Goal: Task Accomplishment & Management: Manage account settings

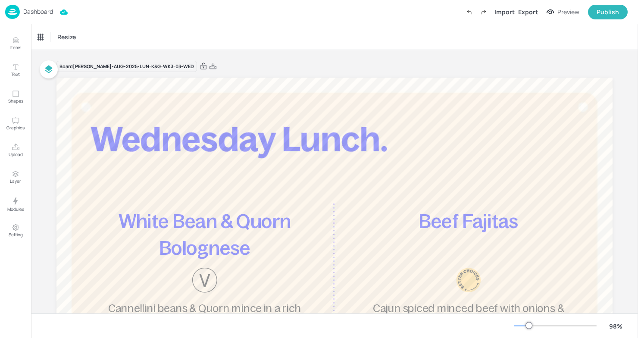
scroll to position [166, 0]
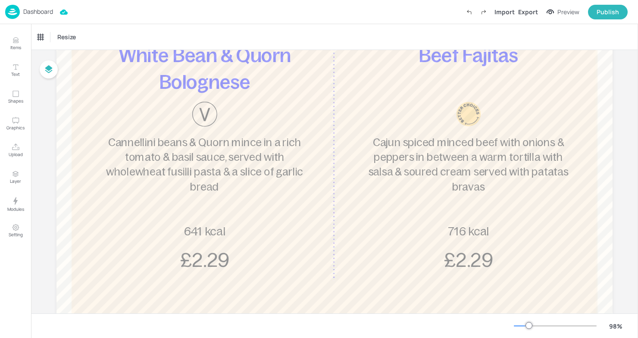
click at [29, 11] on p "Dashboard" at bounding box center [38, 12] width 30 height 6
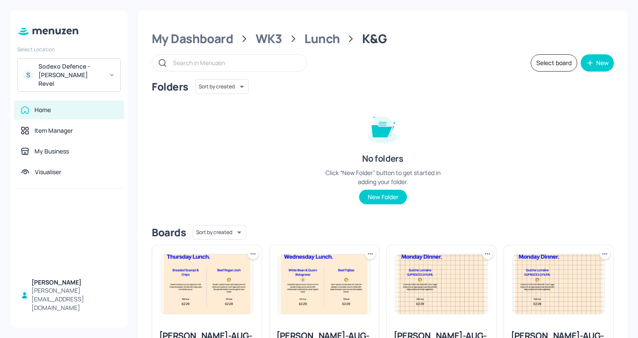
click at [85, 70] on div "Sodexo Defence - [PERSON_NAME] Revel" at bounding box center [70, 75] width 65 height 26
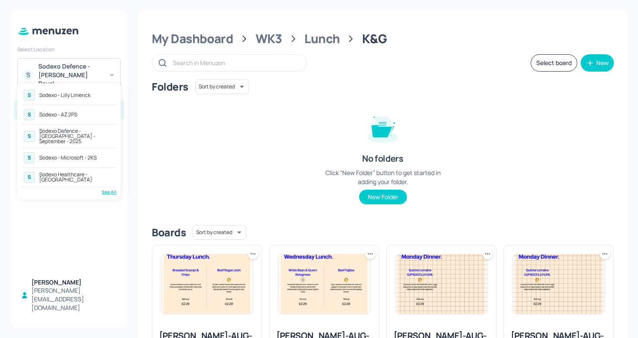
click at [78, 95] on div "Sodexo - Lilly Limerick" at bounding box center [64, 95] width 51 height 5
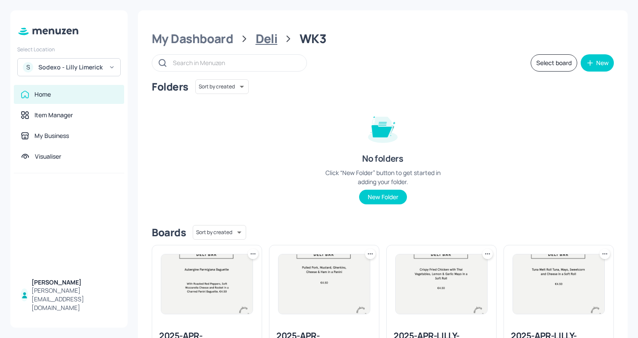
click at [264, 36] on div "Deli" at bounding box center [267, 39] width 22 height 16
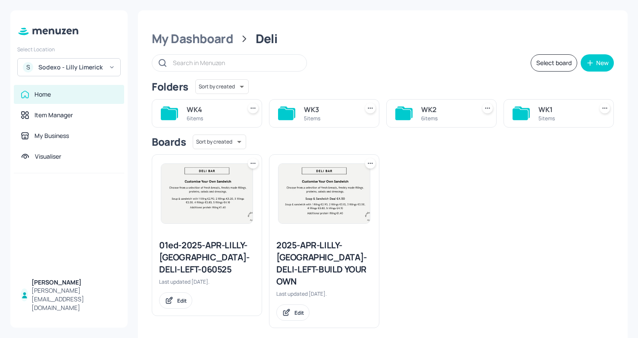
click at [315, 118] on div "5 items" at bounding box center [329, 118] width 51 height 7
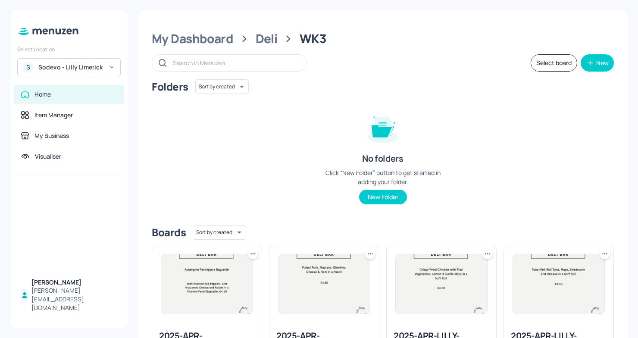
click at [253, 35] on div "My Dashboard Deli WK3" at bounding box center [383, 39] width 462 height 16
click at [190, 36] on div "My Dashboard" at bounding box center [192, 39] width 81 height 16
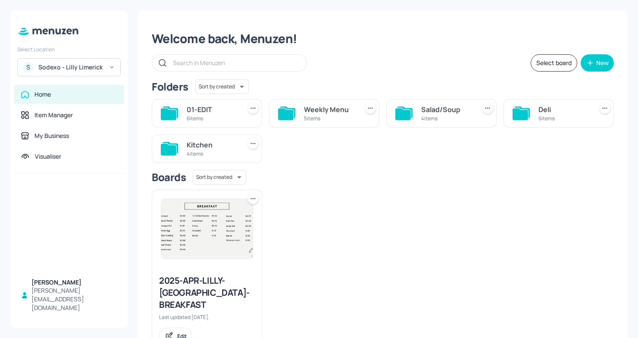
click at [429, 117] on div "4 items" at bounding box center [446, 118] width 51 height 7
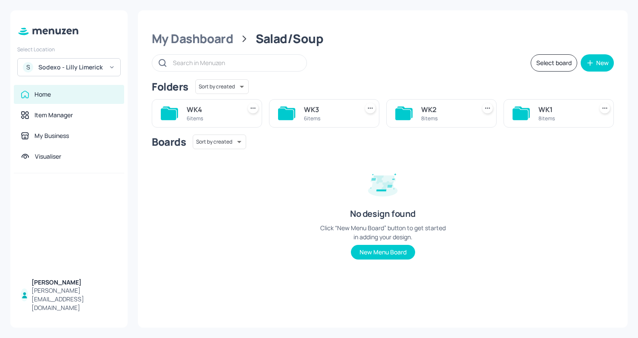
click at [311, 106] on div "WK3" at bounding box center [329, 109] width 51 height 10
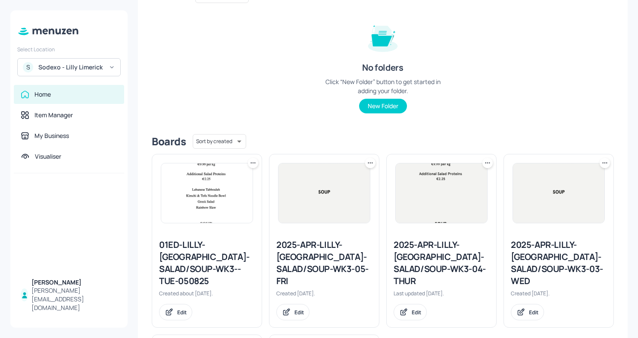
scroll to position [105, 0]
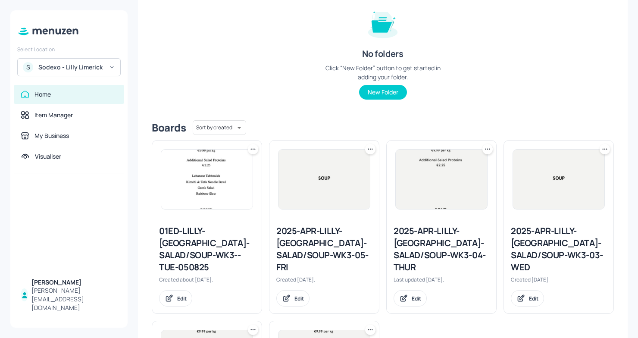
click at [225, 231] on div "01ED-LILLY-LIMERICK-SALAD/SOUP-WK3--TUE-050825" at bounding box center [207, 249] width 96 height 48
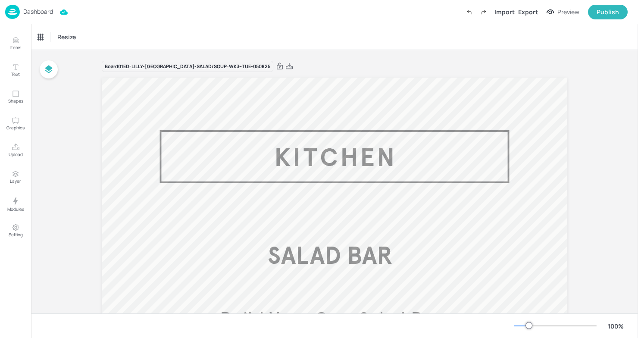
click at [29, 9] on p "Dashboard" at bounding box center [38, 12] width 30 height 6
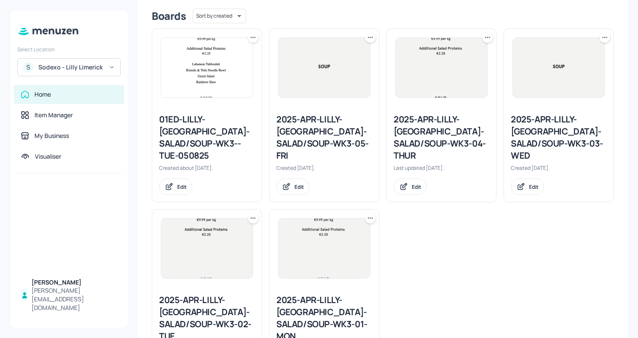
scroll to position [242, 0]
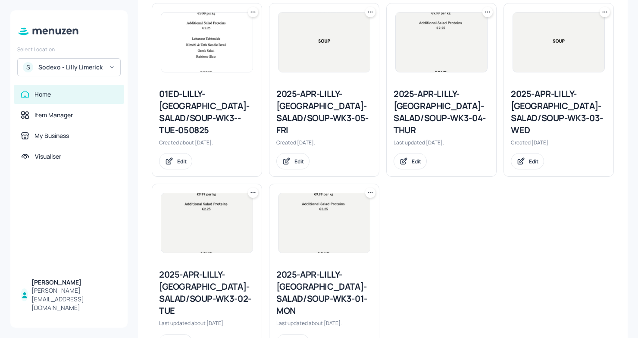
click at [308, 105] on div "2025-APR-LILLY-[GEOGRAPHIC_DATA]-SALAD/SOUP-WK3-05-FRI" at bounding box center [324, 112] width 96 height 48
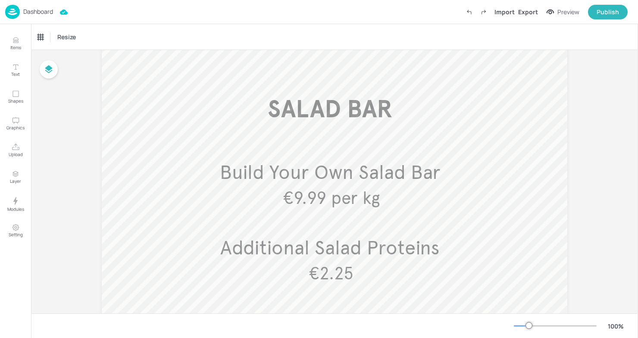
scroll to position [44, 0]
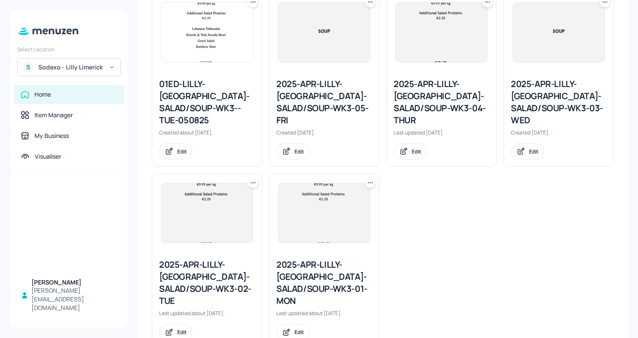
scroll to position [252, 0]
click at [332, 56] on img at bounding box center [323, 31] width 91 height 59
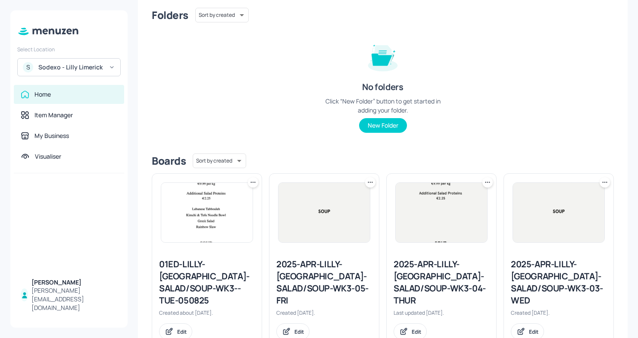
scroll to position [75, 0]
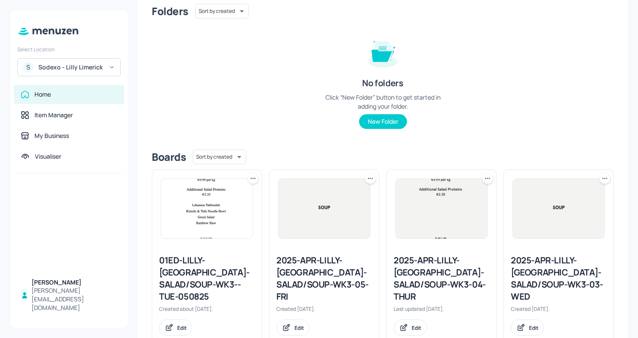
click at [366, 175] on icon at bounding box center [370, 178] width 9 height 9
click at [324, 212] on p "Duplicate" at bounding box center [326, 211] width 23 height 8
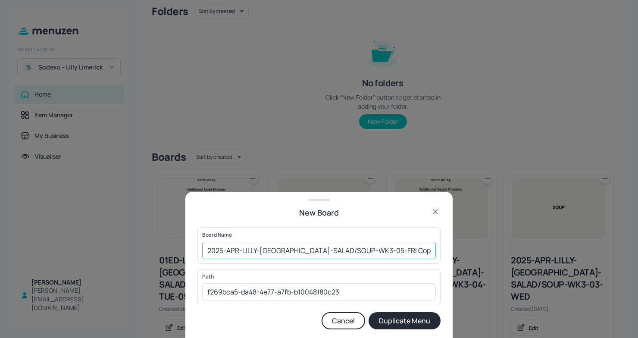
click at [209, 250] on input "2025-APR-LILLY-LIMERICK-SALAD/SOUP-WK3-05-FRI Copy" at bounding box center [319, 250] width 234 height 17
click at [206, 249] on input "2025-APR-LILLY-LIMERICK-SALAD/SOUP-WK3-05-FRI Copy" at bounding box center [319, 250] width 234 height 17
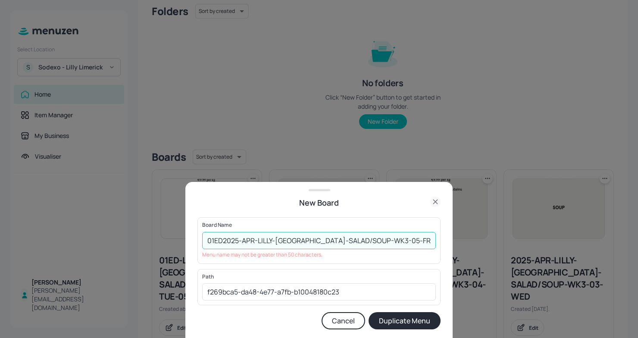
click at [407, 242] on input "01ED2025-APR-LILLY-LIMERICK-SALAD/SOUP-WK3-05-FRI Copy" at bounding box center [319, 240] width 234 height 17
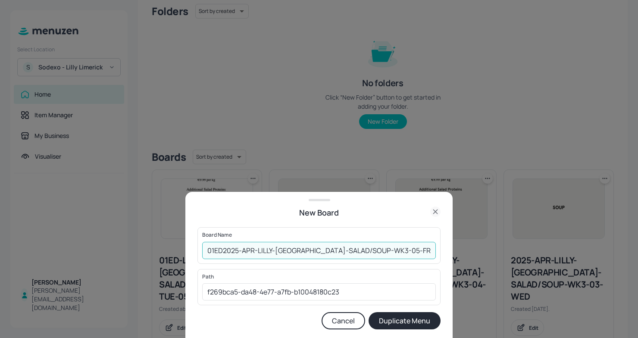
click at [330, 251] on input "01ED2025-APR-LILLY-LIMERICK-SALAD/SOUP-WK3-05-FRI" at bounding box center [319, 250] width 234 height 17
click at [331, 252] on input "01ED2025-APR-LILLY-LIMERICK-SALAD/SOUP-WK3-05-FRI" at bounding box center [319, 250] width 234 height 17
click at [382, 250] on input "01ED2025-APR-LILLY-LIMERICK-SOUP-WK3-05-FRI" at bounding box center [319, 250] width 234 height 17
type input "01ED2025-APR-LILLY-[GEOGRAPHIC_DATA]-SOUP-WK3-05-[DATE]"
click at [394, 321] on button "Duplicate Menu" at bounding box center [404, 320] width 72 height 17
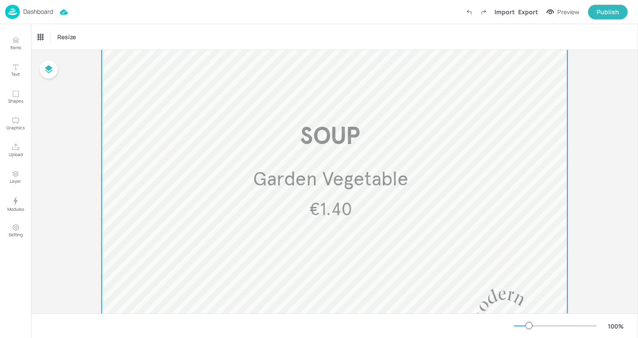
scroll to position [508, 0]
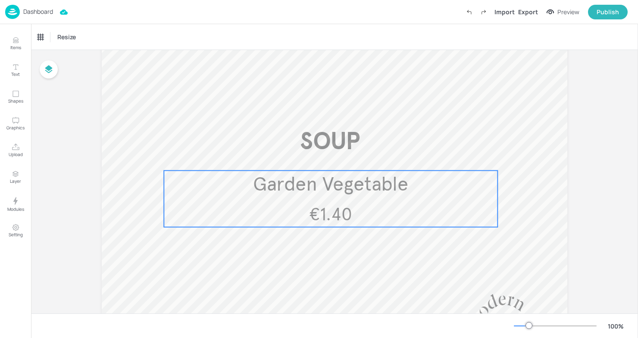
click at [367, 198] on div "€1.40 Garden Vegetable" at bounding box center [330, 199] width 333 height 56
click at [321, 154] on icon "Edit Item" at bounding box center [324, 156] width 7 height 7
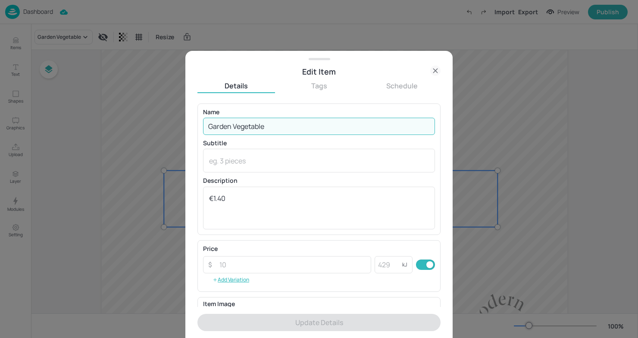
drag, startPoint x: 273, startPoint y: 128, endPoint x: 195, endPoint y: 126, distance: 78.4
click at [195, 126] on div "Edit Item Details Tags Schedule Name Garden Vegetable ​ Subtitle x ​ Descriptio…" at bounding box center [318, 194] width 267 height 287
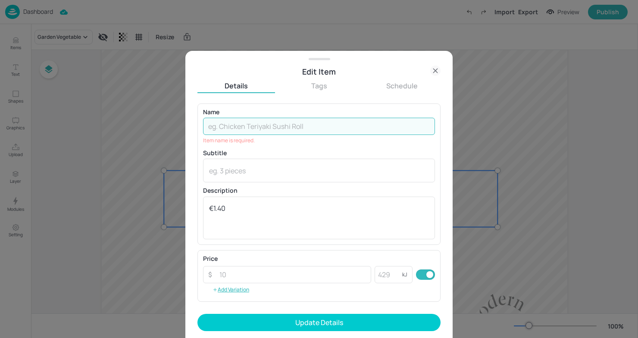
click at [541, 221] on div at bounding box center [319, 169] width 638 height 338
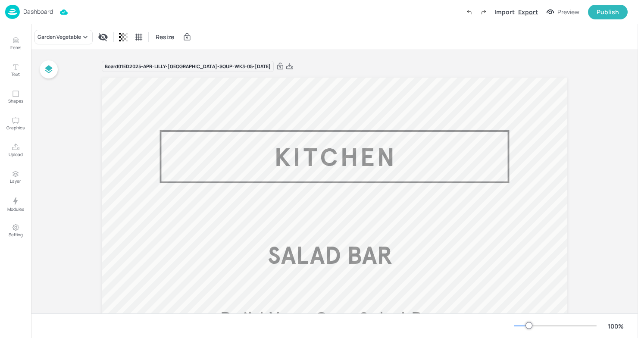
click at [536, 14] on div "Export" at bounding box center [528, 11] width 20 height 9
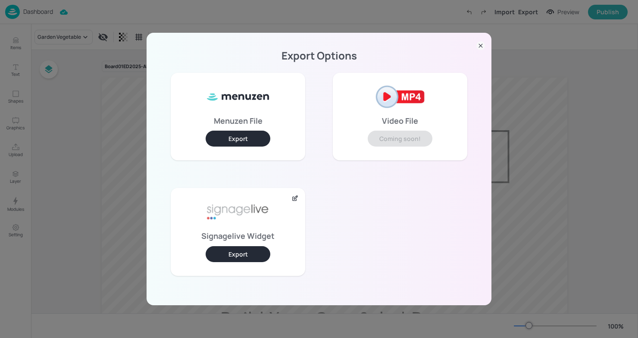
click at [230, 249] on button "Export" at bounding box center [238, 254] width 65 height 16
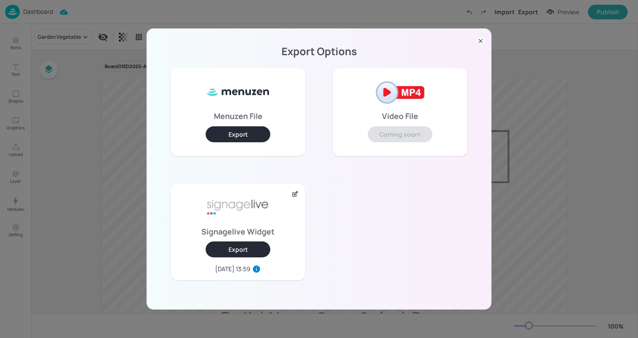
click at [482, 41] on icon at bounding box center [480, 41] width 9 height 9
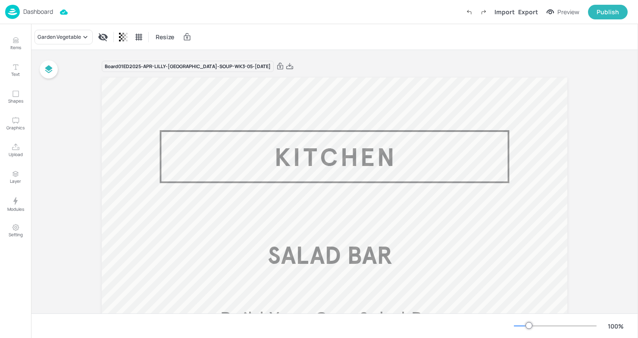
click at [27, 9] on p "Dashboard" at bounding box center [38, 12] width 30 height 6
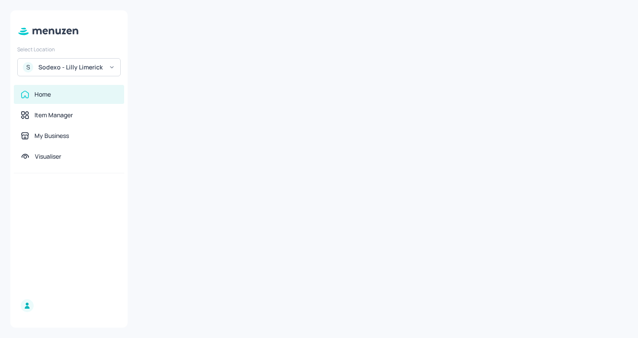
click at [95, 62] on div "S Sodexo - Lilly Limerick" at bounding box center [68, 67] width 103 height 18
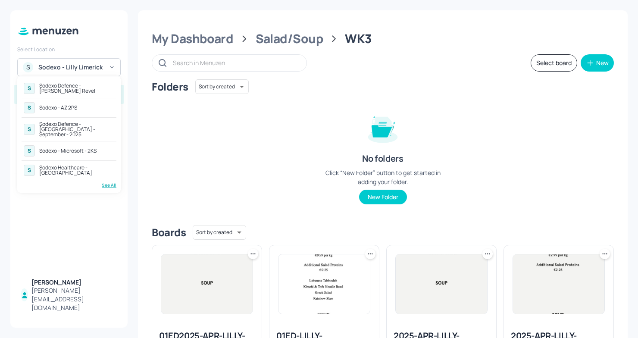
click at [81, 87] on div "Sodexo Defence - Newbold Revel" at bounding box center [76, 88] width 75 height 10
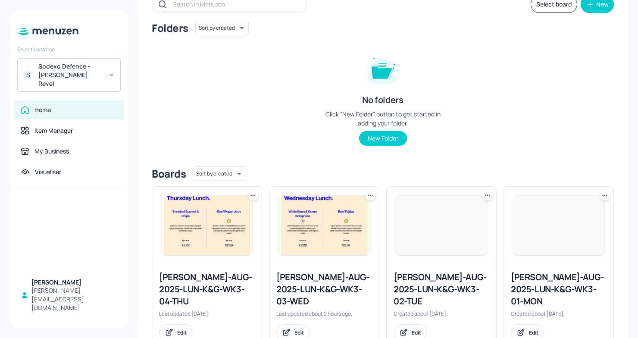
scroll to position [77, 0]
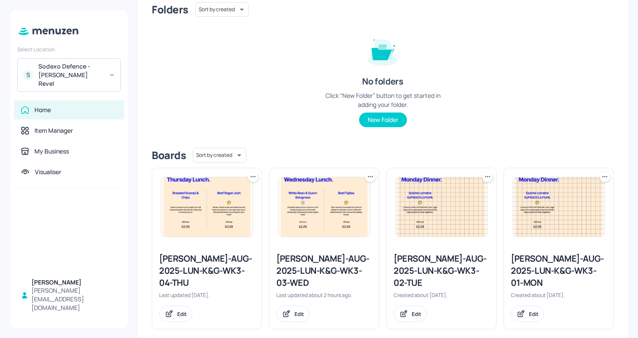
click at [329, 256] on div "[PERSON_NAME]-AUG-2025-LUN-K&G-WK3-03-WED" at bounding box center [324, 270] width 96 height 36
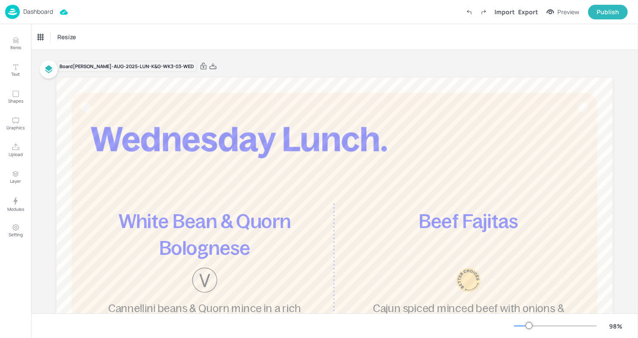
click at [41, 14] on p "Dashboard" at bounding box center [38, 12] width 30 height 6
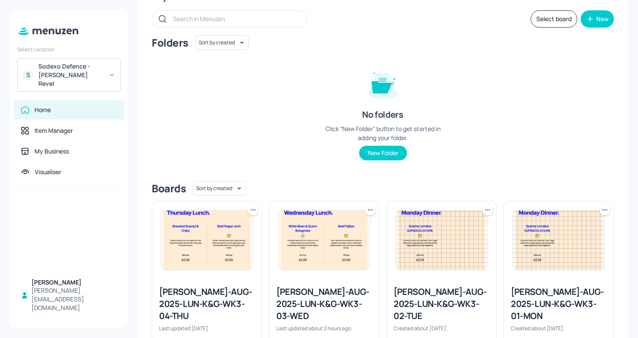
scroll to position [47, 0]
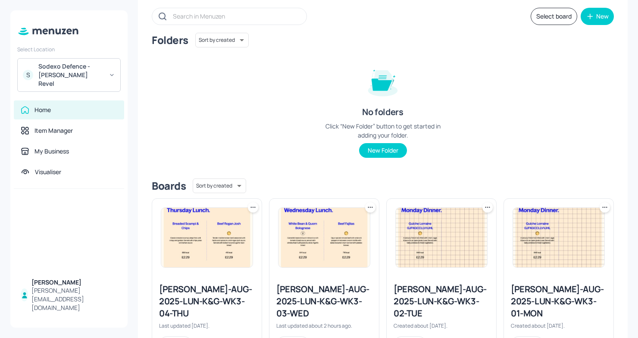
click at [216, 303] on div "Newbold-AUG-2025-LUN-K&G-WK3-04-THU" at bounding box center [207, 301] width 96 height 36
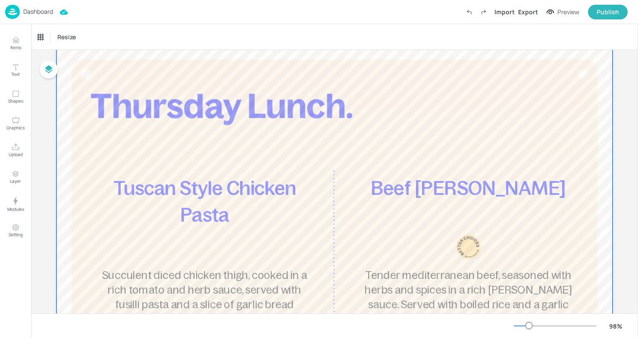
scroll to position [48, 0]
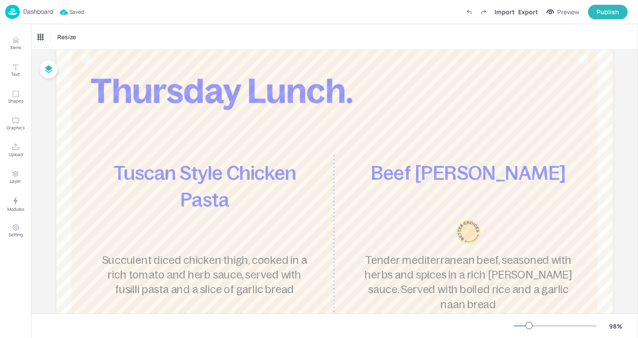
click at [34, 12] on p "Dashboard" at bounding box center [38, 12] width 30 height 6
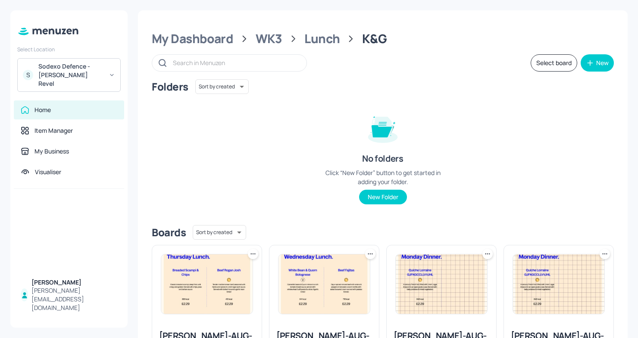
click at [303, 260] on img at bounding box center [323, 283] width 91 height 59
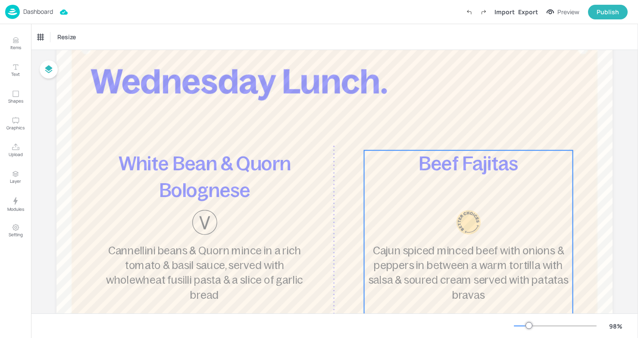
scroll to position [31, 0]
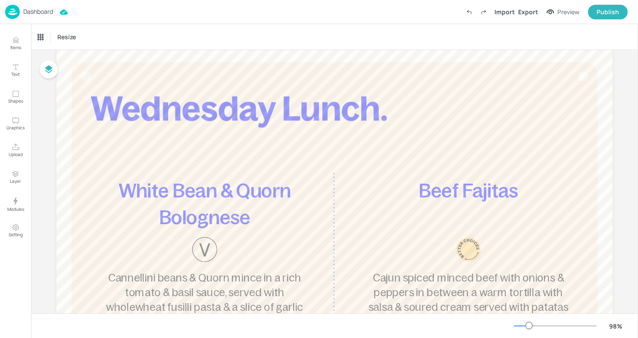
click at [38, 13] on p "Dashboard" at bounding box center [38, 12] width 30 height 6
click at [18, 12] on img at bounding box center [12, 12] width 15 height 14
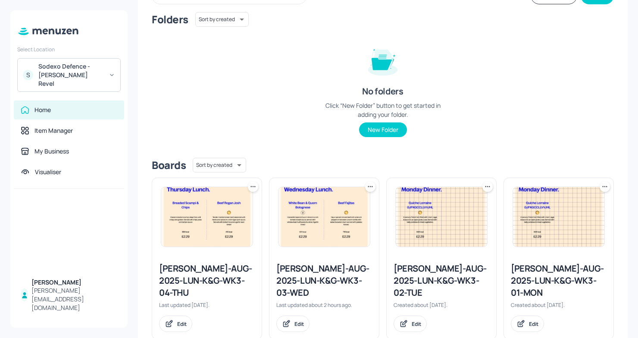
scroll to position [77, 0]
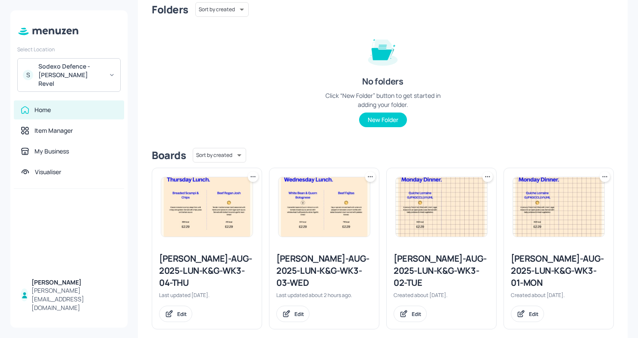
click at [225, 273] on div "Newbold-AUG-2025-LUN-K&G-WK3-04-THU" at bounding box center [207, 270] width 96 height 36
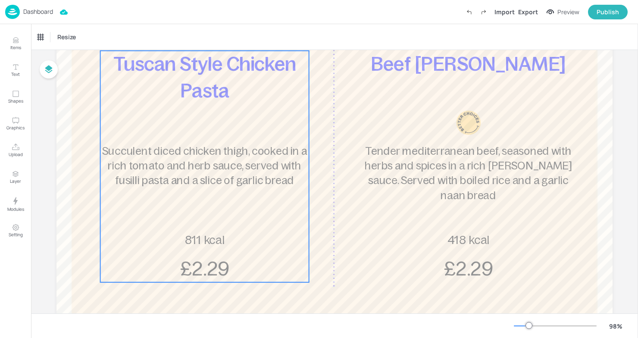
scroll to position [161, 0]
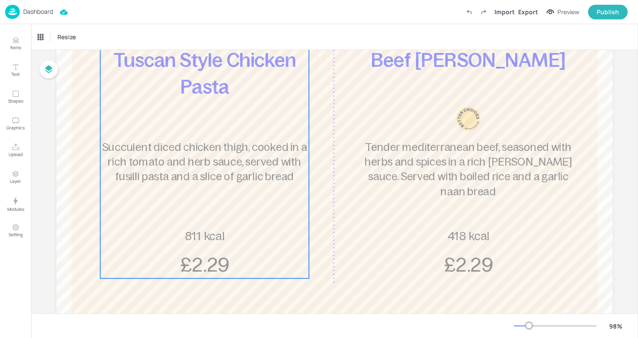
click at [180, 187] on div "Tuscan Style Chicken Pasta Succulent diced chicken thigh, cooked in a rich toma…" at bounding box center [204, 162] width 209 height 231
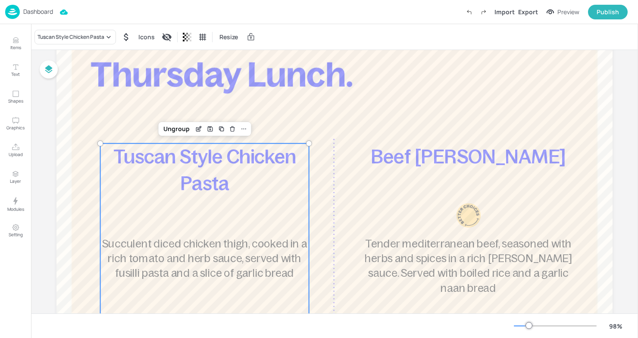
scroll to position [0, 0]
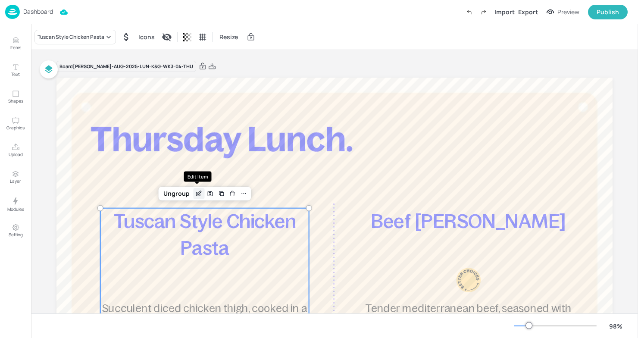
click at [197, 191] on icon "Edit Item" at bounding box center [198, 193] width 7 height 7
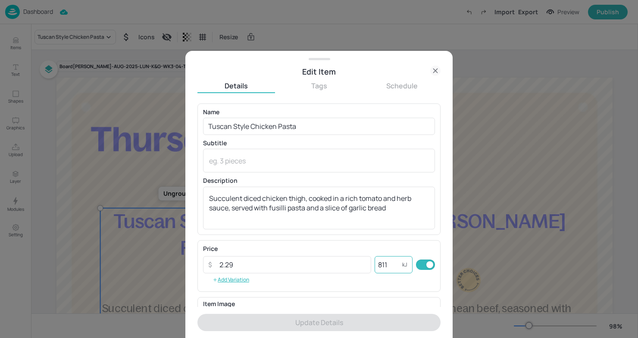
click at [391, 264] on input "811" at bounding box center [388, 264] width 28 height 17
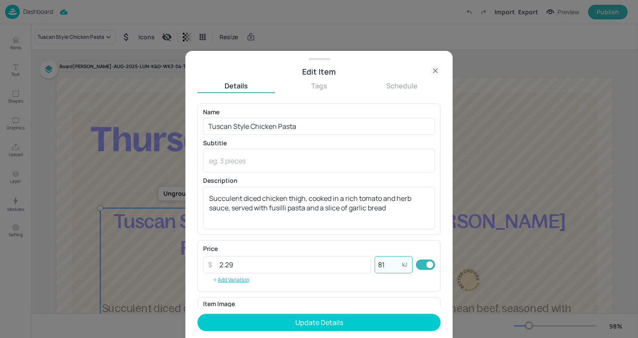
type input "8"
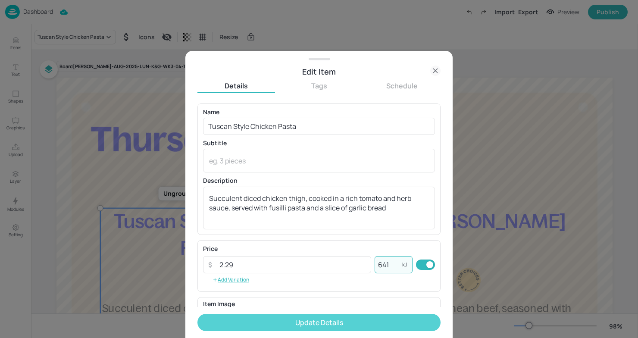
type input "641"
click at [319, 316] on button "Update Details" at bounding box center [318, 322] width 243 height 17
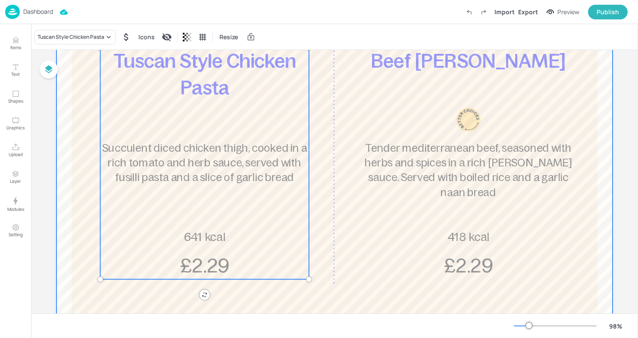
scroll to position [159, 0]
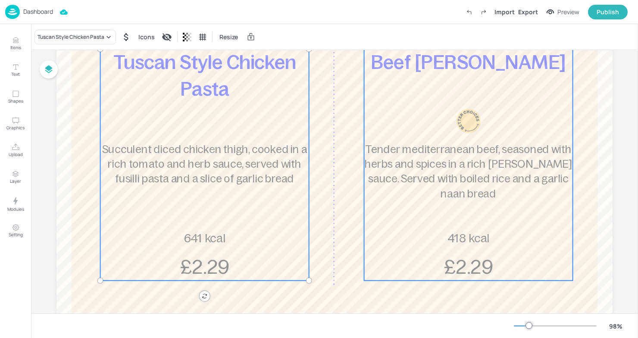
click at [404, 162] on span "Tender mediterranean beef, seasoned with herbs and spices in a rich rogan josh …" at bounding box center [468, 171] width 207 height 56
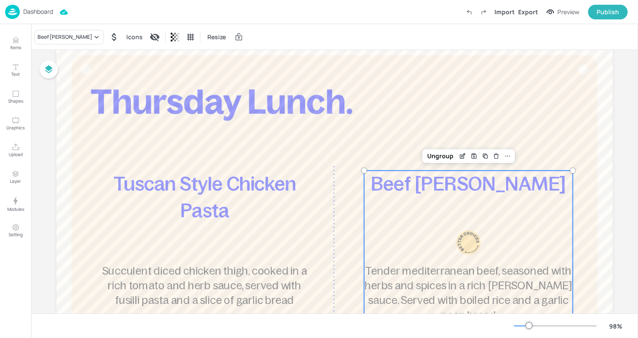
scroll to position [43, 0]
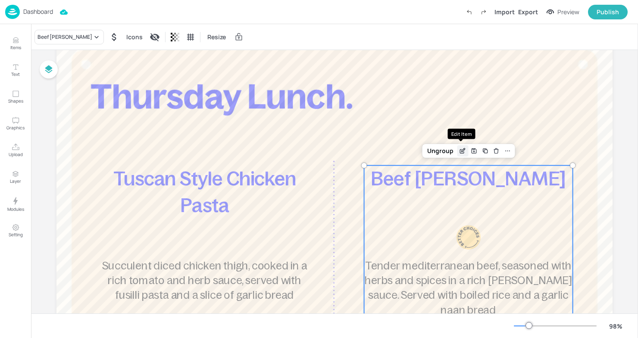
click at [459, 150] on icon "Edit Item" at bounding box center [462, 150] width 7 height 7
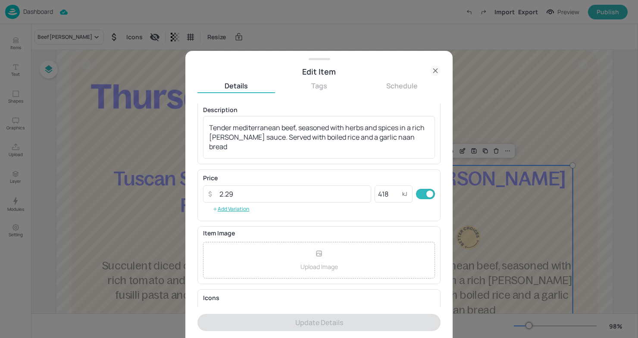
scroll to position [73, 0]
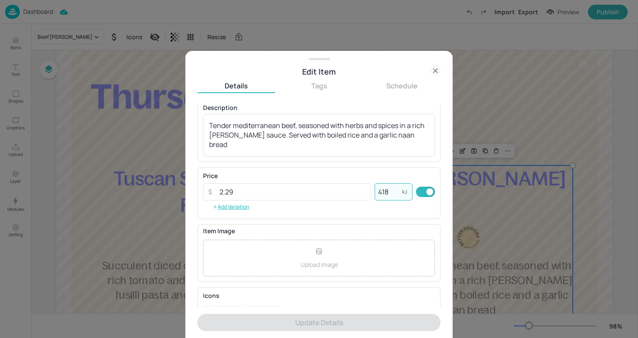
click at [384, 194] on input "418" at bounding box center [388, 191] width 28 height 17
click at [391, 193] on input "418" at bounding box center [388, 191] width 28 height 17
type input "4"
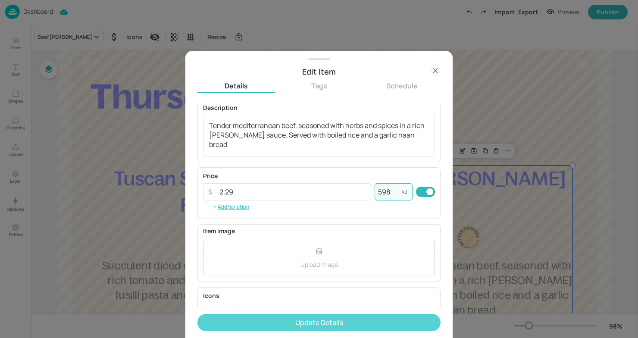
type input "598"
click at [260, 324] on button "Update Details" at bounding box center [318, 322] width 243 height 17
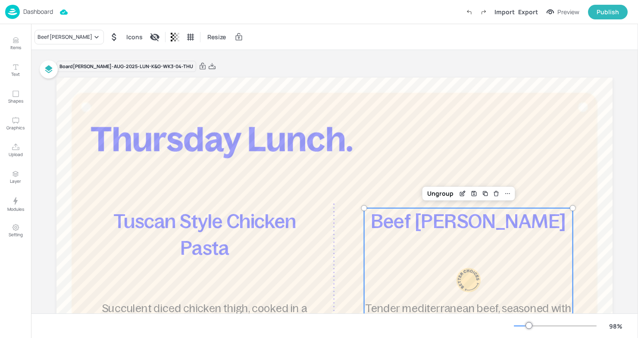
click at [36, 11] on p "Dashboard" at bounding box center [38, 12] width 30 height 6
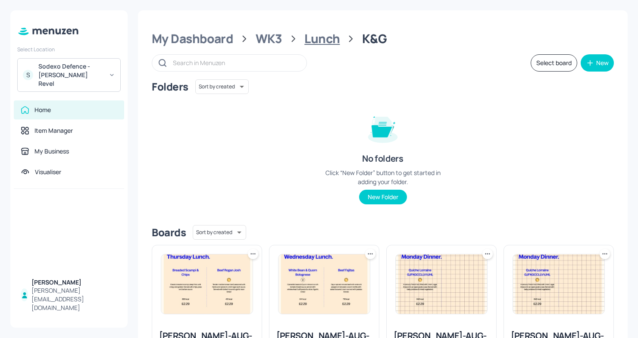
click at [310, 43] on div "Lunch" at bounding box center [321, 39] width 35 height 16
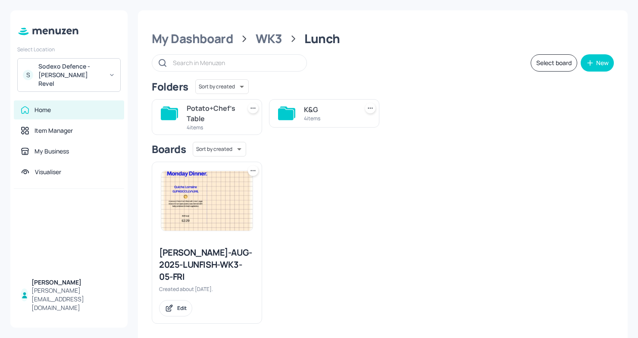
click at [195, 122] on div "Potato+Chef's Table" at bounding box center [212, 113] width 51 height 21
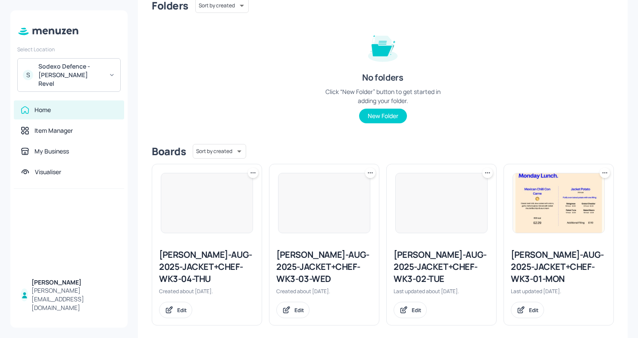
scroll to position [89, 0]
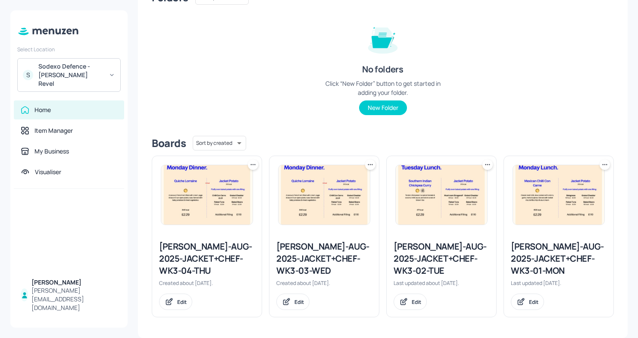
click at [537, 251] on div "Newbold-AUG-2025-JACKET+CHEF-WK3-01-MON" at bounding box center [559, 258] width 96 height 36
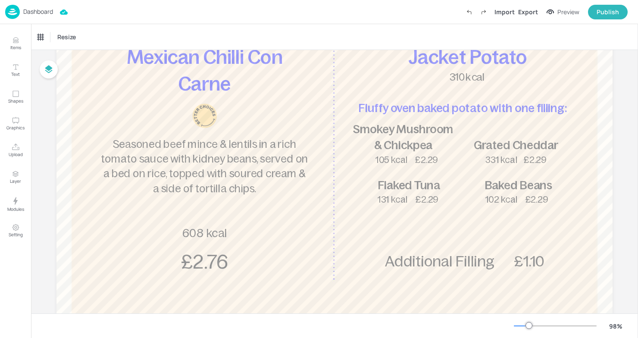
scroll to position [165, 0]
click at [196, 193] on span "Seasoned beef mince & lentils in a rich tomato sauce with kidney beans, served …" at bounding box center [204, 165] width 207 height 56
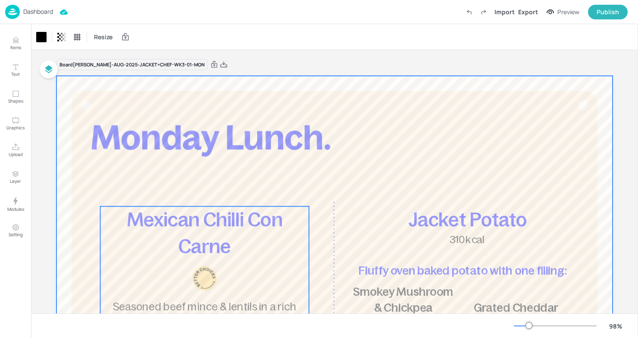
scroll to position [0, 0]
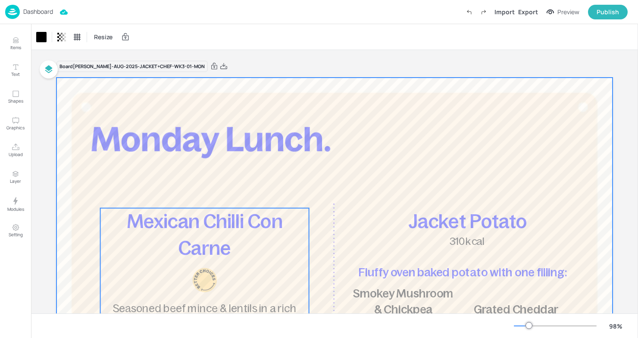
click at [234, 236] on p "Mexican Chilli Con Carne" at bounding box center [204, 234] width 209 height 53
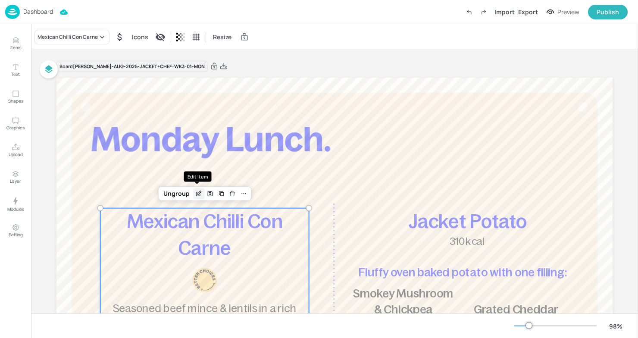
click at [198, 192] on icon "Edit Item" at bounding box center [198, 193] width 7 height 7
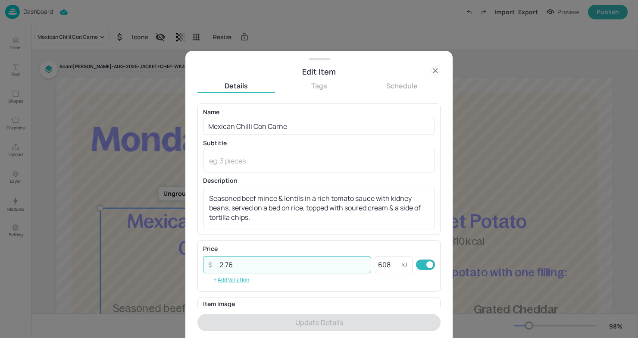
click at [277, 271] on input "2.76" at bounding box center [292, 264] width 157 height 17
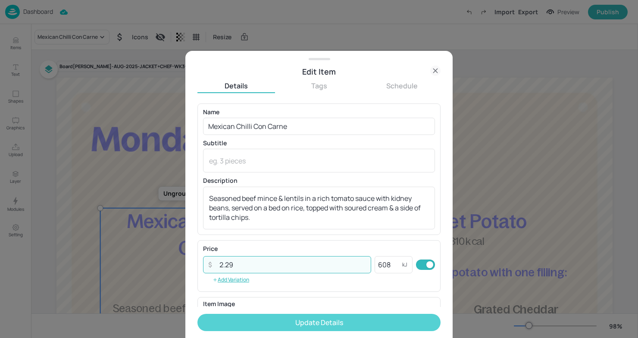
type input "2.29"
click at [312, 326] on button "Update Details" at bounding box center [318, 322] width 243 height 17
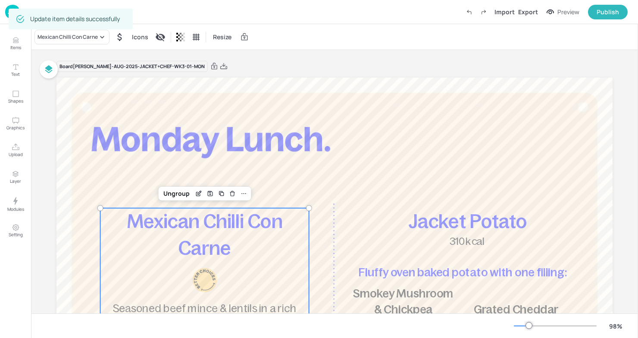
click at [7, 10] on img at bounding box center [12, 12] width 15 height 14
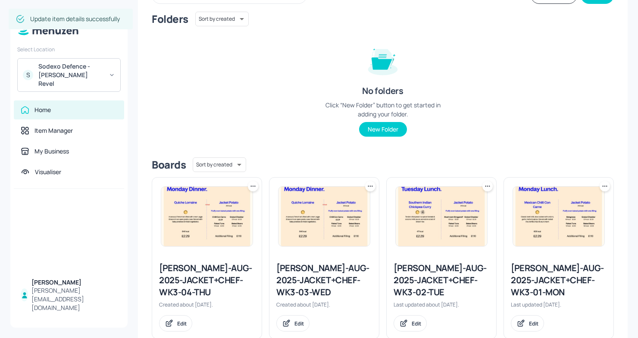
scroll to position [89, 0]
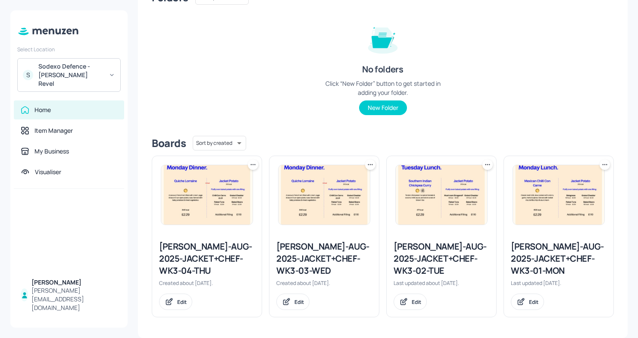
click at [441, 258] on div "Newbold-AUG-2025-JACKET+CHEF-WK3-02-TUE" at bounding box center [441, 258] width 96 height 36
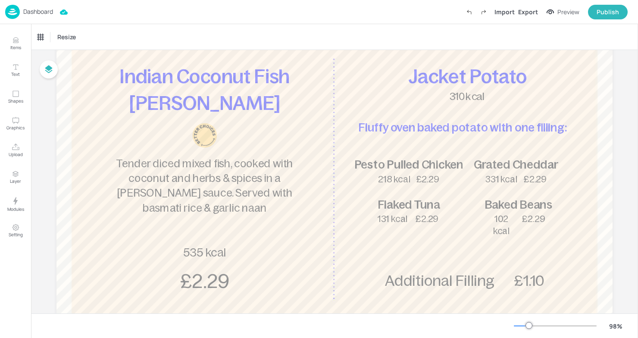
scroll to position [143, 0]
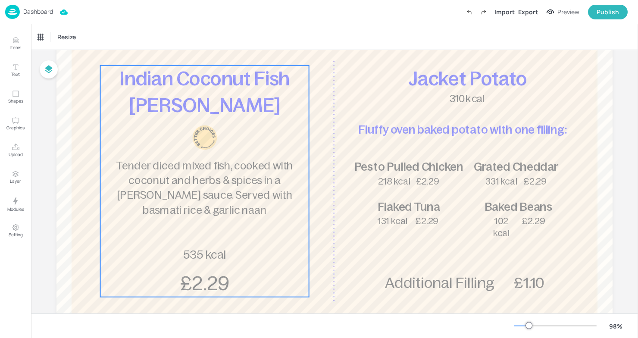
click at [254, 147] on div "Indian Coconut Fish Curry Tender diced mixed fish, cooked with coconut and herb…" at bounding box center [204, 180] width 209 height 231
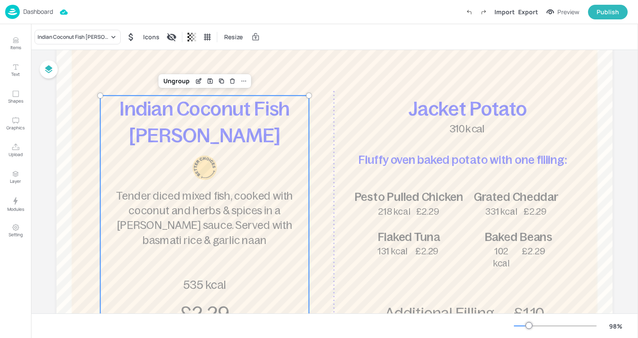
scroll to position [99, 0]
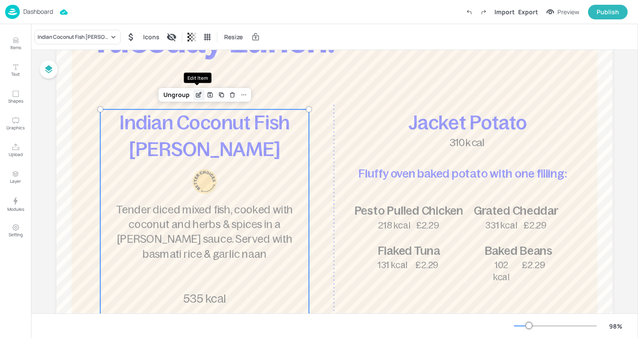
click at [199, 94] on icon "Edit Item" at bounding box center [198, 94] width 7 height 7
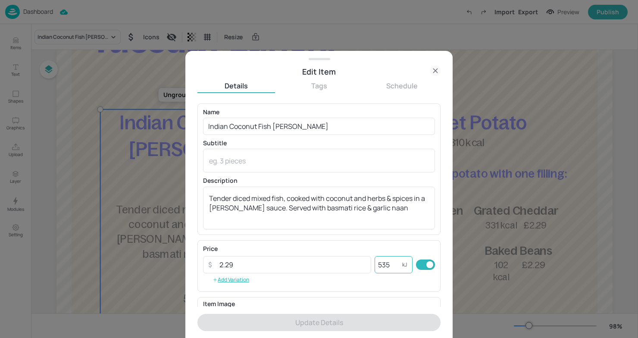
click at [389, 267] on input "535" at bounding box center [388, 264] width 28 height 17
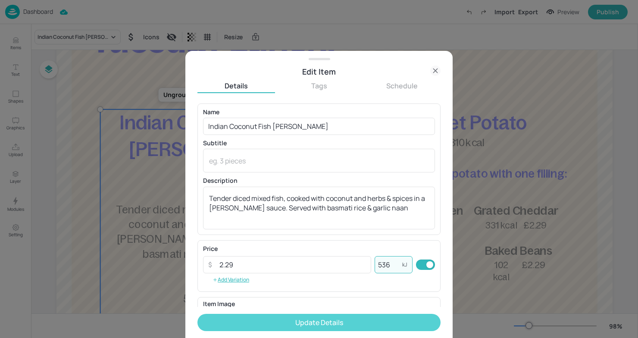
type input "536"
click at [316, 315] on button "Update Details" at bounding box center [318, 322] width 243 height 17
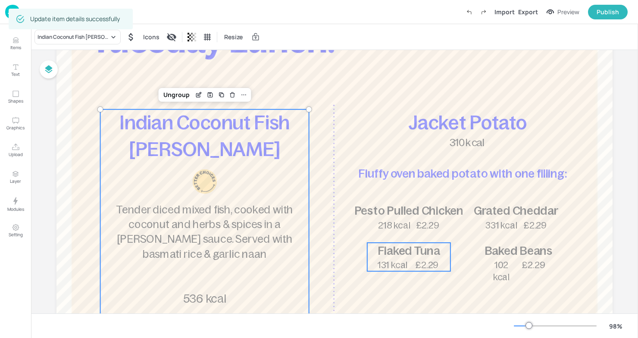
scroll to position [149, 0]
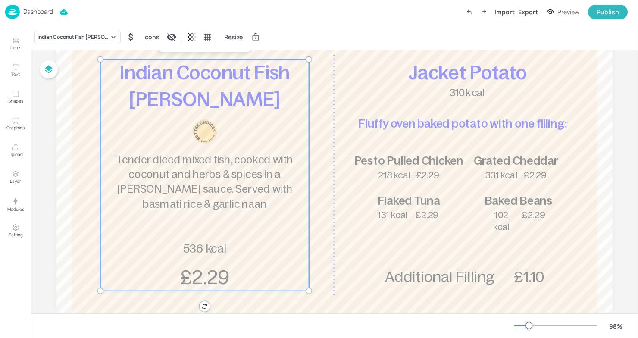
click at [15, 10] on img at bounding box center [12, 12] width 15 height 14
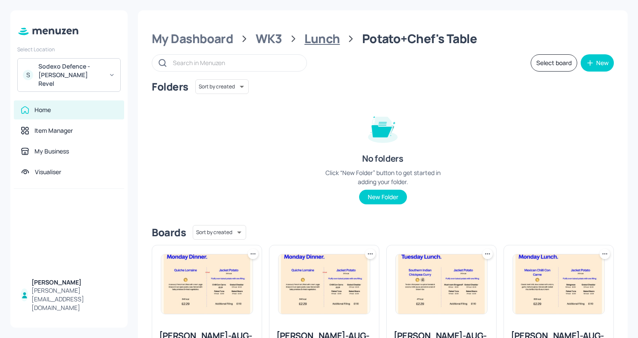
click at [313, 42] on div "Lunch" at bounding box center [321, 39] width 35 height 16
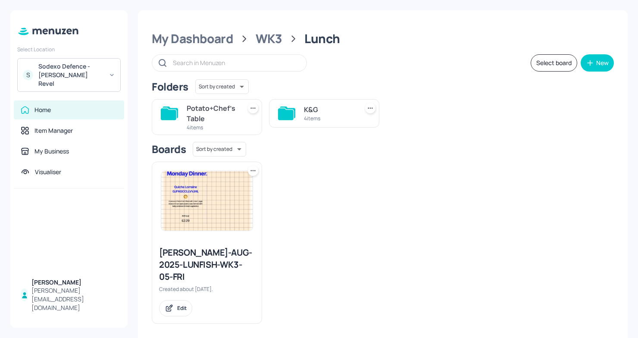
click at [230, 113] on div "Potato+Chef's Table" at bounding box center [212, 113] width 51 height 21
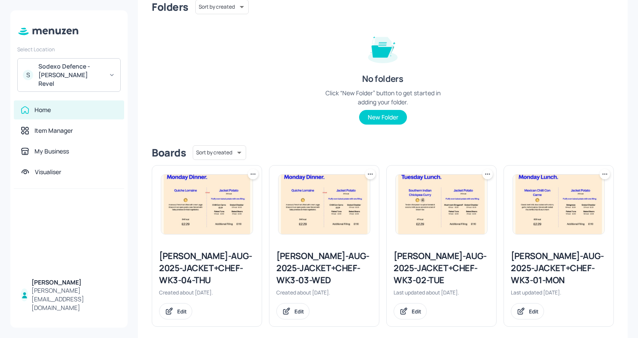
scroll to position [89, 0]
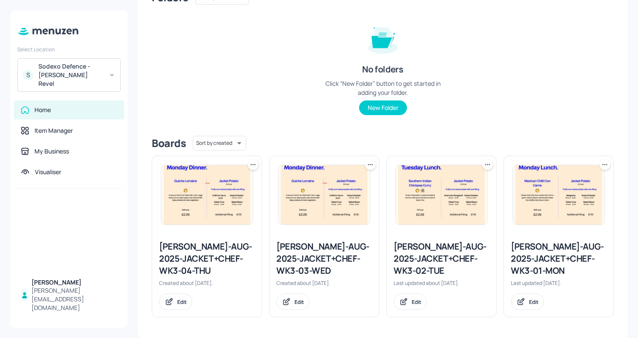
click at [318, 253] on div "Newbold-AUG-2025-JACKET+CHEF-WK3-03-WED" at bounding box center [324, 258] width 96 height 36
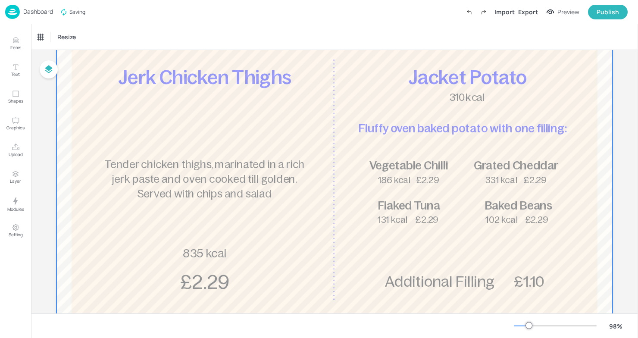
scroll to position [141, 0]
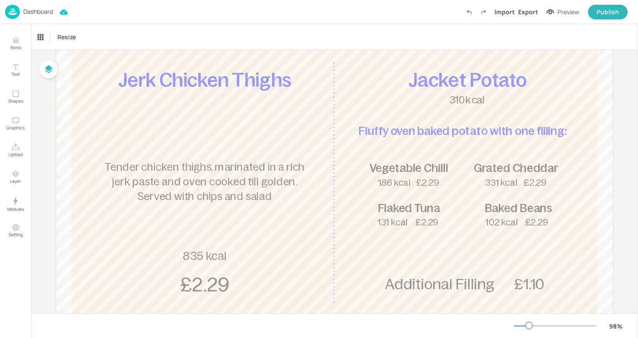
click at [25, 13] on p "Dashboard" at bounding box center [38, 12] width 30 height 6
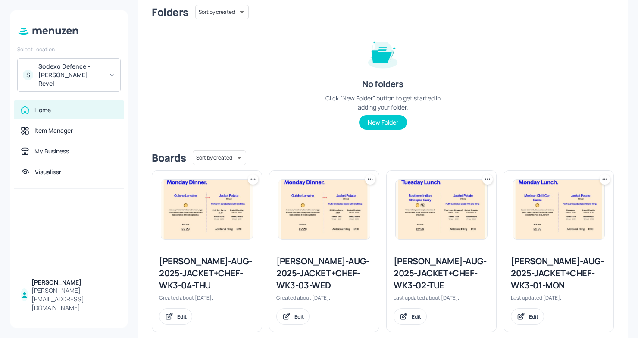
scroll to position [84, 0]
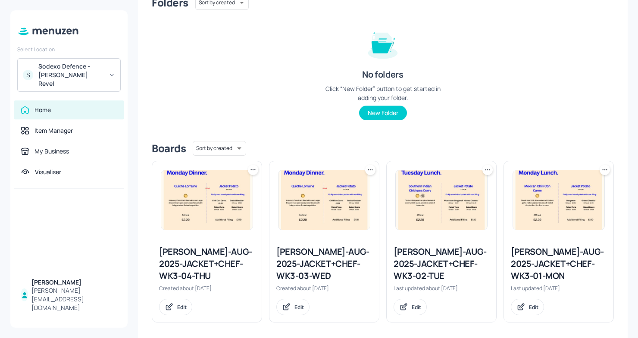
click at [224, 261] on div "Newbold-AUG-2025-JACKET+CHEF-WK3-04-THU" at bounding box center [207, 264] width 96 height 36
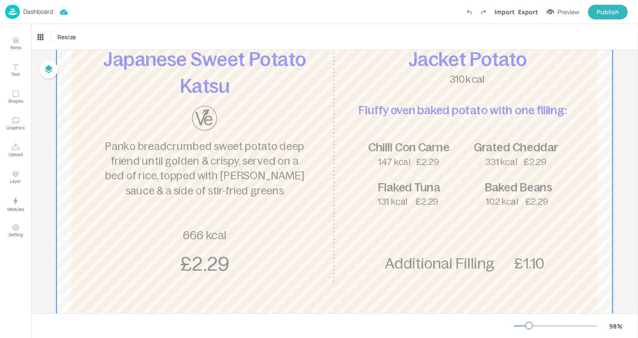
scroll to position [184, 0]
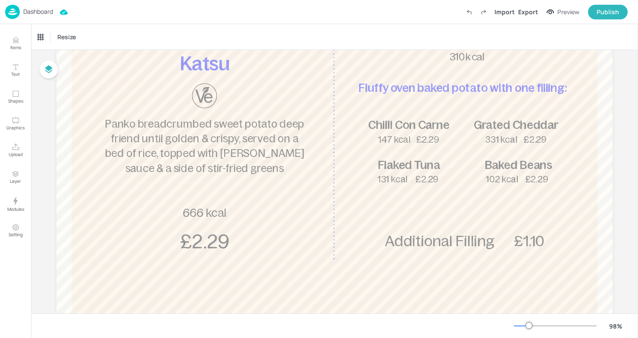
click at [40, 16] on div "Dashboard" at bounding box center [29, 12] width 48 height 14
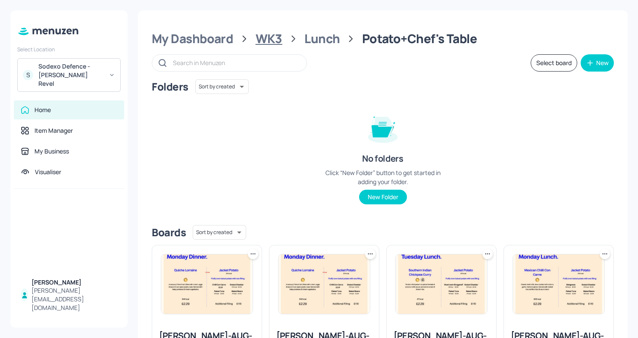
click at [267, 40] on div "WK3" at bounding box center [269, 39] width 27 height 16
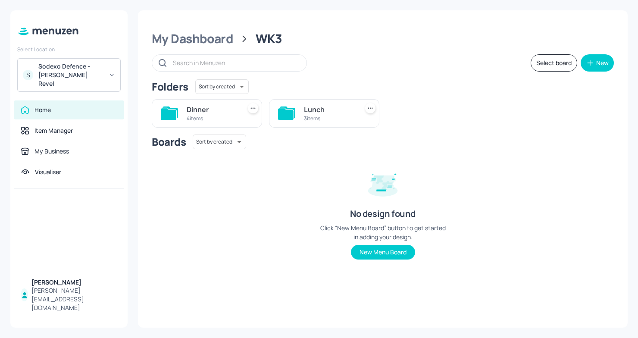
click at [205, 123] on div "Dinner 4 items" at bounding box center [212, 113] width 51 height 21
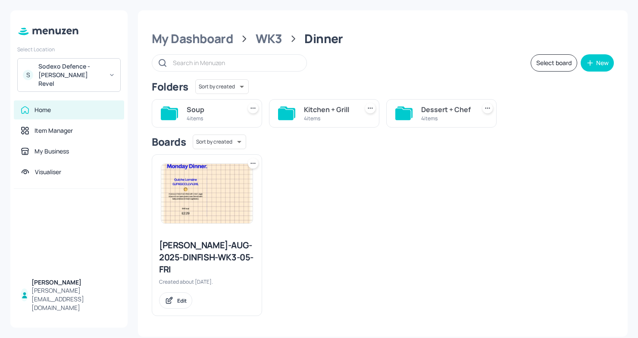
click at [190, 122] on div "Soup 4 items" at bounding box center [212, 113] width 51 height 21
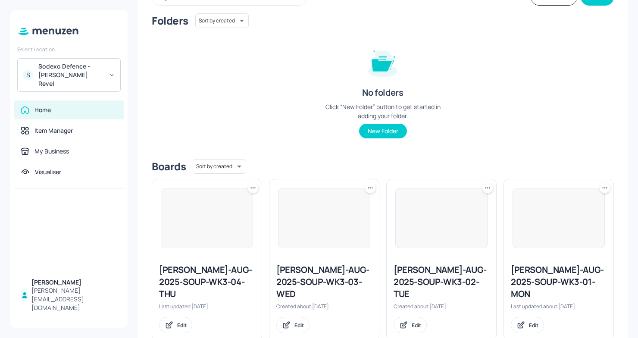
scroll to position [77, 0]
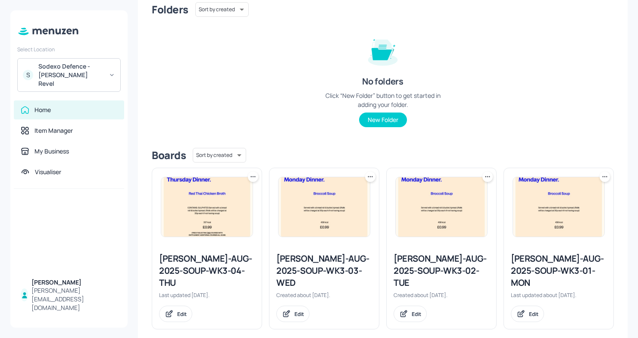
click at [583, 240] on div at bounding box center [558, 207] width 109 height 78
click at [551, 237] on div at bounding box center [558, 207] width 109 height 78
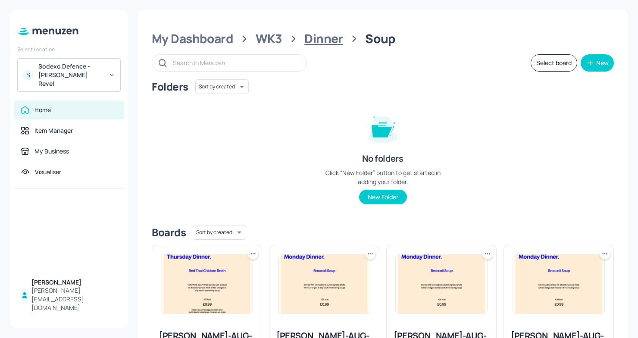
click at [322, 36] on div "Dinner" at bounding box center [323, 39] width 39 height 16
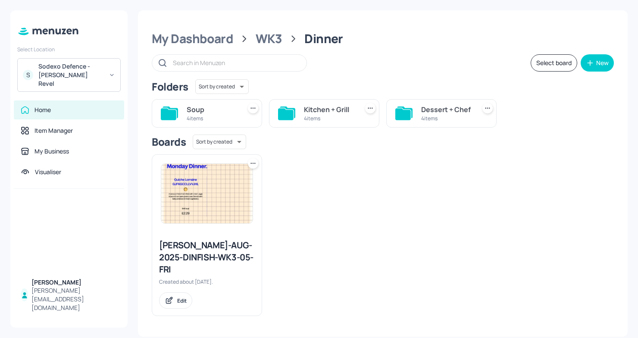
click at [437, 108] on div "Dessert + Chef" at bounding box center [446, 109] width 51 height 10
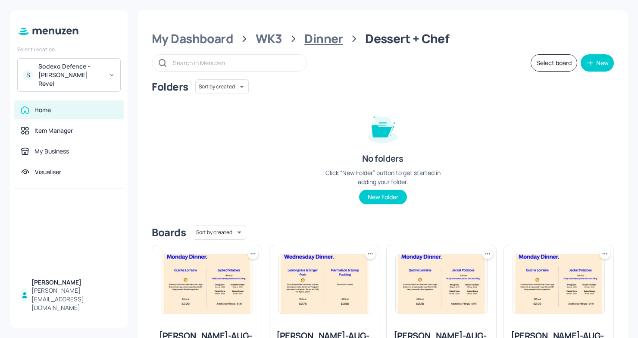
click at [328, 43] on div "Dinner" at bounding box center [323, 39] width 39 height 16
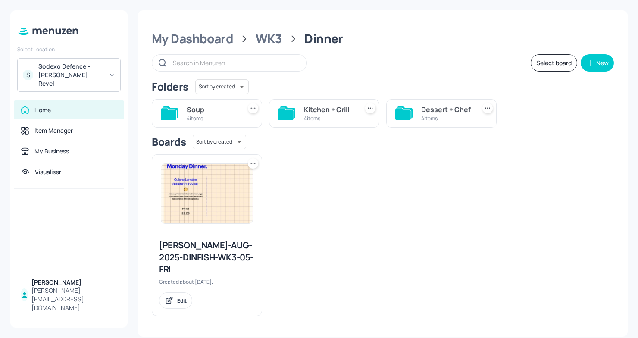
click at [337, 115] on div "4 items" at bounding box center [329, 118] width 51 height 7
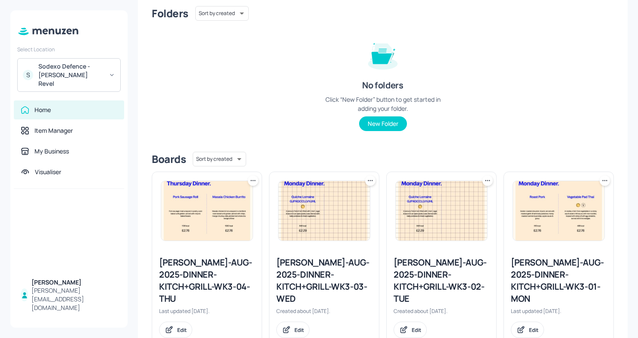
scroll to position [89, 0]
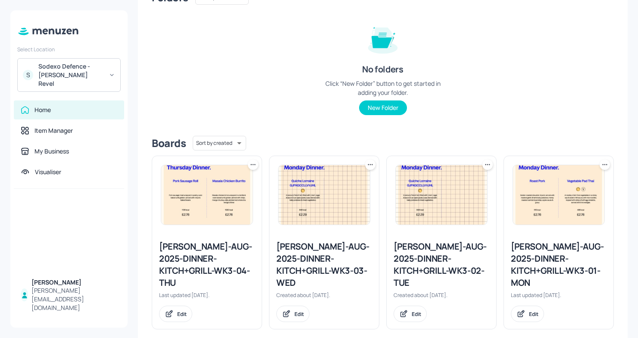
click at [555, 240] on div "Newbold-AUG-2025-DINNER-KITCH+GRILL-WK3-01-MON" at bounding box center [559, 264] width 96 height 48
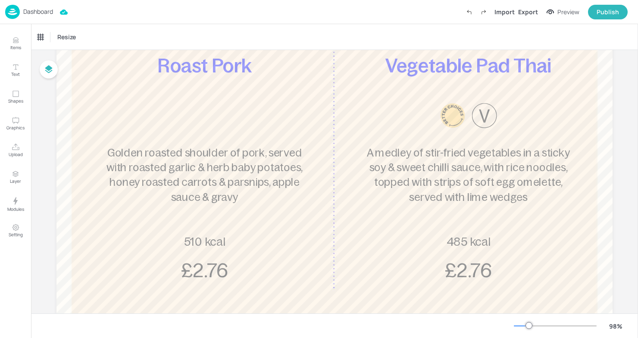
scroll to position [154, 0]
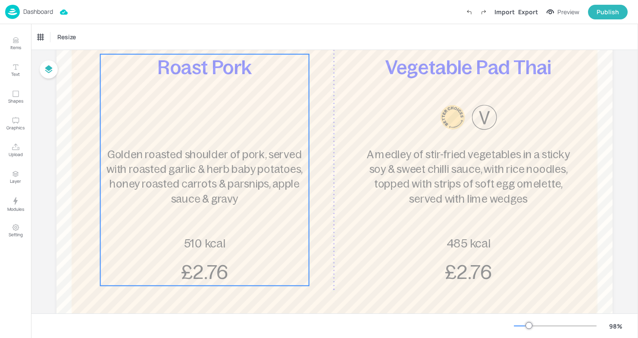
click at [190, 170] on span "Golden roasted shoulder of pork, served with roasted garlic & herb baby potatoe…" at bounding box center [204, 176] width 196 height 56
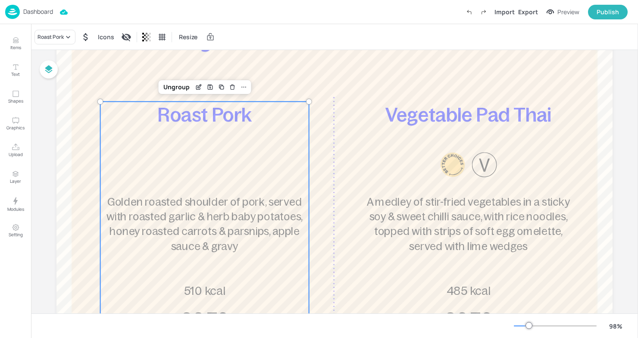
scroll to position [102, 0]
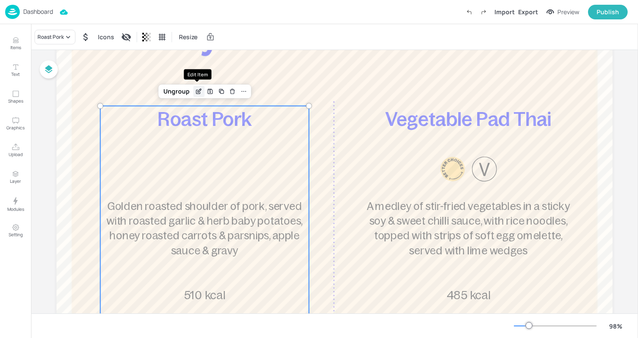
click at [193, 87] on div "Edit Item" at bounding box center [198, 91] width 11 height 11
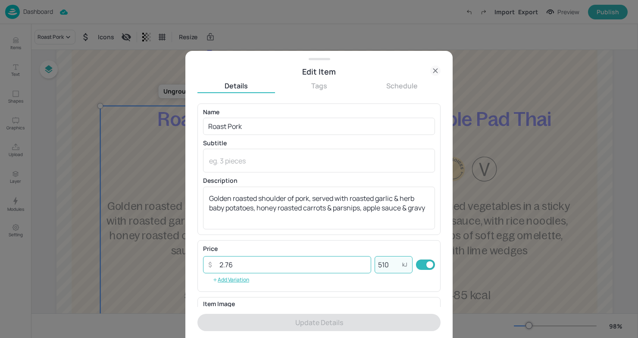
drag, startPoint x: 391, startPoint y: 263, endPoint x: 335, endPoint y: 263, distance: 55.6
click at [335, 263] on div "​ 2.76 ​ 510 kJ ​" at bounding box center [319, 264] width 232 height 17
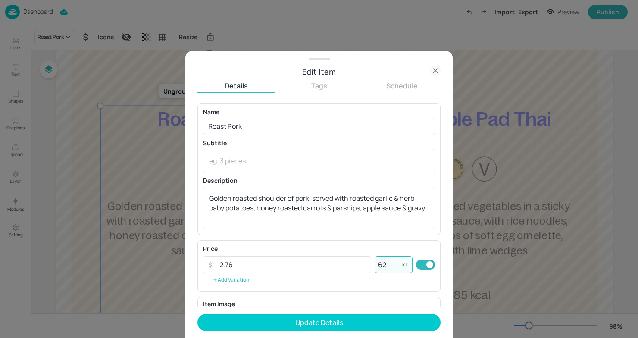
type input "622"
click at [132, 189] on div at bounding box center [319, 169] width 638 height 338
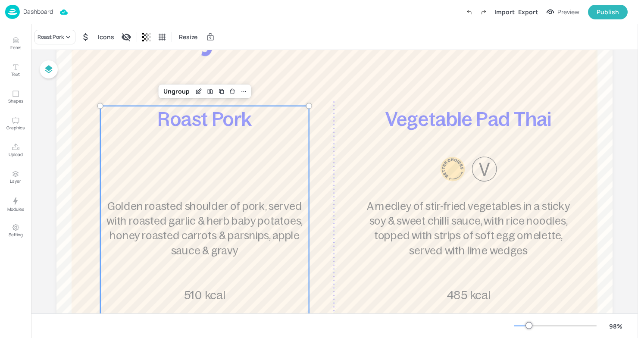
scroll to position [138, 0]
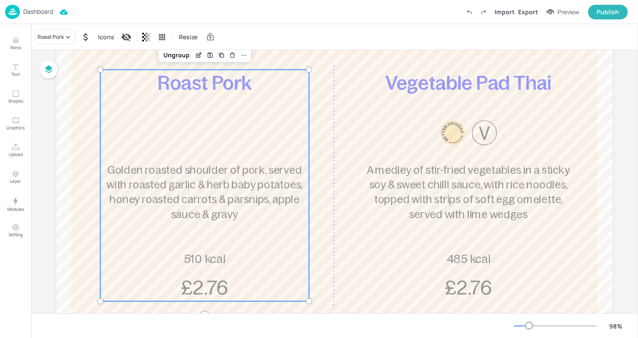
click at [196, 258] on span "510 kcal" at bounding box center [204, 258] width 41 height 13
click at [197, 59] on div "Edit Item" at bounding box center [198, 55] width 11 height 11
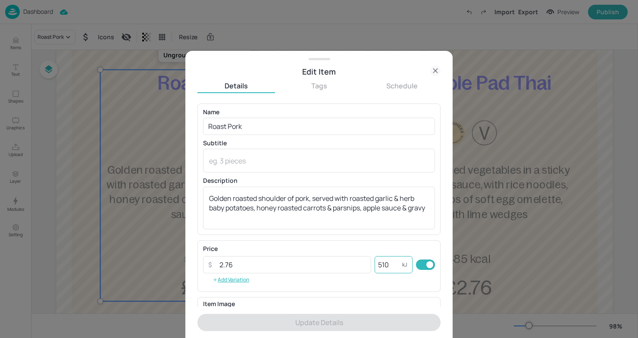
click at [390, 262] on input "510" at bounding box center [388, 264] width 28 height 17
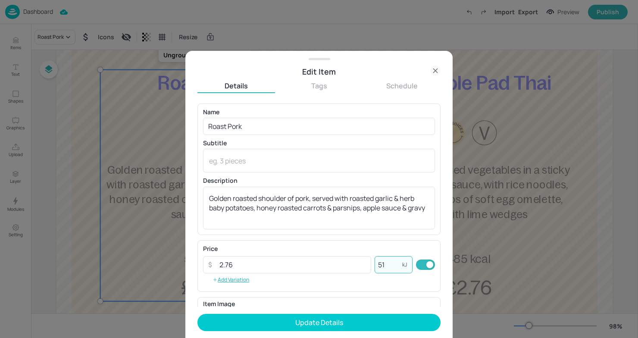
type input "5"
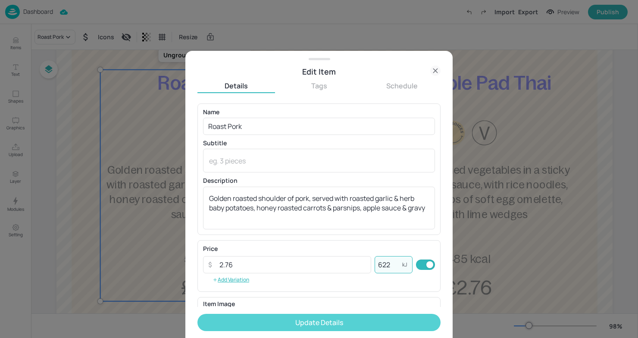
type input "622"
click at [375, 322] on button "Update Details" at bounding box center [318, 322] width 243 height 17
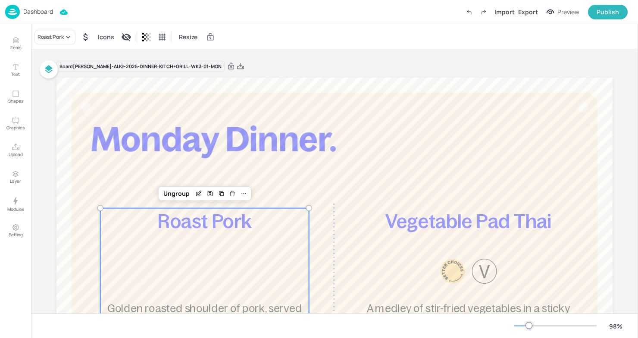
click at [44, 12] on p "Dashboard" at bounding box center [38, 12] width 30 height 6
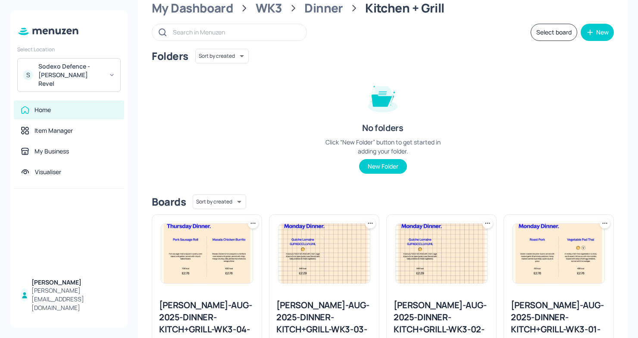
scroll to position [89, 0]
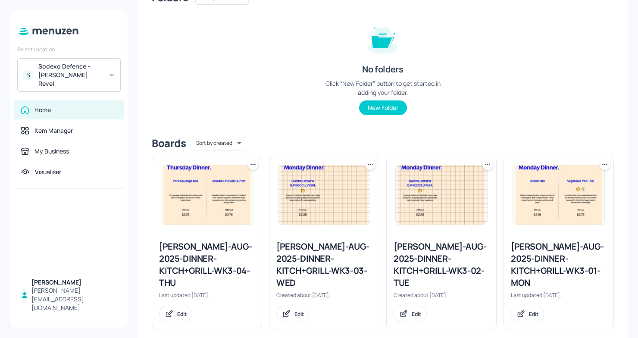
click at [434, 252] on div "Newbold-AUG-2025-DINNER-KITCH+GRILL-WK3-02-TUE" at bounding box center [441, 264] width 96 height 48
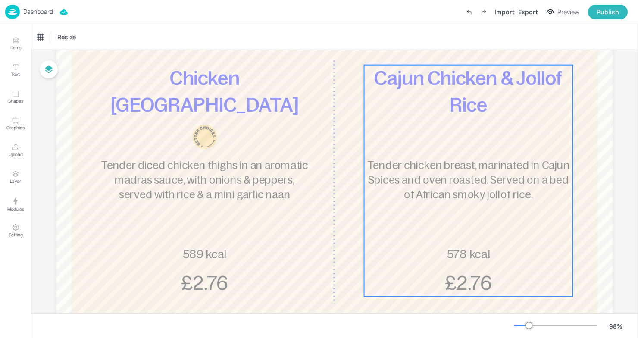
scroll to position [152, 0]
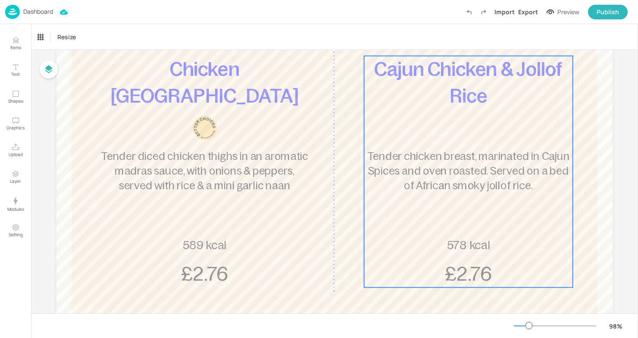
click at [392, 167] on span "Tender chicken breast, marinated in Cajun Spices and oven roasted. Served on a …" at bounding box center [468, 170] width 203 height 41
click at [89, 35] on div "Cajun Chicken & Jollof Rice" at bounding box center [69, 37] width 65 height 8
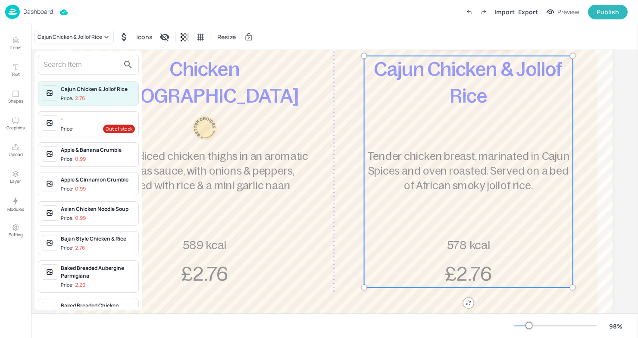
click at [92, 61] on input "text" at bounding box center [82, 65] width 76 height 14
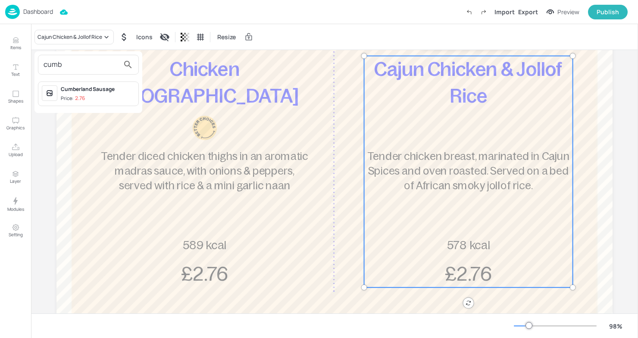
type input "cumb"
click at [72, 90] on div "Cumberland Sausage" at bounding box center [98, 89] width 74 height 8
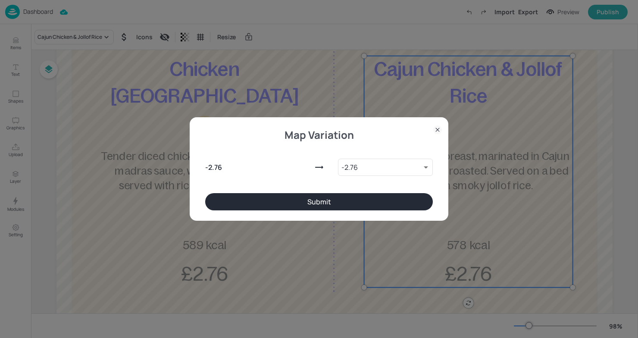
click at [279, 200] on button "Submit" at bounding box center [319, 201] width 228 height 17
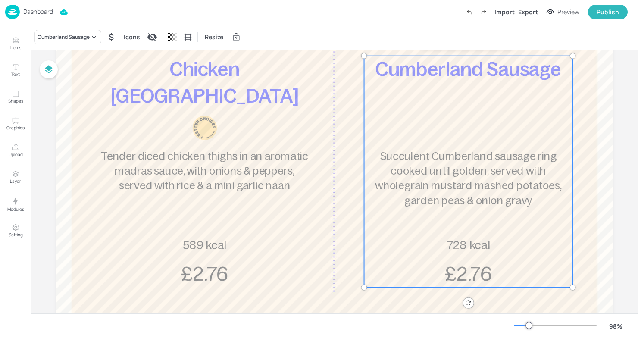
click at [477, 250] on span "728 kcal" at bounding box center [468, 245] width 43 height 13
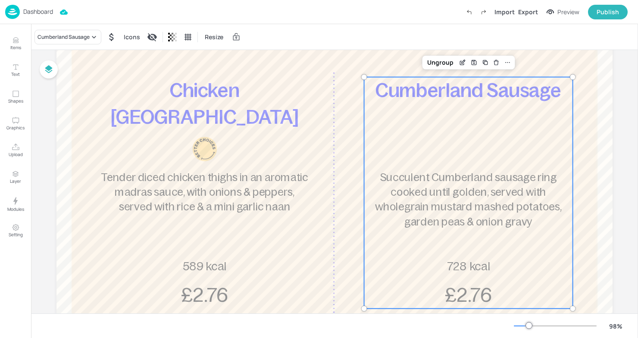
scroll to position [130, 0]
click at [460, 62] on icon "Edit Item" at bounding box center [462, 63] width 7 height 7
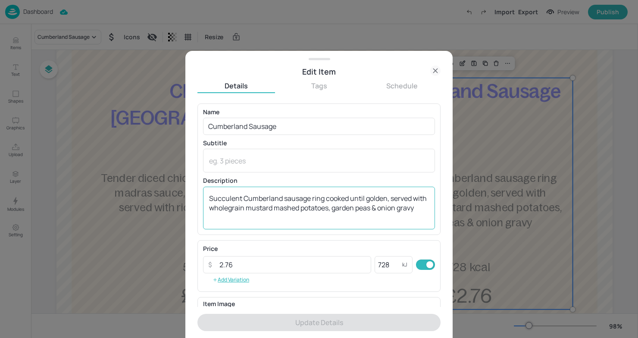
click at [235, 223] on div "Succulent Cumberland sausage ring cooked until golden, served with wholegrain m…" at bounding box center [319, 208] width 232 height 43
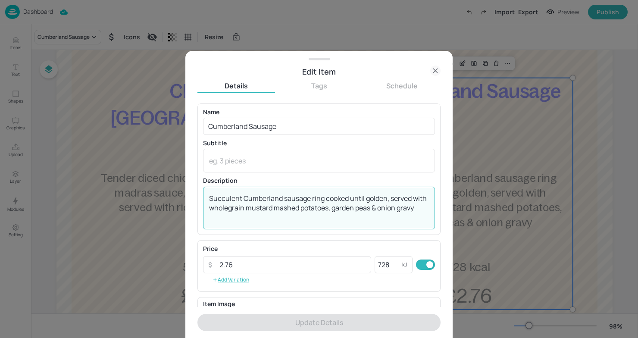
drag, startPoint x: 228, startPoint y: 216, endPoint x: 180, endPoint y: 177, distance: 62.1
click at [180, 177] on div "Edit Item Details Tags Schedule Name Cumberland Sausage ​ Subtitle x ​ Descript…" at bounding box center [319, 169] width 638 height 338
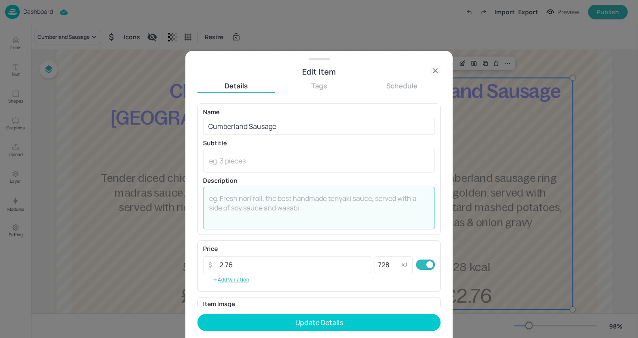
paste textarea "Succulent pork sausages cooked in a rich gravy with herbs, potatoes and vegetab…"
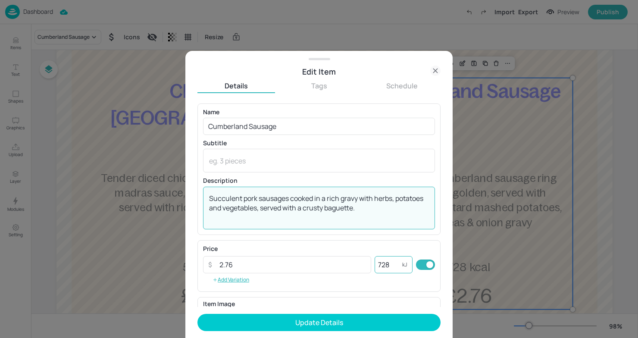
type textarea "Succulent pork sausages cooked in a rich gravy with herbs, potatoes and vegetab…"
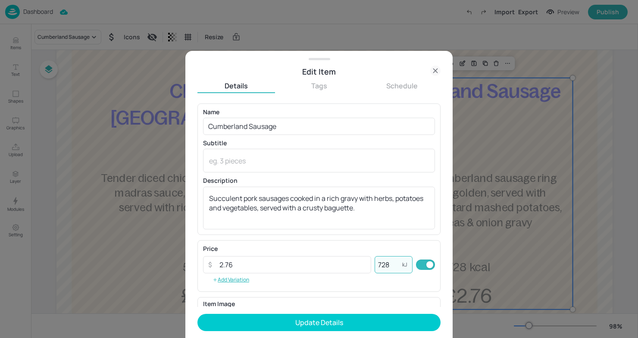
click at [387, 265] on input "728" at bounding box center [388, 264] width 28 height 17
type input "7"
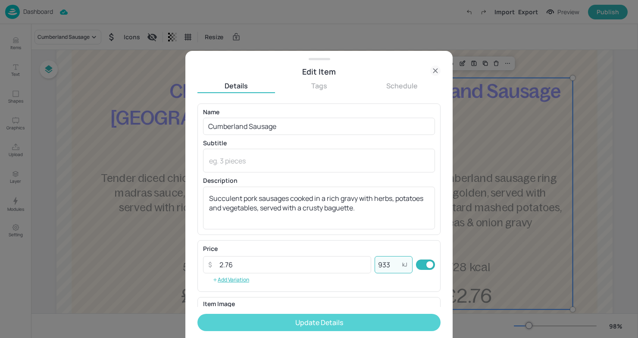
type input "933"
click at [363, 320] on button "Update Details" at bounding box center [318, 322] width 243 height 17
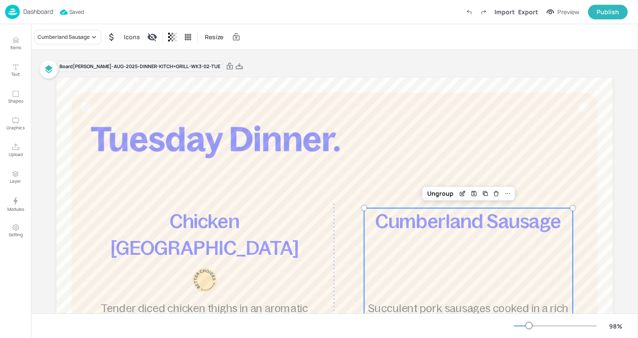
click at [34, 10] on p "Dashboard" at bounding box center [38, 12] width 30 height 6
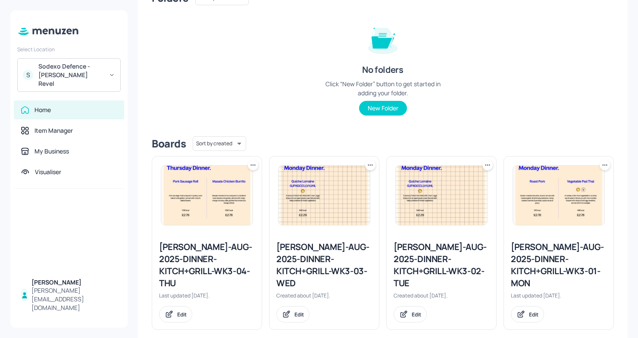
scroll to position [89, 0]
click at [316, 259] on div "Newbold-AUG-2025-DINNER-KITCH+GRILL-WK3-03-WED" at bounding box center [324, 264] width 96 height 48
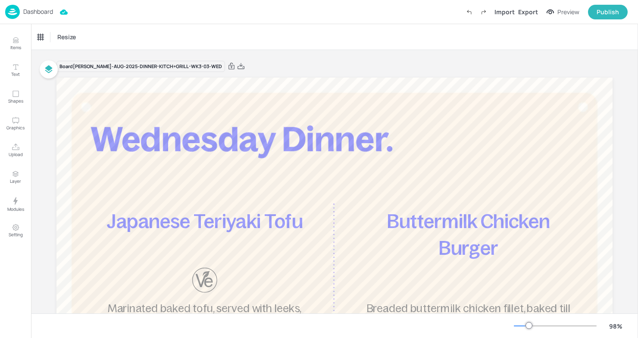
click at [11, 11] on img at bounding box center [12, 12] width 15 height 14
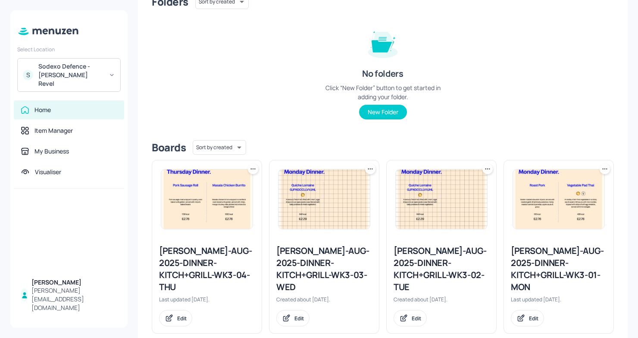
scroll to position [89, 0]
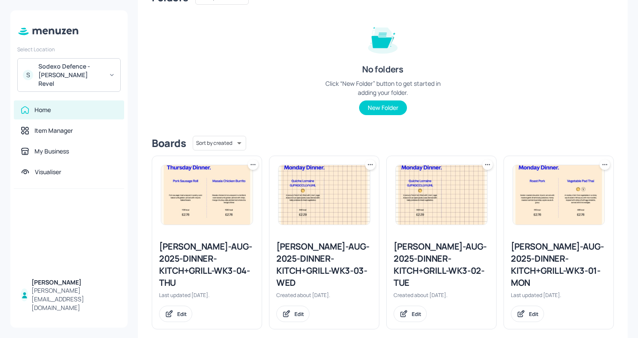
click at [197, 271] on div "Newbold-AUG-2025-DINNER-KITCH+GRILL-WK3-04-THU" at bounding box center [207, 264] width 96 height 48
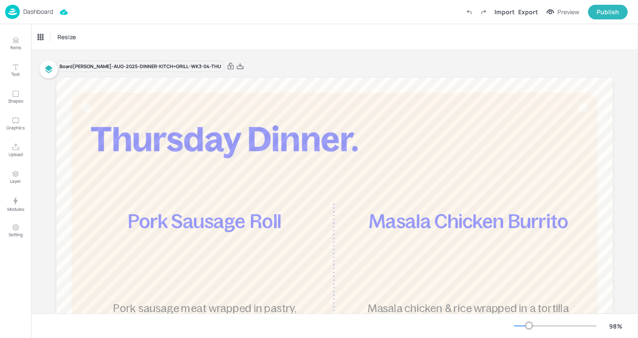
click at [34, 14] on p "Dashboard" at bounding box center [38, 12] width 30 height 6
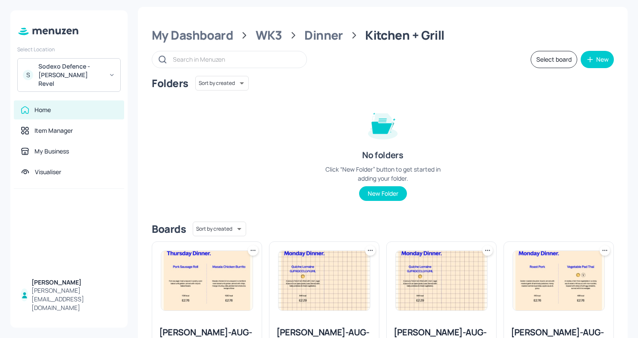
scroll to position [3, 0]
click at [330, 36] on div "Dinner" at bounding box center [323, 36] width 39 height 16
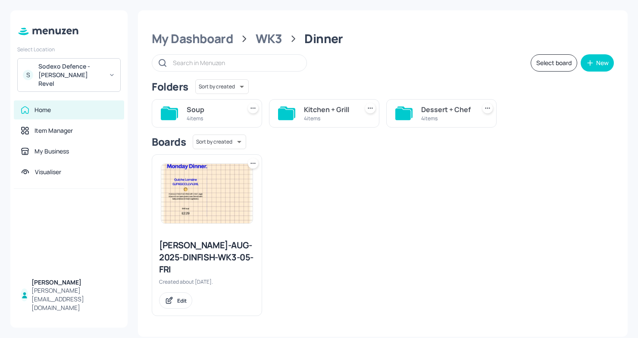
click at [442, 108] on div "Dessert + Chef" at bounding box center [446, 109] width 51 height 10
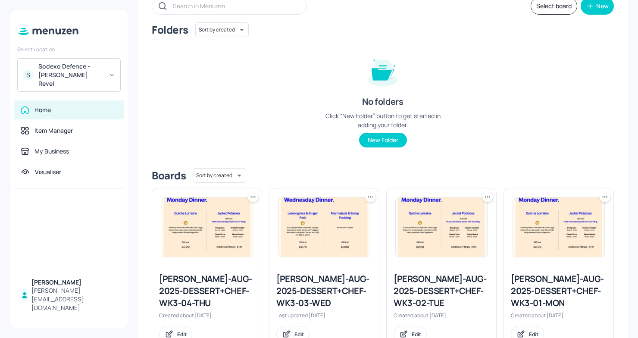
scroll to position [56, 0]
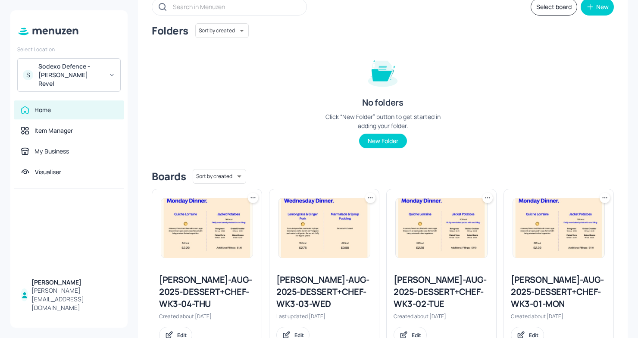
click at [528, 284] on div "Newbold-AUG-2025-DESSERT+CHEF-WK3-01-MON" at bounding box center [559, 292] width 96 height 36
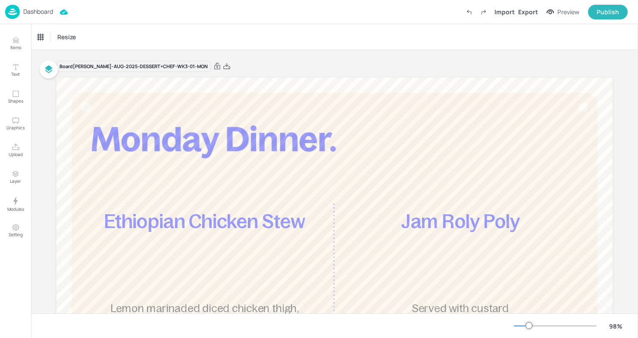
click at [27, 9] on p "Dashboard" at bounding box center [38, 12] width 30 height 6
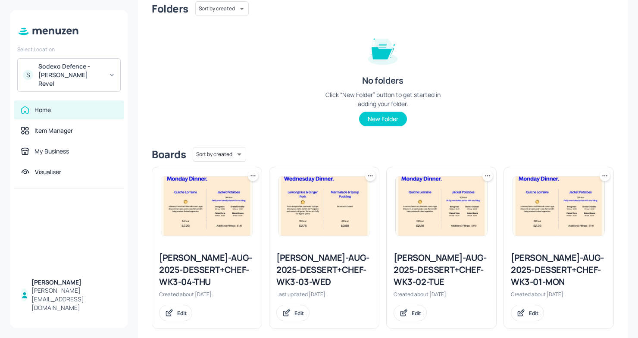
scroll to position [89, 0]
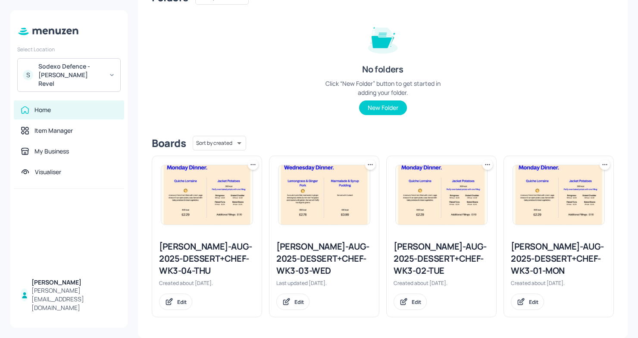
click at [469, 266] on div "Newbold-AUG-2025-DESSERT+CHEF-WK3-02-TUE" at bounding box center [441, 258] width 96 height 36
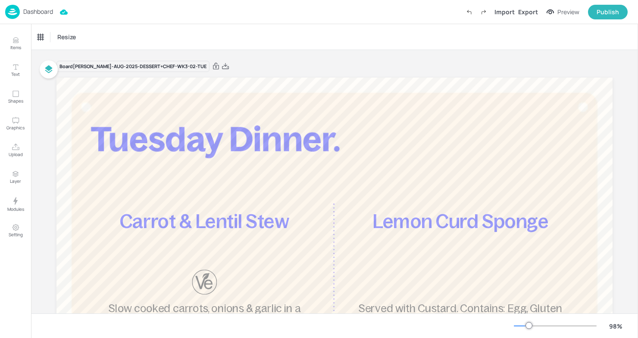
click at [30, 12] on p "Dashboard" at bounding box center [38, 12] width 30 height 6
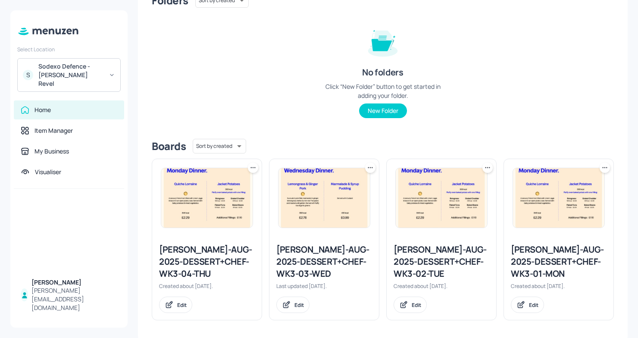
scroll to position [89, 0]
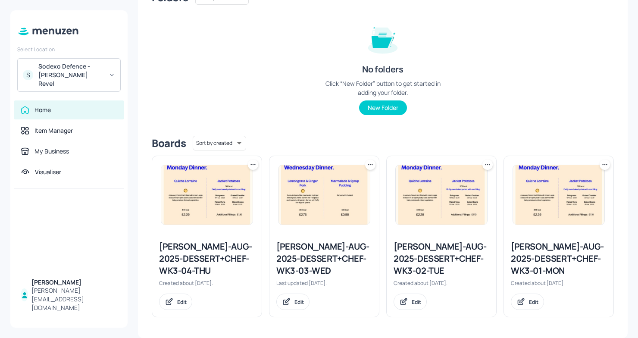
click at [327, 247] on div "Newbold-AUG-2025-DESSERT+CHEF-WK3-03-WED" at bounding box center [324, 258] width 96 height 36
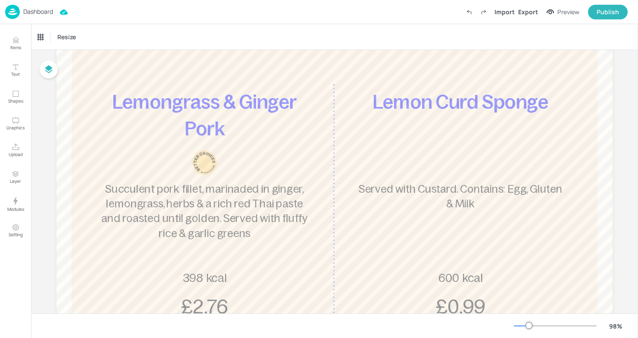
scroll to position [125, 0]
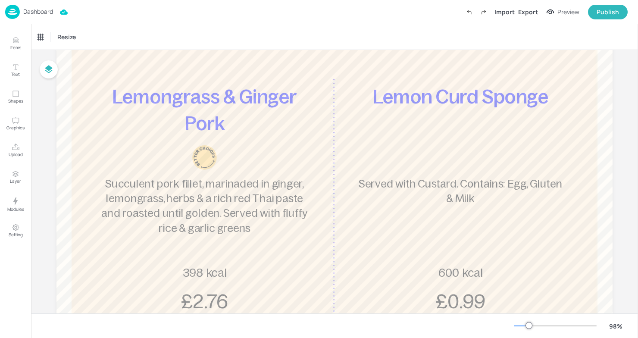
click at [421, 170] on div "Lemon Curd Sponge Served with Custard. Contains: Egg, Gluten & Milk 600 kcal £0…" at bounding box center [460, 199] width 209 height 231
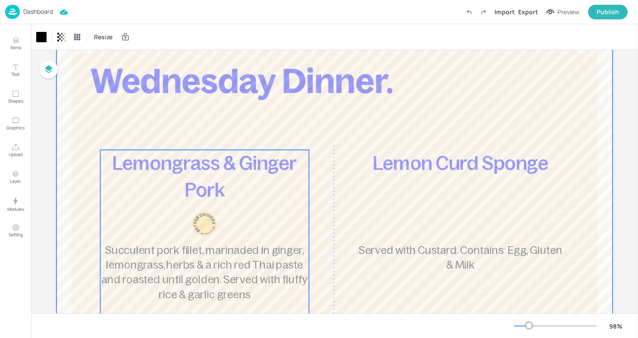
scroll to position [0, 0]
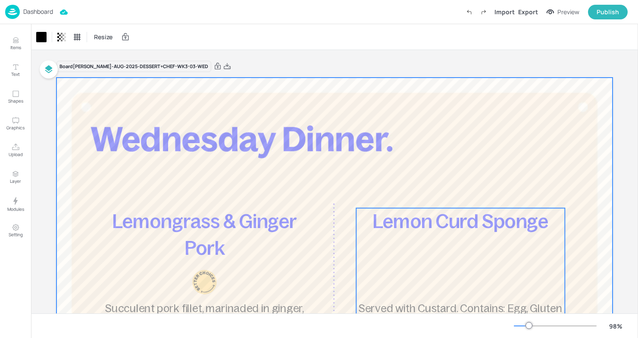
click at [424, 252] on div "Lemon Curd Sponge Served with Custard. Contains: Egg, Gluten & Milk 600 kcal £0…" at bounding box center [460, 323] width 209 height 231
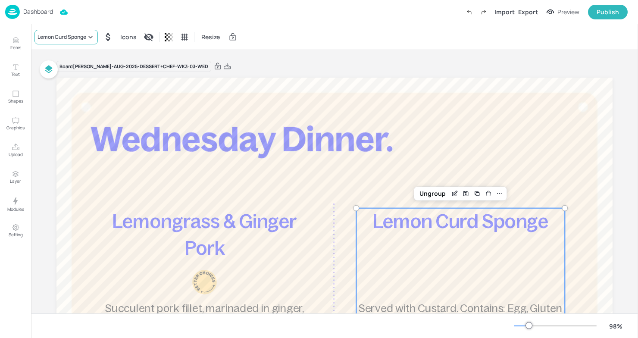
click at [86, 34] on div "Lemon Curd Sponge" at bounding box center [61, 37] width 49 height 8
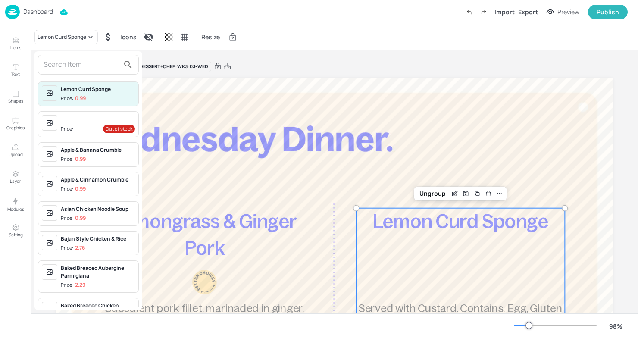
click at [97, 68] on input "text" at bounding box center [82, 65] width 76 height 14
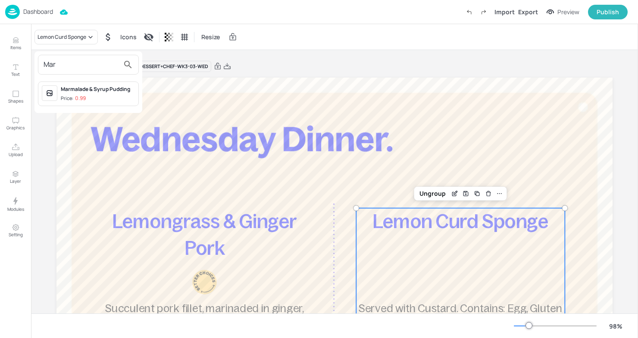
type input "Mar"
click at [76, 97] on p "0.99" at bounding box center [80, 98] width 11 height 6
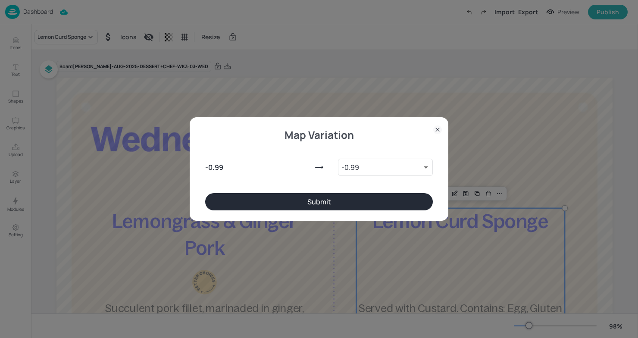
click at [313, 195] on button "Submit" at bounding box center [319, 201] width 228 height 17
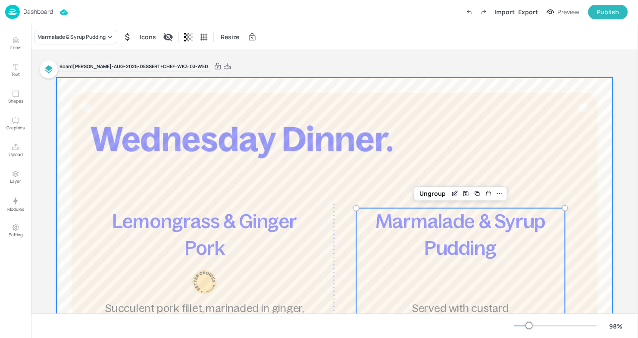
click at [391, 132] on div at bounding box center [334, 306] width 556 height 456
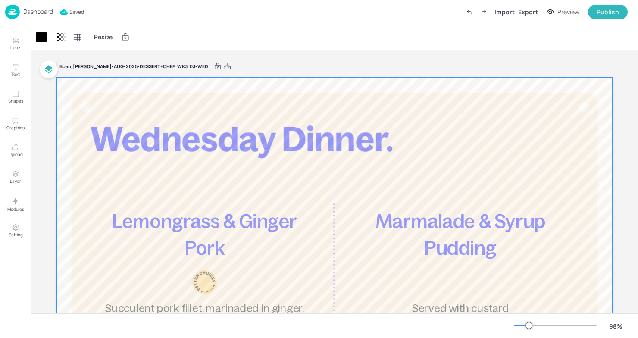
click at [28, 13] on p "Dashboard" at bounding box center [38, 12] width 30 height 6
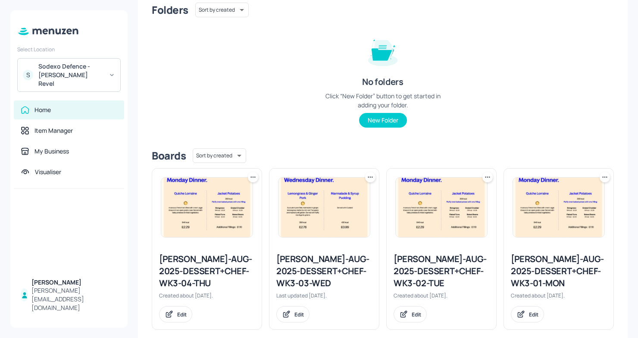
scroll to position [89, 0]
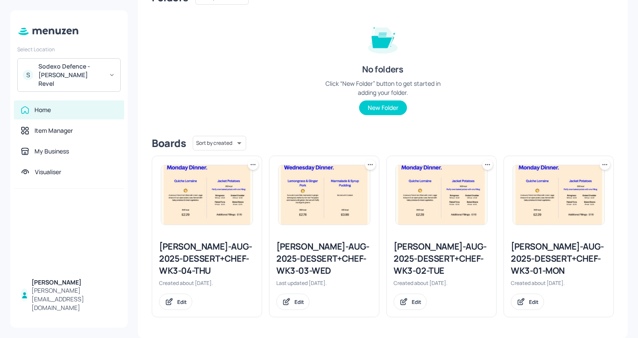
click at [194, 215] on img at bounding box center [206, 194] width 91 height 59
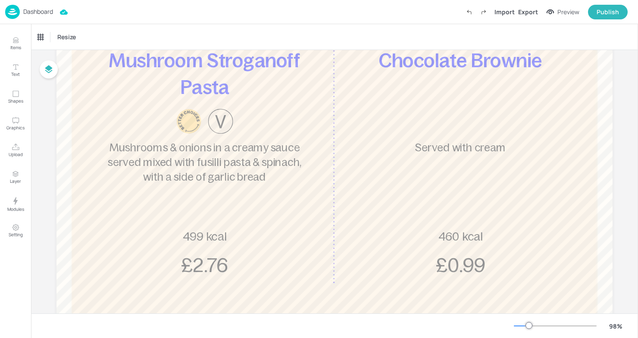
scroll to position [161, 0]
click at [19, 11] on img at bounding box center [12, 12] width 15 height 14
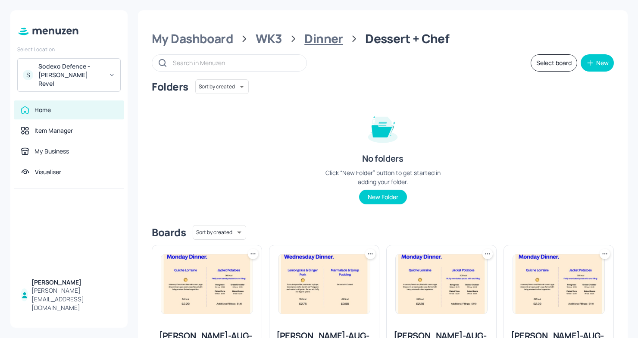
click at [317, 41] on div "Dinner" at bounding box center [323, 39] width 39 height 16
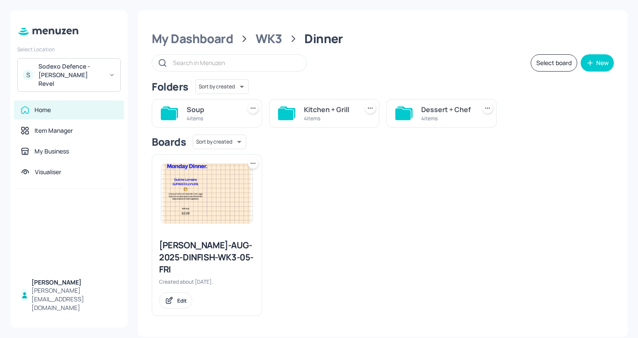
click at [213, 110] on div "Soup" at bounding box center [212, 109] width 51 height 10
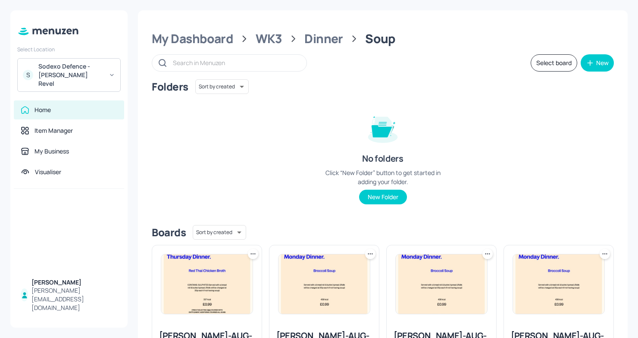
scroll to position [77, 0]
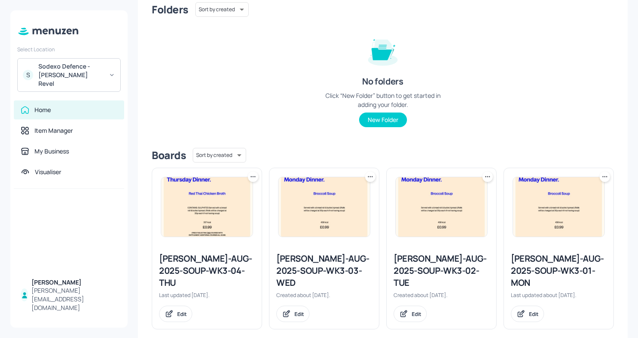
click at [569, 265] on div "Newbold-AUG-2025-SOUP-WK3-01-MON" at bounding box center [559, 270] width 96 height 36
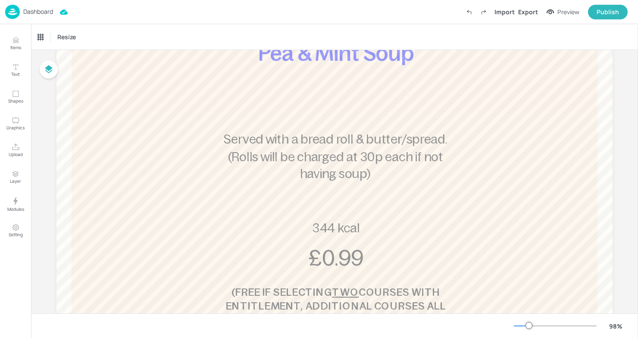
scroll to position [242, 0]
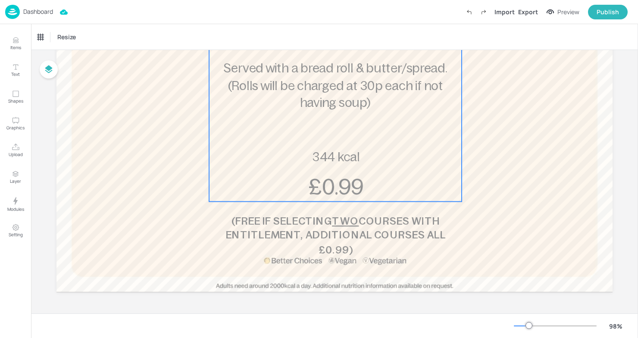
click at [324, 158] on span "344 kcal" at bounding box center [335, 156] width 47 height 13
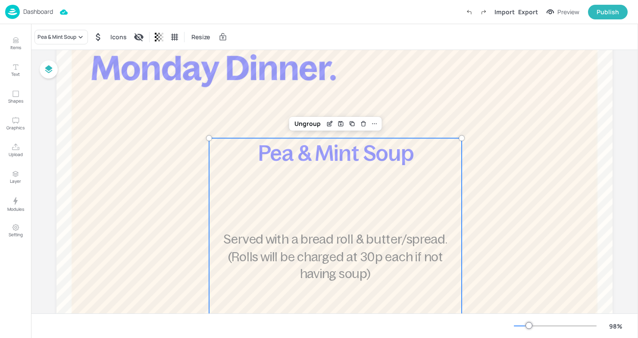
scroll to position [0, 0]
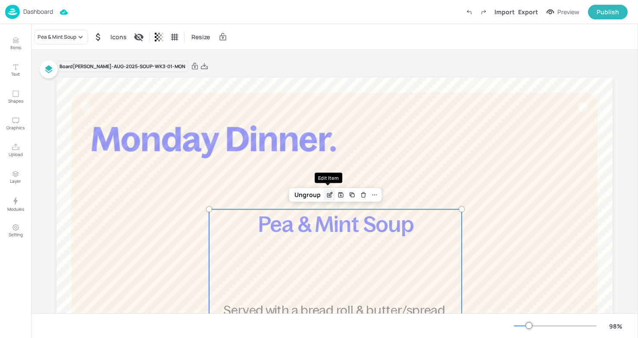
click at [329, 194] on icon "Edit Item" at bounding box center [329, 193] width 3 height 3
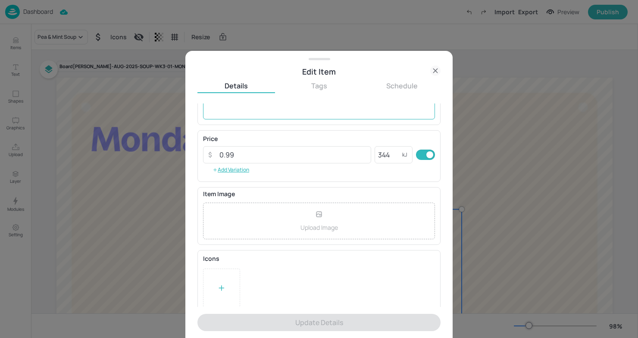
scroll to position [116, 0]
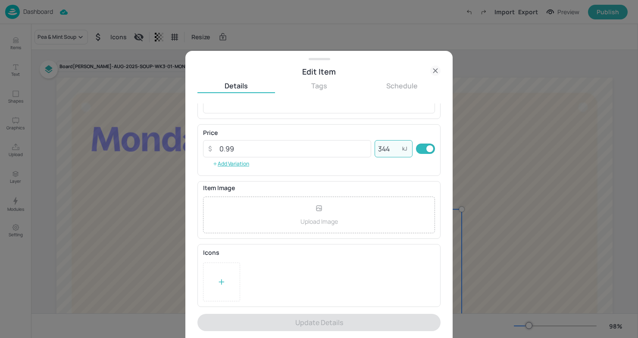
click at [393, 147] on input "344" at bounding box center [388, 148] width 28 height 17
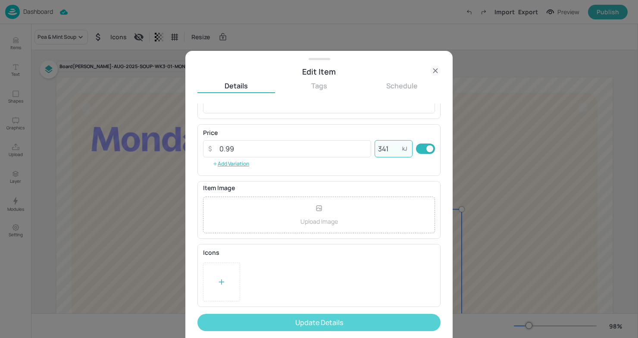
type input "341"
click at [343, 322] on button "Update Details" at bounding box center [318, 322] width 243 height 17
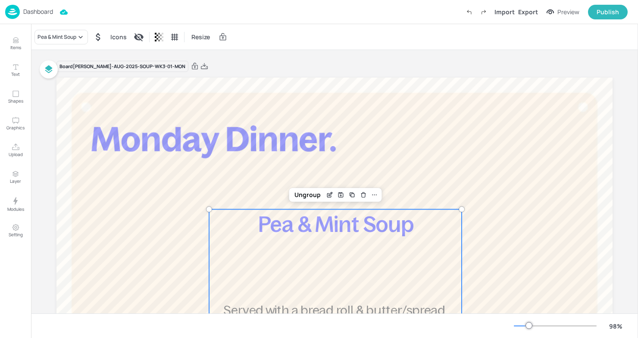
click at [27, 9] on p "Dashboard" at bounding box center [38, 12] width 30 height 6
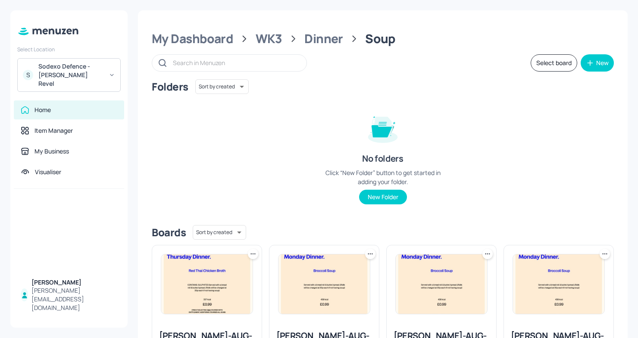
scroll to position [77, 0]
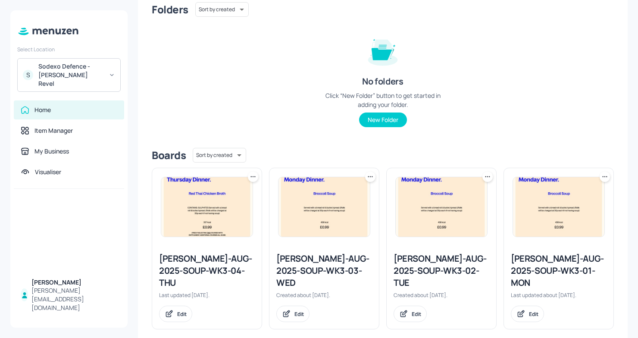
click at [413, 263] on div "Newbold-AUG-2025-SOUP-WK3-02-TUE" at bounding box center [441, 270] width 96 height 36
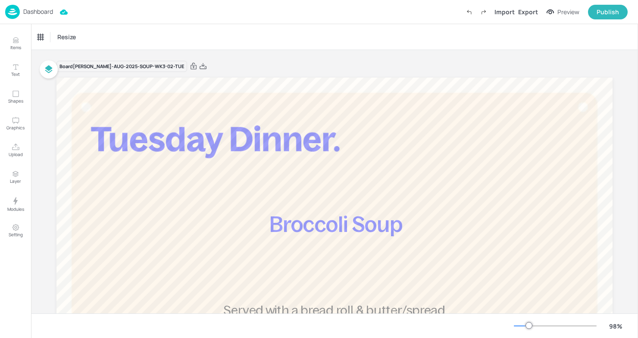
click at [25, 14] on p "Dashboard" at bounding box center [38, 12] width 30 height 6
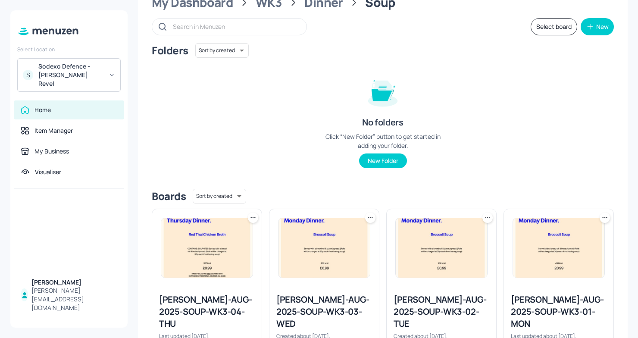
scroll to position [77, 0]
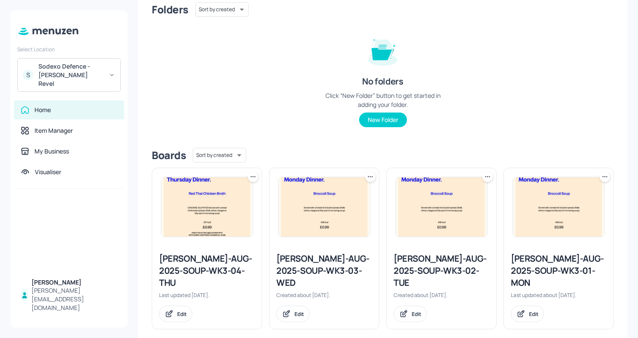
click at [314, 253] on div "Newbold-AUG-2025-SOUP-WK3-03-WED" at bounding box center [324, 270] width 96 height 36
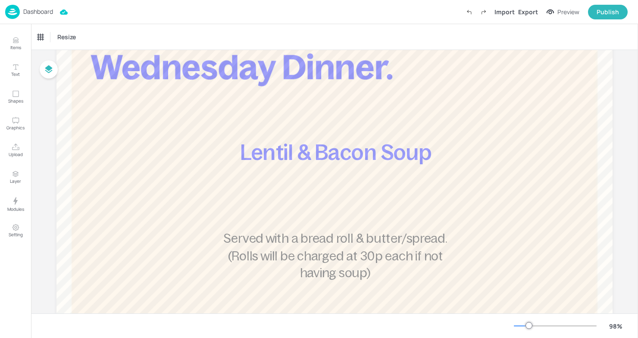
scroll to position [47, 0]
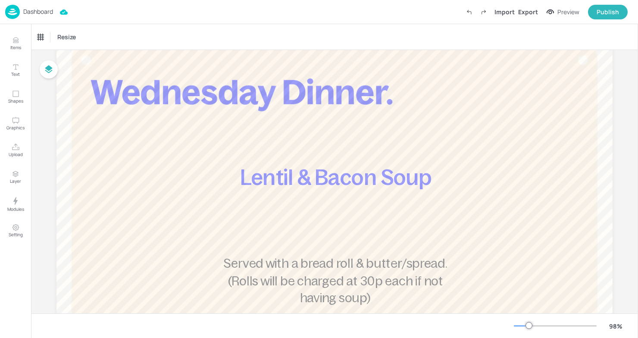
click at [29, 12] on p "Dashboard" at bounding box center [38, 12] width 30 height 6
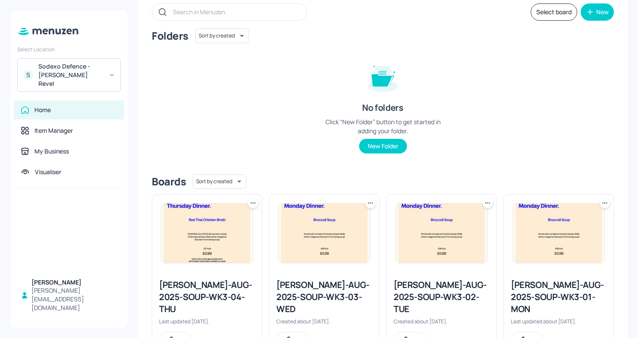
scroll to position [77, 0]
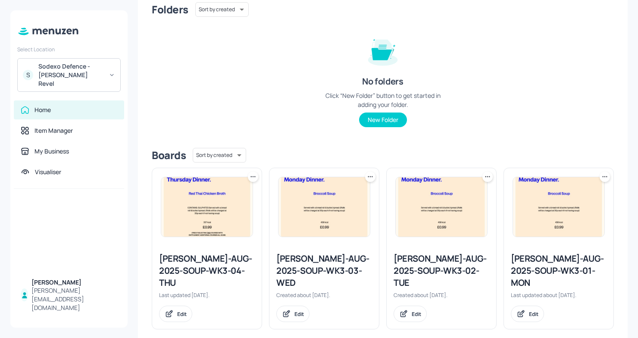
click at [212, 277] on div "Newbold-AUG-2025-SOUP-WK3-04-THU Last updated 22 days ago. Edit" at bounding box center [206, 287] width 109 height 83
click at [212, 265] on div "Newbold-AUG-2025-SOUP-WK3-04-THU" at bounding box center [207, 270] width 96 height 36
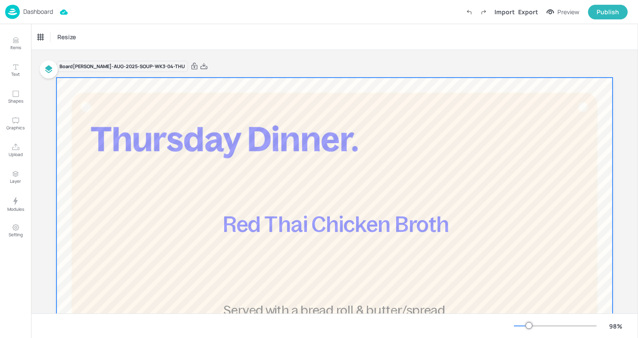
click at [315, 215] on span "Red Thai Chicken Broth" at bounding box center [336, 224] width 226 height 24
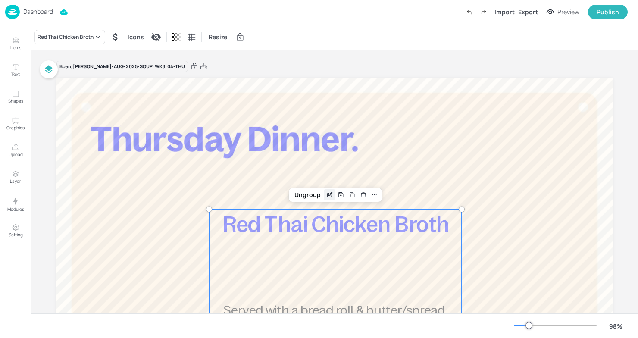
click at [330, 192] on icon "Edit Item" at bounding box center [329, 193] width 3 height 3
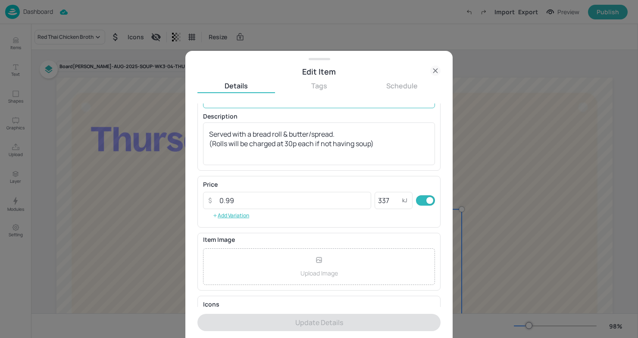
scroll to position [72, 0]
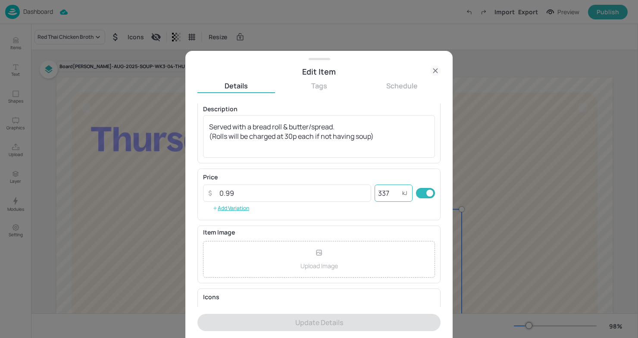
click at [387, 196] on input "337" at bounding box center [388, 192] width 28 height 17
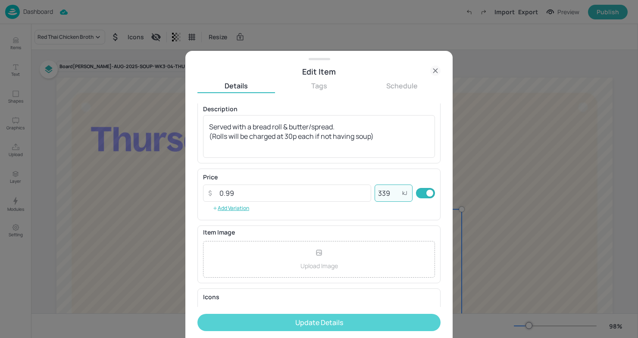
type input "339"
click at [337, 325] on button "Update Details" at bounding box center [318, 322] width 243 height 17
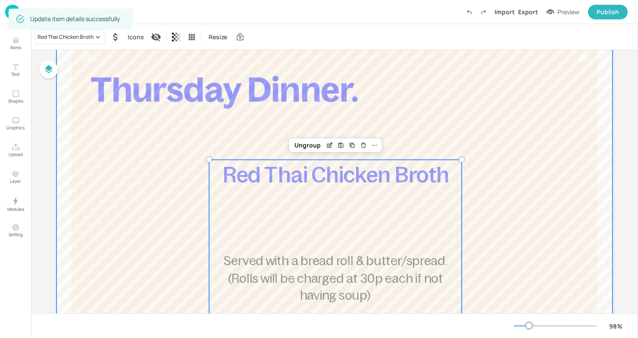
scroll to position [53, 0]
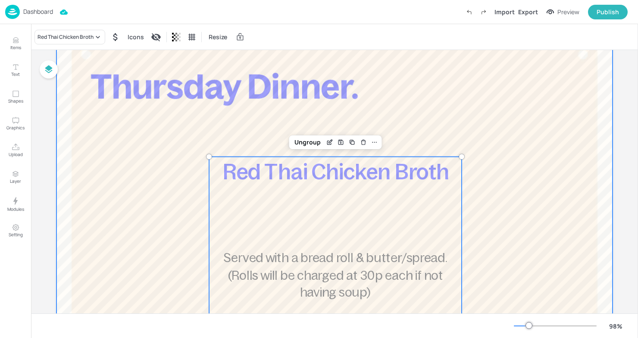
click at [155, 178] on div at bounding box center [334, 253] width 556 height 456
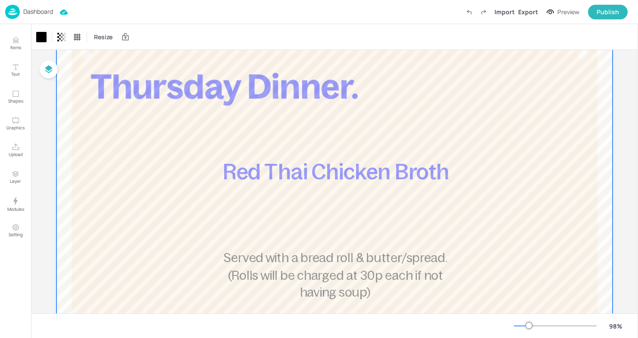
scroll to position [0, 0]
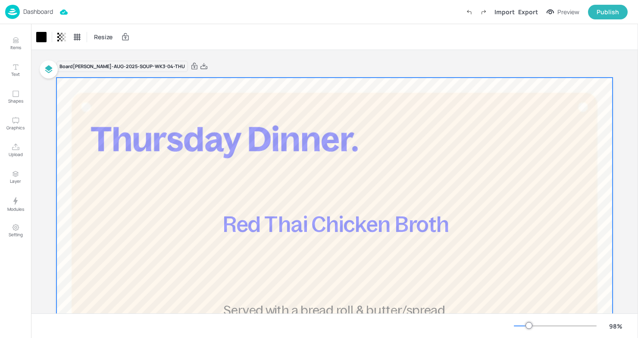
click at [27, 9] on p "Dashboard" at bounding box center [38, 12] width 30 height 6
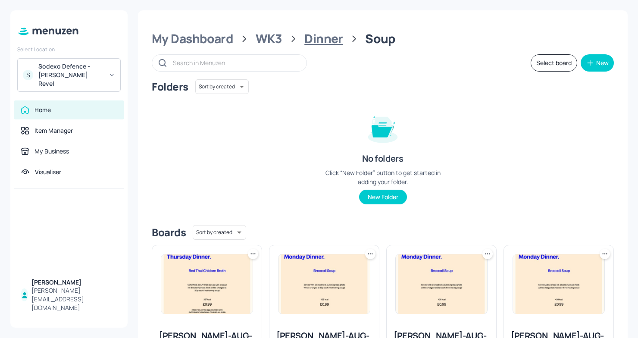
click at [332, 37] on div "Dinner" at bounding box center [323, 39] width 39 height 16
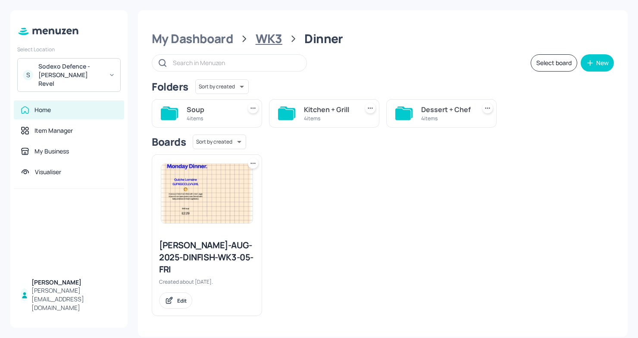
click at [275, 45] on div "WK3" at bounding box center [269, 39] width 27 height 16
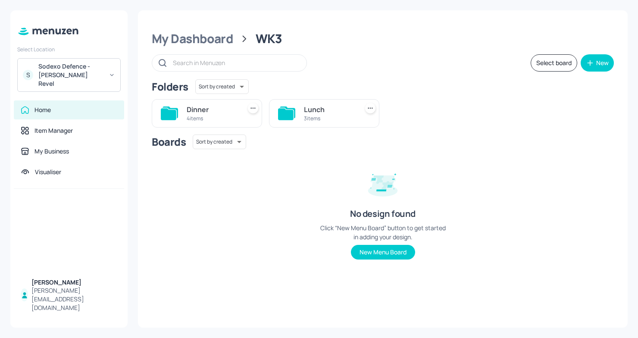
click at [322, 121] on div "3 items" at bounding box center [329, 118] width 51 height 7
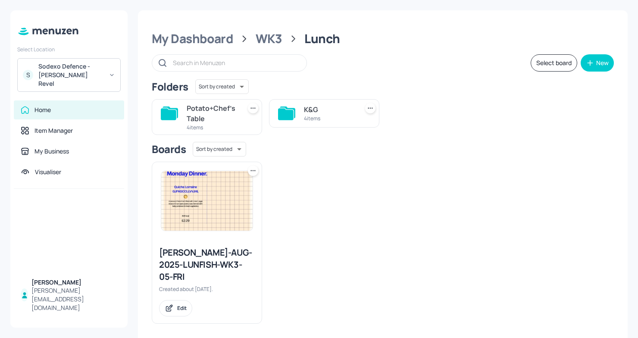
click at [561, 56] on button "Select board" at bounding box center [553, 62] width 47 height 17
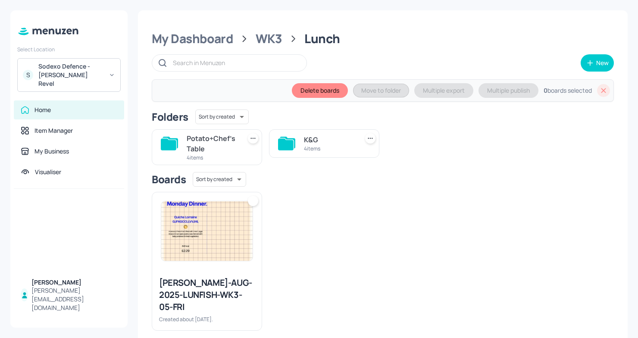
click at [320, 136] on div "K&G" at bounding box center [329, 139] width 51 height 10
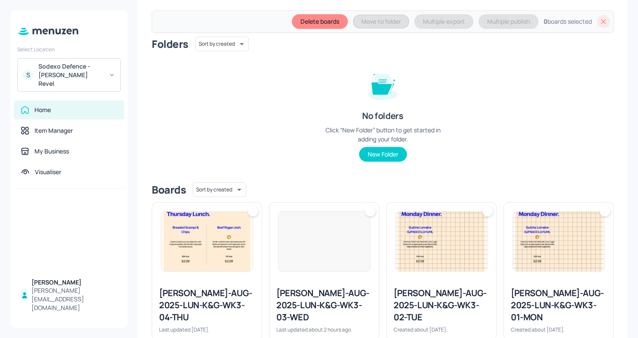
scroll to position [84, 0]
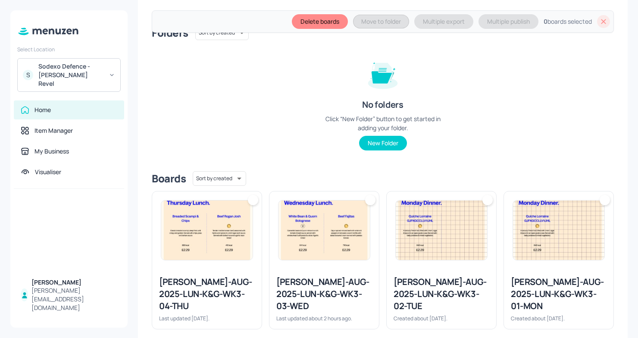
click at [521, 219] on img at bounding box center [558, 229] width 91 height 59
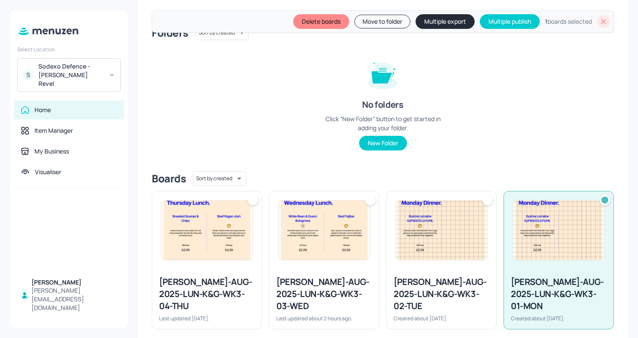
click at [449, 217] on img at bounding box center [441, 229] width 91 height 59
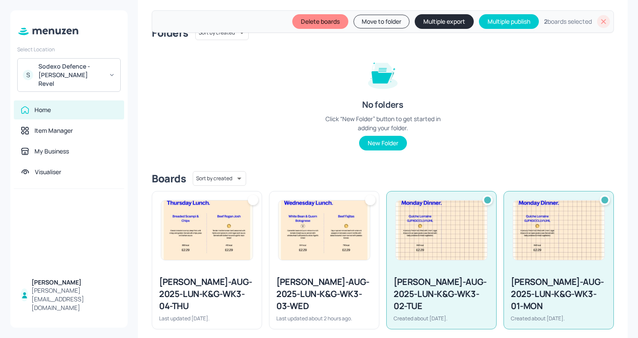
click at [353, 222] on img at bounding box center [323, 229] width 91 height 59
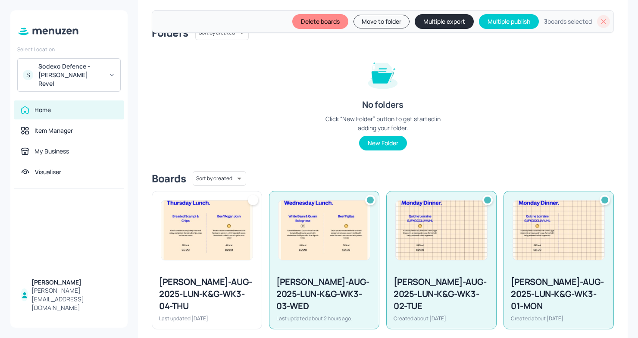
click at [213, 233] on img at bounding box center [206, 229] width 91 height 59
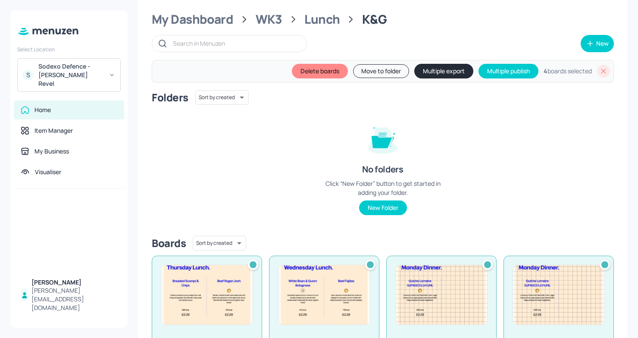
scroll to position [30, 0]
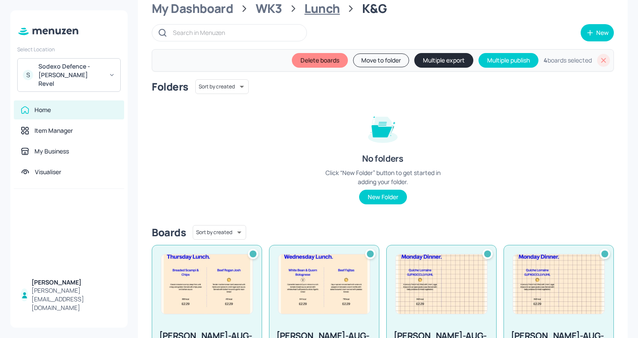
click at [321, 5] on div "Lunch" at bounding box center [321, 9] width 35 height 16
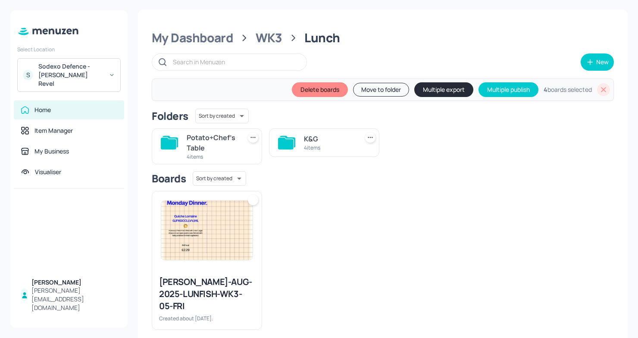
click at [302, 151] on div "K&G 4 items" at bounding box center [324, 142] width 110 height 28
click at [194, 156] on div "4 items" at bounding box center [212, 156] width 51 height 7
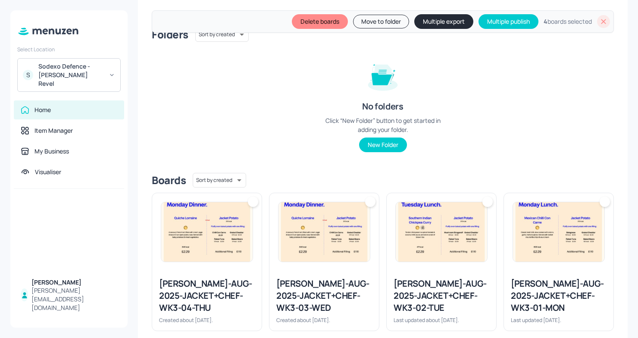
scroll to position [96, 0]
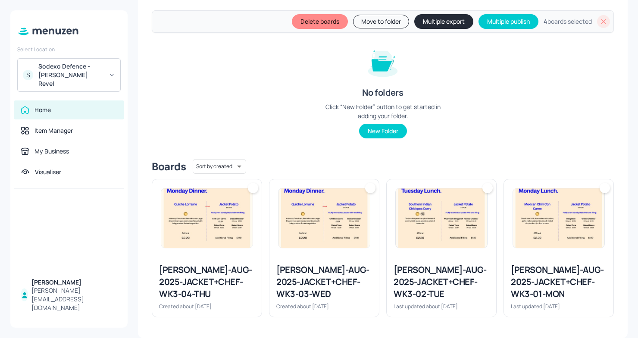
click at [514, 200] on img at bounding box center [558, 217] width 91 height 59
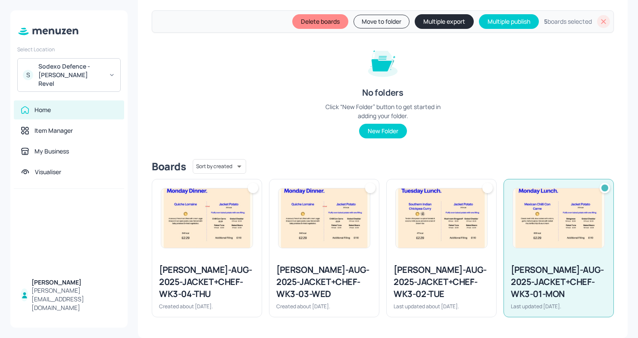
click at [458, 210] on img at bounding box center [441, 217] width 91 height 59
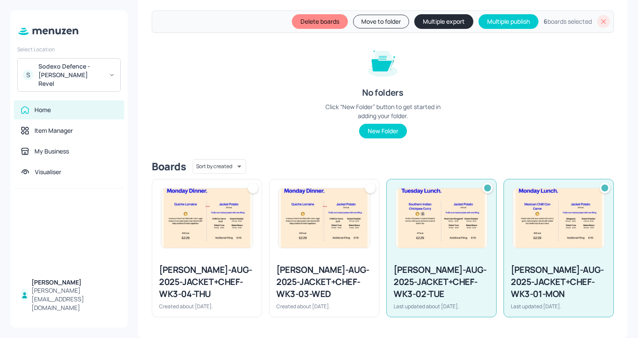
click at [319, 217] on img at bounding box center [323, 217] width 91 height 59
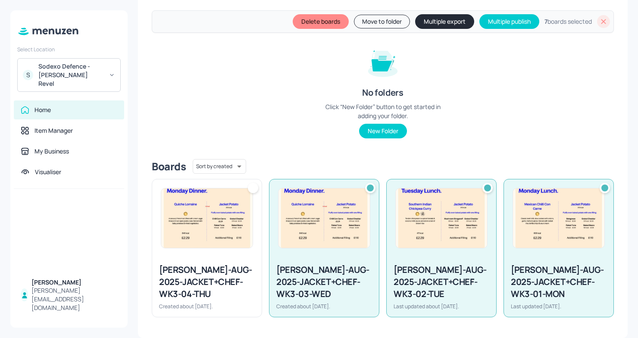
click at [217, 220] on img at bounding box center [206, 217] width 91 height 59
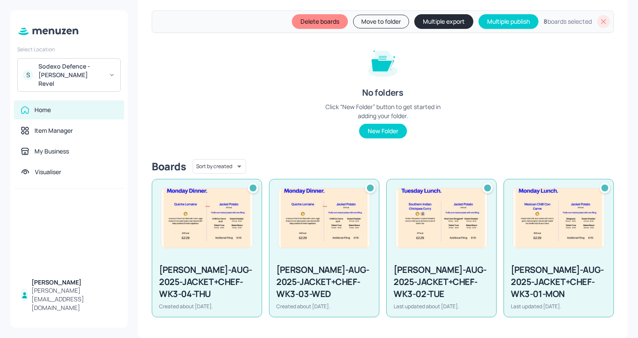
scroll to position [0, 0]
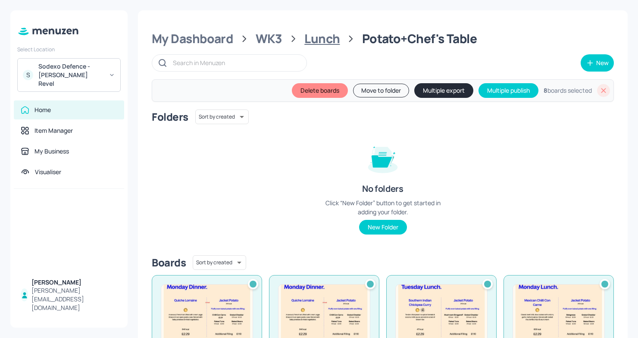
click at [318, 37] on div "Lunch" at bounding box center [321, 39] width 35 height 16
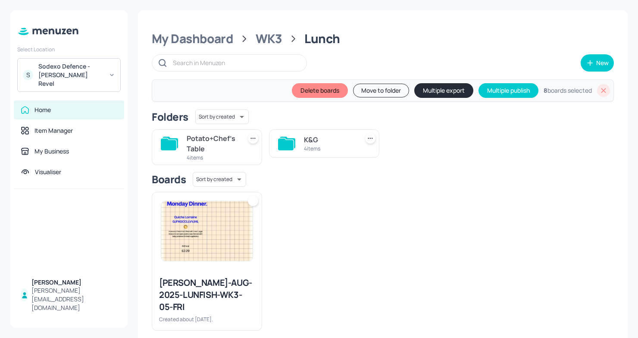
click at [291, 146] on icon at bounding box center [286, 144] width 16 height 12
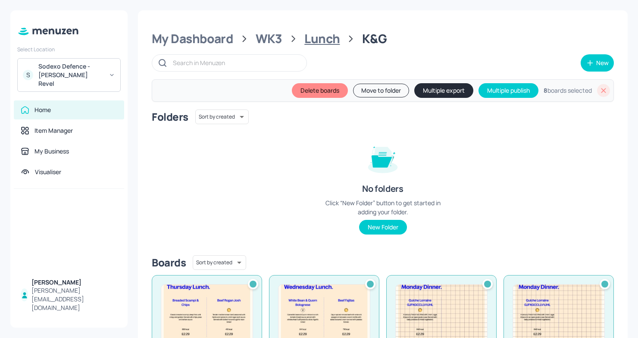
click at [315, 31] on div "Lunch" at bounding box center [321, 39] width 35 height 16
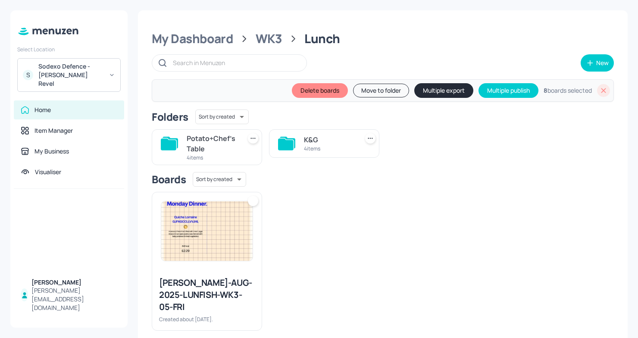
click at [227, 154] on div "4 items" at bounding box center [212, 157] width 51 height 7
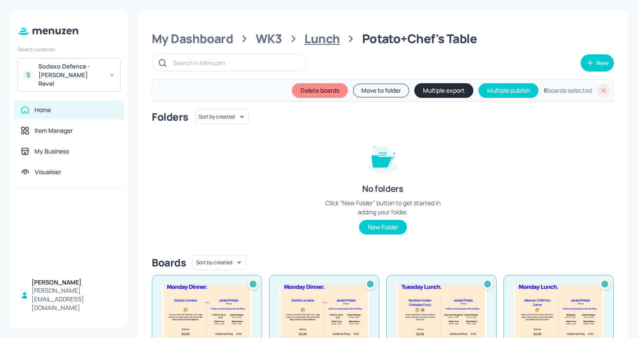
click at [315, 38] on div "Lunch" at bounding box center [321, 39] width 35 height 16
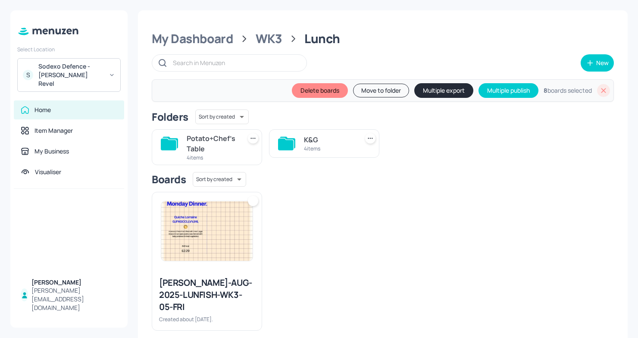
click at [283, 150] on icon at bounding box center [286, 144] width 16 height 12
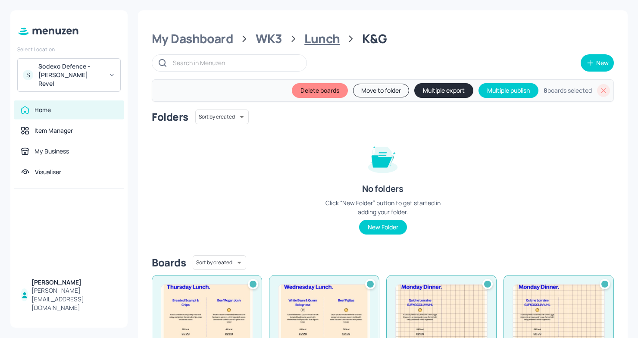
click at [327, 42] on div "Lunch" at bounding box center [321, 39] width 35 height 16
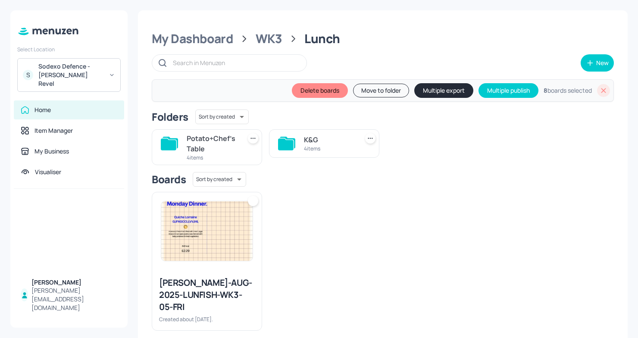
click at [209, 152] on div "Potato+Chef's Table" at bounding box center [212, 143] width 51 height 21
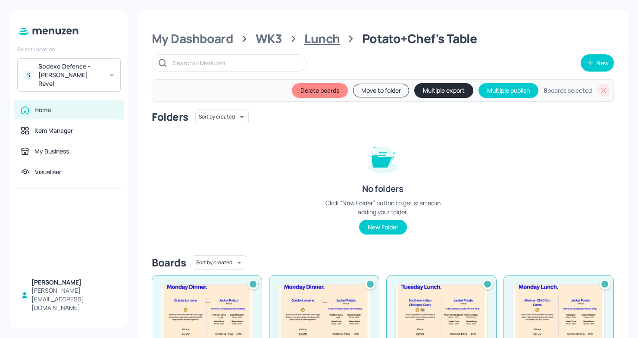
click at [312, 40] on div "Lunch" at bounding box center [321, 39] width 35 height 16
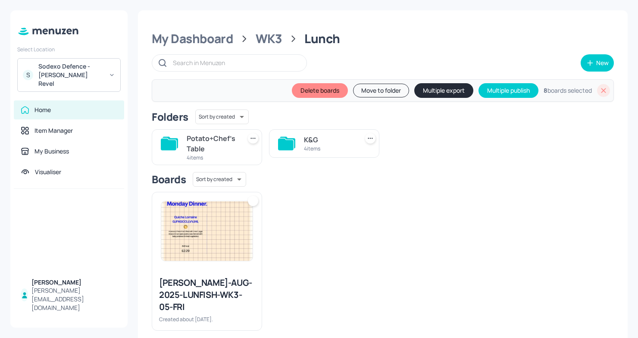
click at [273, 47] on div "My Dashboard WK3 Lunch New Delete boards Move to folder Multiple export Multipl…" at bounding box center [382, 180] width 489 height 341
click at [273, 33] on div "WK3" at bounding box center [269, 39] width 27 height 16
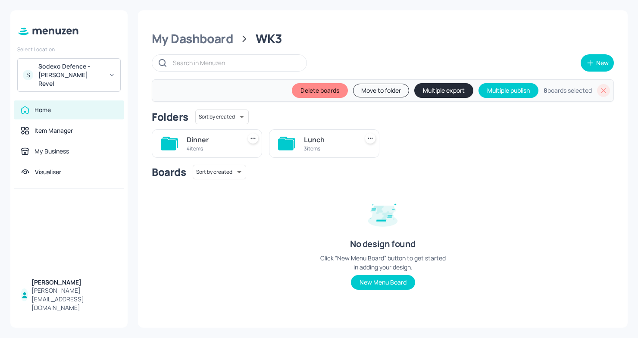
click at [323, 147] on div "3 items" at bounding box center [329, 148] width 51 height 7
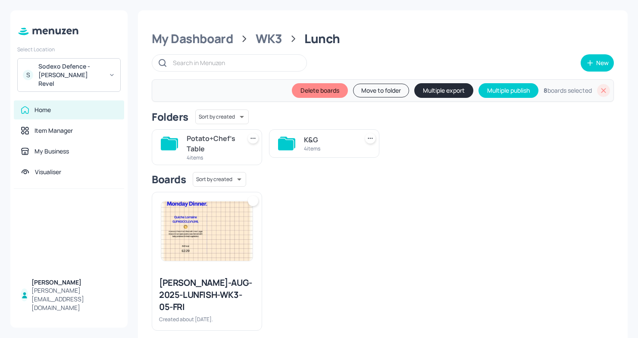
click at [331, 155] on div "K&G 4 items" at bounding box center [324, 143] width 110 height 28
click at [350, 146] on div "4 items" at bounding box center [329, 148] width 51 height 7
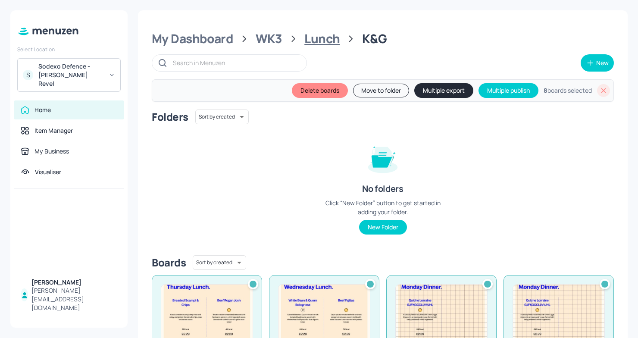
click at [313, 33] on div "Lunch" at bounding box center [321, 39] width 35 height 16
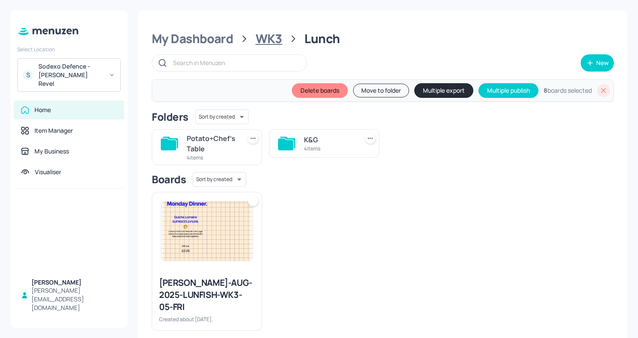
click at [266, 42] on div "WK3" at bounding box center [269, 39] width 27 height 16
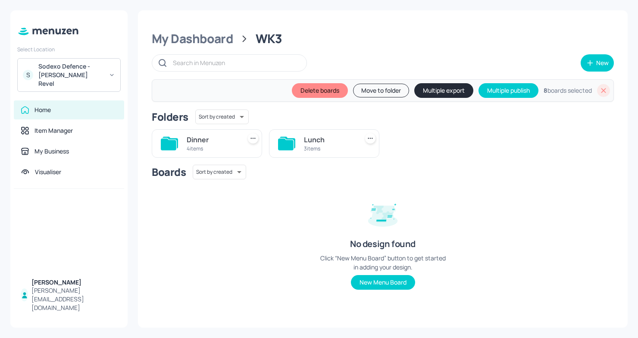
click at [211, 148] on div "4 items" at bounding box center [212, 148] width 51 height 7
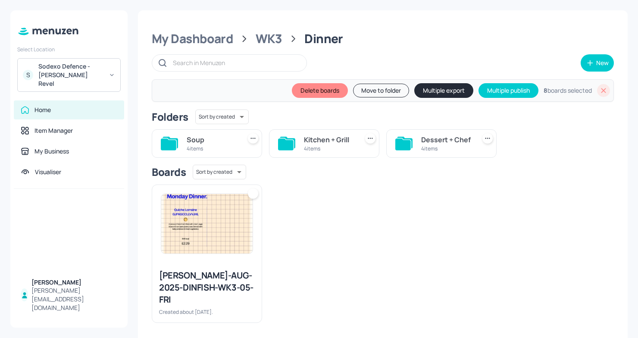
click at [429, 145] on div "4 items" at bounding box center [446, 148] width 51 height 7
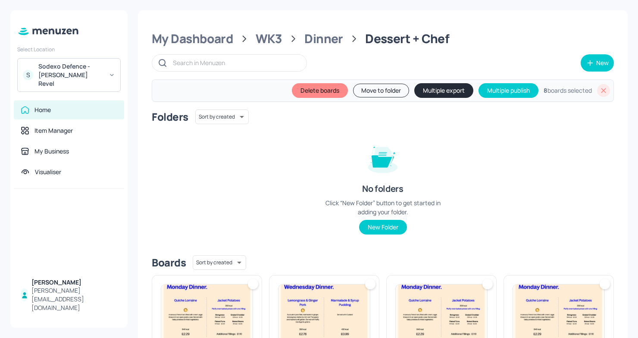
click at [522, 292] on img at bounding box center [558, 313] width 91 height 59
click at [458, 299] on img at bounding box center [441, 313] width 91 height 59
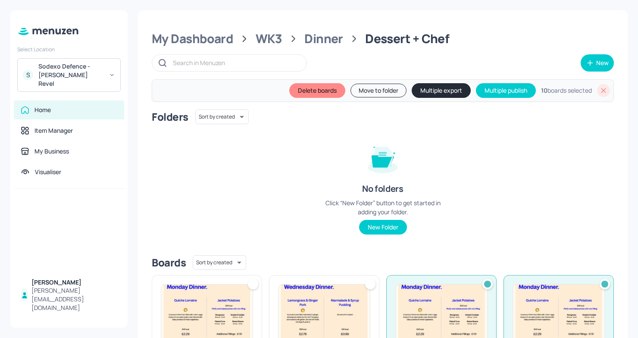
click at [346, 292] on img at bounding box center [323, 313] width 91 height 59
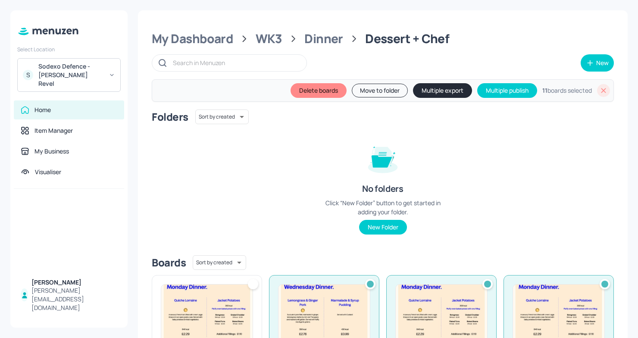
click at [209, 299] on img at bounding box center [206, 313] width 91 height 59
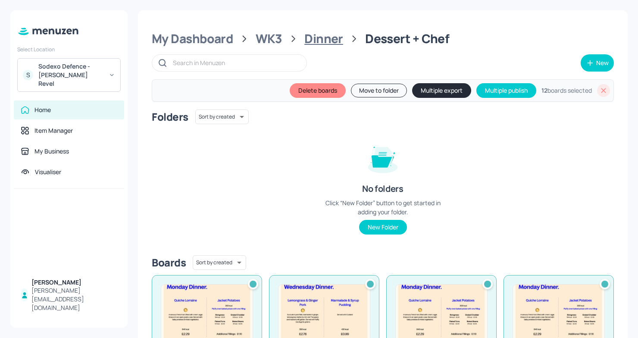
click at [327, 44] on div "Dinner" at bounding box center [323, 39] width 39 height 16
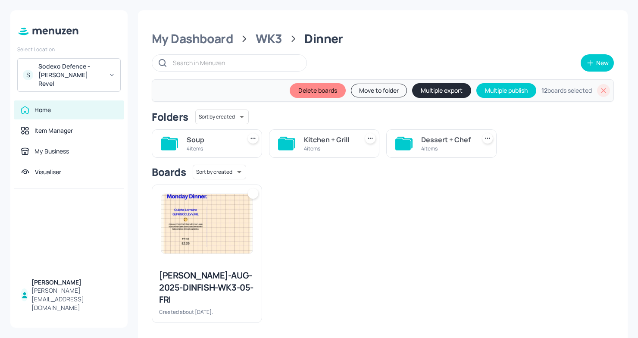
click at [227, 138] on div "Soup" at bounding box center [212, 139] width 51 height 10
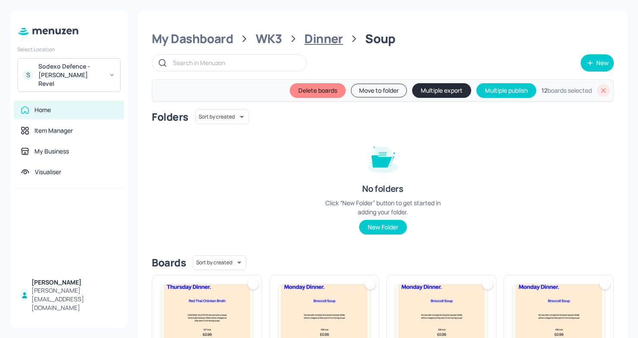
click at [324, 42] on div "Dinner" at bounding box center [323, 39] width 39 height 16
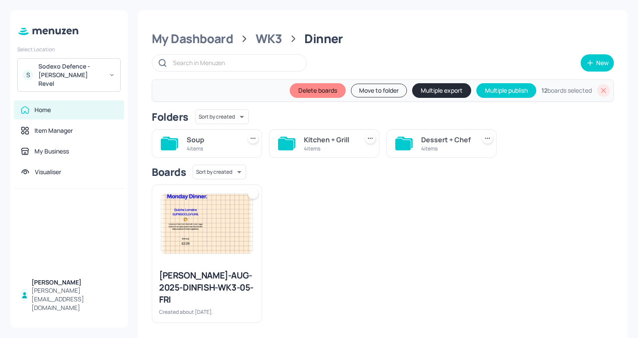
click at [421, 148] on div "4 items" at bounding box center [446, 148] width 51 height 7
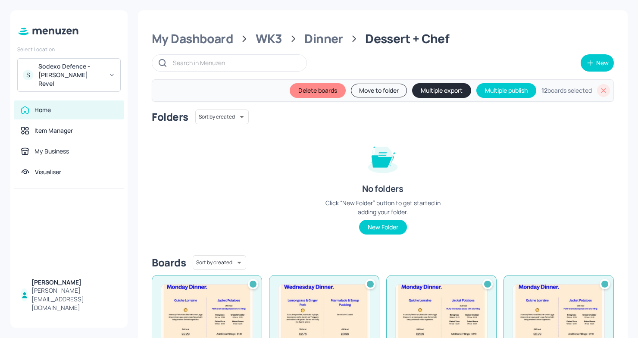
click at [321, 47] on div "My Dashboard WK3 Dinner Dessert + Chef New Delete boards Move to folder Multipl…" at bounding box center [382, 222] width 489 height 424
click at [327, 35] on div "Dinner" at bounding box center [323, 39] width 39 height 16
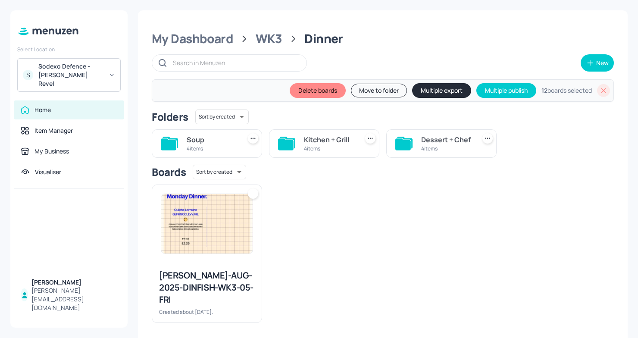
click at [323, 145] on div "4 items" at bounding box center [329, 148] width 51 height 7
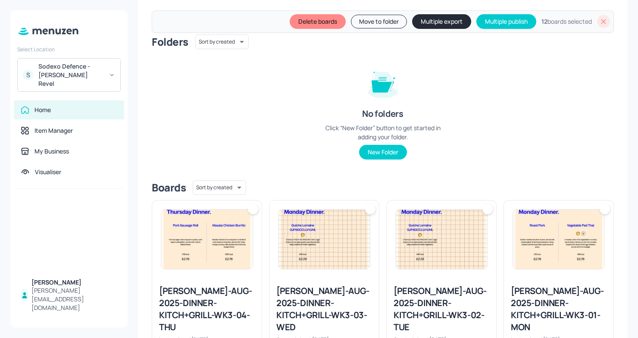
scroll to position [82, 0]
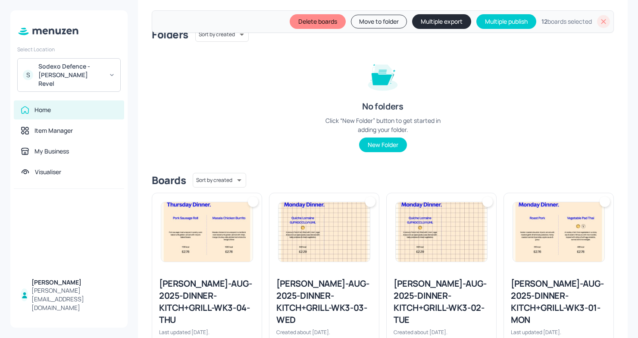
click at [529, 218] on img at bounding box center [558, 231] width 91 height 59
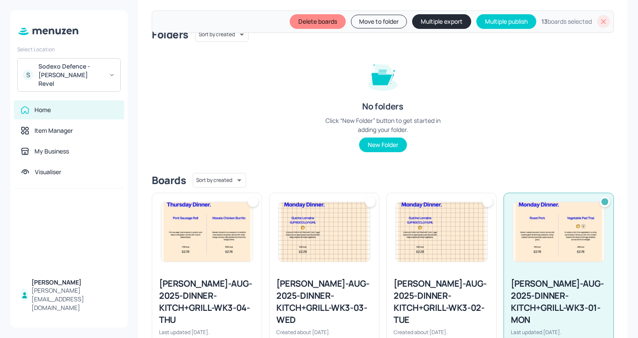
click at [442, 232] on img at bounding box center [441, 231] width 91 height 59
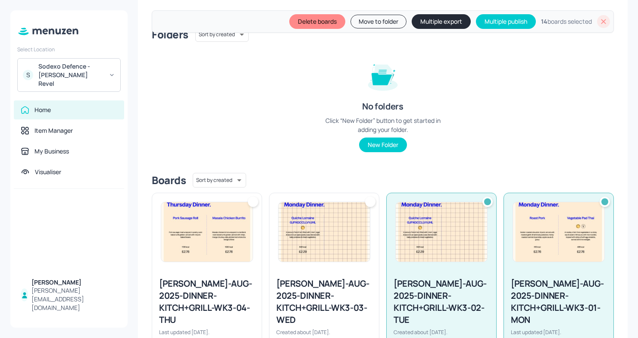
click at [329, 228] on img at bounding box center [323, 231] width 91 height 59
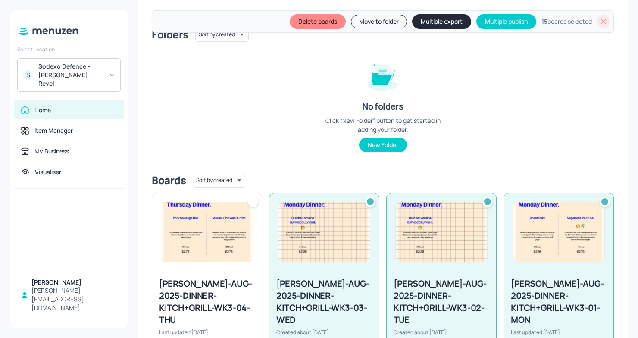
click at [215, 220] on img at bounding box center [206, 231] width 91 height 59
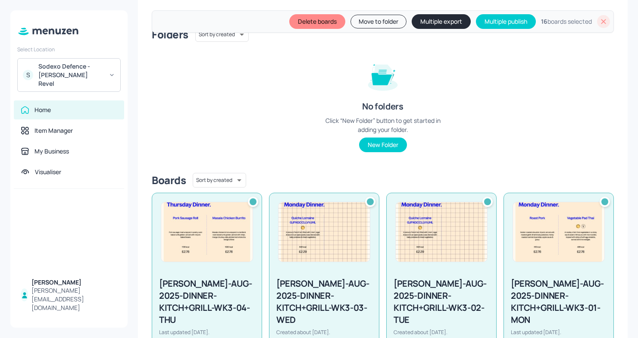
scroll to position [0, 0]
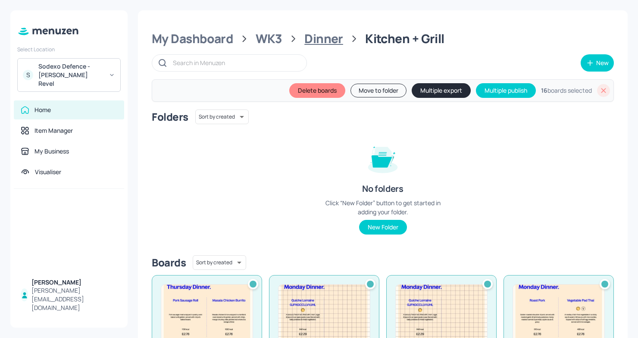
click at [320, 36] on div "Dinner" at bounding box center [323, 39] width 39 height 16
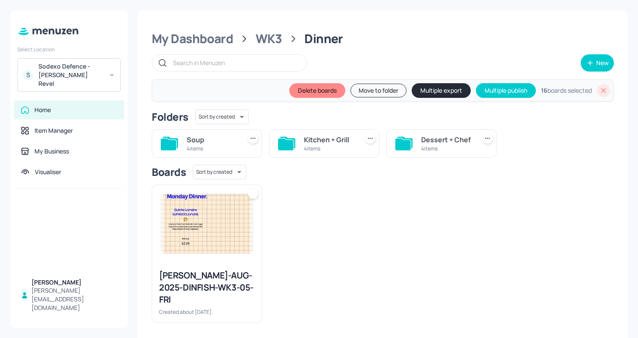
click at [209, 133] on div "Soup 4 items" at bounding box center [212, 143] width 51 height 21
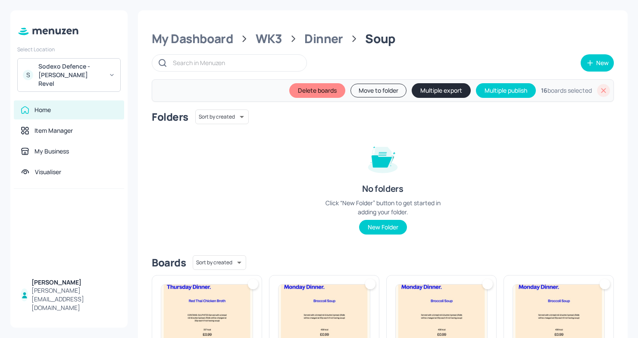
click at [514, 307] on img at bounding box center [558, 313] width 91 height 59
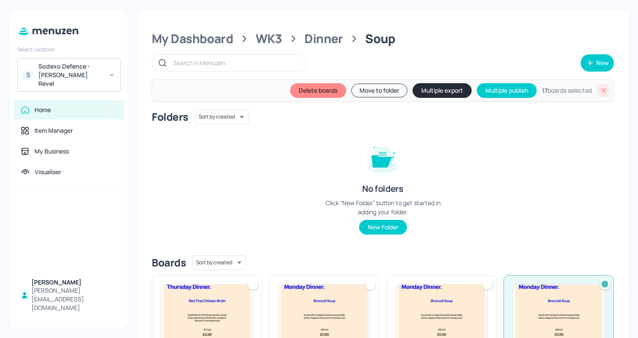
click at [470, 305] on img at bounding box center [441, 313] width 91 height 59
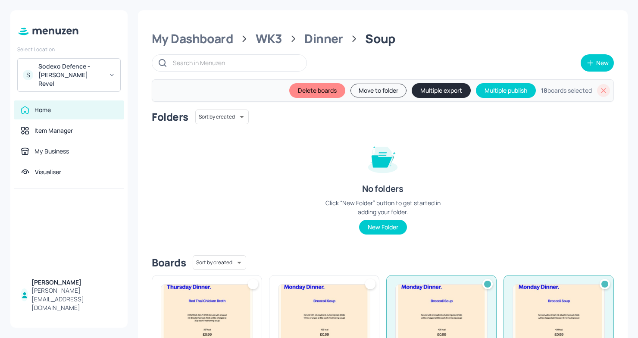
click at [349, 285] on img at bounding box center [323, 313] width 91 height 59
click at [215, 300] on img at bounding box center [206, 313] width 91 height 59
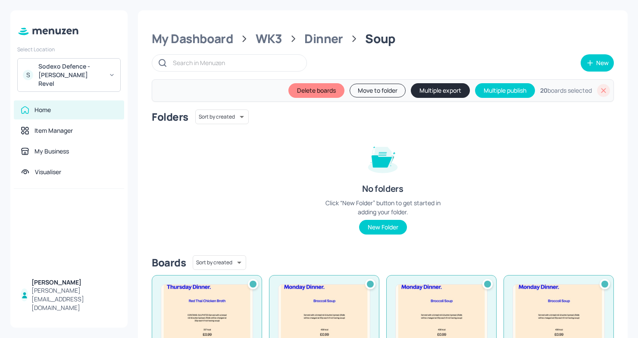
click at [451, 88] on button "Multiple export" at bounding box center [440, 90] width 59 height 15
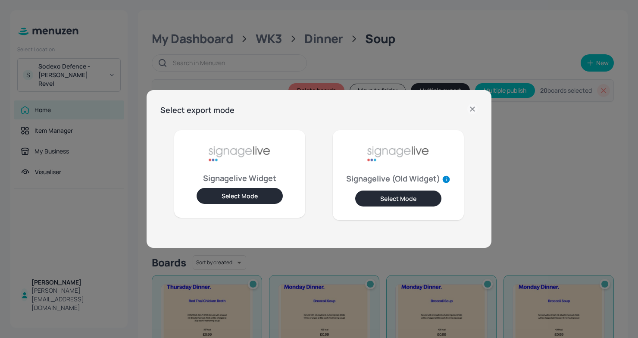
click at [231, 190] on button "Select Mode" at bounding box center [239, 196] width 86 height 16
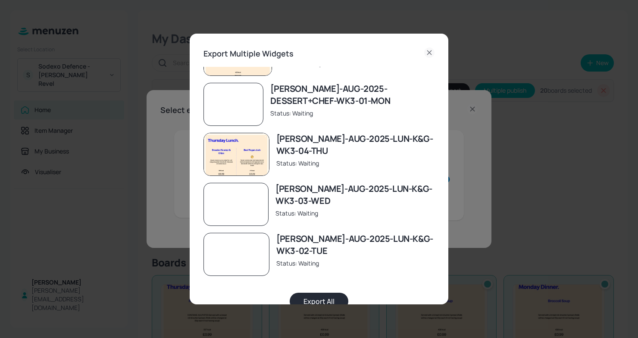
scroll to position [777, 0]
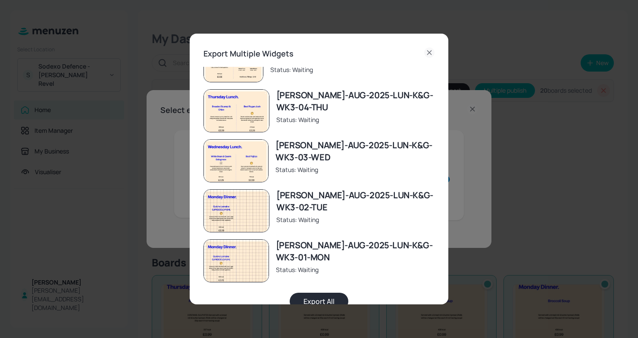
click at [318, 299] on button "Export All" at bounding box center [319, 301] width 59 height 17
click at [424, 55] on icon at bounding box center [429, 52] width 10 height 10
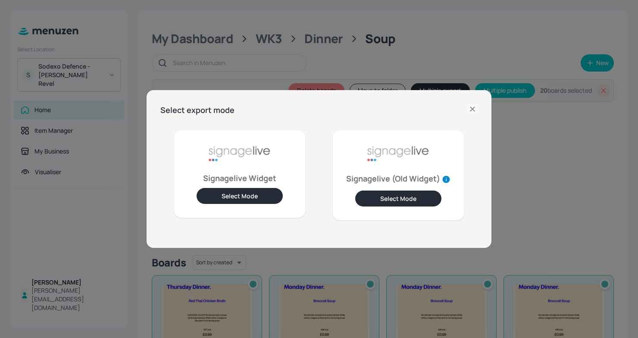
click at [471, 107] on icon at bounding box center [472, 109] width 10 height 10
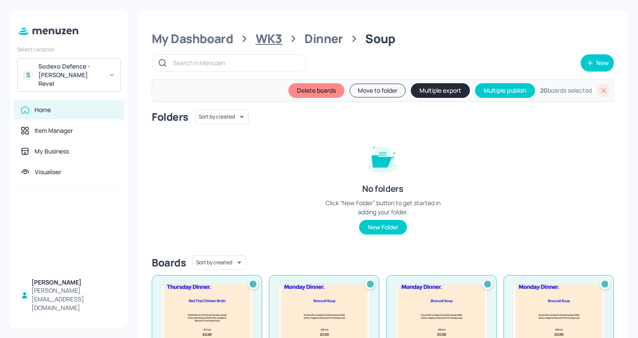
click at [275, 42] on div "WK3" at bounding box center [269, 39] width 27 height 16
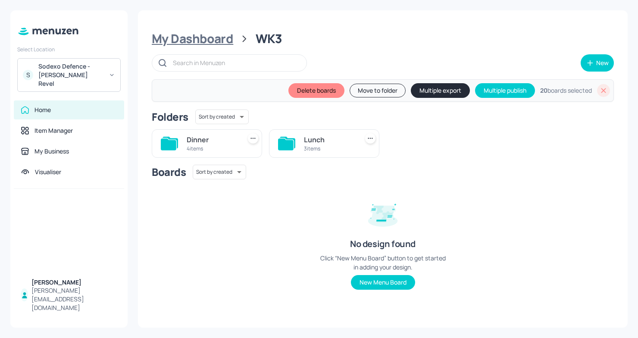
click at [209, 46] on div "My Dashboard" at bounding box center [192, 39] width 81 height 16
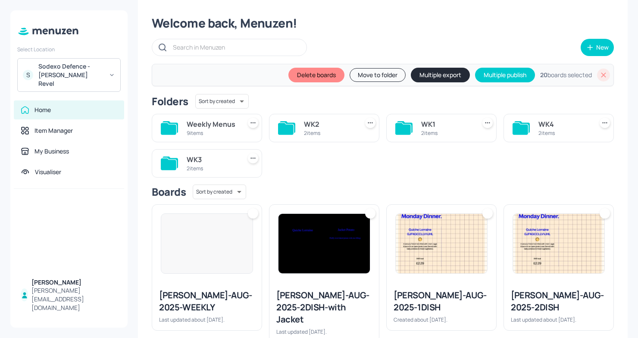
scroll to position [17, 0]
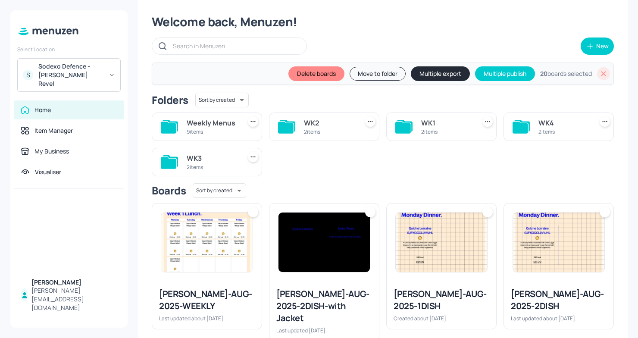
click at [599, 71] on icon at bounding box center [603, 73] width 9 height 9
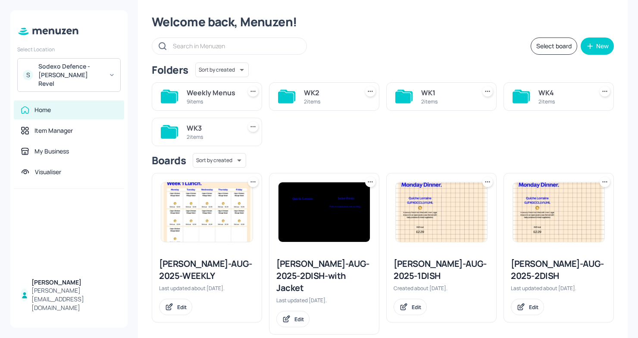
click at [246, 104] on div "Weekly Menus 9 items" at bounding box center [207, 96] width 110 height 28
click at [225, 96] on div "Weekly Menus" at bounding box center [212, 92] width 51 height 10
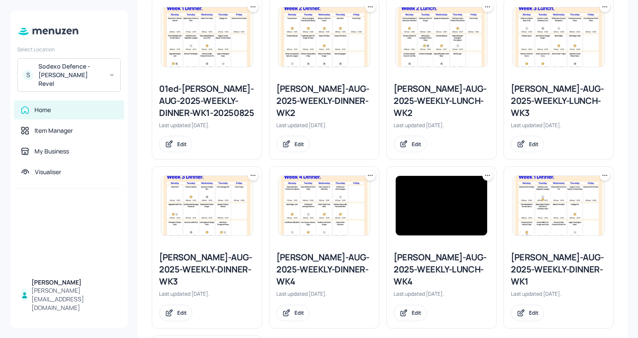
scroll to position [239, 0]
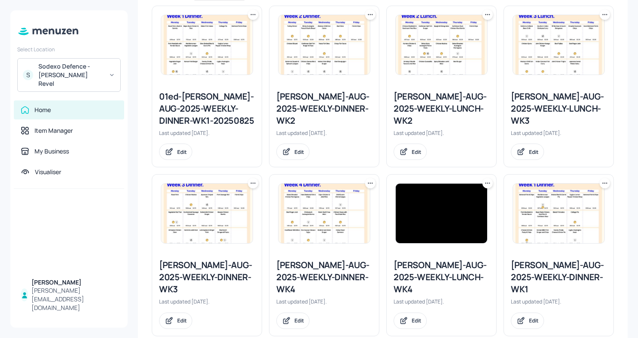
click at [548, 97] on div "Newbold-AUG-2025-WEEKLY-LUNCH-WK3" at bounding box center [559, 108] width 96 height 36
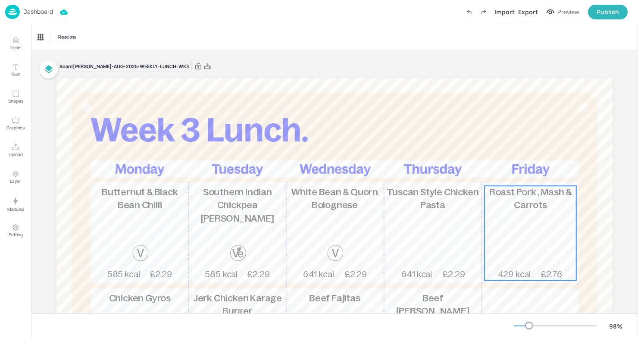
click at [517, 197] on span "Roast Pork , Mash & Carrots" at bounding box center [530, 199] width 82 height 24
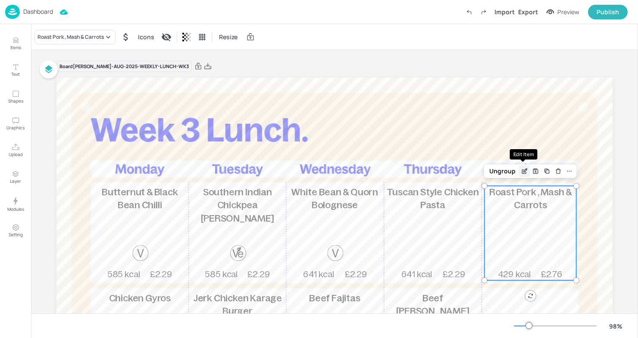
click at [521, 169] on icon "Edit Item" at bounding box center [524, 171] width 7 height 7
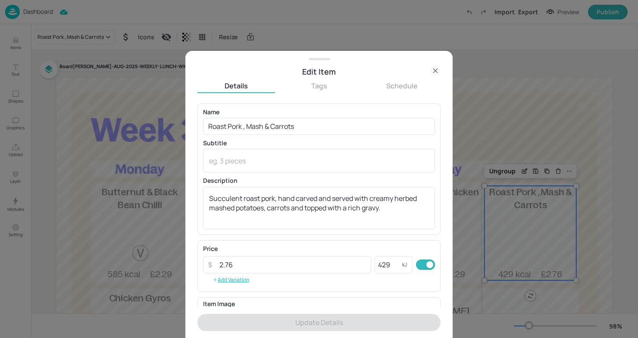
click at [522, 90] on div at bounding box center [319, 169] width 638 height 338
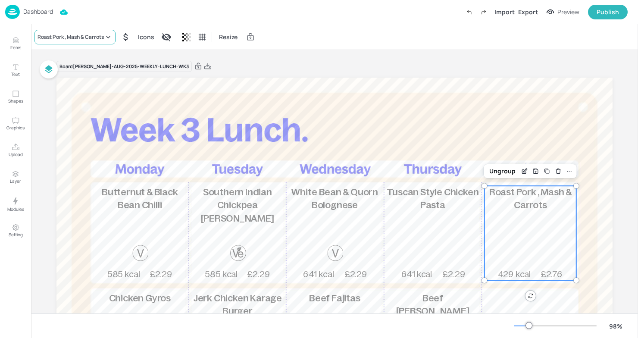
click at [87, 30] on div "Roast Pork , Mash & Carrots" at bounding box center [74, 37] width 81 height 15
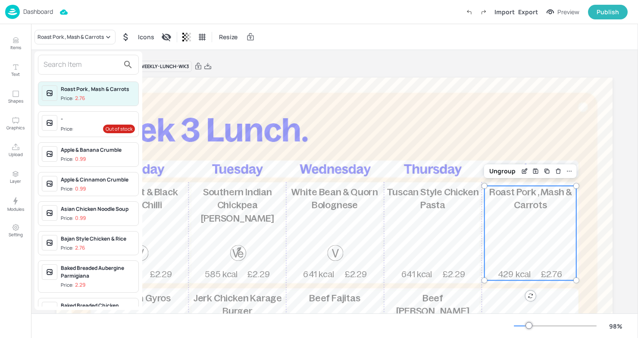
click at [69, 64] on input "text" at bounding box center [82, 65] width 76 height 14
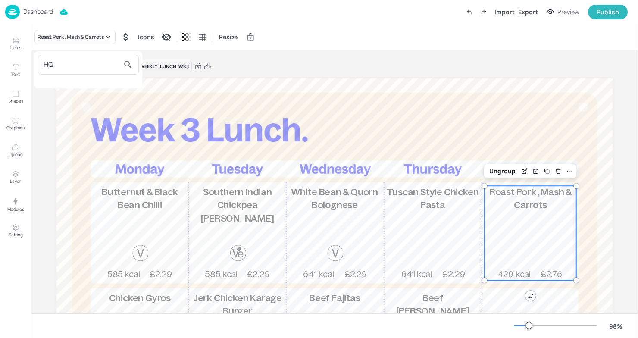
type input "H"
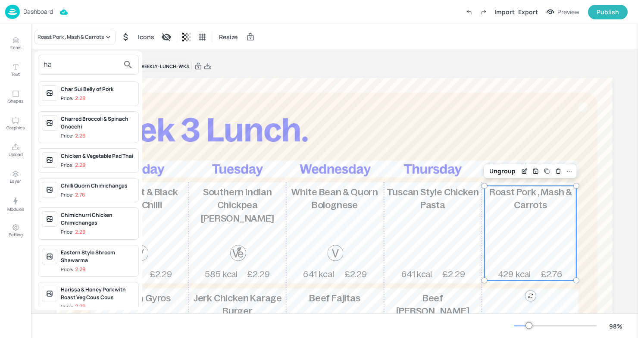
type input "h"
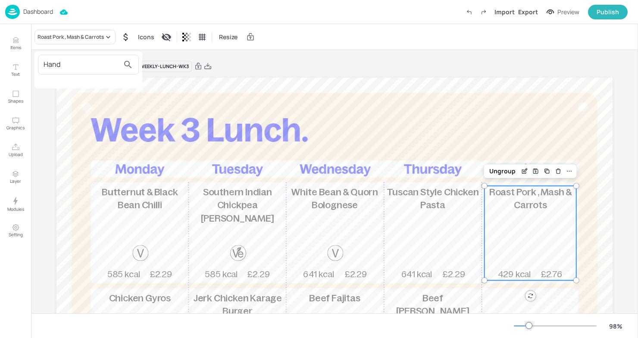
type input "Hand"
drag, startPoint x: 72, startPoint y: 66, endPoint x: 16, endPoint y: 66, distance: 56.4
click at [16, 66] on div "Hand" at bounding box center [319, 170] width 638 height 334
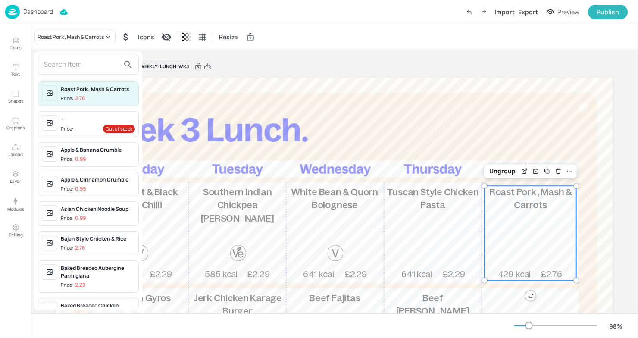
click at [216, 86] on div at bounding box center [319, 169] width 638 height 338
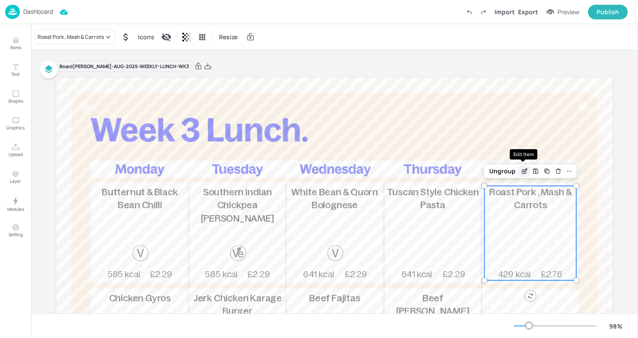
click at [524, 171] on icon "Edit Item" at bounding box center [525, 169] width 3 height 3
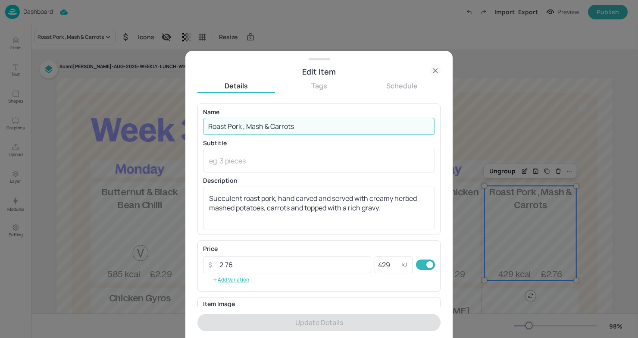
drag, startPoint x: 309, startPoint y: 128, endPoint x: 90, endPoint y: 122, distance: 218.5
click at [90, 122] on div "Edit Item Details Tags Schedule Name Roast Pork , Mash & Carrots ​ Subtitle x ​…" at bounding box center [319, 169] width 638 height 338
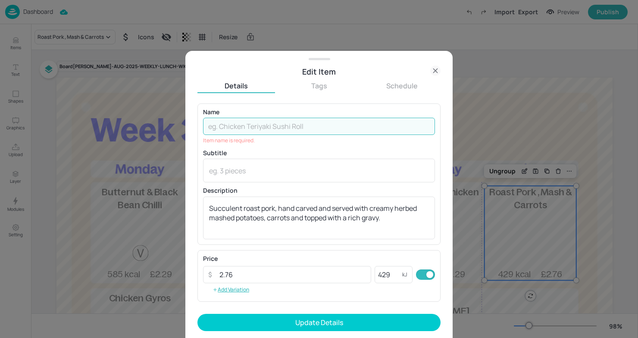
paste input "Fish & Chips"
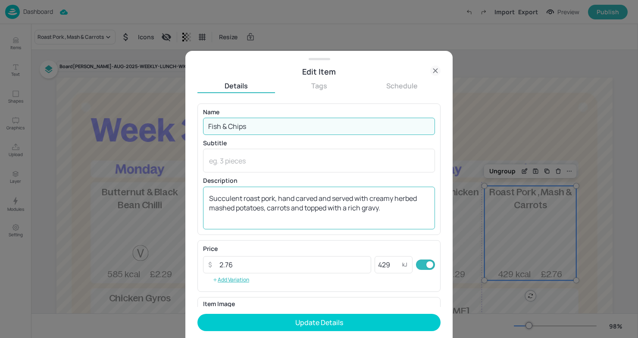
type input "Fish & Chips"
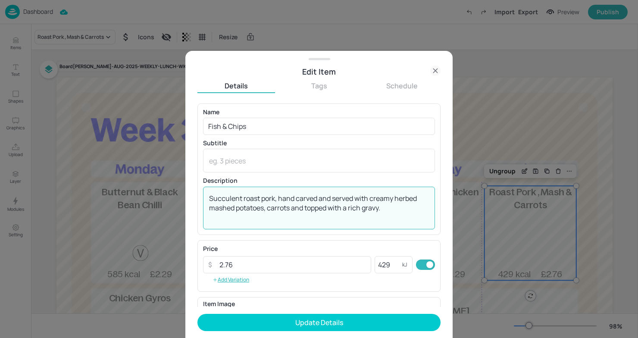
drag, startPoint x: 402, startPoint y: 212, endPoint x: 168, endPoint y: 196, distance: 234.9
click at [168, 196] on div "Edit Item Details Tags Schedule Name Fish & Chips ​ Subtitle x ​ Description Su…" at bounding box center [319, 169] width 638 height 338
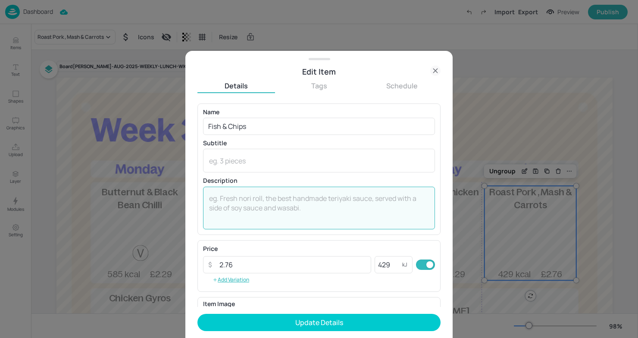
paste textarea "Crispy deep-fried hand battered pollock served with chips & a choice of mushy p…"
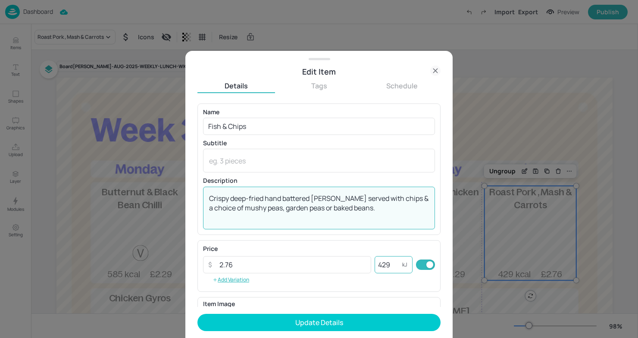
type textarea "Crispy deep-fried hand battered pollock served with chips & a choice of mushy p…"
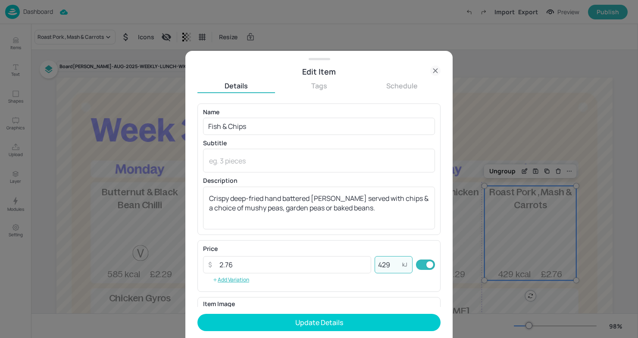
click at [398, 267] on input "429" at bounding box center [388, 264] width 28 height 17
type input "4"
type input "932"
click at [243, 262] on input "2.76" at bounding box center [292, 264] width 157 height 17
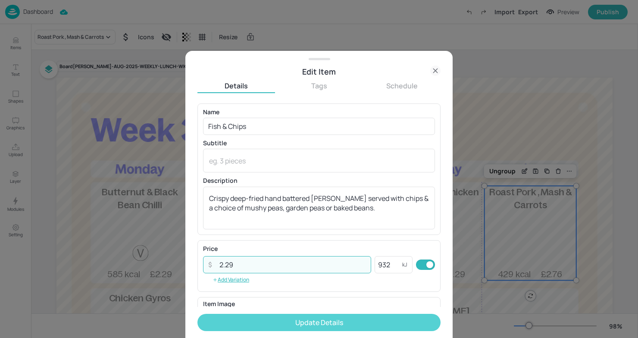
type input "2.29"
click at [295, 323] on button "Update Details" at bounding box center [318, 322] width 243 height 17
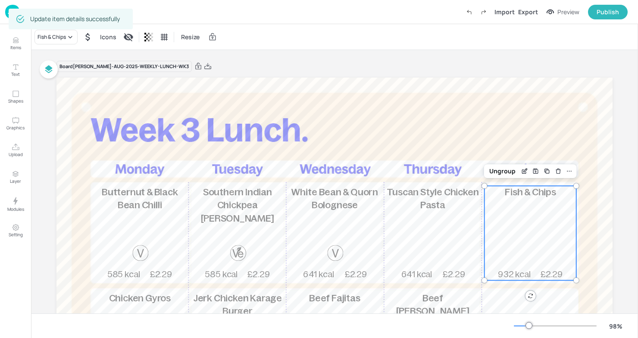
click at [423, 67] on div "Board Newbold-AUG-2025-WEEKLY-LUNCH-WK3" at bounding box center [334, 66] width 556 height 12
click at [626, 43] on div "Fish & Chips Icons Resize" at bounding box center [334, 36] width 607 height 25
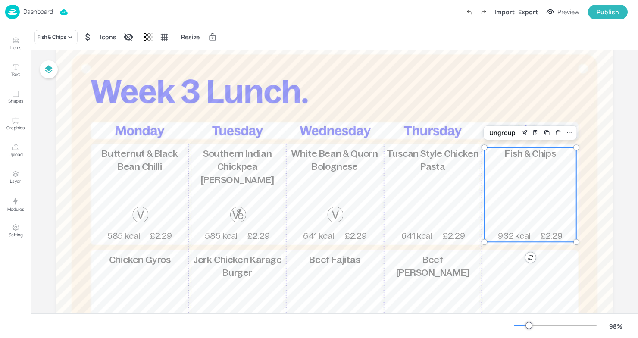
click at [560, 60] on div at bounding box center [334, 267] width 556 height 456
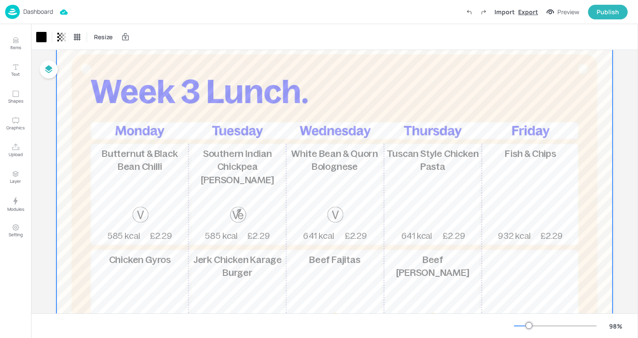
click at [528, 9] on div "Export" at bounding box center [528, 11] width 20 height 9
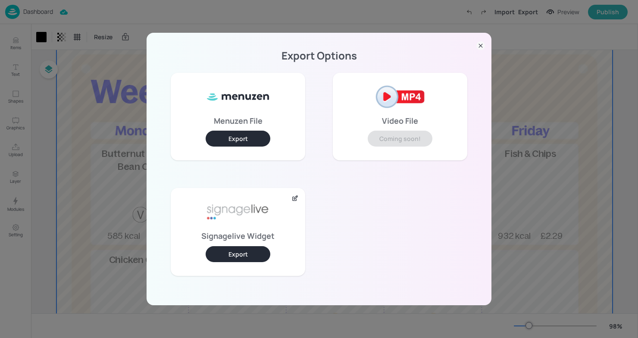
click at [241, 254] on button "Export" at bounding box center [238, 254] width 65 height 16
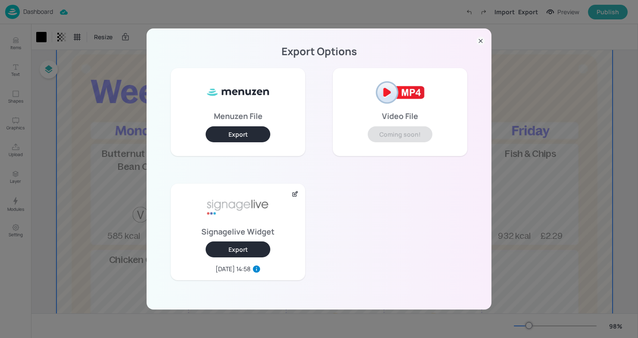
click at [615, 72] on div "Export Options Menuzen File Export Video File Coming soon! Signagelive Widget E…" at bounding box center [319, 169] width 638 height 338
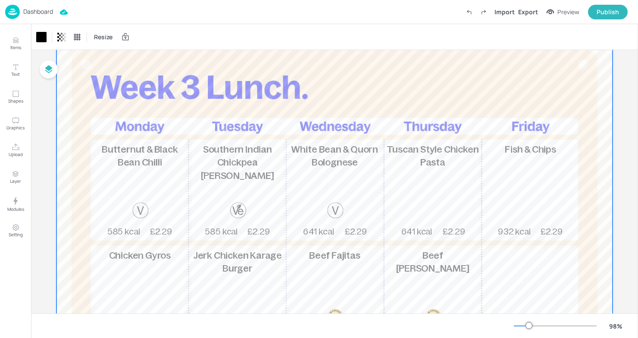
scroll to position [0, 0]
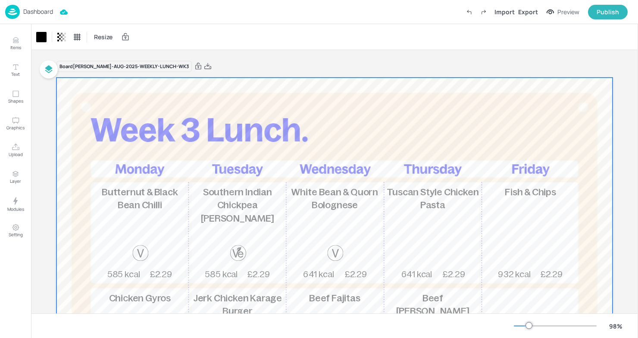
click at [39, 5] on div "Dashboard" at bounding box center [29, 12] width 48 height 14
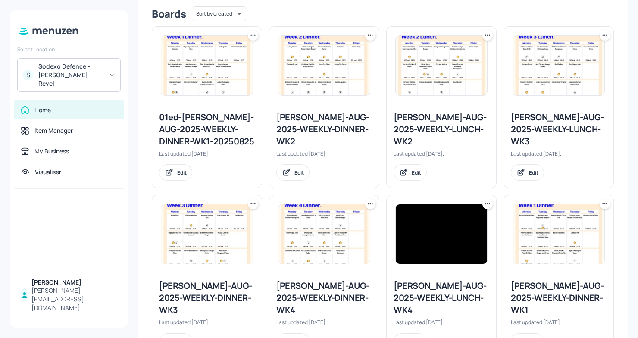
scroll to position [253, 0]
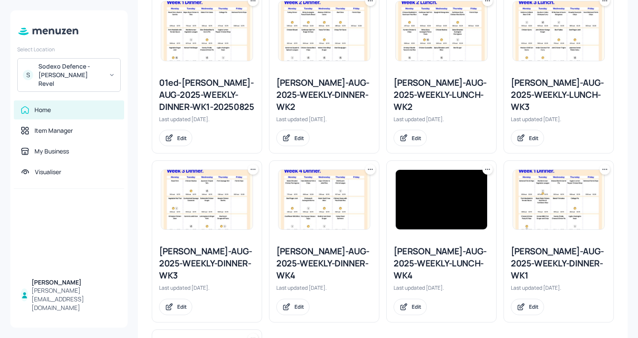
click at [218, 265] on div "Newbold-AUG-2025-WEEKLY-DINNER-WK3" at bounding box center [207, 263] width 96 height 36
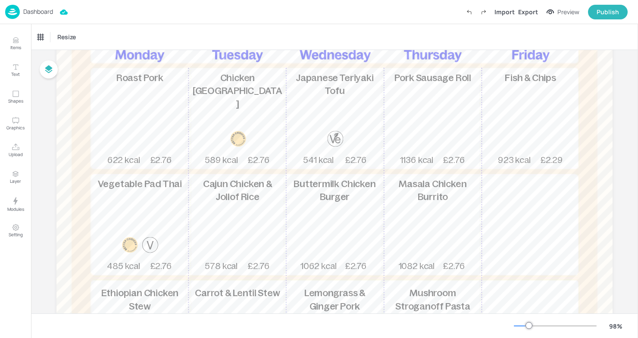
scroll to position [111, 0]
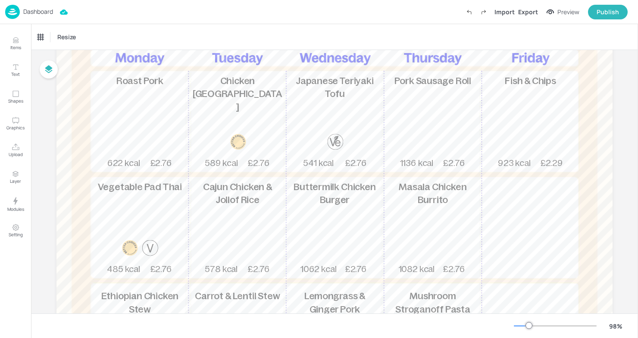
click at [251, 192] on p "Cajun Chicken & Jollof Rice" at bounding box center [237, 194] width 92 height 26
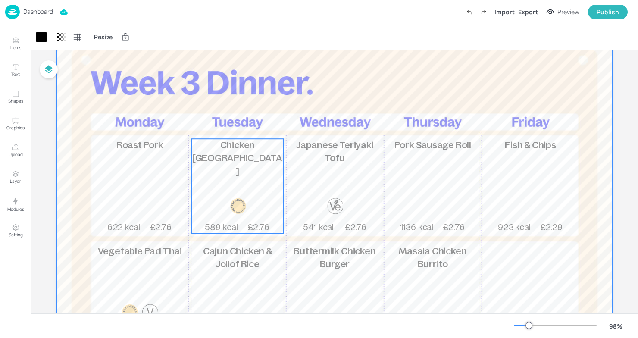
scroll to position [0, 0]
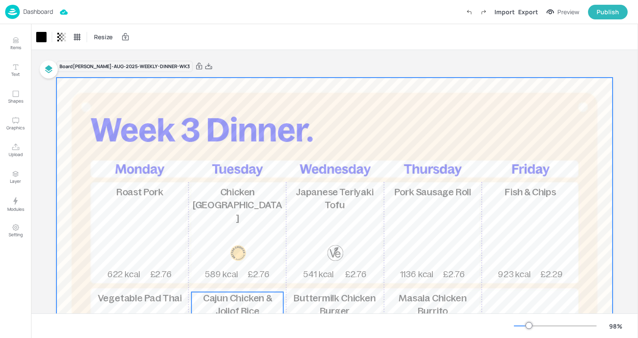
click at [216, 293] on span "Cajun Chicken & Jollof Rice" at bounding box center [237, 305] width 69 height 24
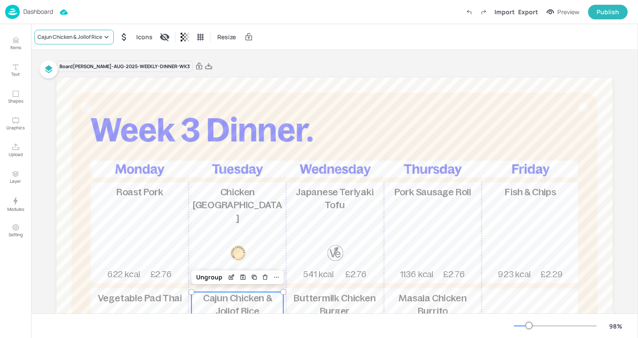
click at [101, 36] on div "Cajun Chicken & Jollof Rice" at bounding box center [69, 37] width 65 height 8
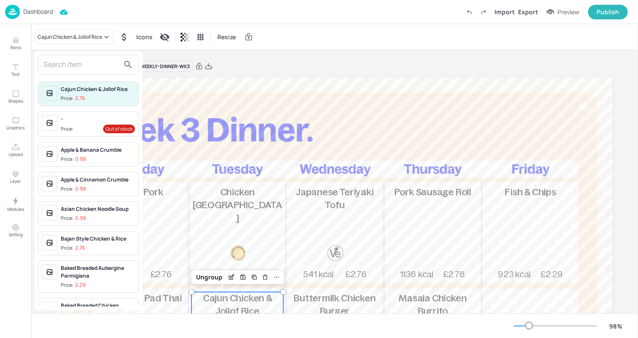
click at [93, 62] on input "text" at bounding box center [82, 65] width 76 height 14
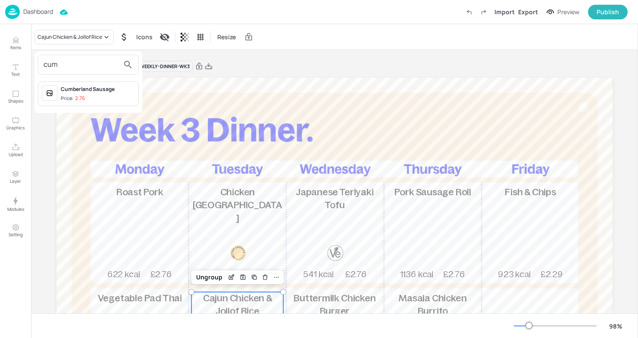
type input "cum"
click at [94, 91] on div "Cumberland Sausage" at bounding box center [98, 89] width 74 height 8
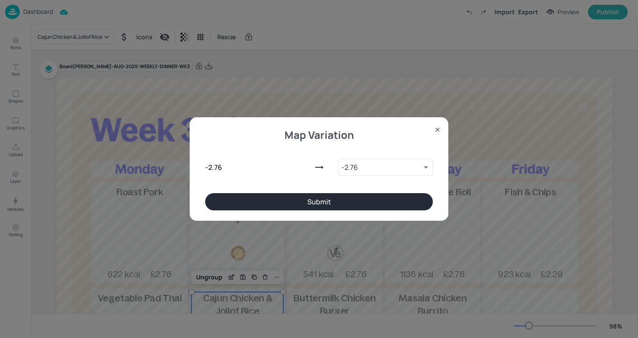
click at [355, 197] on button "Submit" at bounding box center [319, 201] width 228 height 17
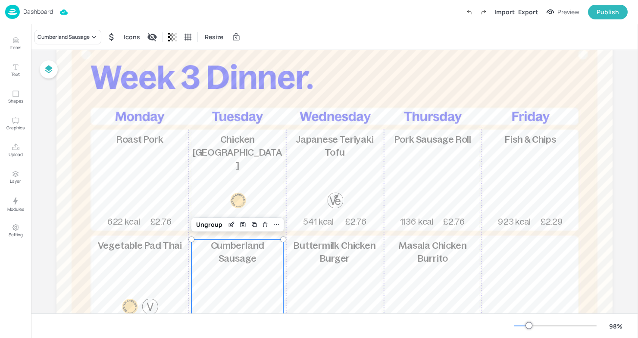
scroll to position [37, 0]
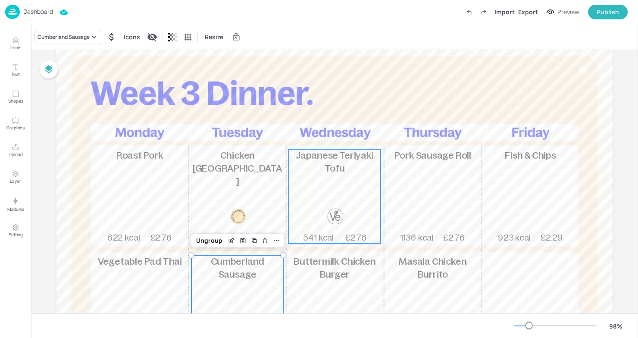
click at [330, 175] on p "Japanese Teriyaki Tofu" at bounding box center [335, 162] width 92 height 26
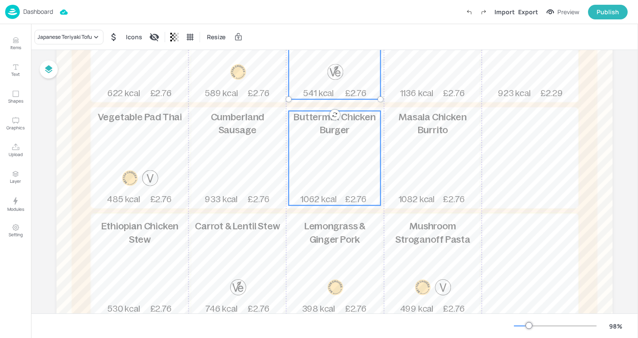
scroll to position [185, 0]
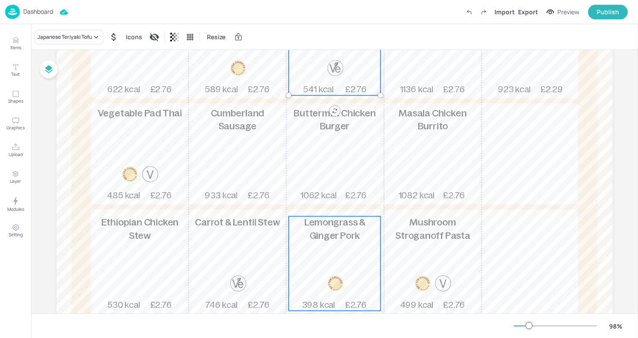
click at [326, 248] on div "Lemongrass & Ginger Pork 398 kcal £2.76" at bounding box center [335, 263] width 92 height 94
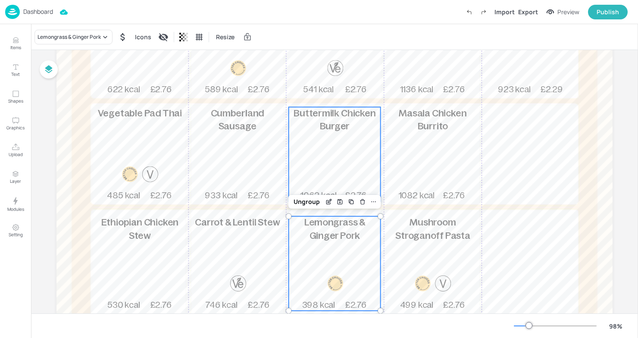
click at [337, 166] on div "Buttermilk Chicken Burger 1062 kcal £2.76" at bounding box center [335, 154] width 92 height 94
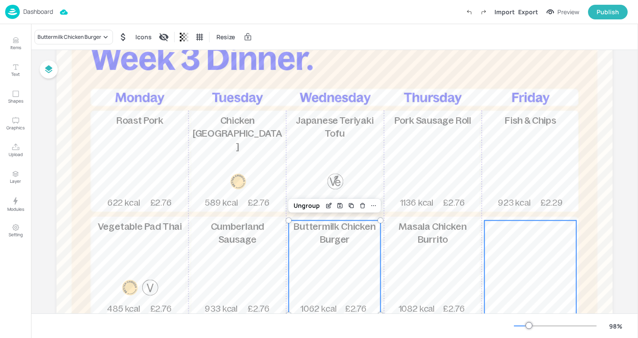
scroll to position [69, 0]
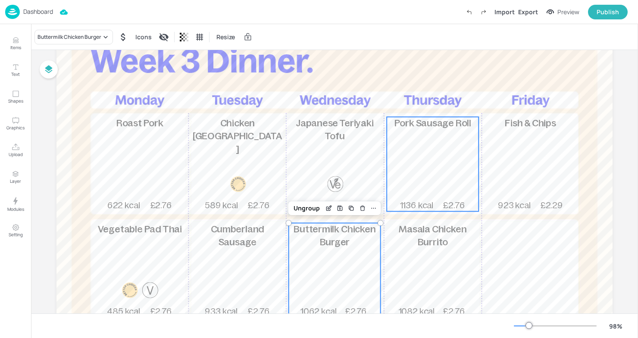
click at [462, 161] on div "Pork Sausage Roll 1136 kcal £2.76" at bounding box center [432, 164] width 92 height 94
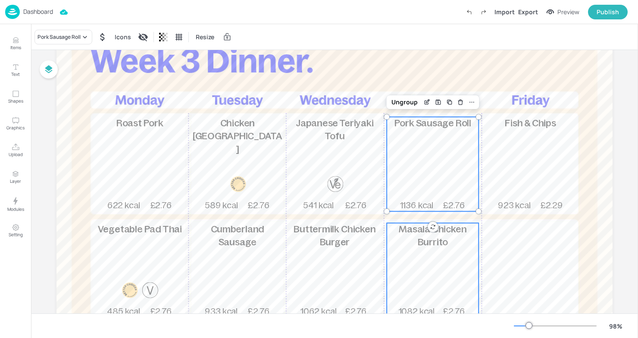
click at [438, 266] on div "Masala Chicken Burrito 1082 kcal £2.76" at bounding box center [432, 270] width 92 height 94
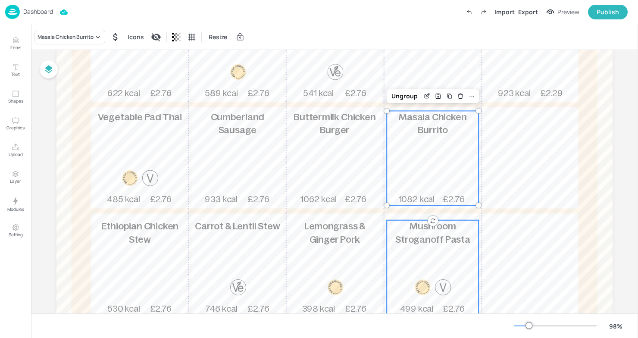
scroll to position [185, 0]
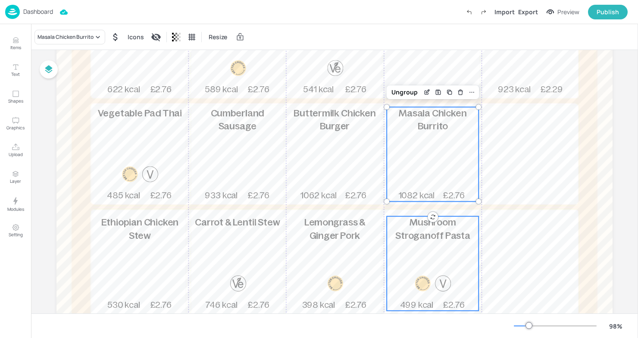
click at [438, 266] on div "Mushroom Stroganoff Pasta 499 kcal £2.76" at bounding box center [432, 263] width 92 height 94
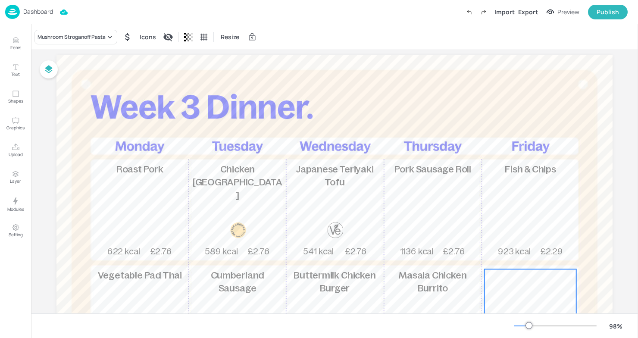
scroll to position [0, 0]
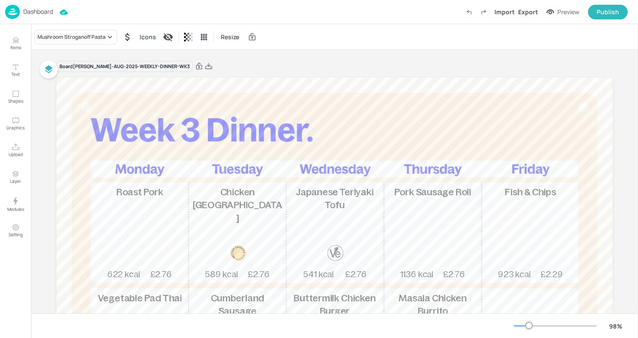
click at [518, 59] on div "Board Newbold-AUG-2025-WEEKLY-DINNER-WK3 Roast Pork 622 kcal £2.76 Chicken Madr…" at bounding box center [334, 302] width 556 height 505
click at [527, 17] on div "Import Export Preview Publish" at bounding box center [544, 12] width 166 height 15
click at [523, 7] on div "Export" at bounding box center [528, 11] width 20 height 9
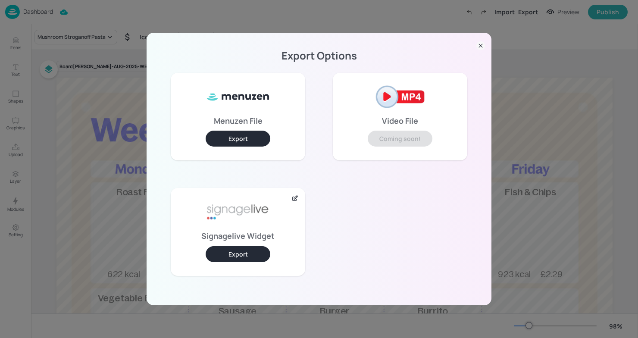
click at [229, 255] on button "Export" at bounding box center [238, 254] width 65 height 16
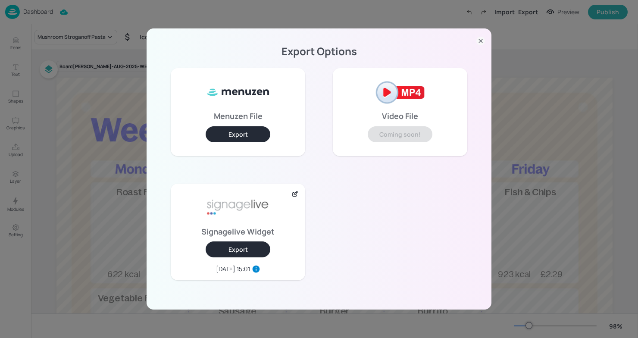
click at [576, 221] on div "Export Options Menuzen File Export Video File Coming soon! Signagelive Widget E…" at bounding box center [319, 169] width 638 height 338
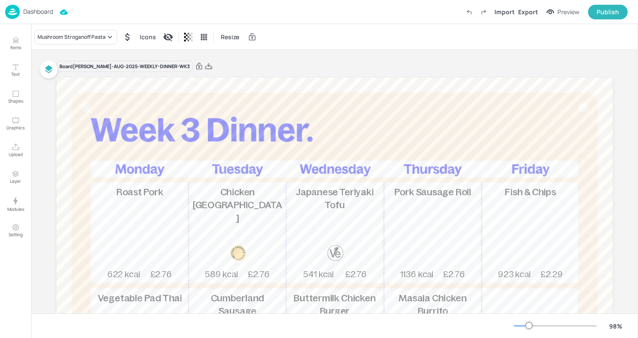
click at [30, 12] on p "Dashboard" at bounding box center [38, 12] width 30 height 6
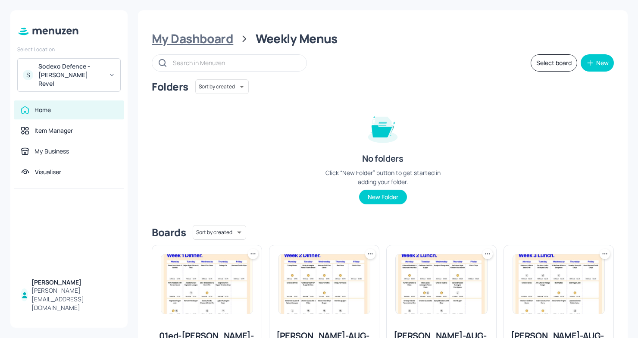
click at [189, 44] on div "My Dashboard" at bounding box center [192, 39] width 81 height 16
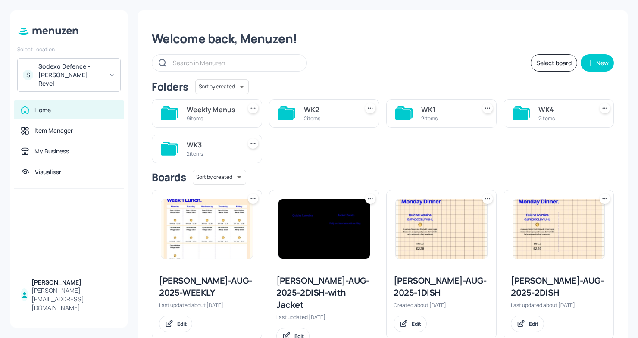
click at [181, 157] on div "WK3 2 items" at bounding box center [207, 148] width 110 height 28
click at [190, 148] on div "WK3" at bounding box center [212, 145] width 51 height 10
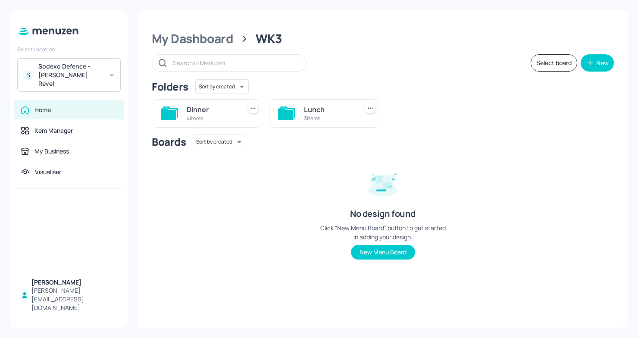
click at [327, 116] on div "3 items" at bounding box center [329, 118] width 51 height 7
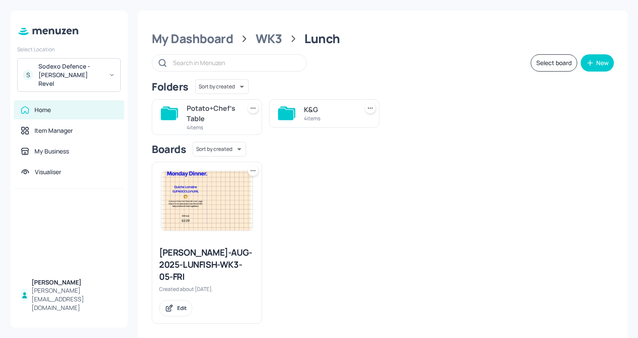
click at [214, 259] on div "Newbold-AUG-2025-LUNFISH-WK3-05-FRI" at bounding box center [207, 264] width 96 height 36
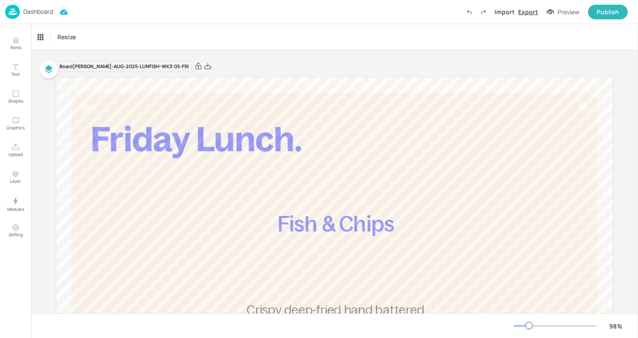
click at [531, 12] on div "Export" at bounding box center [528, 11] width 20 height 9
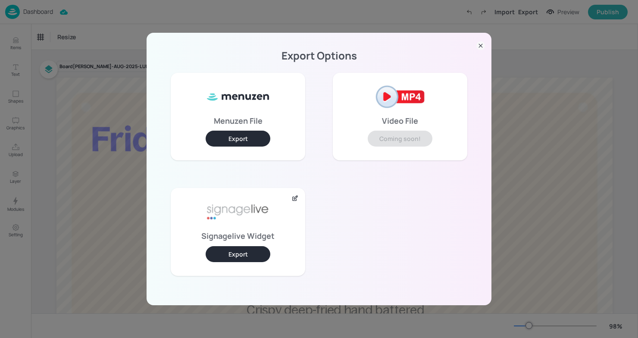
click at [248, 254] on button "Export" at bounding box center [238, 254] width 65 height 16
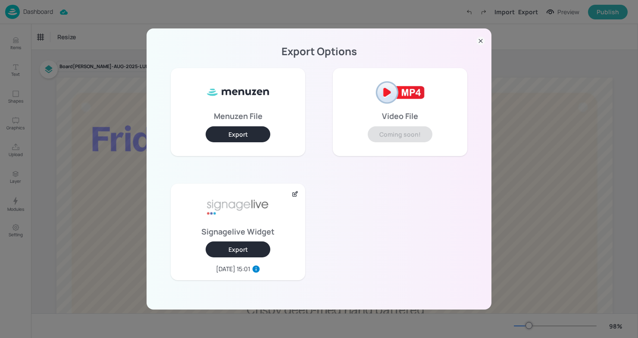
click at [480, 43] on icon at bounding box center [480, 41] width 9 height 9
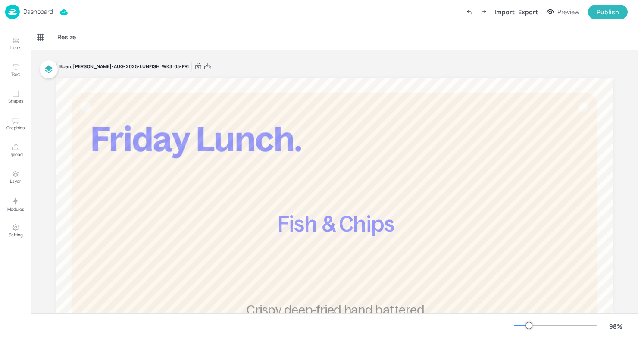
click at [14, 9] on img at bounding box center [12, 12] width 15 height 14
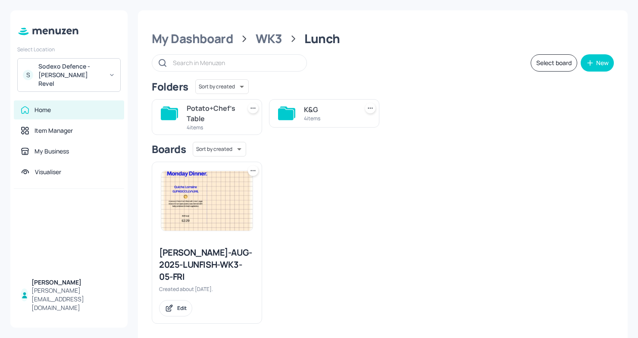
click at [98, 75] on div "Sodexo Defence - Newbold Revel" at bounding box center [70, 75] width 65 height 26
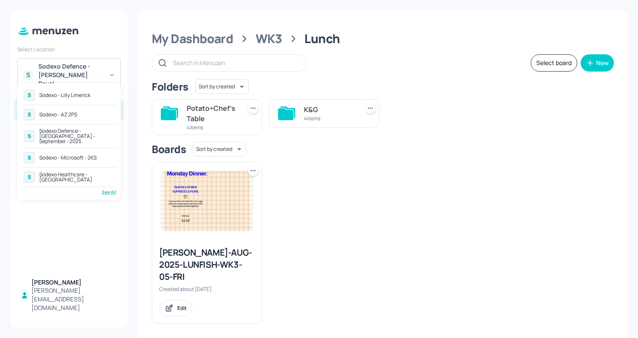
click at [108, 189] on div "See All" at bounding box center [69, 192] width 95 height 6
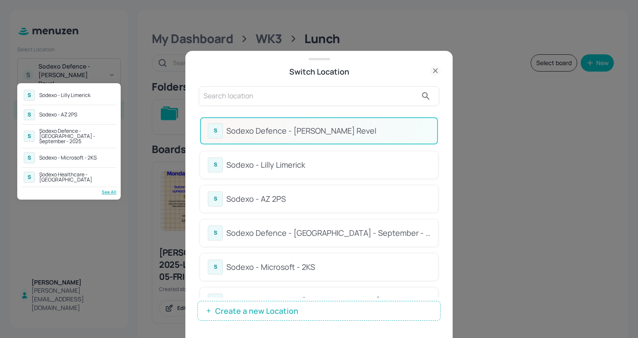
click at [265, 201] on div at bounding box center [319, 169] width 638 height 338
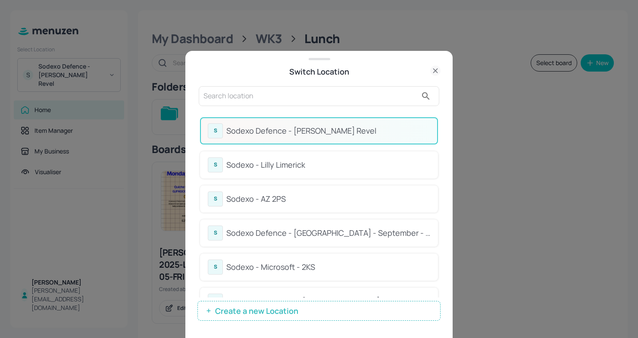
click at [265, 201] on div "Sodexo - AZ 2PS" at bounding box center [328, 199] width 204 height 12
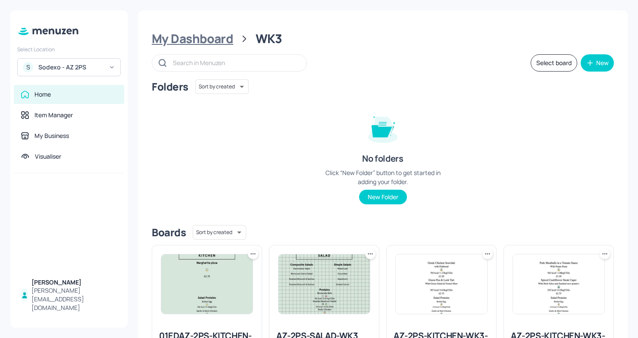
click at [213, 41] on div "My Dashboard" at bounding box center [192, 39] width 81 height 16
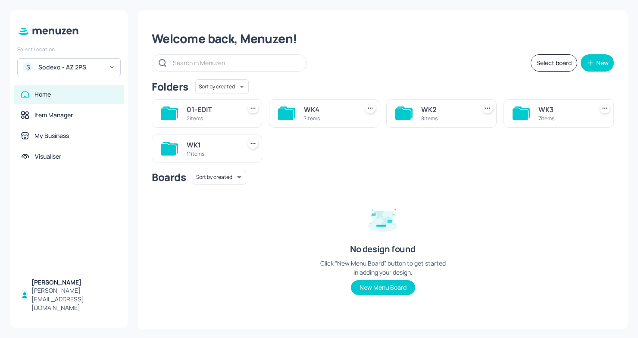
click at [314, 120] on div "7 items" at bounding box center [329, 118] width 51 height 7
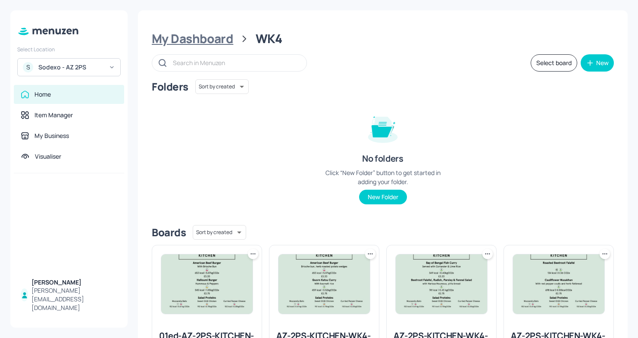
click at [186, 33] on div "My Dashboard" at bounding box center [192, 39] width 81 height 16
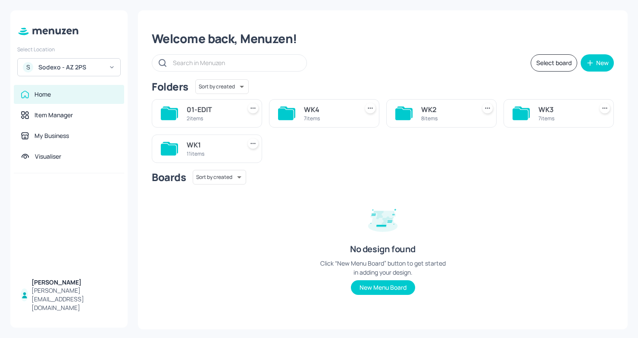
click at [306, 118] on div "7 items" at bounding box center [329, 118] width 51 height 7
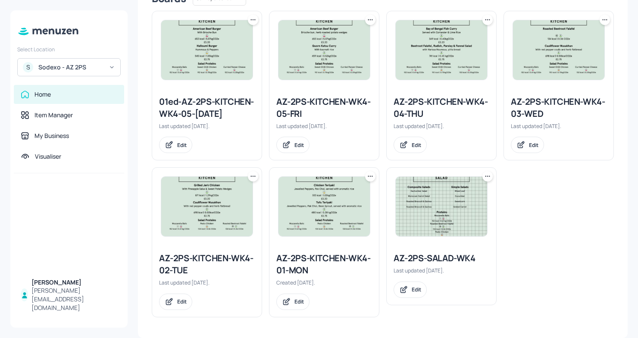
scroll to position [245, 0]
click at [326, 263] on div "AZ-2PS-KITCHEN-WK4-01-MON" at bounding box center [324, 264] width 96 height 24
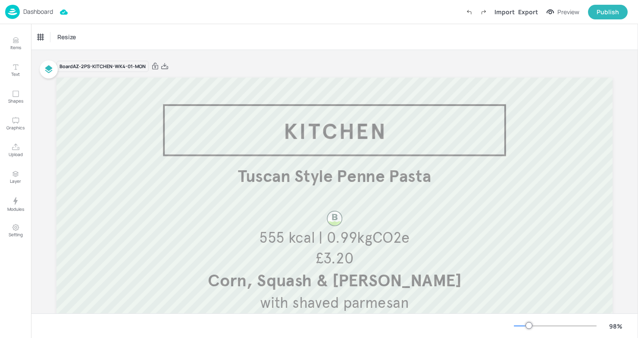
click at [23, 9] on p "Dashboard" at bounding box center [38, 12] width 30 height 6
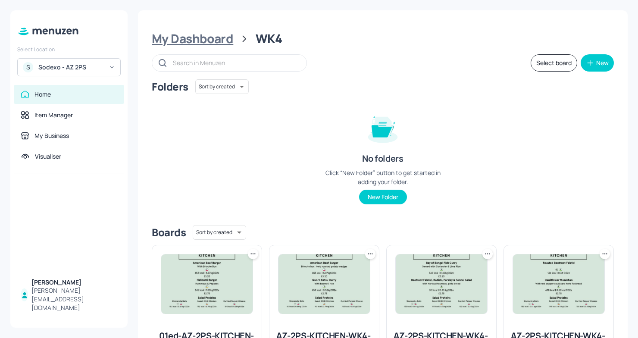
click at [201, 33] on div "My Dashboard" at bounding box center [192, 39] width 81 height 16
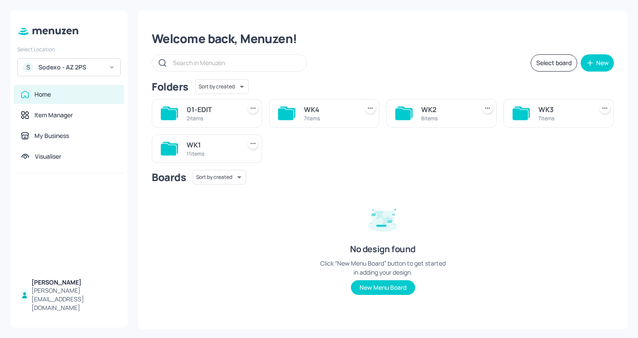
click at [229, 146] on div "WK1" at bounding box center [212, 145] width 51 height 10
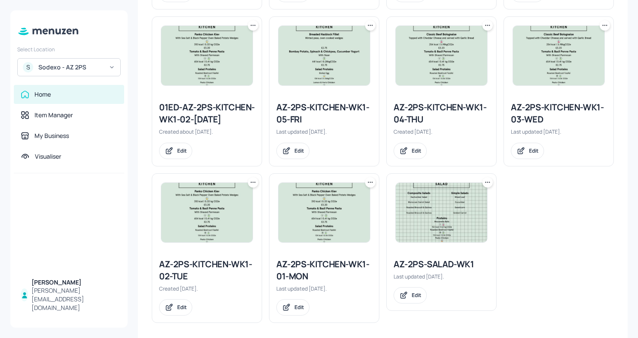
scroll to position [415, 0]
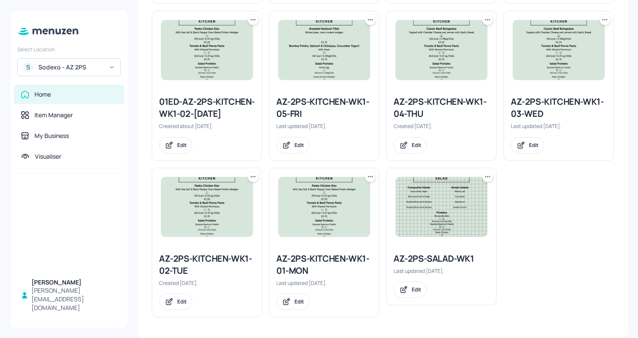
click at [330, 266] on div "AZ-2PS-KITCHEN-WK1-01-MON" at bounding box center [324, 264] width 96 height 24
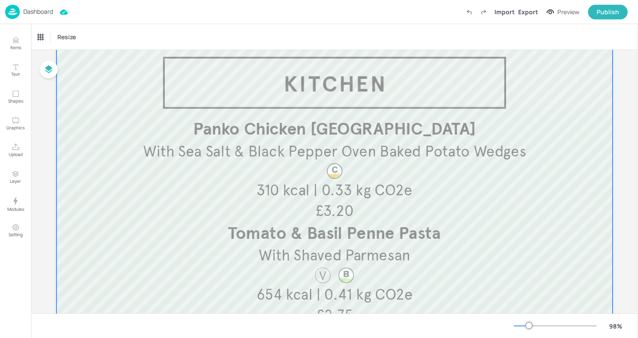
scroll to position [47, 0]
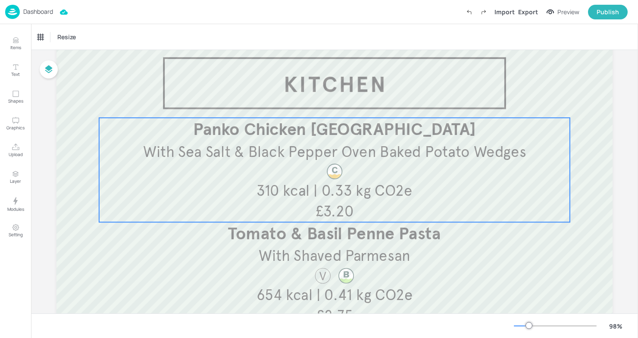
click at [293, 125] on span "Panko Chicken Kiev" at bounding box center [334, 129] width 283 height 21
click at [328, 104] on icon "Edit Item" at bounding box center [328, 103] width 7 height 7
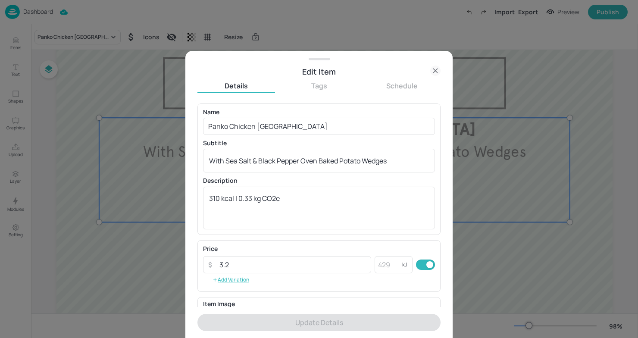
click at [143, 163] on div at bounding box center [319, 169] width 638 height 338
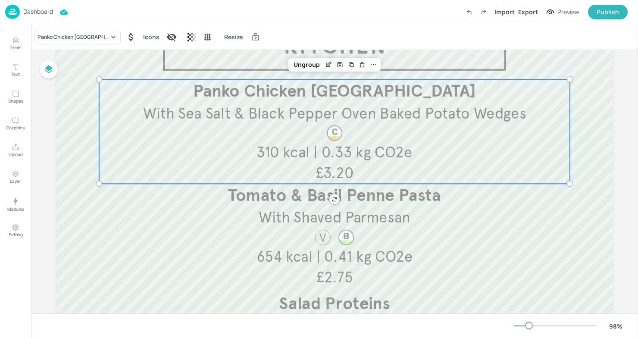
scroll to position [102, 0]
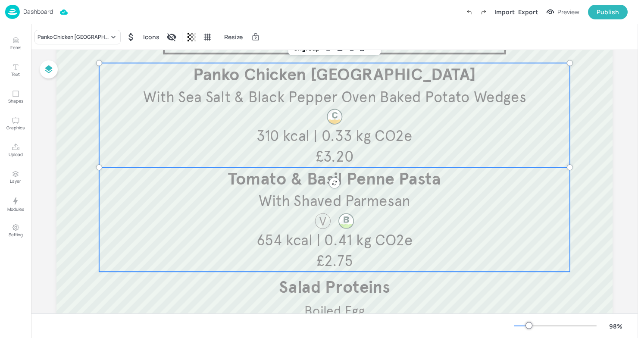
click at [364, 224] on div "Tomato & Basil Penne Pasta With Shaved Parmesan £2.75 654 kcal | 0.41 kg CO2e" at bounding box center [334, 219] width 471 height 104
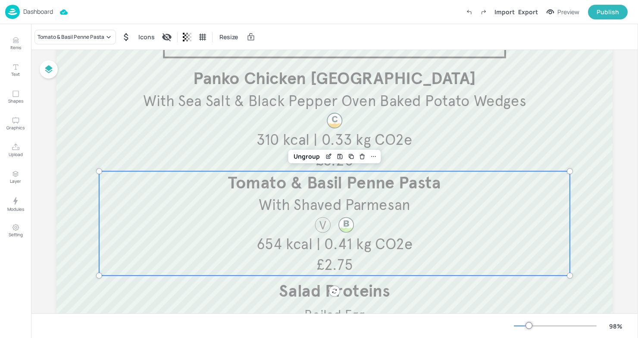
scroll to position [97, 0]
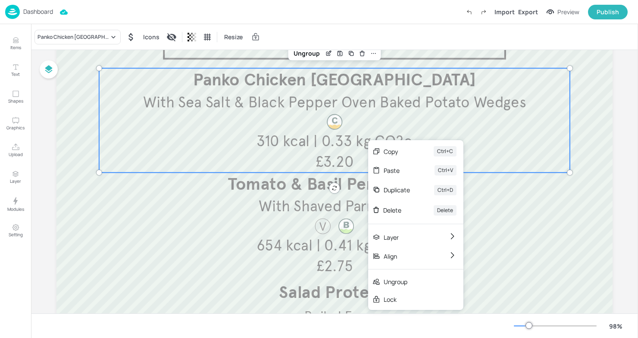
click at [368, 140] on span "310 kcal | 0.33 kg CO2e" at bounding box center [334, 141] width 156 height 19
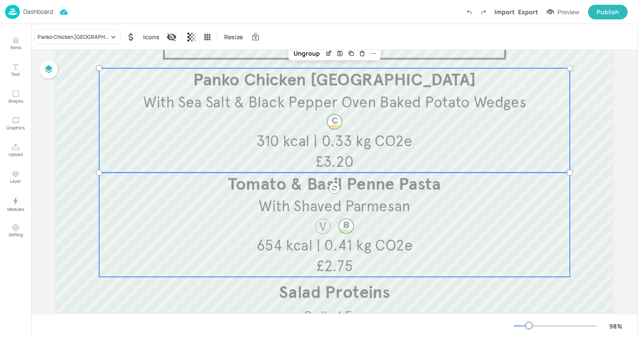
click at [361, 205] on span "With Shaved Parmesan" at bounding box center [335, 206] width 152 height 19
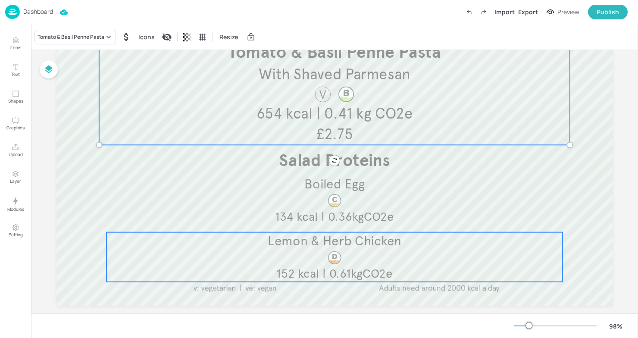
scroll to position [234, 0]
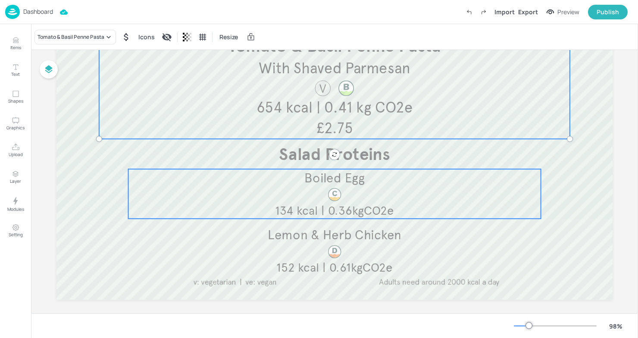
click at [443, 183] on p "Boiled Egg" at bounding box center [334, 178] width 412 height 18
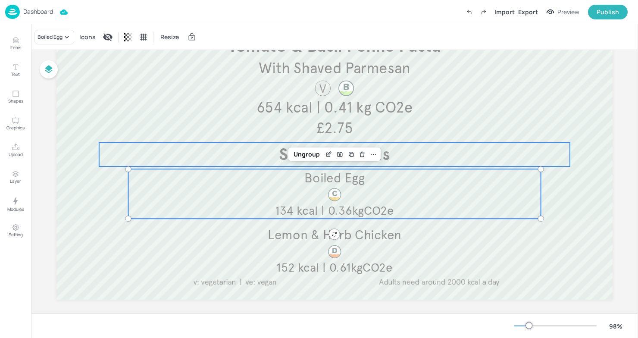
click at [426, 161] on p "Salad Proteins" at bounding box center [334, 155] width 471 height 24
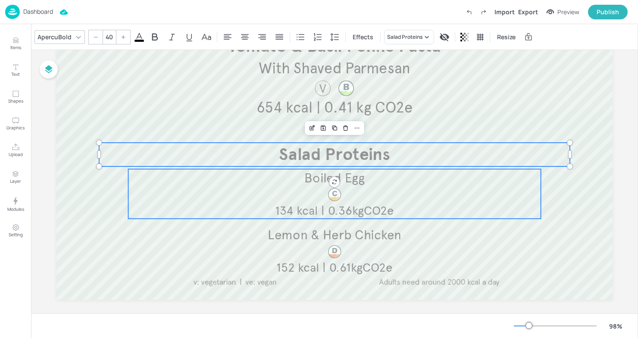
click at [414, 196] on div "Boiled Egg 134 kcal | 0.36kgCO2e" at bounding box center [334, 194] width 412 height 50
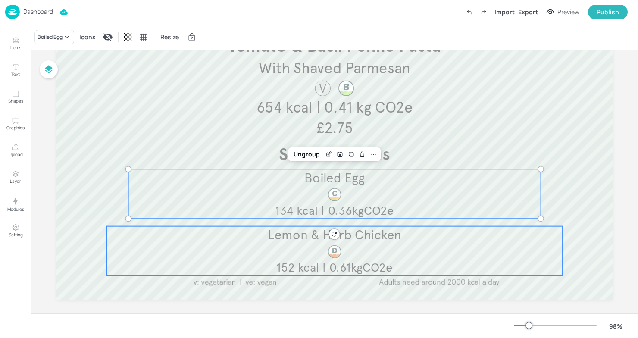
click at [409, 237] on p "Lemon & Herb Chicken" at bounding box center [334, 235] width 456 height 18
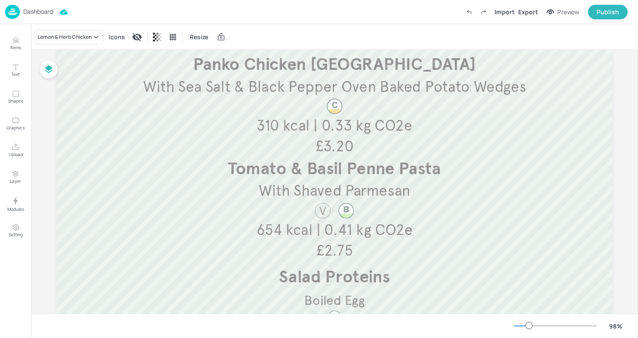
scroll to position [242, 0]
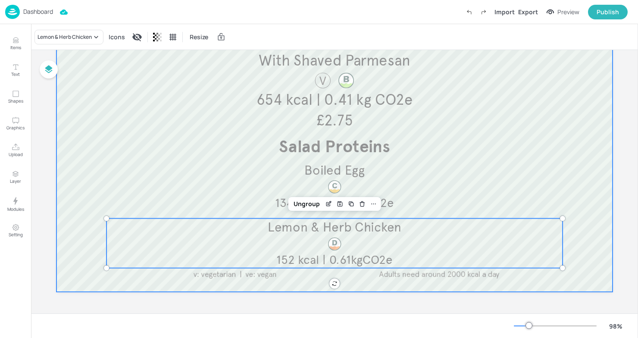
click at [86, 162] on div at bounding box center [334, 63] width 556 height 456
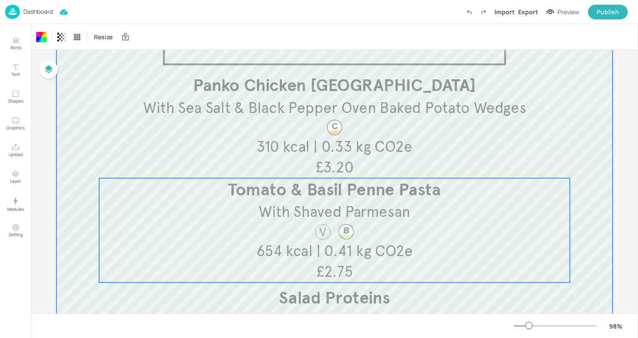
scroll to position [0, 0]
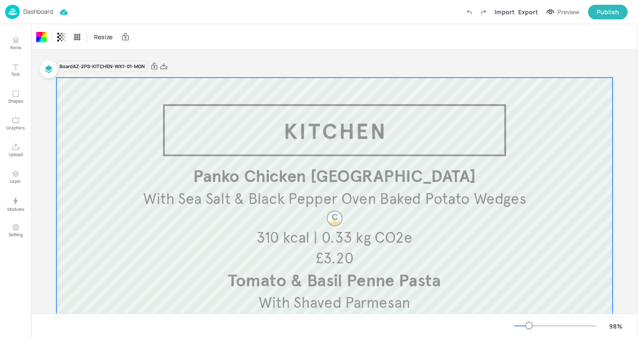
click at [262, 71] on div "Board AZ-2PS-KITCHEN-WK1-01-MON" at bounding box center [334, 66] width 556 height 12
click at [163, 65] on icon at bounding box center [163, 66] width 7 height 6
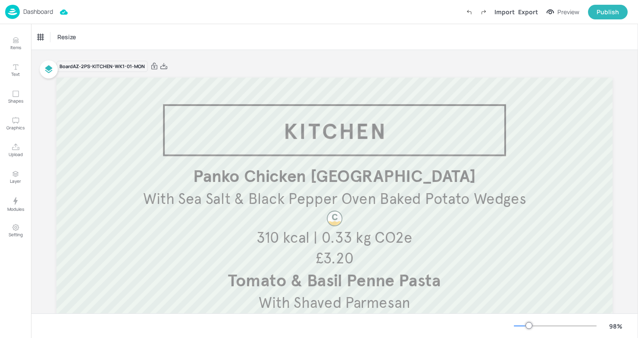
click at [235, 59] on div "Board AZ-2PS-KITCHEN-WK1-01-MON Panko Chicken Kiev With Sea Salt & Black Pepper…" at bounding box center [334, 302] width 556 height 505
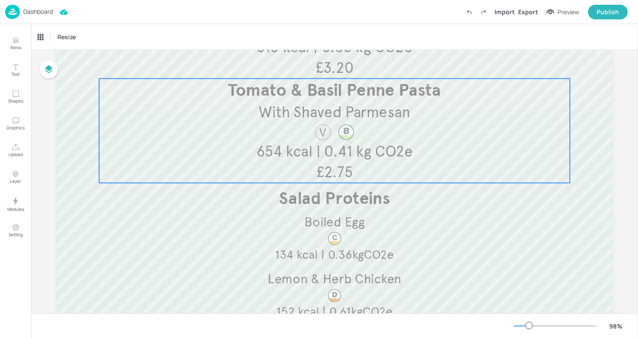
scroll to position [202, 0]
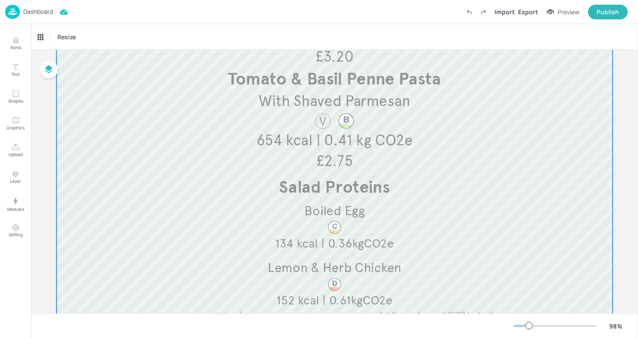
click at [96, 192] on div at bounding box center [334, 104] width 556 height 456
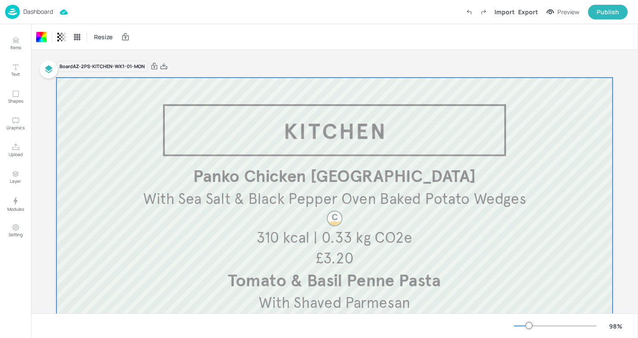
click at [48, 116] on div "Board AZ-2PS-KITCHEN-WK1-01-MON Panko Chicken Kiev With Sea Salt & Black Pepper…" at bounding box center [334, 302] width 604 height 505
click at [32, 14] on p "Dashboard" at bounding box center [38, 12] width 30 height 6
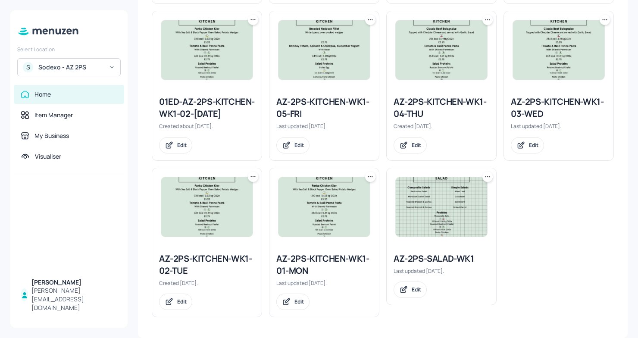
scroll to position [415, 0]
click at [449, 262] on div "AZ-2PS-SALAD-WK1" at bounding box center [441, 258] width 96 height 12
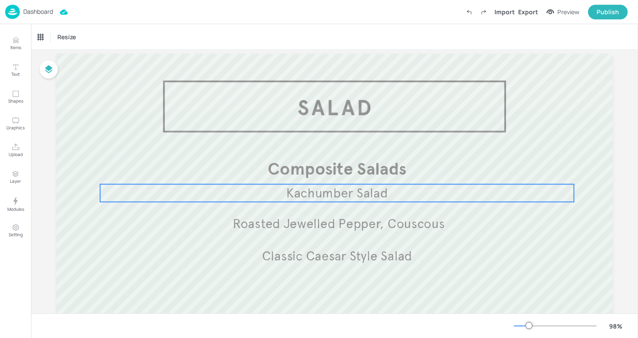
scroll to position [26, 0]
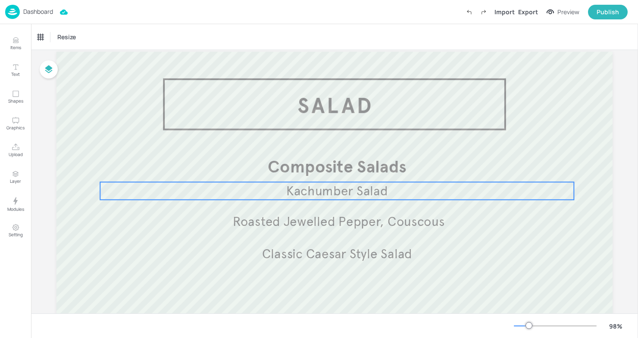
click at [368, 196] on span "Kachumber Salad" at bounding box center [336, 191] width 101 height 16
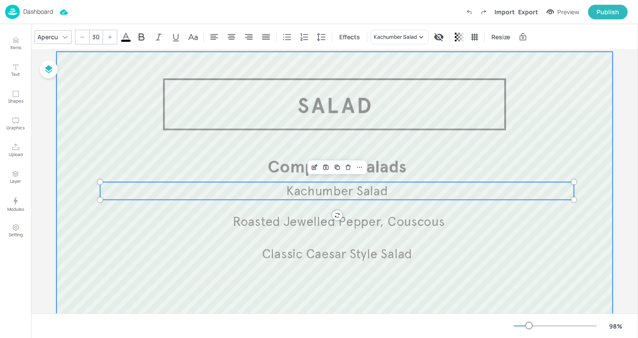
scroll to position [0, 0]
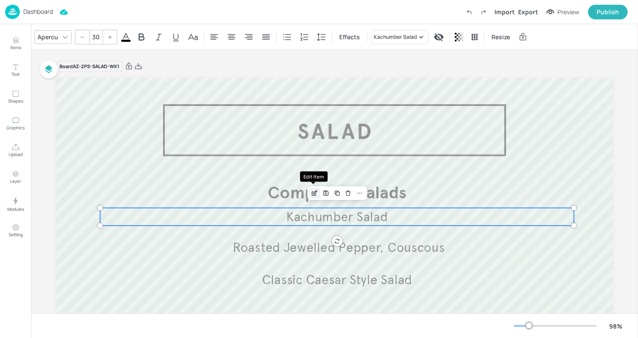
click at [311, 191] on icon "Edit Item" at bounding box center [314, 193] width 7 height 7
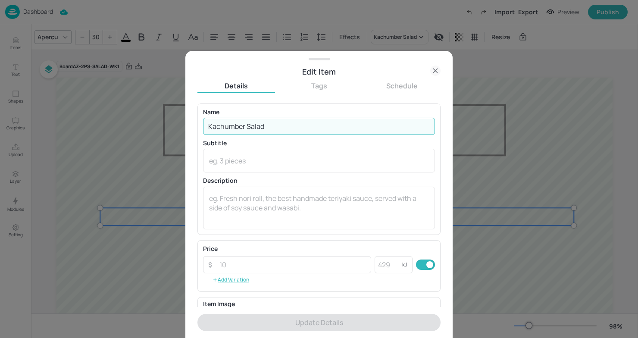
drag, startPoint x: 280, startPoint y: 131, endPoint x: 114, endPoint y: 130, distance: 166.3
click at [114, 130] on div "Edit Item Details Tags Schedule Name Kachumber Salad ​ Subtitle x ​ Description…" at bounding box center [319, 169] width 638 height 338
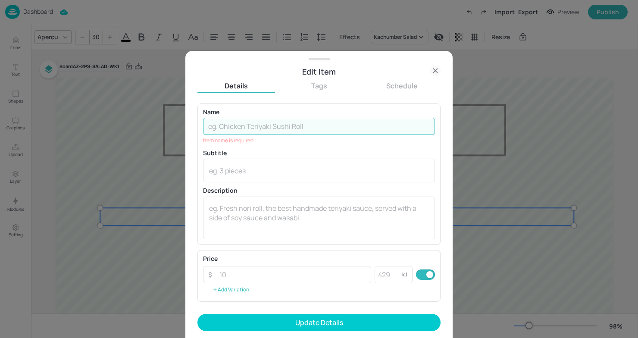
paste input "Red cabbage pickled slaw"
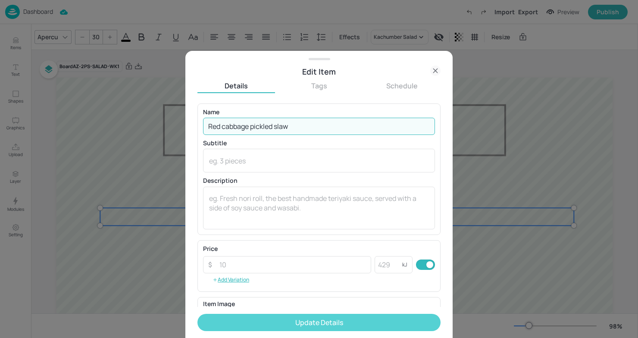
type input "Red cabbage pickled slaw"
click at [292, 327] on button "Update Details" at bounding box center [318, 322] width 243 height 17
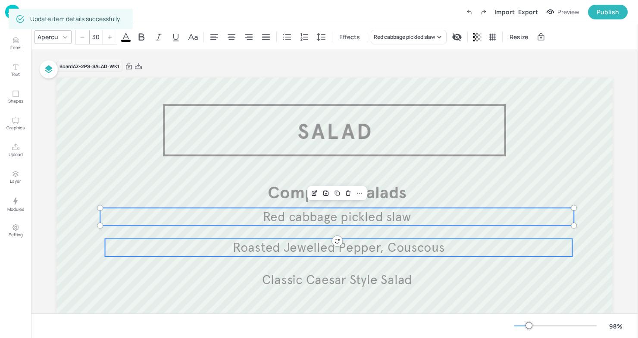
click at [323, 250] on span "Roasted Jewelled Pepper, Couscous" at bounding box center [339, 248] width 212 height 16
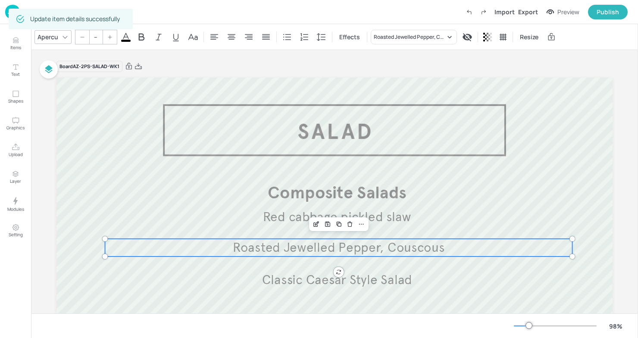
type input "30"
click at [316, 223] on icon "Edit Item" at bounding box center [316, 222] width 3 height 3
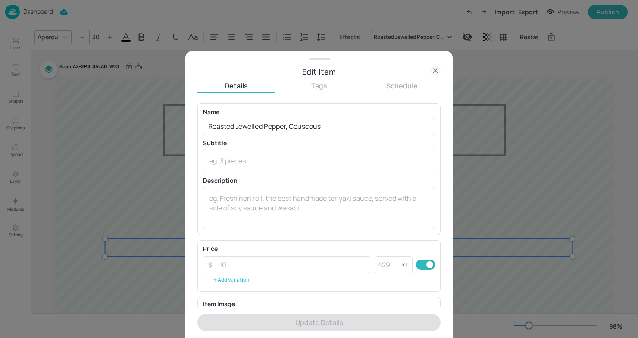
click at [559, 232] on div at bounding box center [319, 169] width 638 height 338
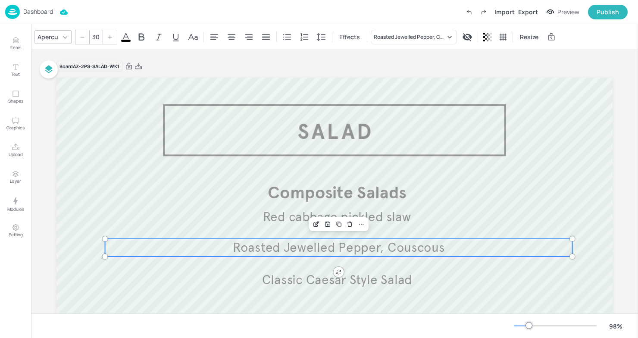
click at [206, 69] on div "Board AZ-2PS-SALAD-WK1" at bounding box center [334, 66] width 556 height 12
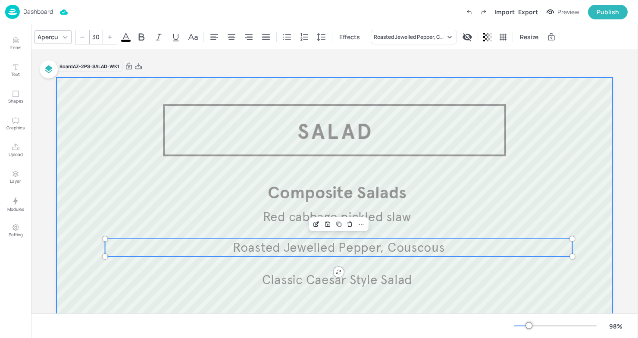
click at [218, 106] on div at bounding box center [334, 306] width 556 height 456
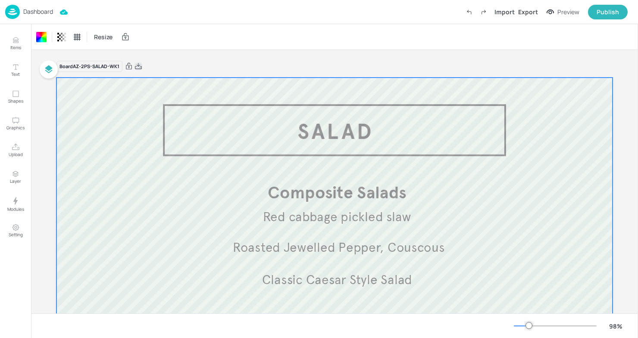
click at [138, 65] on icon at bounding box center [138, 66] width 7 height 6
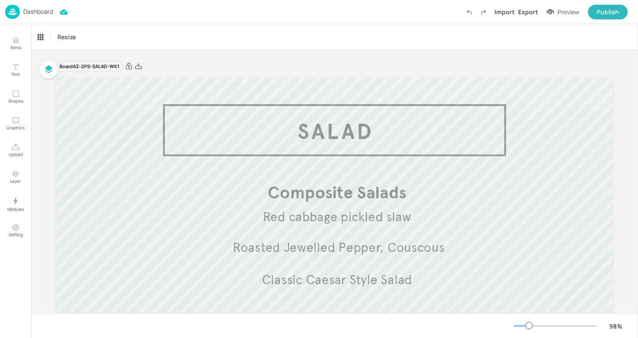
click at [381, 56] on div "Board AZ-2PS-SALAD-WK1 Composite Salads Red cabbage pickled slaw Simple Salads …" at bounding box center [334, 302] width 556 height 505
click at [69, 49] on div "Resize" at bounding box center [334, 36] width 607 height 25
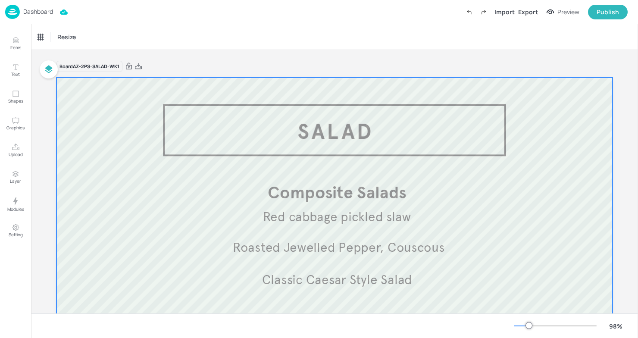
click at [68, 105] on div at bounding box center [334, 306] width 556 height 456
click at [29, 9] on p "Dashboard" at bounding box center [38, 12] width 30 height 6
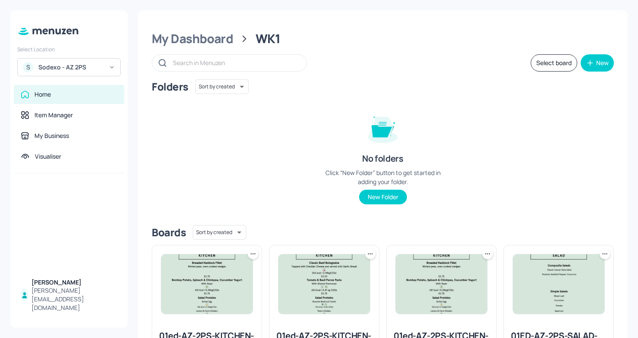
click at [75, 65] on div "Sodexo - AZ 2PS" at bounding box center [70, 67] width 65 height 9
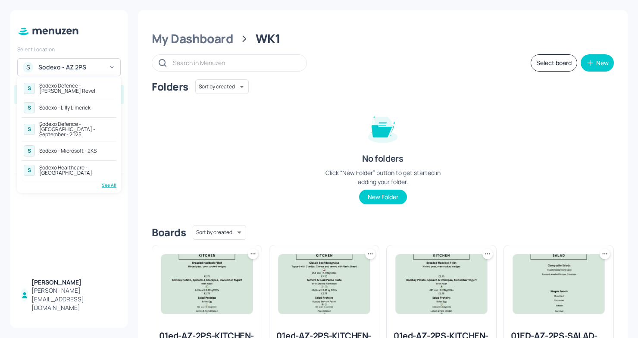
click at [108, 182] on div "See All" at bounding box center [69, 185] width 95 height 6
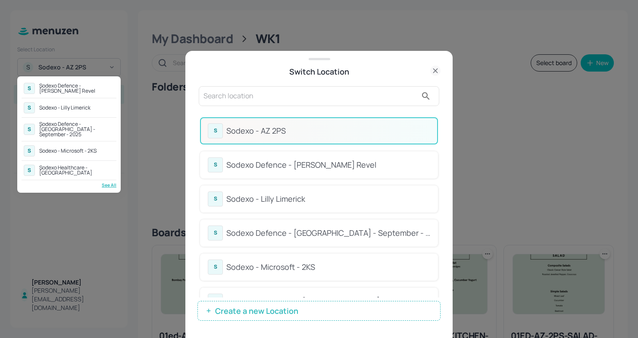
click at [414, 156] on div at bounding box center [319, 169] width 638 height 338
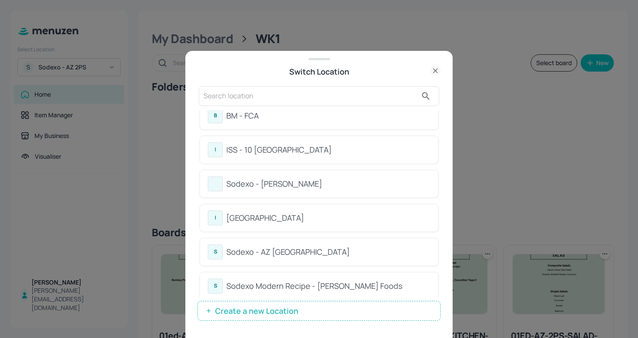
scroll to position [327, 0]
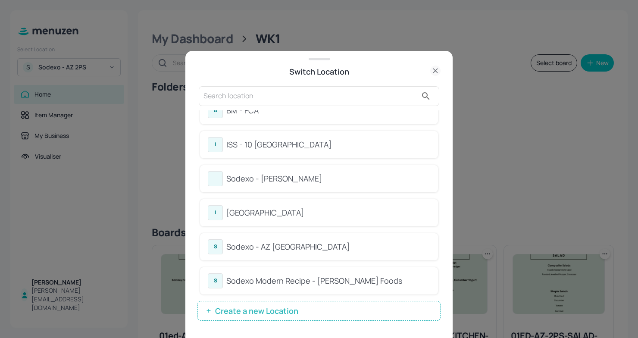
click at [310, 171] on div "Sodexo - [PERSON_NAME]" at bounding box center [319, 178] width 222 height 15
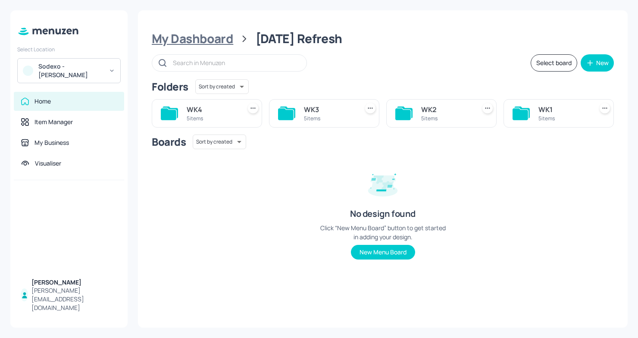
click at [193, 31] on div "My Dashboard" at bounding box center [192, 39] width 81 height 16
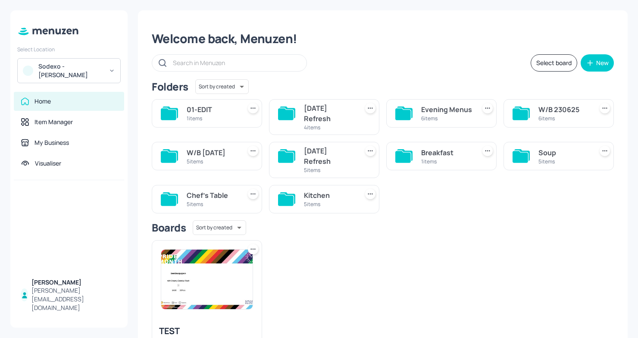
click at [317, 118] on div "[DATE] Refresh" at bounding box center [329, 113] width 51 height 21
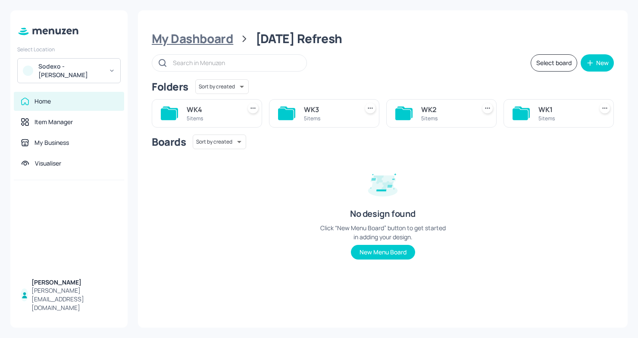
click at [200, 46] on div "My Dashboard" at bounding box center [192, 39] width 81 height 16
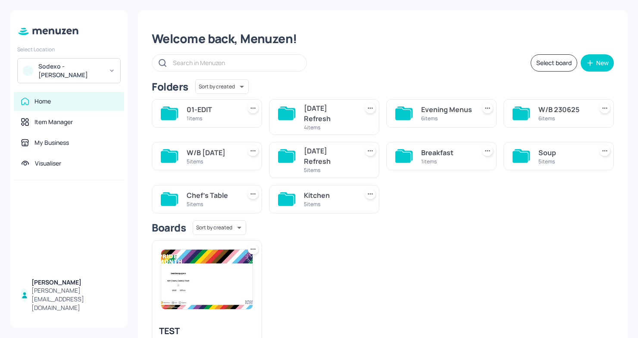
click at [319, 122] on div "[DATE] Refresh" at bounding box center [329, 113] width 51 height 21
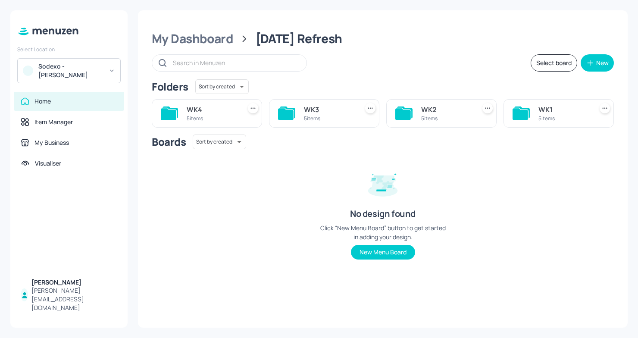
click at [538, 105] on div "WK1 5 items" at bounding box center [558, 113] width 110 height 28
click at [527, 109] on icon at bounding box center [520, 113] width 17 height 14
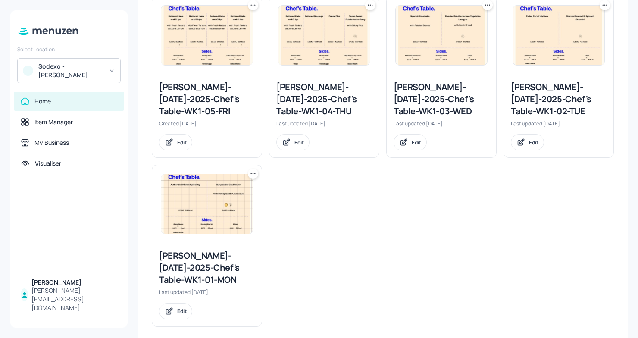
scroll to position [250, 0]
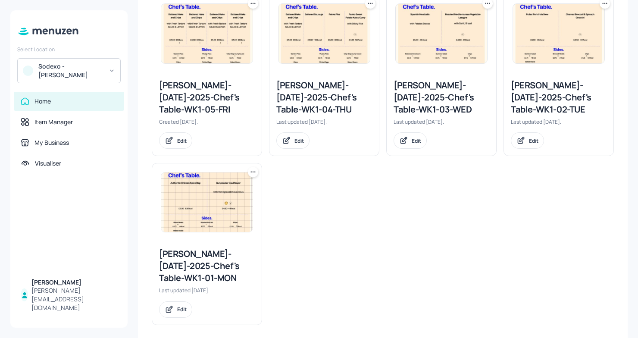
click at [196, 265] on div "[PERSON_NAME]-[DATE]-2025-Chef's Table-WK1-01-MON" at bounding box center [207, 266] width 96 height 36
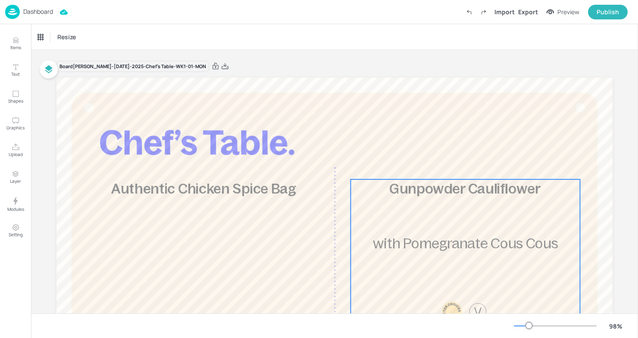
click at [360, 225] on div "Gunpowder Cauliflower 441kcal £4.80 with Pomegranate Cous Cous" at bounding box center [464, 266] width 229 height 174
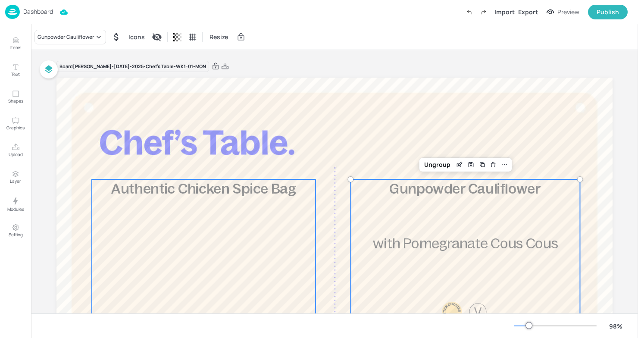
click at [296, 226] on div "Authentic Chicken Spice Bag 639kcal £5.00" at bounding box center [204, 266] width 224 height 174
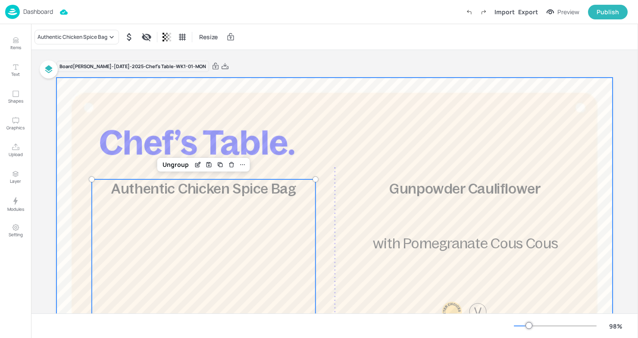
click at [352, 211] on div "Gunpowder Cauliflower 441kcal £4.80 with Pomegranate Cous Cous" at bounding box center [464, 266] width 229 height 174
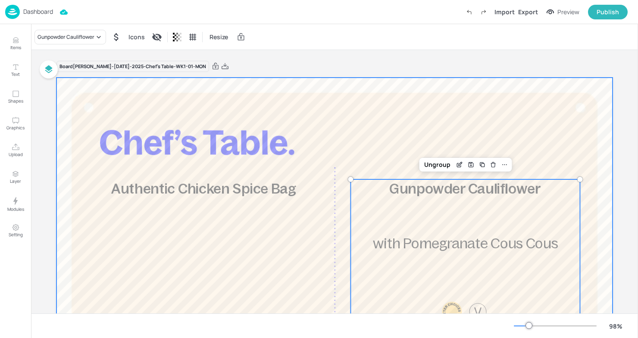
click at [333, 209] on div at bounding box center [334, 306] width 556 height 456
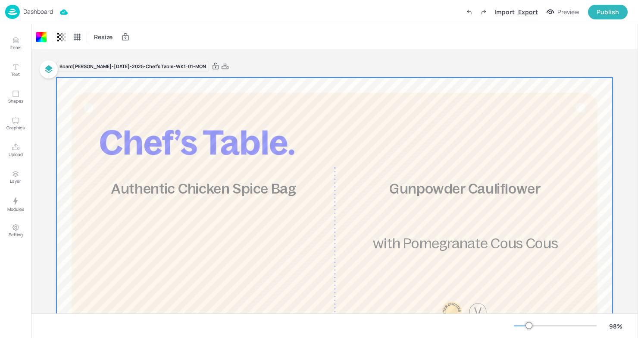
click at [528, 10] on div "Export" at bounding box center [528, 11] width 20 height 9
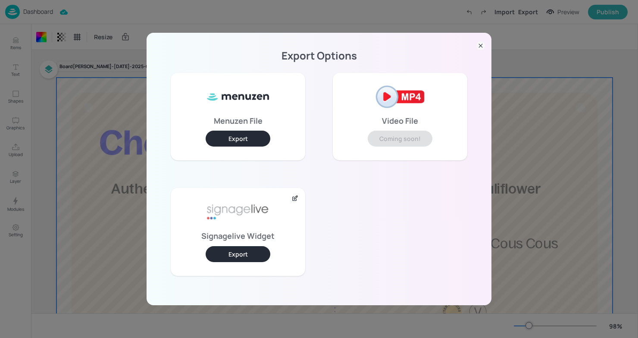
click at [249, 248] on button "Export" at bounding box center [238, 254] width 65 height 16
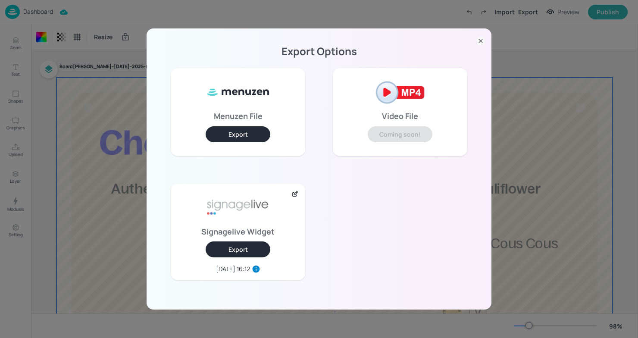
click at [590, 55] on div "Export Options Menuzen File Export Video File Coming soon! Signagelive Widget E…" at bounding box center [319, 169] width 638 height 338
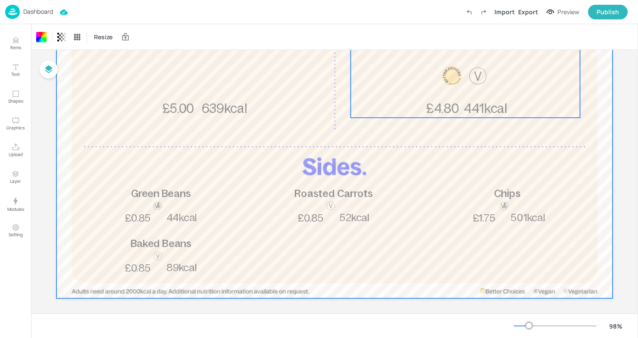
scroll to position [242, 0]
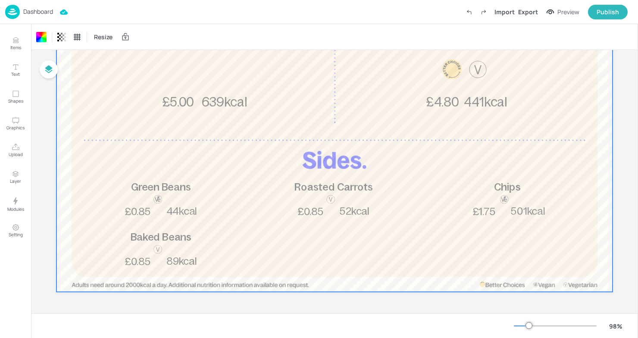
click at [154, 229] on div at bounding box center [334, 63] width 556 height 456
click at [152, 243] on p "Baked Beans" at bounding box center [161, 237] width 138 height 14
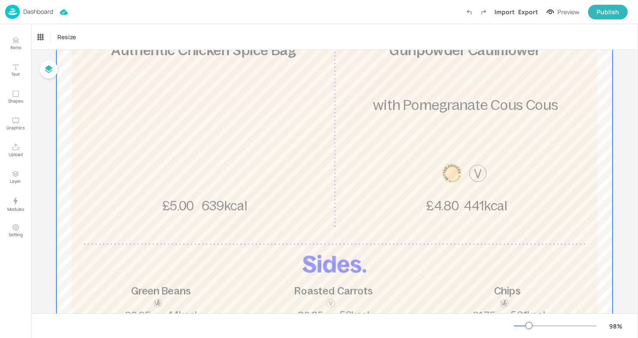
scroll to position [0, 0]
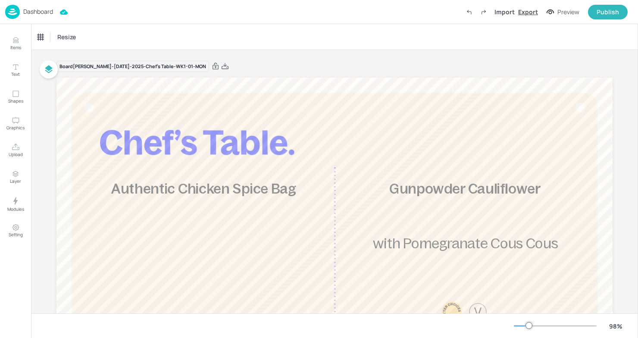
click at [525, 14] on div "Export" at bounding box center [528, 11] width 20 height 9
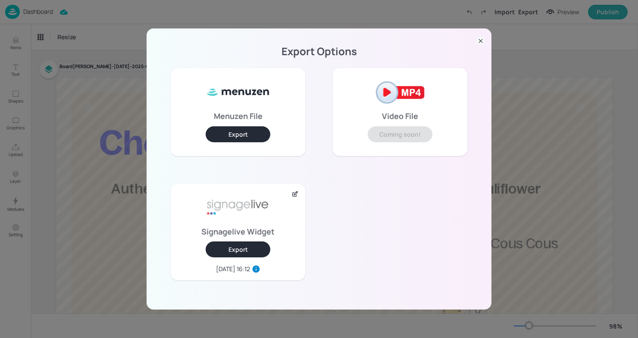
click at [238, 247] on button "Export" at bounding box center [238, 249] width 65 height 16
click at [334, 9] on div "Export Options Menuzen File Export Video File Coming soon! Signagelive Widget E…" at bounding box center [319, 169] width 638 height 338
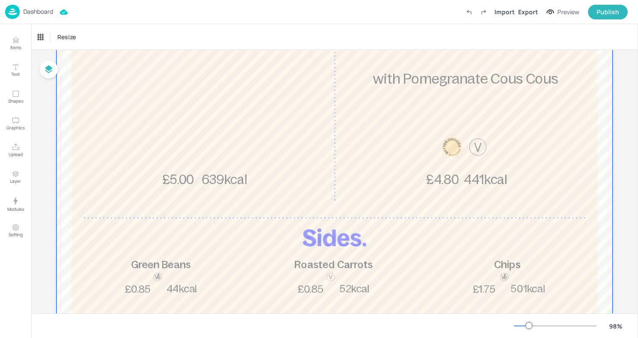
click at [328, 178] on div at bounding box center [334, 141] width 556 height 456
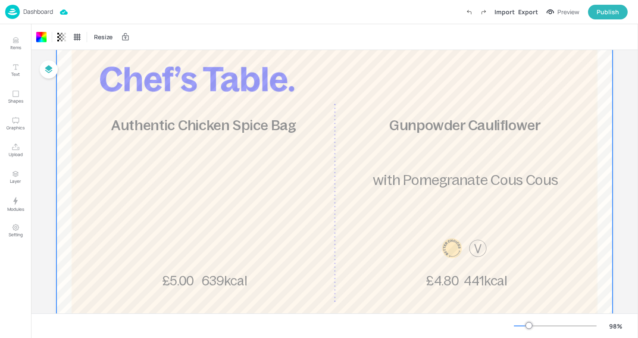
scroll to position [62, 0]
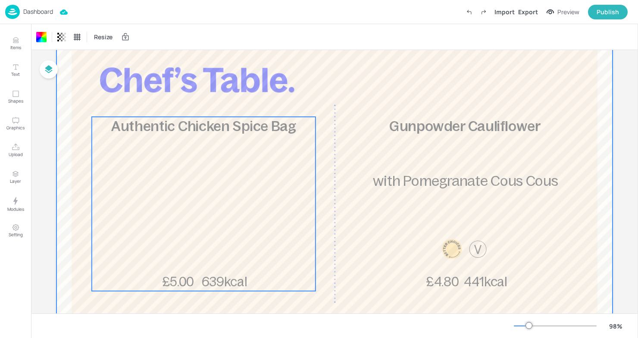
click at [300, 168] on div "Authentic Chicken Spice Bag 639kcal £5.00" at bounding box center [204, 204] width 224 height 174
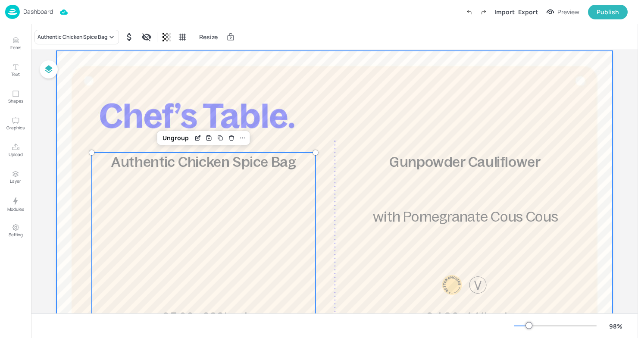
scroll to position [0, 0]
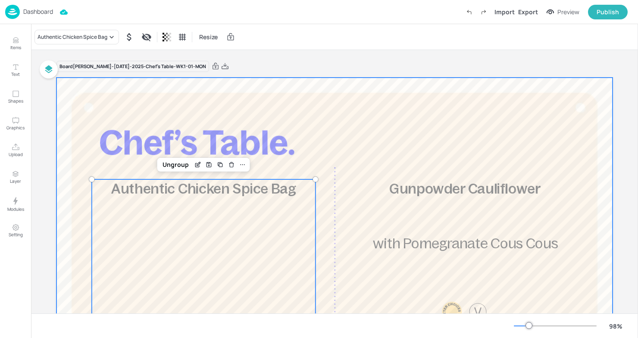
click at [287, 106] on div at bounding box center [334, 306] width 556 height 456
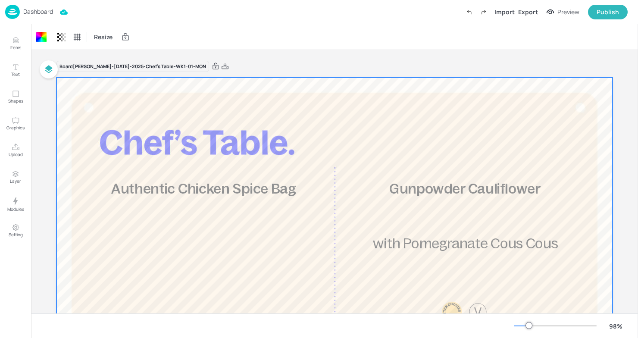
click at [34, 12] on p "Dashboard" at bounding box center [38, 12] width 30 height 6
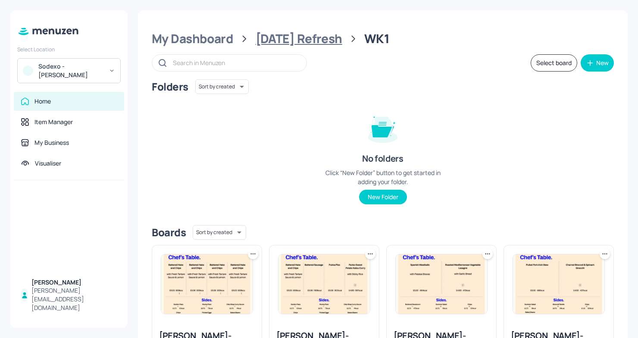
click at [304, 41] on div "[DATE] Refresh" at bounding box center [299, 39] width 87 height 16
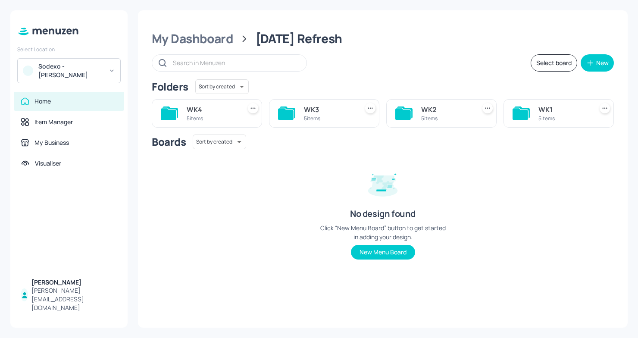
click at [513, 120] on div at bounding box center [520, 113] width 17 height 21
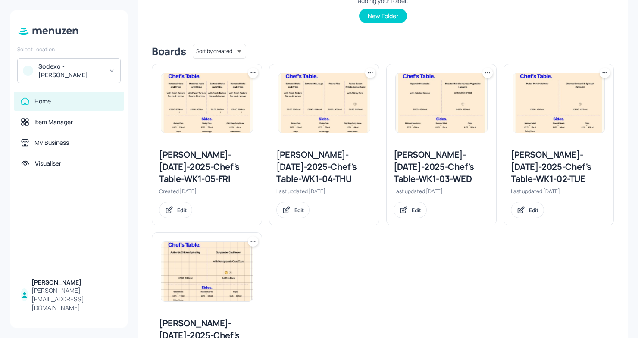
scroll to position [243, 0]
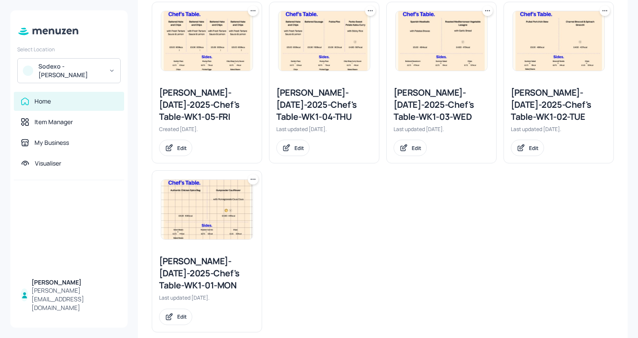
click at [548, 101] on div "[PERSON_NAME]-[DATE]-2025-Chef's Table-WK1-02-TUE" at bounding box center [559, 105] width 96 height 36
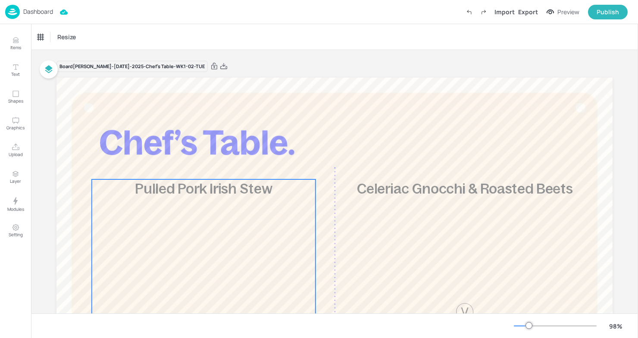
click at [181, 203] on div "Pulled Pork Irish Stew 486kcal £5.00" at bounding box center [204, 266] width 224 height 174
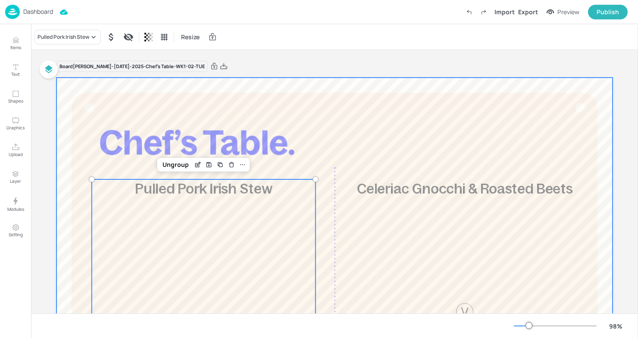
click at [240, 119] on div at bounding box center [334, 306] width 556 height 456
click at [212, 234] on div "Pulled Pork Irish Stew 486kcal £5.00" at bounding box center [204, 266] width 224 height 174
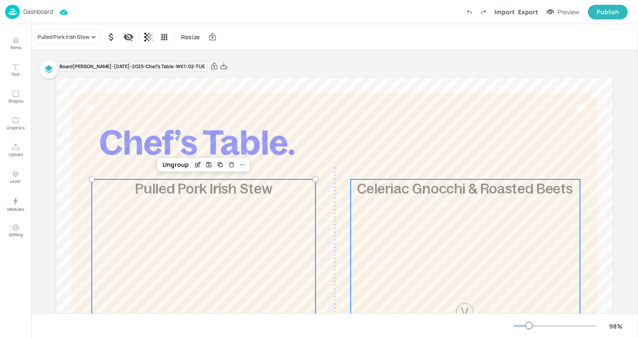
click at [407, 233] on div "Celeriac Gnocchi & Roasted Beets 399kcal £4.80" at bounding box center [464, 266] width 229 height 174
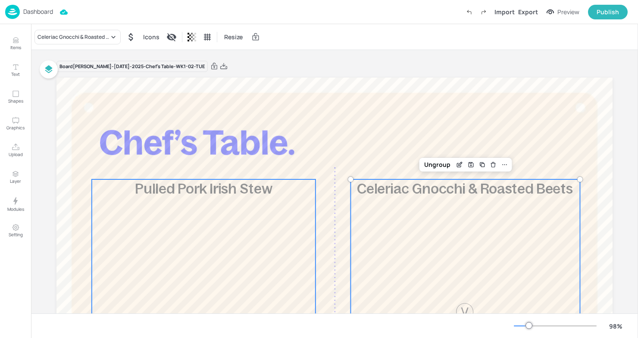
click at [255, 240] on div "Pulled Pork Irish Stew 486kcal £5.00" at bounding box center [204, 266] width 224 height 174
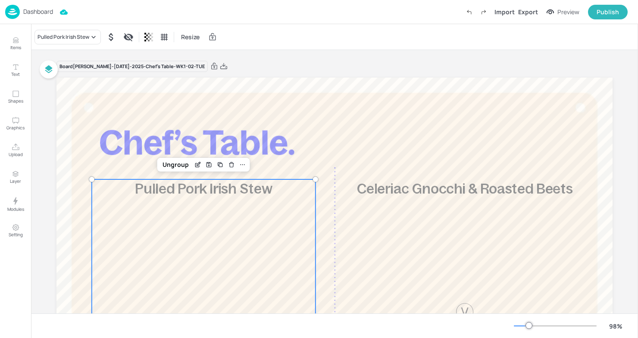
click at [193, 240] on div "Pulled Pork Irish Stew 486kcal £5.00" at bounding box center [204, 266] width 224 height 174
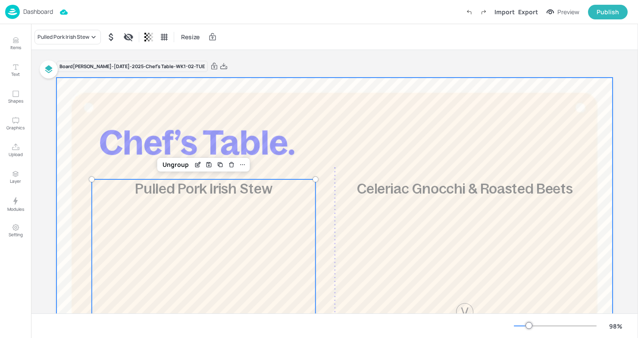
click at [370, 116] on div at bounding box center [334, 306] width 556 height 456
click at [188, 231] on div "Pulled Pork Irish Stew 486kcal £5.00" at bounding box center [204, 266] width 224 height 174
click at [246, 124] on div at bounding box center [334, 306] width 556 height 456
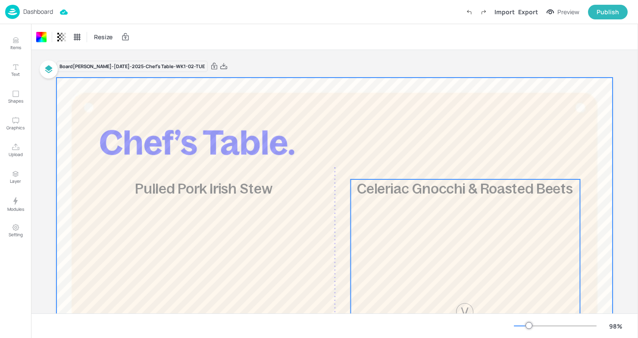
click at [433, 224] on div "Celeriac Gnocchi & Roasted Beets 399kcal £4.80" at bounding box center [464, 266] width 229 height 174
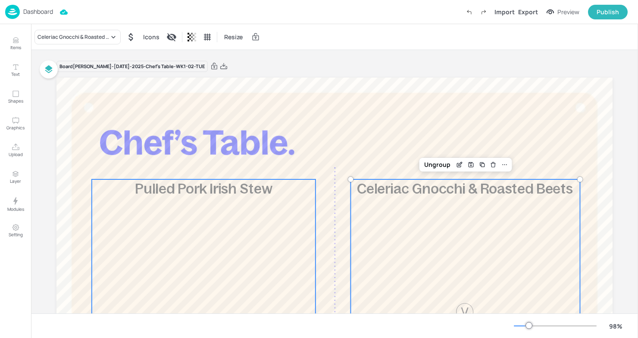
click at [301, 228] on div "Pulled Pork Irish Stew 486kcal £5.00" at bounding box center [204, 266] width 224 height 174
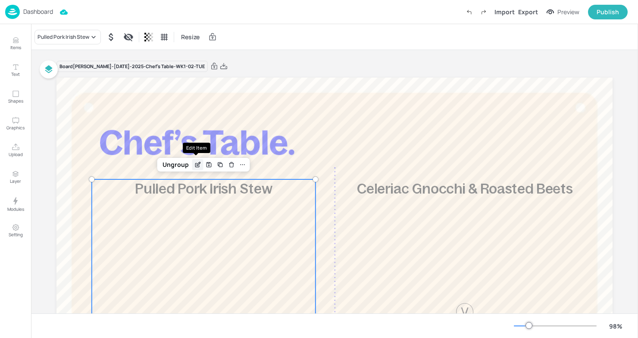
click at [194, 165] on icon "Edit Item" at bounding box center [197, 164] width 7 height 7
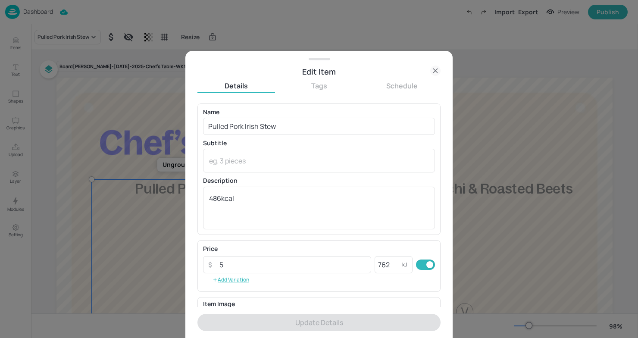
click at [509, 244] on div at bounding box center [319, 169] width 638 height 338
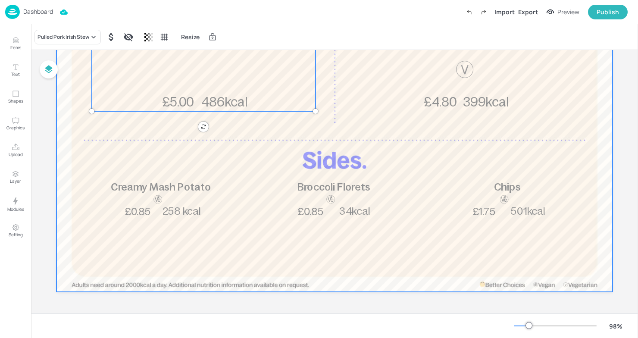
scroll to position [227, 0]
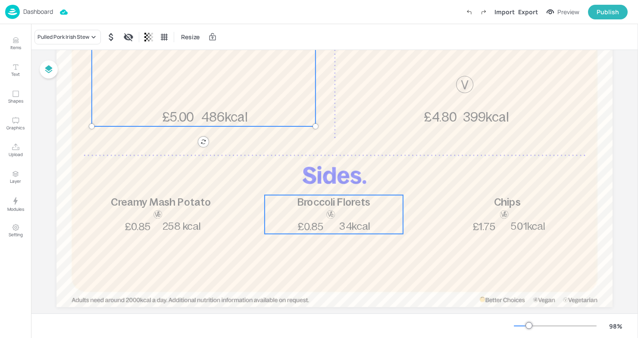
click at [342, 211] on div at bounding box center [330, 214] width 28 height 10
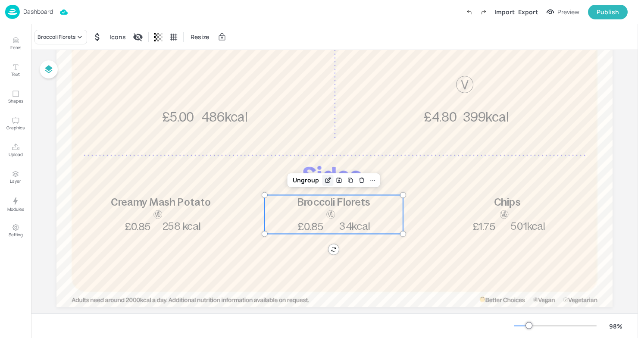
click at [324, 178] on icon "Edit Item" at bounding box center [327, 180] width 7 height 7
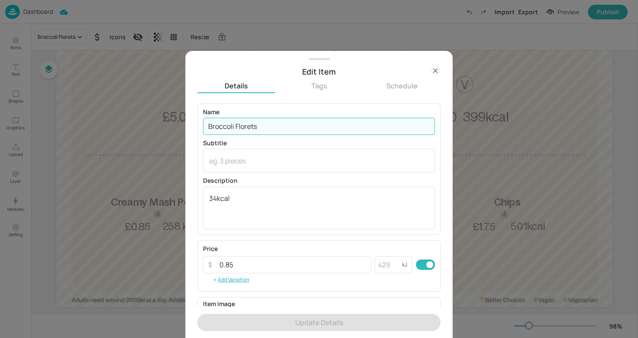
click at [209, 126] on input "Broccoli Florets" at bounding box center [319, 126] width 232 height 17
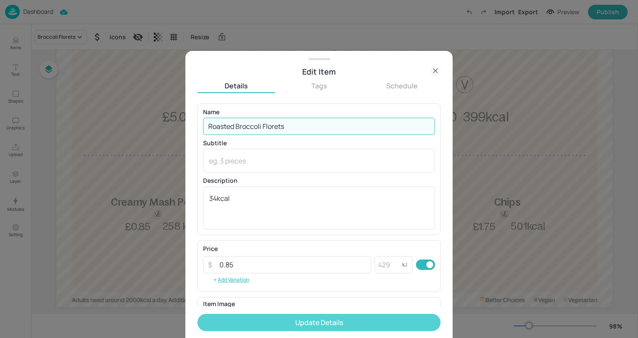
type input "Roasted Broccoli Florets"
click at [269, 324] on button "Update Details" at bounding box center [318, 322] width 243 height 17
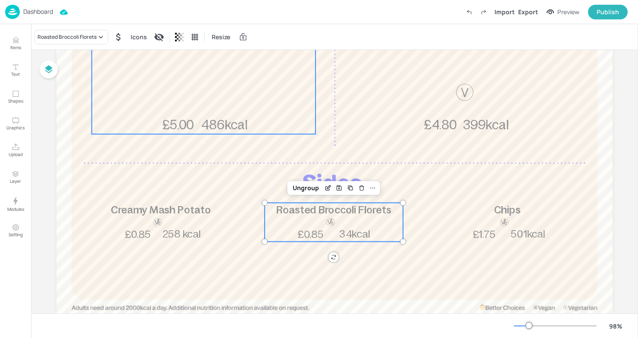
scroll to position [242, 0]
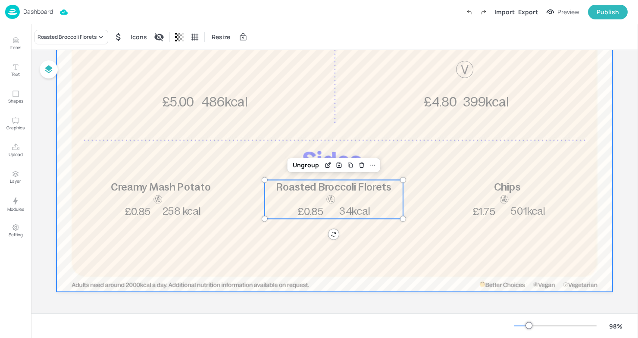
click at [305, 256] on div at bounding box center [334, 63] width 556 height 456
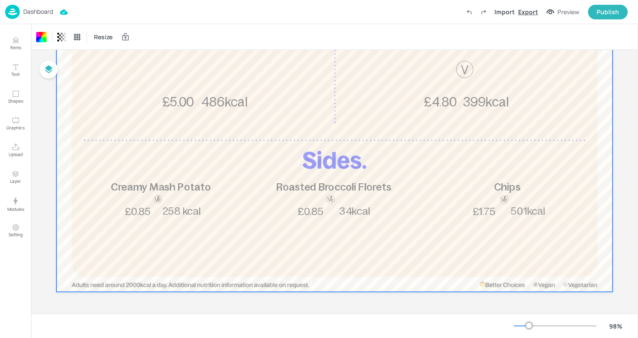
click at [532, 10] on div "Export" at bounding box center [528, 11] width 20 height 9
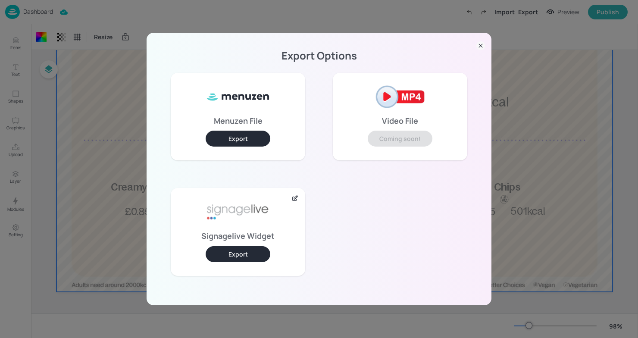
click at [252, 255] on button "Export" at bounding box center [238, 254] width 65 height 16
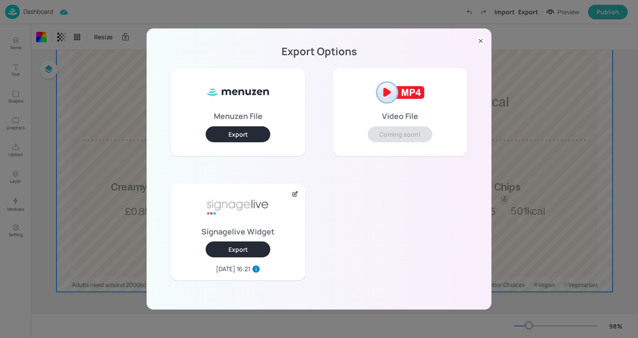
click at [514, 206] on div "Export Options Menuzen File Export Video File Coming soon! Signagelive Widget E…" at bounding box center [319, 169] width 638 height 338
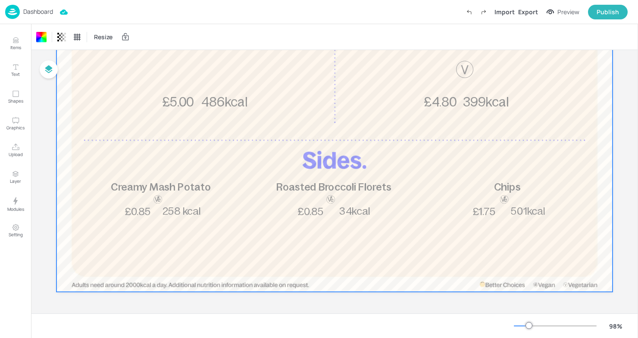
click at [34, 10] on p "Dashboard" at bounding box center [38, 12] width 30 height 6
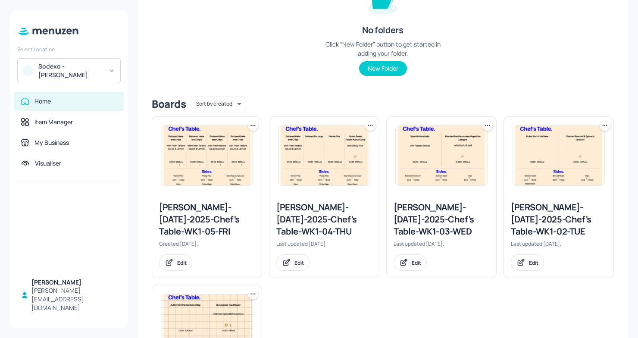
scroll to position [142, 0]
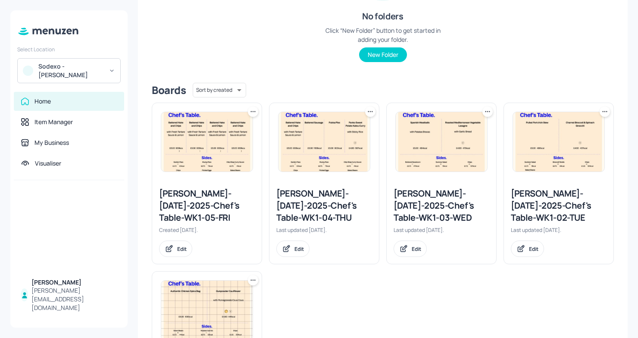
click at [423, 200] on div "[PERSON_NAME]-[DATE]-2025-Chef's Table-WK1-03-WED" at bounding box center [441, 205] width 96 height 36
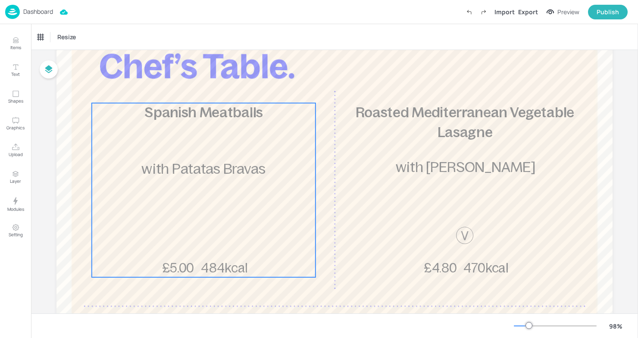
scroll to position [71, 0]
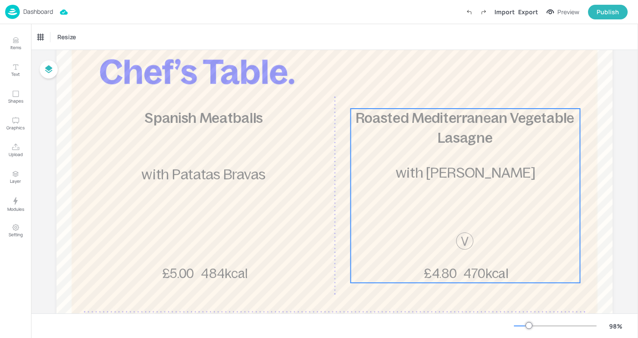
click at [417, 181] on p "with [PERSON_NAME]" at bounding box center [464, 172] width 229 height 19
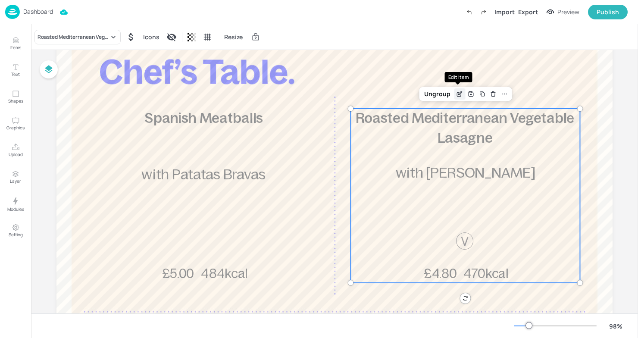
click at [457, 92] on icon "Edit Item" at bounding box center [459, 93] width 7 height 7
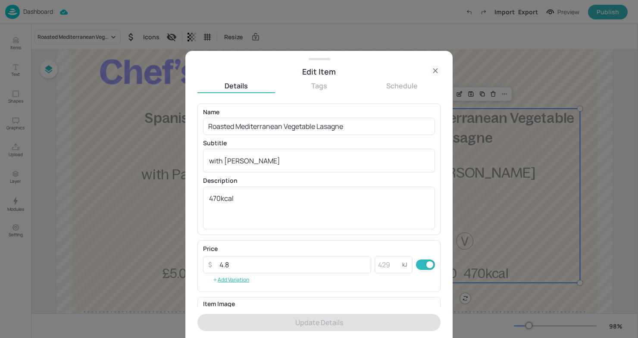
click at [494, 65] on div at bounding box center [319, 169] width 638 height 338
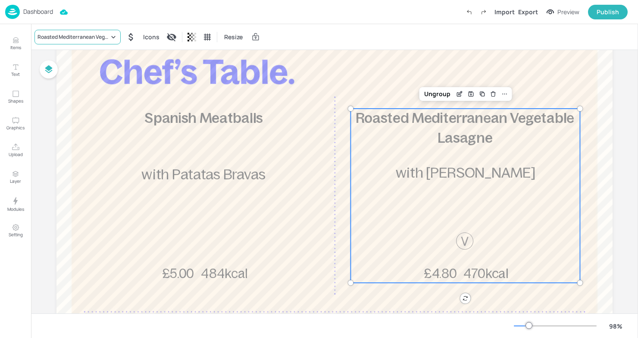
click at [69, 41] on div "Roasted Mediterranean Vegetable Lasagne" at bounding box center [77, 37] width 86 height 15
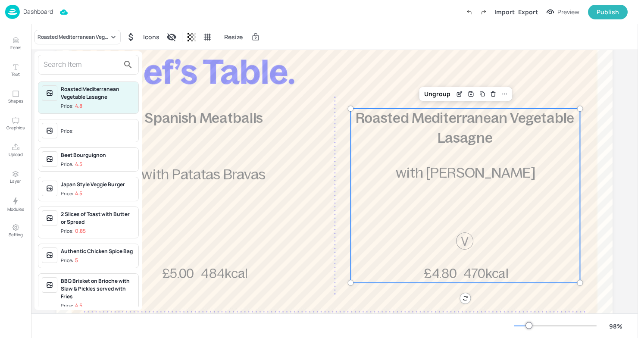
click at [74, 63] on input "text" at bounding box center [82, 65] width 76 height 14
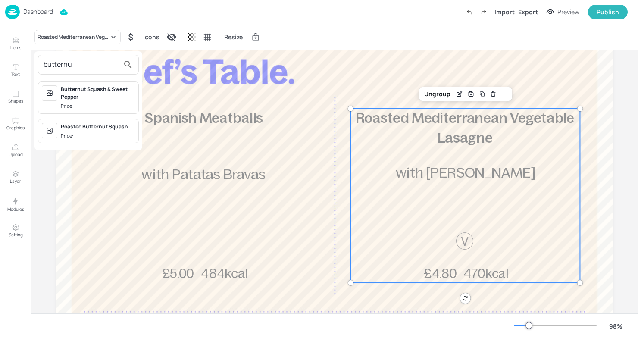
type input "butternut"
drag, startPoint x: 79, startPoint y: 62, endPoint x: -14, endPoint y: 62, distance: 92.6
click at [0, 62] on html "Dashboard Import Export Preview Publish Items Text Shapes Graphics Upload Layer…" at bounding box center [319, 169] width 638 height 338
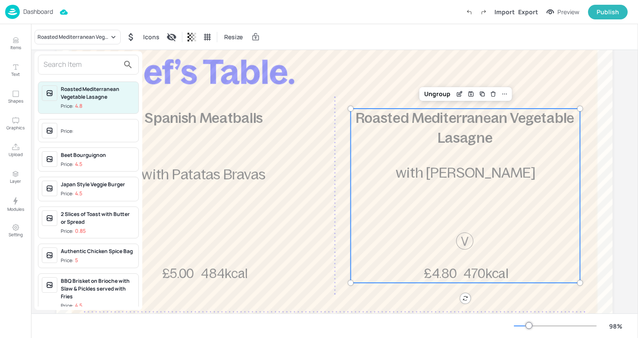
click at [428, 137] on div at bounding box center [319, 169] width 638 height 338
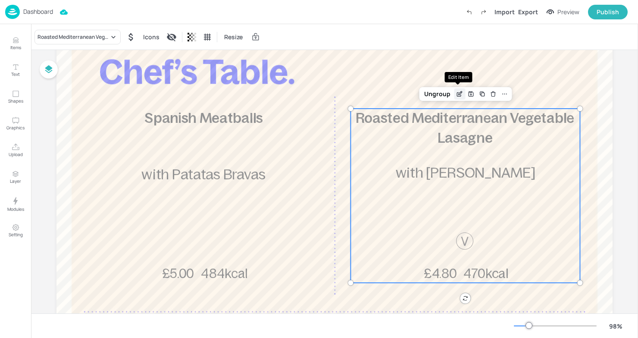
click at [457, 96] on icon "Edit Item" at bounding box center [459, 95] width 4 height 4
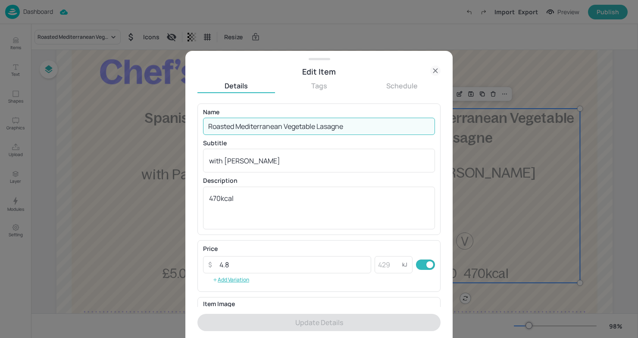
drag, startPoint x: 341, startPoint y: 120, endPoint x: 147, endPoint y: 113, distance: 194.4
click at [147, 113] on div "Edit Item Details Tags Schedule Name Roasted Mediterranean Vegetable Lasagne ​ …" at bounding box center [319, 169] width 638 height 338
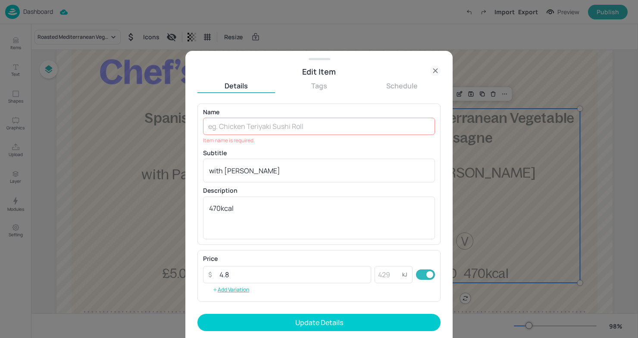
drag, startPoint x: 294, startPoint y: 162, endPoint x: 105, endPoint y: 149, distance: 189.2
click at [105, 150] on div "Edit Item Details Tags Schedule Name ​ Item name is required. Subtitle with Gar…" at bounding box center [319, 169] width 638 height 338
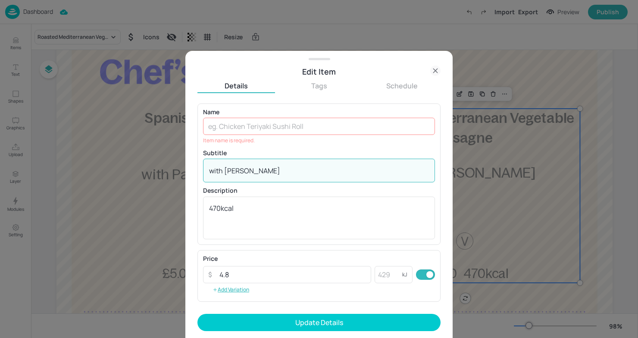
drag, startPoint x: 264, startPoint y: 171, endPoint x: 53, endPoint y: 159, distance: 210.7
click at [53, 159] on div "Edit Item Details Tags Schedule Name ​ Item name is required. Subtitle with Gar…" at bounding box center [319, 169] width 638 height 338
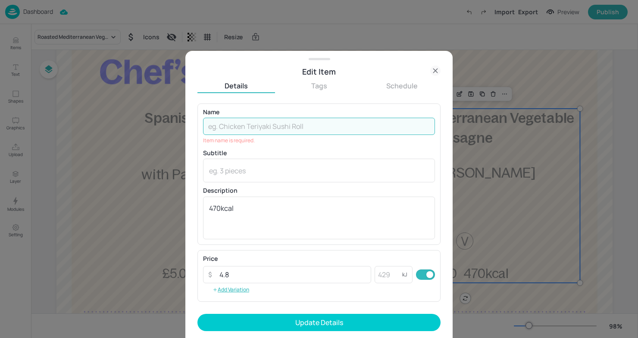
click at [218, 127] on input "text" at bounding box center [319, 126] width 232 height 17
paste input "Butternut Squash & Spinach lasagna With a Green Salad"
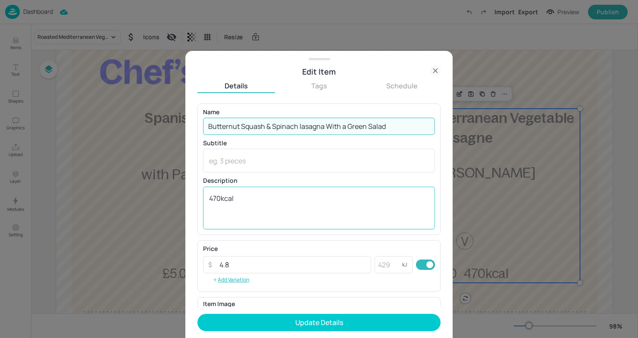
type input "Butternut Squash & Spinach lasagna With a Green Salad"
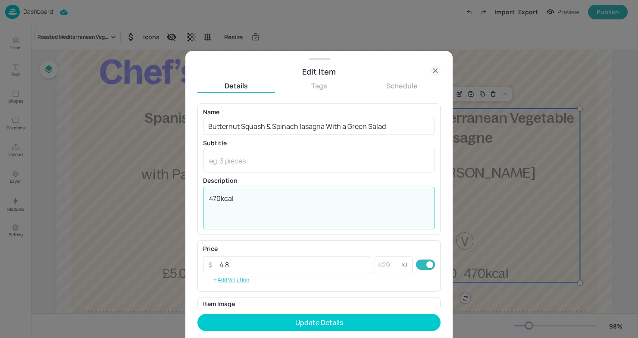
click at [223, 195] on textarea "470kcal" at bounding box center [319, 207] width 220 height 28
click at [218, 199] on textarea "470kcal" at bounding box center [319, 207] width 220 height 28
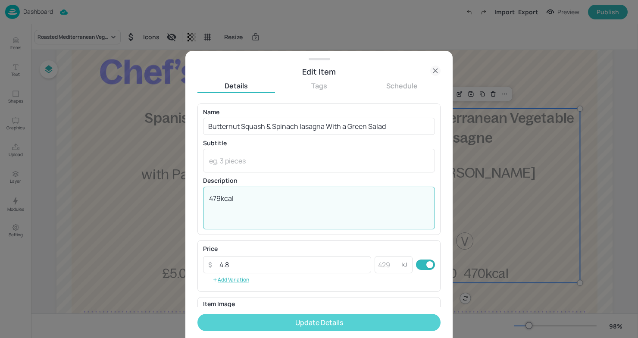
type textarea "479kcal"
click at [359, 321] on button "Update Details" at bounding box center [318, 322] width 243 height 17
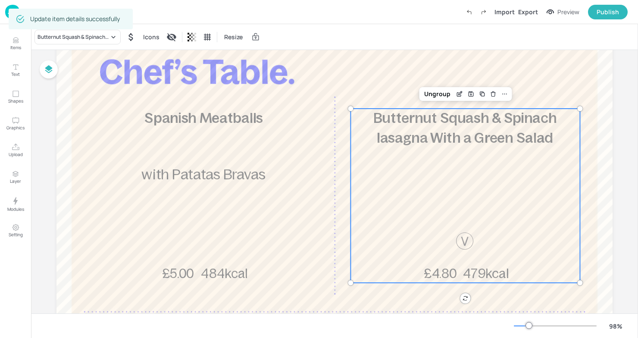
drag, startPoint x: 328, startPoint y: 126, endPoint x: 392, endPoint y: 123, distance: 63.9
click at [454, 92] on div "Edit Item" at bounding box center [459, 93] width 11 height 11
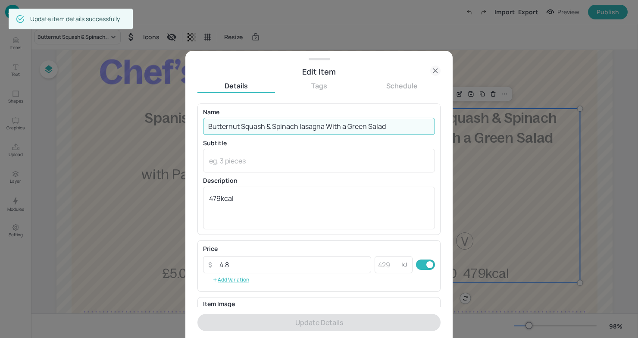
drag, startPoint x: 327, startPoint y: 127, endPoint x: 416, endPoint y: 122, distance: 89.3
click at [416, 122] on input "Butternut Squash & Spinach lasagna With a Green Salad" at bounding box center [319, 126] width 232 height 17
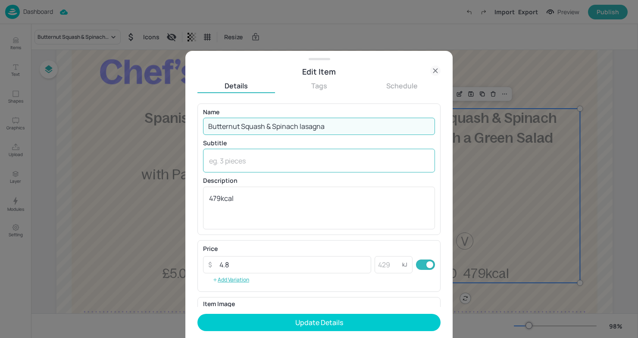
type input "Butternut Squash & Spinach lasagna"
click at [314, 162] on textarea at bounding box center [319, 160] width 220 height 9
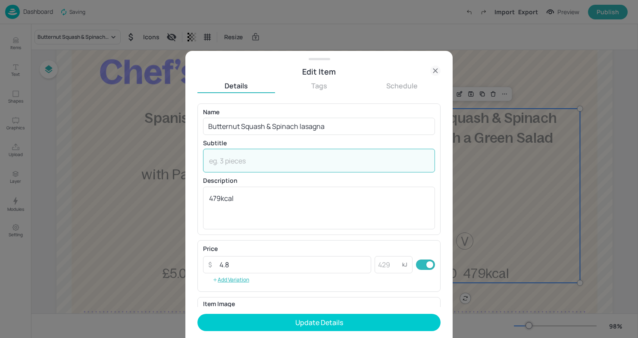
paste textarea "With a Green Salad"
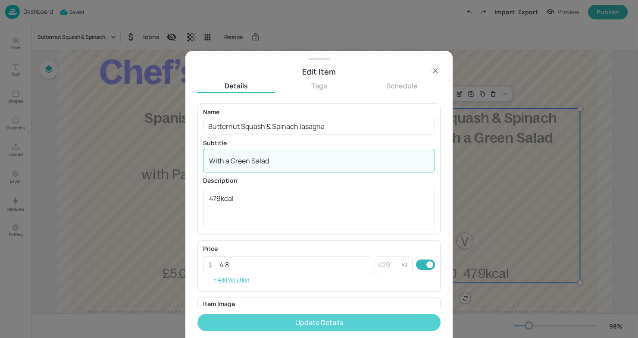
type textarea "With a Green Salad"
click at [305, 318] on button "Update Details" at bounding box center [318, 322] width 243 height 17
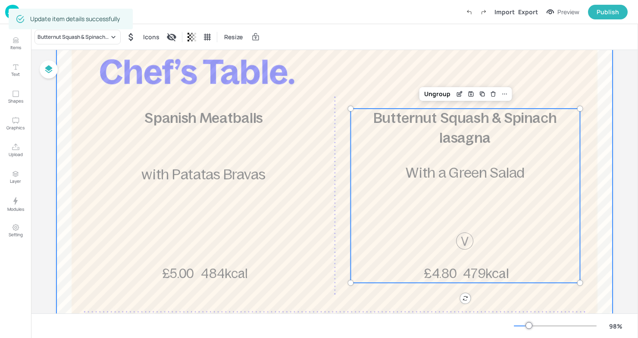
click at [511, 56] on div at bounding box center [334, 235] width 556 height 456
click at [429, 209] on div "Butternut Squash & Spinach lasagna 479kcal £4.80 With a Green Salad" at bounding box center [464, 196] width 229 height 174
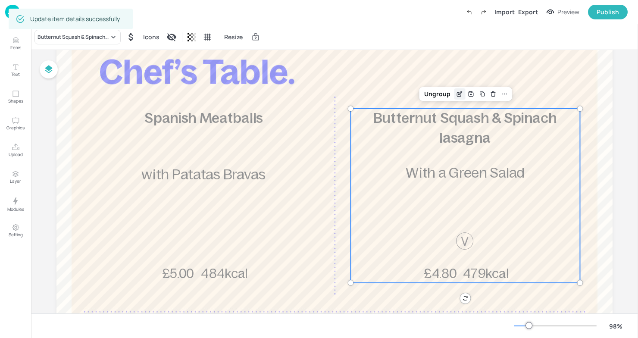
click at [458, 97] on icon "Edit Item" at bounding box center [459, 93] width 7 height 7
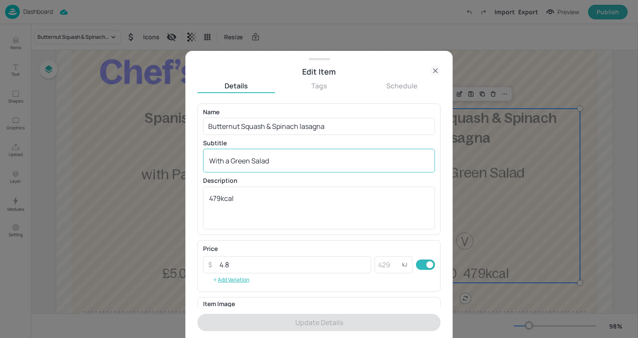
click at [215, 161] on textarea "With a Green Salad" at bounding box center [319, 160] width 220 height 9
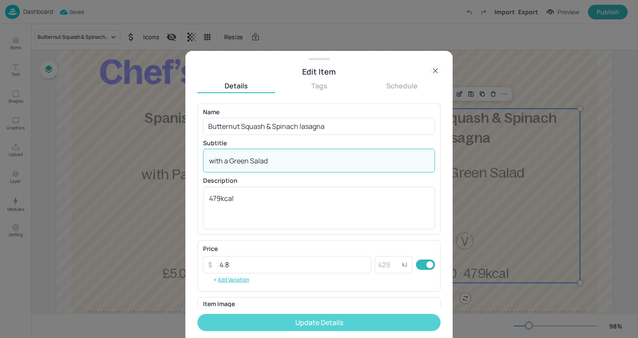
type textarea "with a Green Salad"
click at [283, 318] on button "Update Details" at bounding box center [318, 322] width 243 height 17
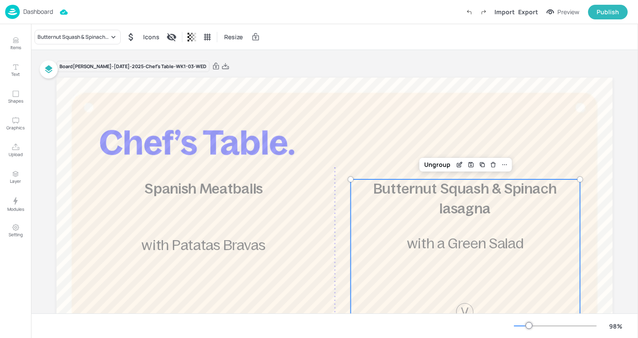
click at [541, 56] on div "Board [PERSON_NAME]-[DATE]-2025-Chef's Table-WK1-03-WED Spanish Meatballs 484kc…" at bounding box center [334, 302] width 556 height 505
click at [529, 15] on div "Export" at bounding box center [528, 11] width 20 height 9
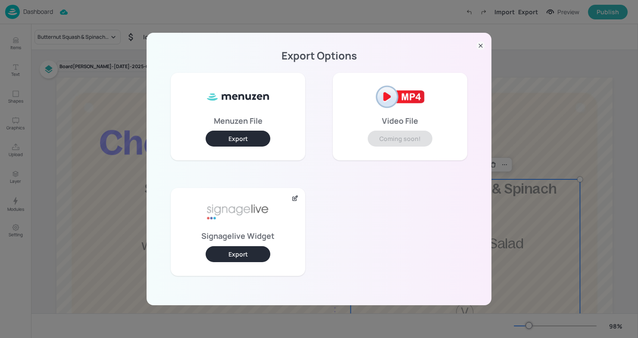
click at [220, 253] on button "Export" at bounding box center [238, 254] width 65 height 16
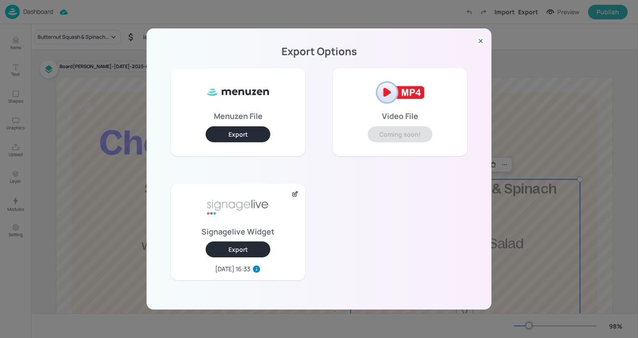
click at [293, 5] on div "Export Options Menuzen File Export Video File Coming soon! Signagelive Widget E…" at bounding box center [319, 169] width 638 height 338
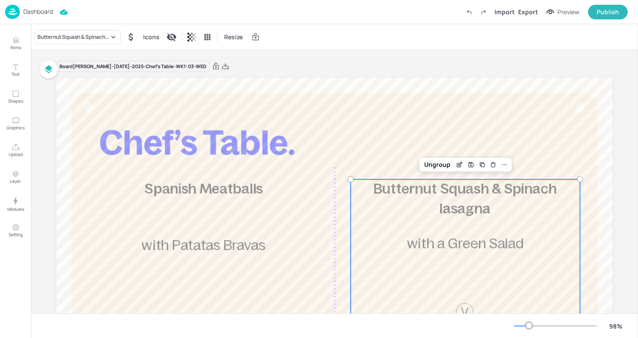
click at [35, 13] on p "Dashboard" at bounding box center [38, 12] width 30 height 6
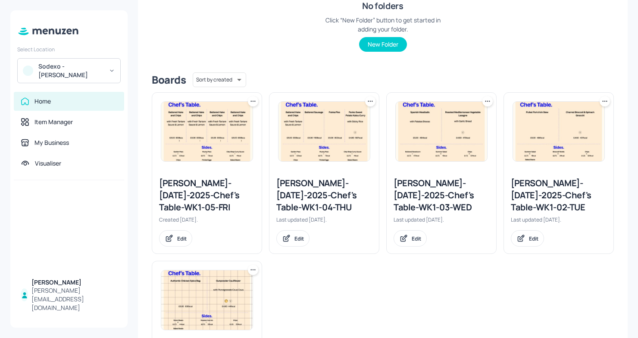
scroll to position [155, 0]
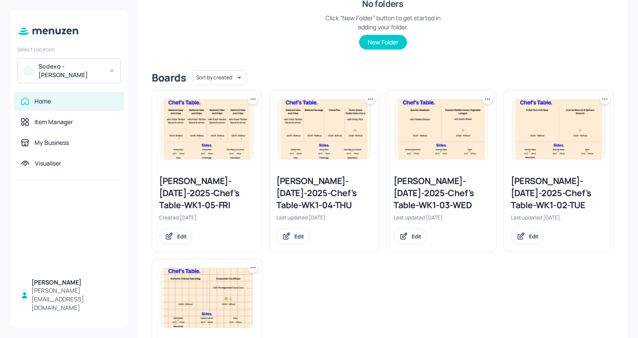
click at [426, 203] on div "[PERSON_NAME]-[DATE]-2025-Chef's Table-WK1-03-WED" at bounding box center [441, 193] width 96 height 36
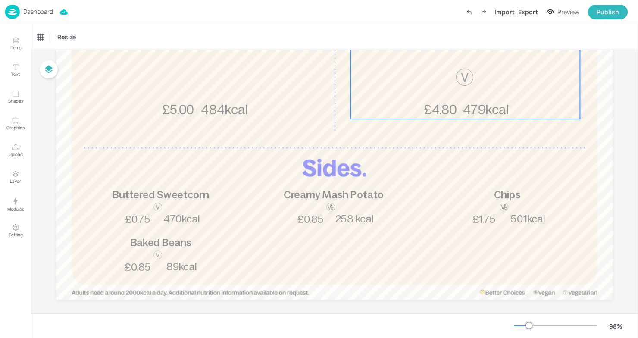
scroll to position [242, 0]
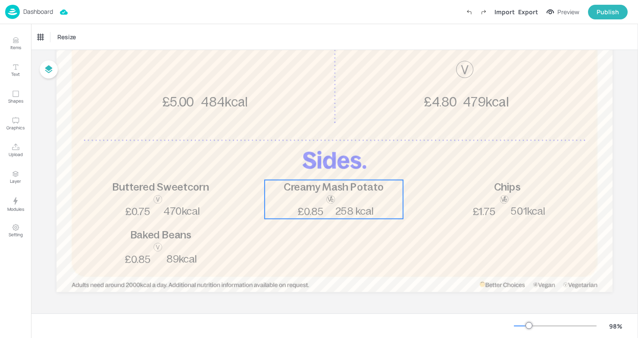
click at [348, 206] on span "258 kcal" at bounding box center [354, 211] width 38 height 11
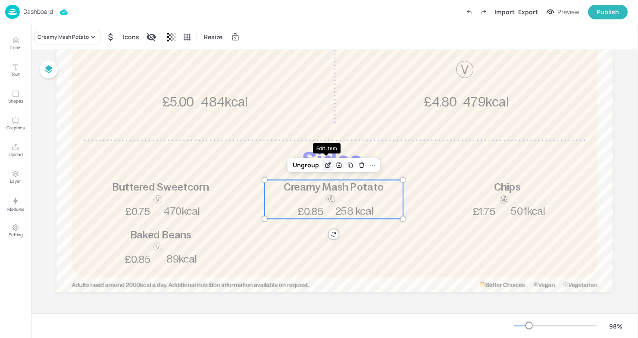
click at [327, 164] on icon "Edit Item" at bounding box center [327, 165] width 7 height 7
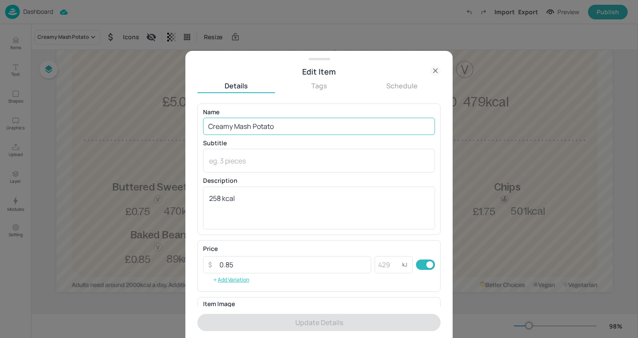
click at [282, 131] on input "Creamy Mash Potato" at bounding box center [319, 126] width 232 height 17
click at [433, 73] on icon at bounding box center [435, 70] width 10 height 10
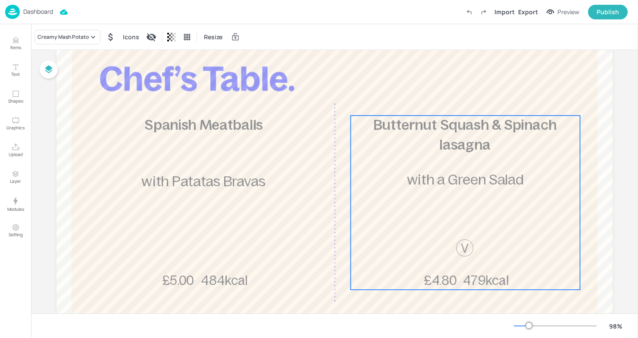
scroll to position [57, 0]
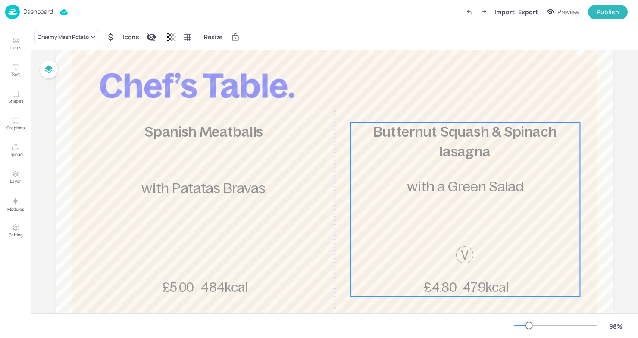
click at [459, 156] on span "Butternut Squash & Spinach lasagna" at bounding box center [465, 141] width 184 height 35
click at [458, 106] on icon "Edit Item" at bounding box center [459, 107] width 7 height 7
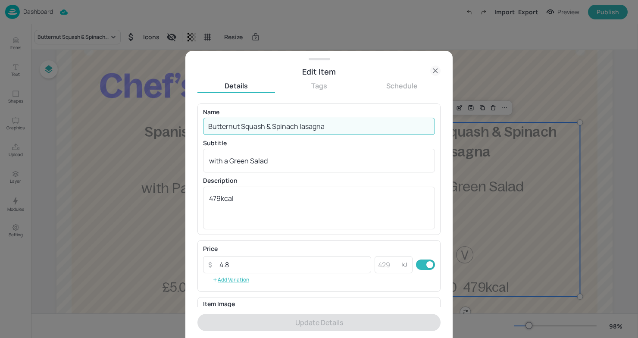
click at [302, 124] on input "Butternut Squash & Spinach lasagna" at bounding box center [319, 126] width 232 height 17
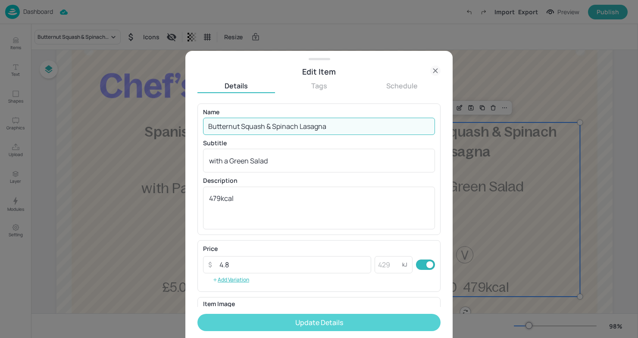
type input "Butternut Squash & Spinach Lasagna"
click at [330, 318] on button "Update Details" at bounding box center [318, 322] width 243 height 17
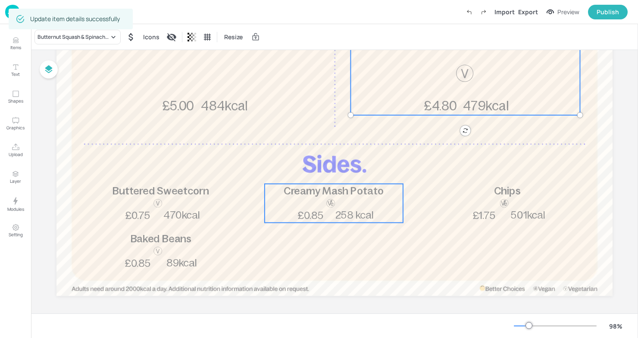
scroll to position [242, 0]
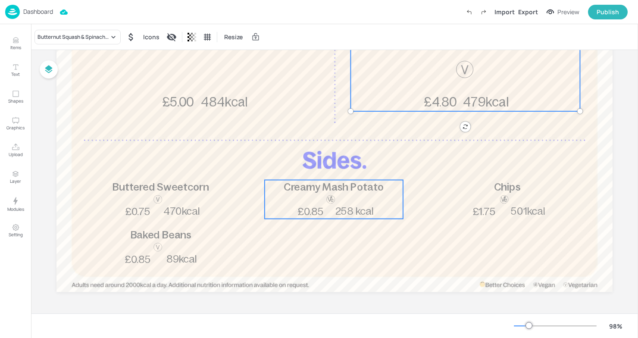
click at [363, 200] on div "Creamy Mash Potato 258 kcal £0.85" at bounding box center [334, 199] width 138 height 39
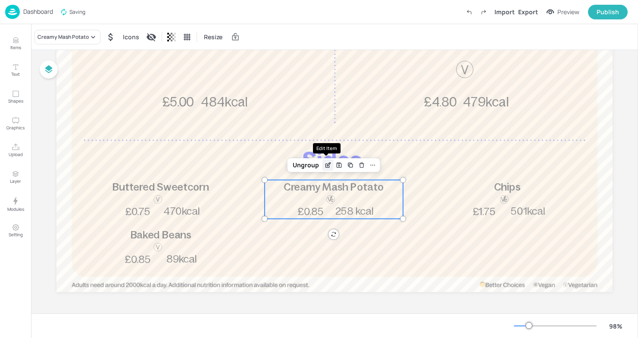
click at [327, 166] on icon "Edit Item" at bounding box center [327, 165] width 7 height 7
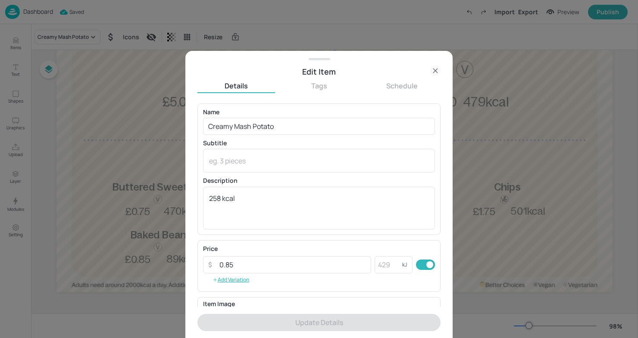
drag, startPoint x: 294, startPoint y: 136, endPoint x: 259, endPoint y: 136, distance: 35.3
click at [259, 136] on div "Name Creamy Mash Potato ​ Subtitle x ​ Description 258 kcal x ​" at bounding box center [319, 169] width 232 height 120
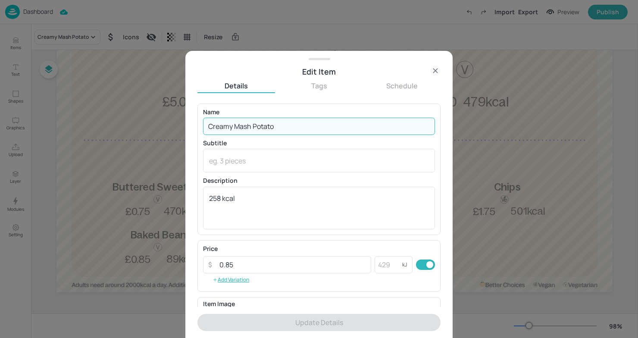
drag, startPoint x: 282, startPoint y: 125, endPoint x: 176, endPoint y: 123, distance: 105.6
click at [176, 123] on div "Edit Item Details Tags Schedule Name Creamy Mash Potato ​ Subtitle x ​ Descript…" at bounding box center [319, 169] width 638 height 338
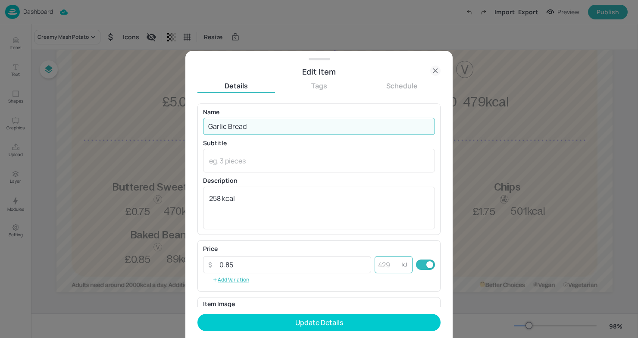
type input "Garlic Bread"
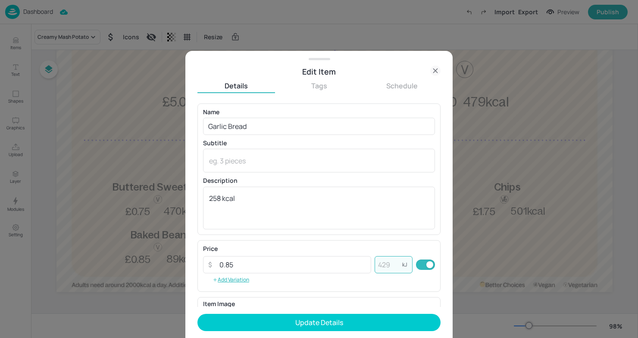
click at [386, 262] on input "number" at bounding box center [388, 264] width 28 height 17
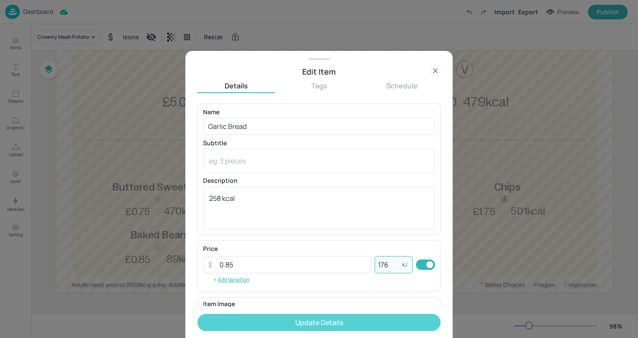
type input "176"
click at [365, 321] on button "Update Details" at bounding box center [318, 322] width 243 height 17
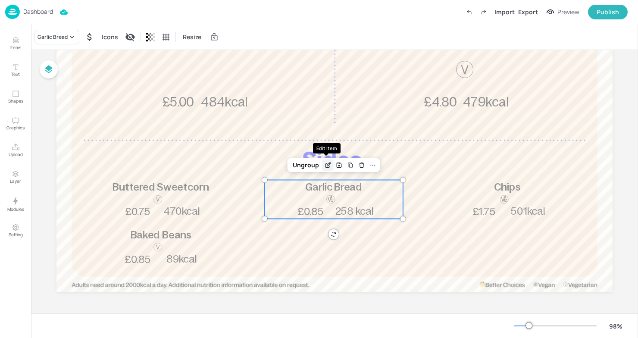
click at [324, 166] on icon "Edit Item" at bounding box center [327, 165] width 7 height 7
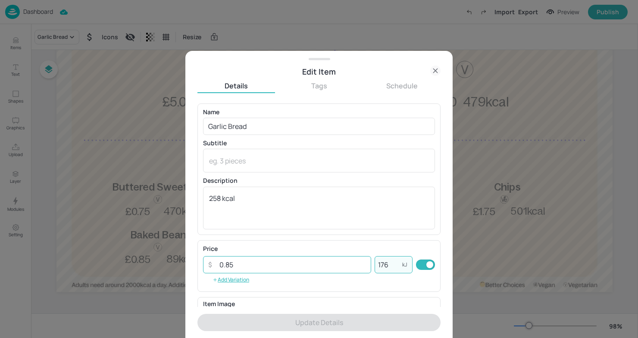
drag, startPoint x: 388, startPoint y: 262, endPoint x: 341, endPoint y: 260, distance: 46.6
click at [341, 260] on div "​ 0.85 ​ 176 kJ ​" at bounding box center [319, 264] width 232 height 17
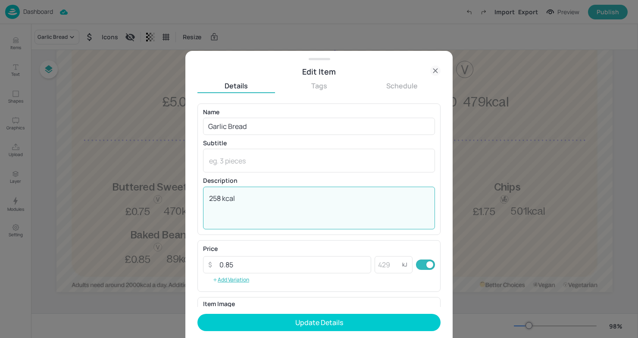
drag, startPoint x: 220, startPoint y: 199, endPoint x: 193, endPoint y: 197, distance: 27.2
click at [193, 197] on div "Edit Item Details Tags Schedule Name Garlic Bread ​ Subtitle x ​ Description 25…" at bounding box center [318, 194] width 267 height 287
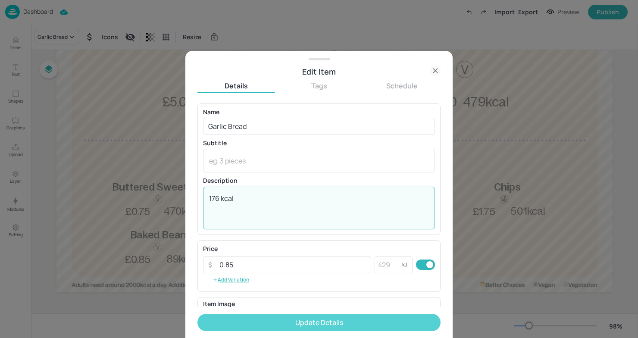
type textarea "176 kcal"
click at [256, 317] on button "Update Details" at bounding box center [318, 322] width 243 height 17
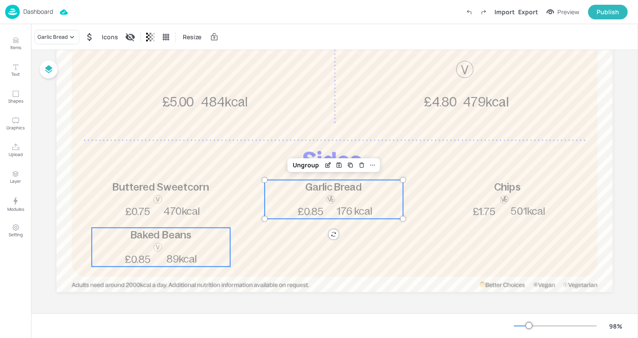
click at [173, 239] on span "Baked Beans" at bounding box center [161, 234] width 61 height 11
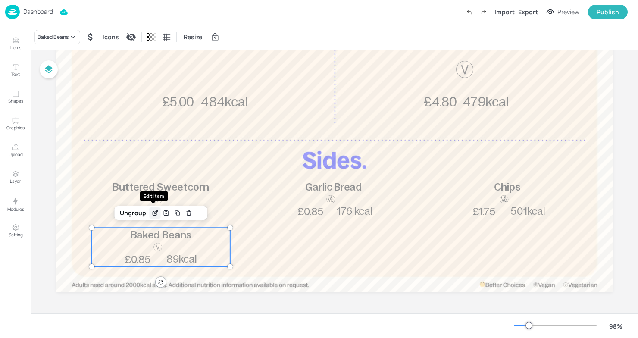
click at [151, 212] on icon "Edit Item" at bounding box center [154, 212] width 7 height 7
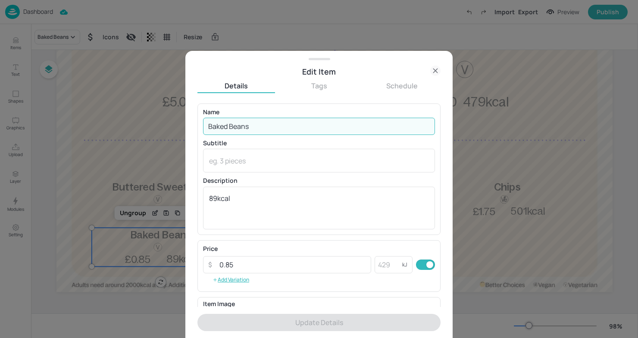
drag, startPoint x: 257, startPoint y: 128, endPoint x: 140, endPoint y: 128, distance: 117.6
click at [140, 128] on div "Edit Item Details Tags Schedule Name Baked Beans ​ Subtitle x ​ Description 89k…" at bounding box center [319, 169] width 638 height 338
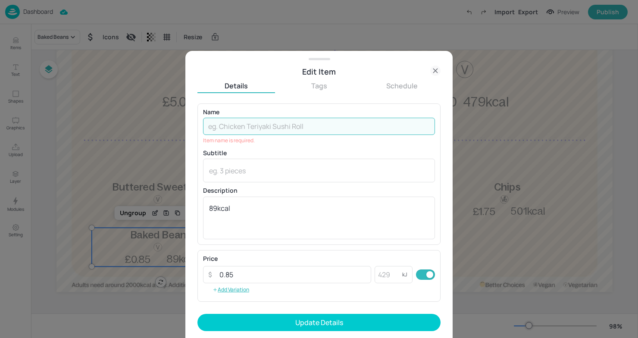
type input "d"
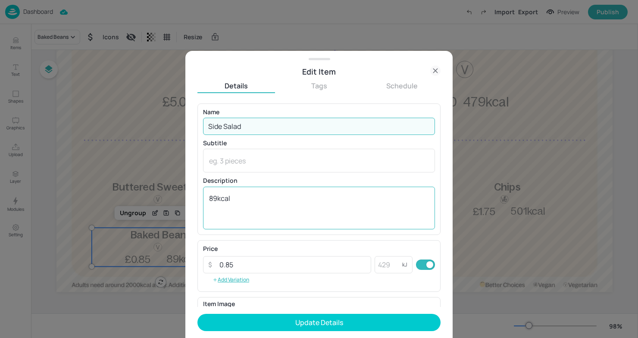
type input "Side Salad"
click at [222, 199] on textarea "89kcal" at bounding box center [319, 207] width 220 height 28
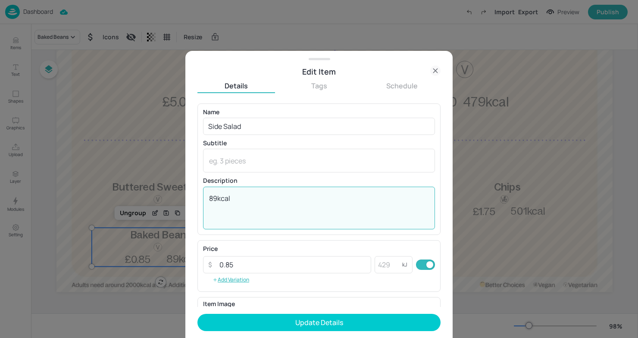
click at [218, 199] on textarea "89kcal" at bounding box center [319, 207] width 220 height 28
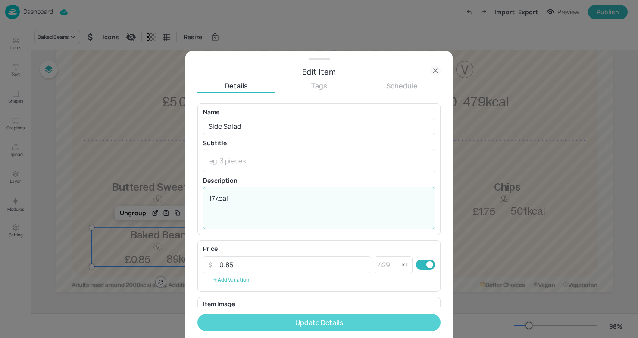
type textarea "17kcal"
click at [296, 322] on button "Update Details" at bounding box center [318, 322] width 243 height 17
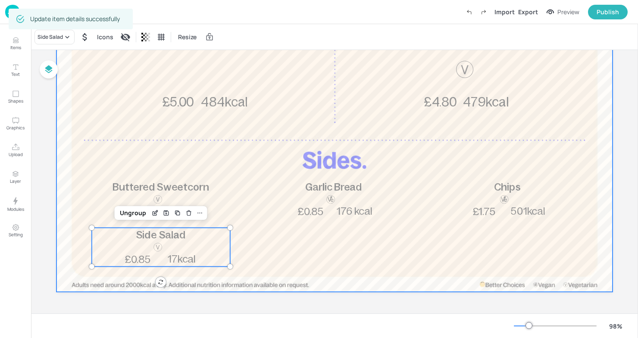
click at [273, 158] on div at bounding box center [334, 63] width 556 height 456
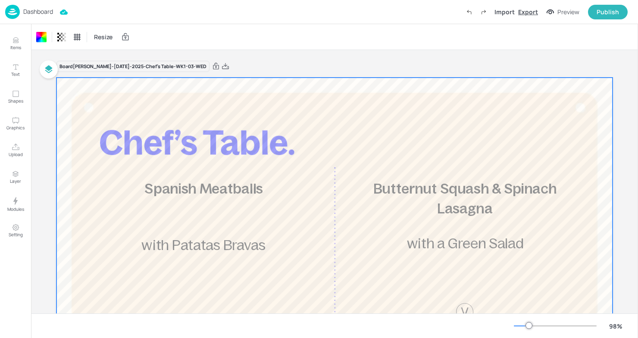
click at [531, 14] on div "Export" at bounding box center [528, 11] width 20 height 9
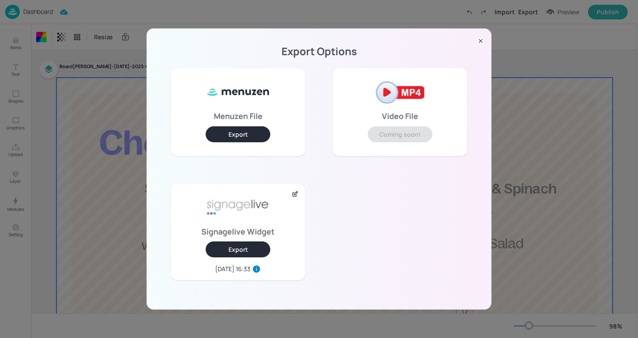
click at [244, 254] on button "Export" at bounding box center [238, 249] width 65 height 16
click at [511, 257] on div "Export Options Menuzen File Export Video File Coming soon! Signagelive Widget E…" at bounding box center [319, 169] width 638 height 338
click at [511, 257] on div "Butternut Squash & Spinach Lasagna 479kcal £4.80 with a Green Salad" at bounding box center [464, 266] width 229 height 174
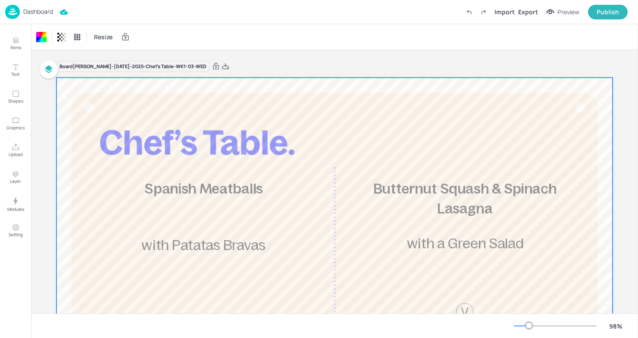
click at [394, 151] on div at bounding box center [334, 306] width 556 height 456
click at [32, 12] on p "Dashboard" at bounding box center [38, 12] width 30 height 6
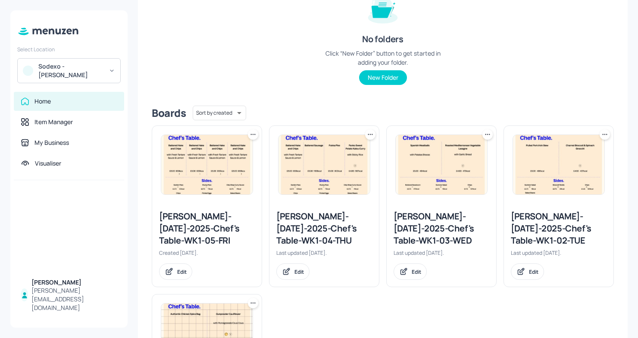
scroll to position [121, 0]
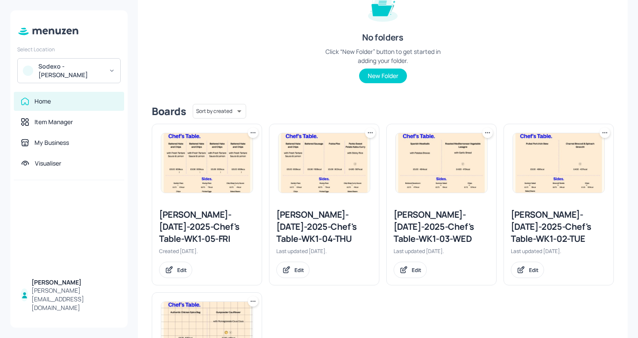
click at [332, 206] on div "[PERSON_NAME]-[DATE]-2025-Chef's Table-WK1-04-THU Last updated [DATE]. Edit" at bounding box center [323, 243] width 109 height 83
click at [332, 215] on div "[PERSON_NAME]-[DATE]-2025-Chef's Table-WK1-04-THU" at bounding box center [324, 227] width 96 height 36
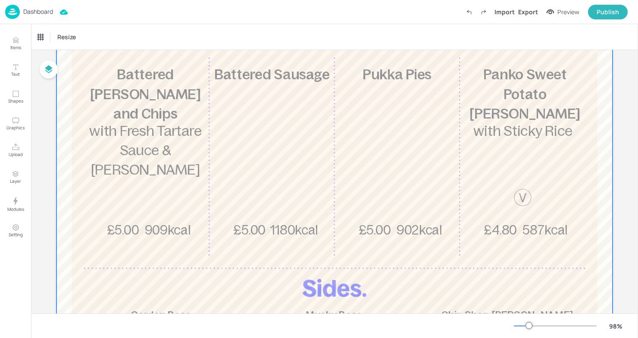
scroll to position [96, 0]
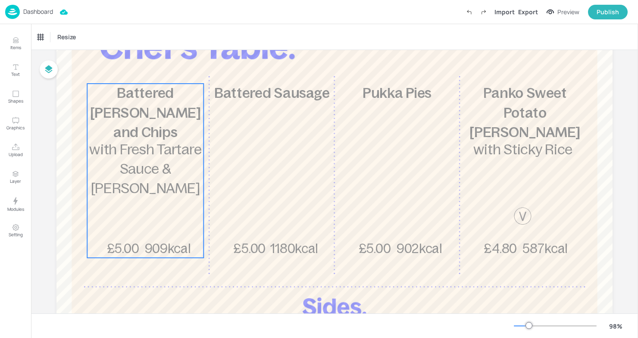
click at [108, 113] on p "Battered [PERSON_NAME] and Chips" at bounding box center [145, 113] width 116 height 59
click at [152, 119] on span "Battered [PERSON_NAME] and Chips" at bounding box center [145, 112] width 111 height 55
click at [141, 69] on div "Edit Item" at bounding box center [139, 68] width 11 height 11
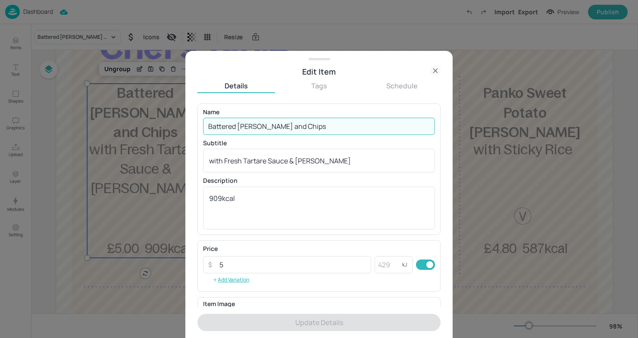
drag, startPoint x: 298, startPoint y: 132, endPoint x: 256, endPoint y: 130, distance: 41.8
click at [256, 130] on input "Battered [PERSON_NAME] and Chips" at bounding box center [319, 126] width 232 height 17
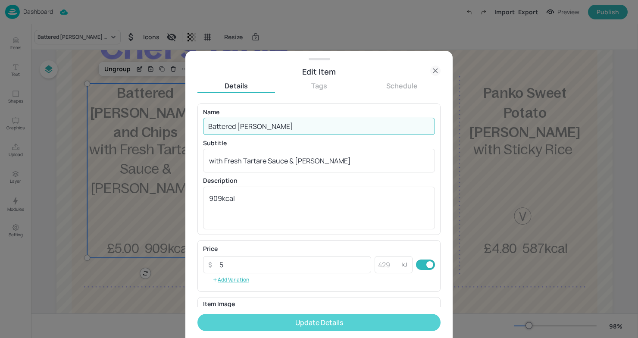
type input "Battered [PERSON_NAME]"
click at [331, 328] on button "Update Details" at bounding box center [318, 322] width 243 height 17
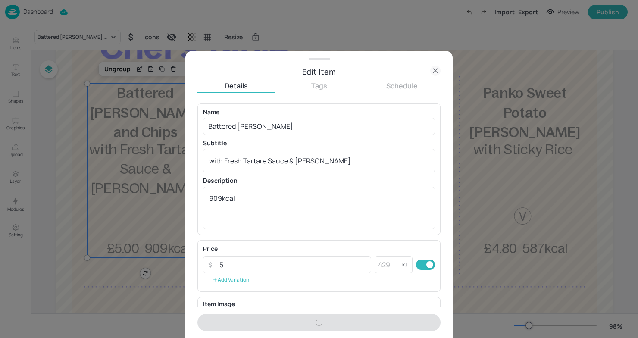
click at [519, 216] on div at bounding box center [319, 169] width 638 height 338
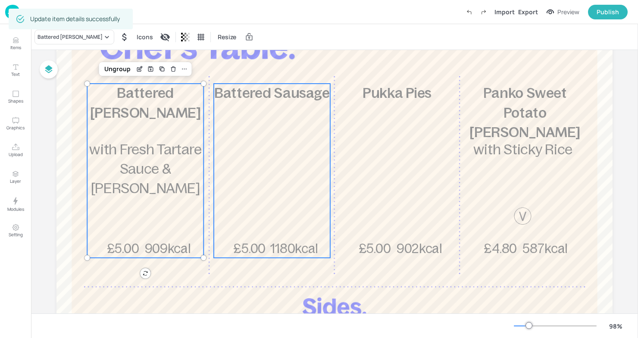
click at [258, 160] on div "Battered Sausage 1180kcal £5.00" at bounding box center [272, 171] width 116 height 174
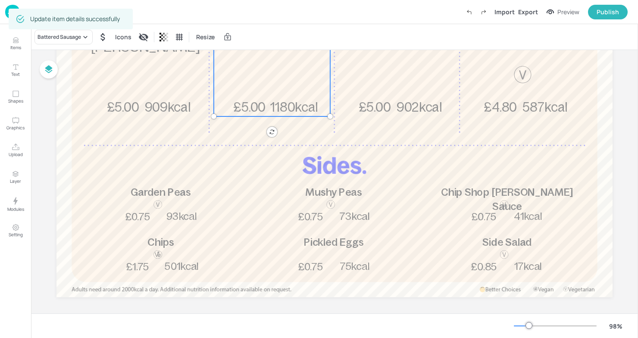
scroll to position [242, 0]
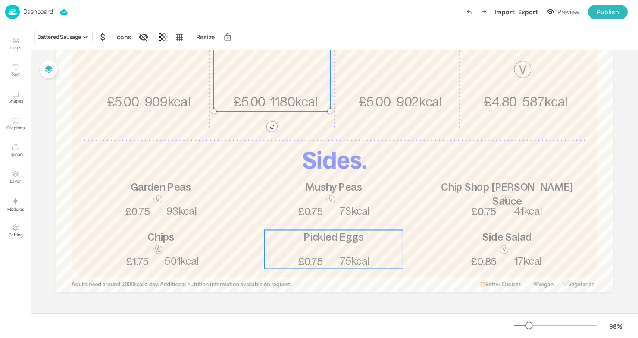
click at [315, 261] on span "£0.75" at bounding box center [310, 261] width 25 height 11
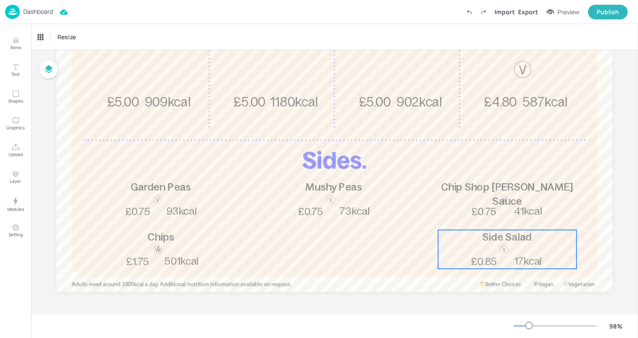
click at [501, 245] on div at bounding box center [504, 249] width 10 height 10
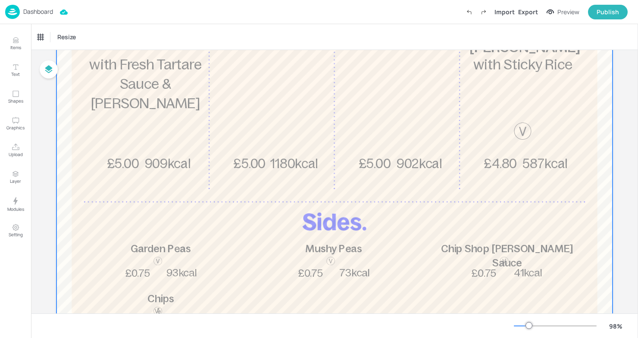
scroll to position [0, 0]
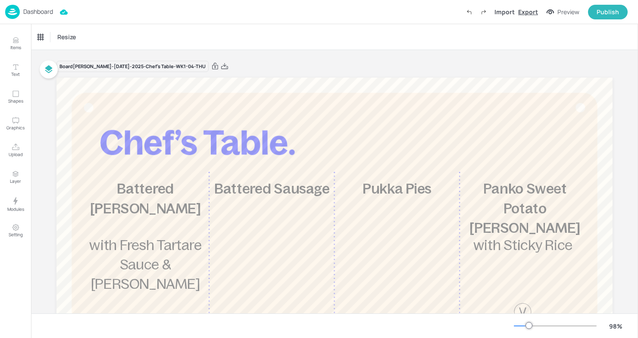
click at [532, 10] on div "Export" at bounding box center [528, 11] width 20 height 9
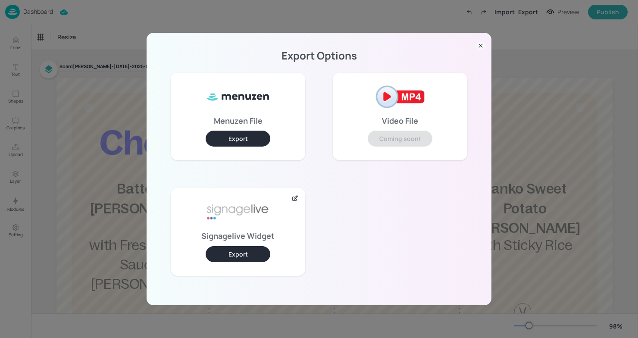
click at [242, 255] on button "Export" at bounding box center [238, 254] width 65 height 16
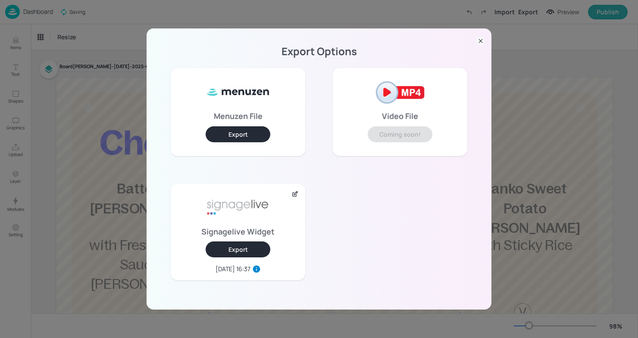
click at [325, 35] on div "Export Options Menuzen File Export Video File Coming soon! Signagelive Widget E…" at bounding box center [318, 168] width 345 height 281
click at [480, 43] on icon at bounding box center [480, 41] width 9 height 9
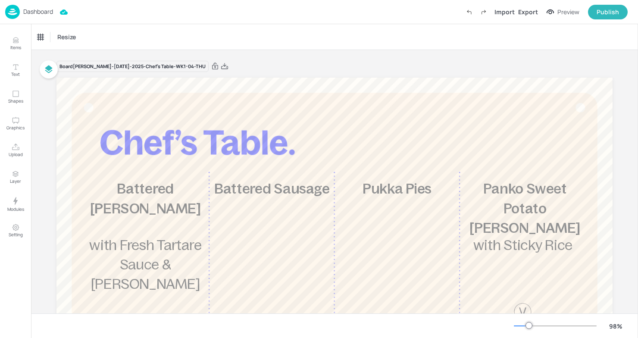
click at [28, 11] on p "Dashboard" at bounding box center [38, 12] width 30 height 6
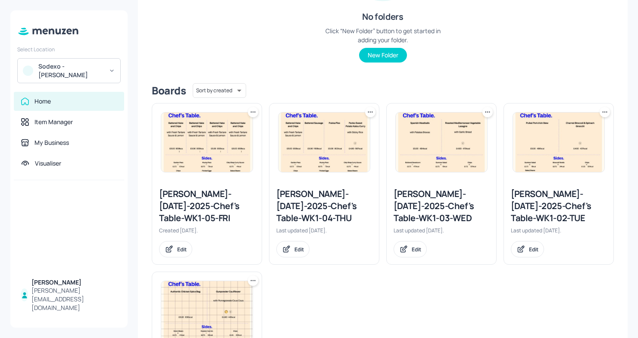
scroll to position [151, 0]
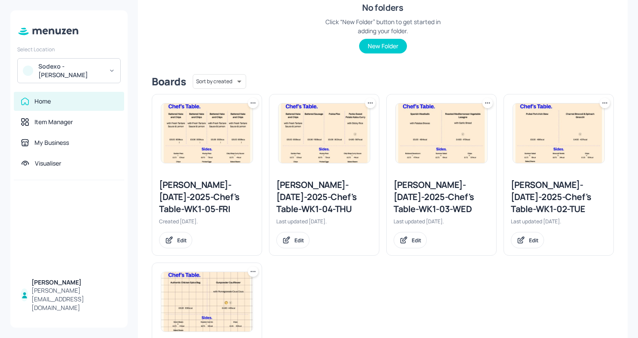
click at [227, 199] on div "[PERSON_NAME]-[DATE]-2025-Chef's Table-WK1-05-FRI" at bounding box center [207, 197] width 96 height 36
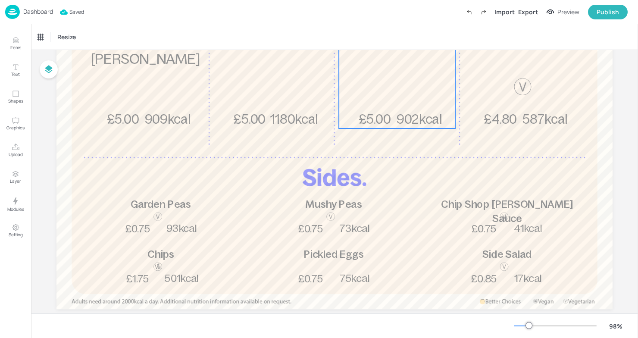
scroll to position [236, 0]
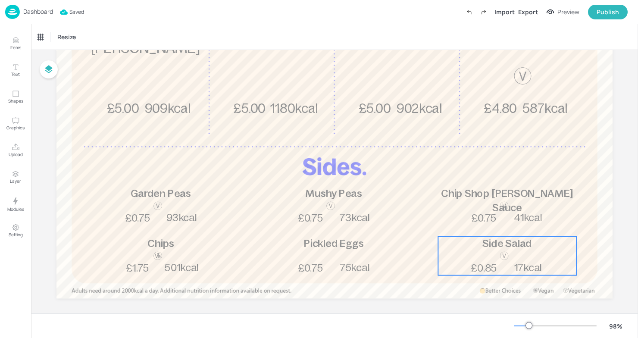
click at [518, 246] on span "Side Salad" at bounding box center [507, 242] width 50 height 11
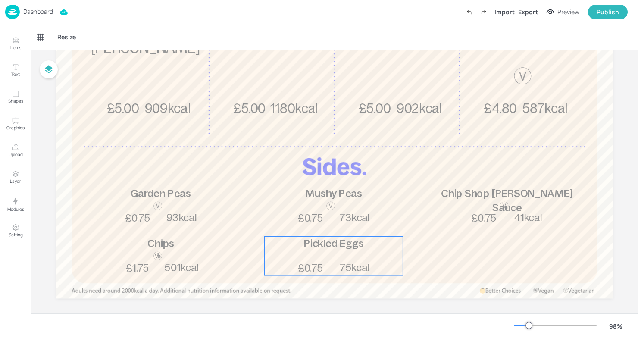
click at [351, 259] on div "Pickled Eggs 75kcal £0.75" at bounding box center [334, 255] width 138 height 39
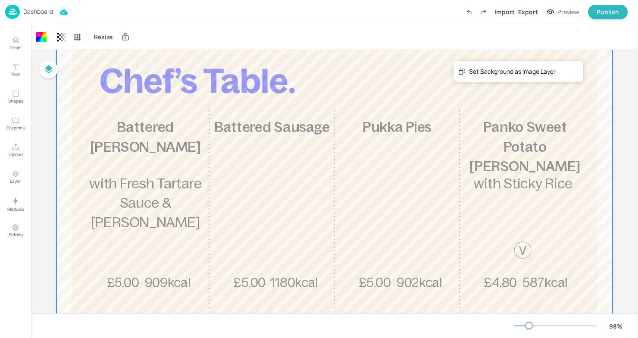
scroll to position [0, 0]
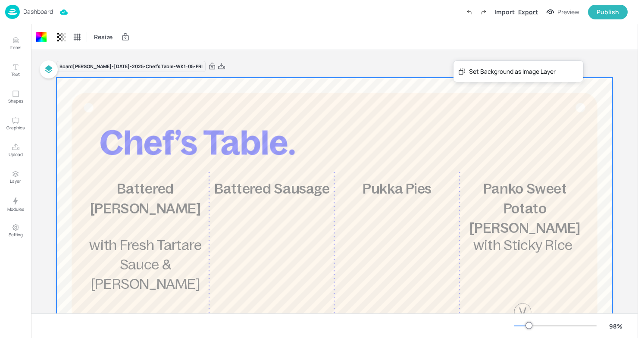
click at [525, 9] on div "Export" at bounding box center [528, 11] width 20 height 9
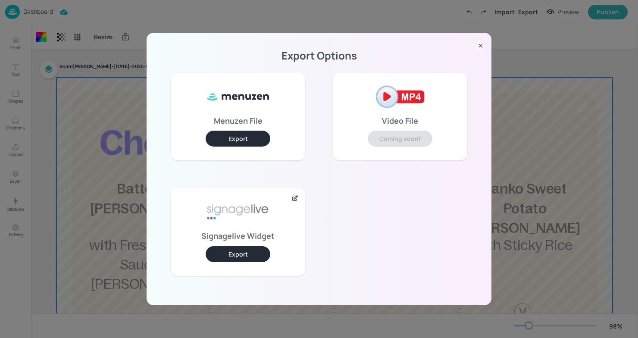
click at [480, 44] on icon at bounding box center [480, 45] width 9 height 9
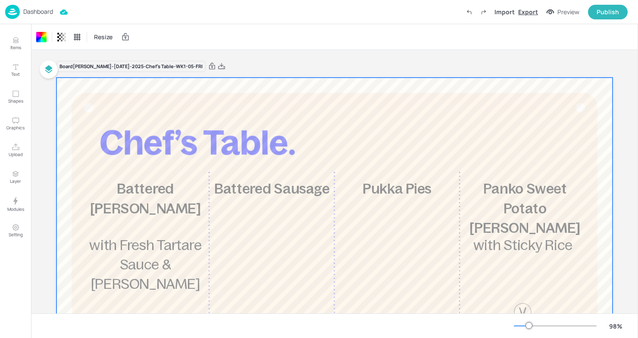
click at [524, 11] on div "Export" at bounding box center [528, 11] width 20 height 9
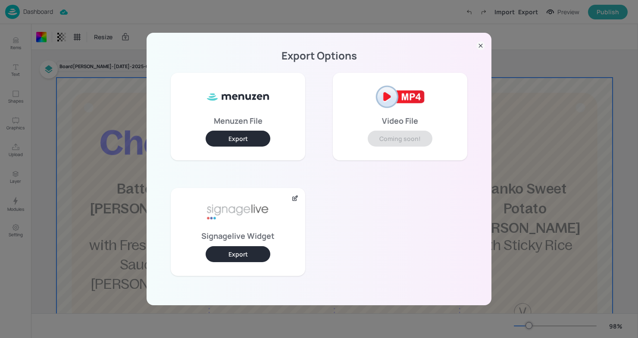
click at [244, 249] on button "Export" at bounding box center [238, 254] width 65 height 16
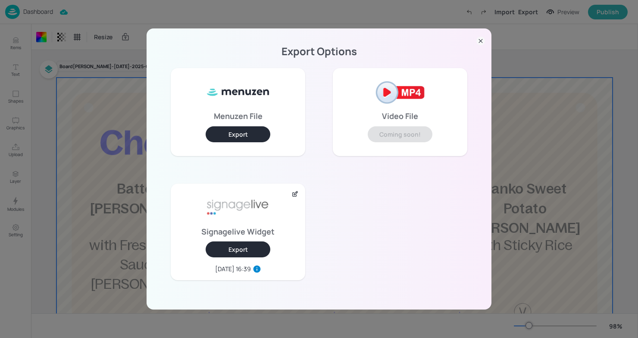
click at [478, 39] on icon at bounding box center [480, 41] width 9 height 9
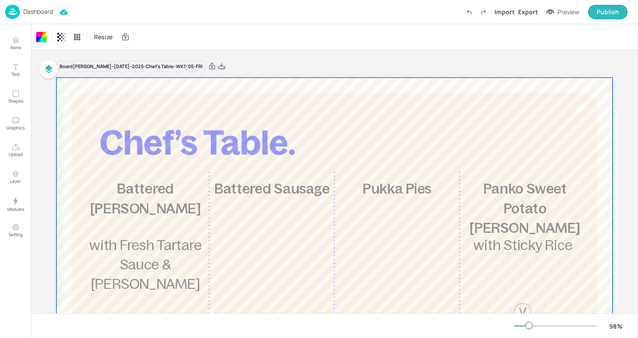
click at [22, 8] on div "Dashboard" at bounding box center [29, 12] width 48 height 14
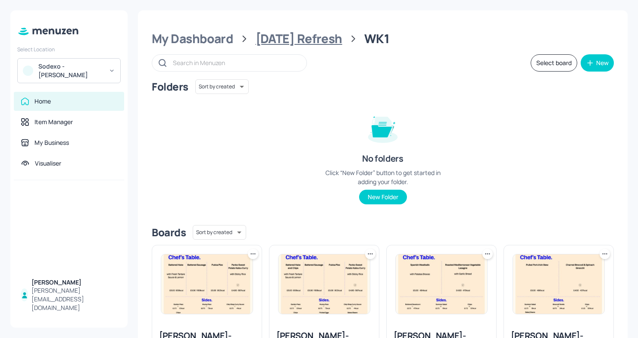
click at [318, 43] on div "[DATE] Refresh" at bounding box center [299, 39] width 87 height 16
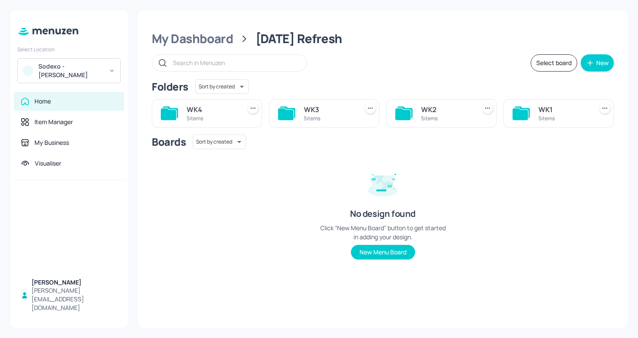
click at [439, 111] on div "WK2" at bounding box center [446, 109] width 51 height 10
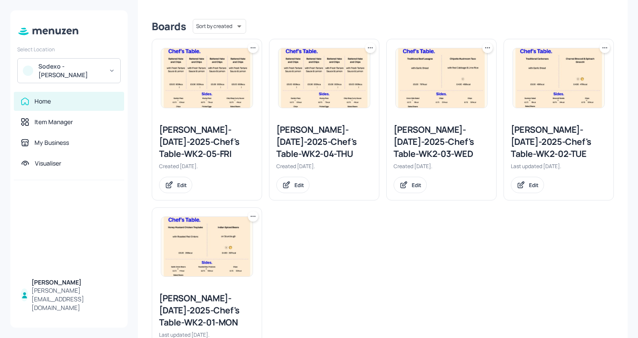
scroll to position [232, 0]
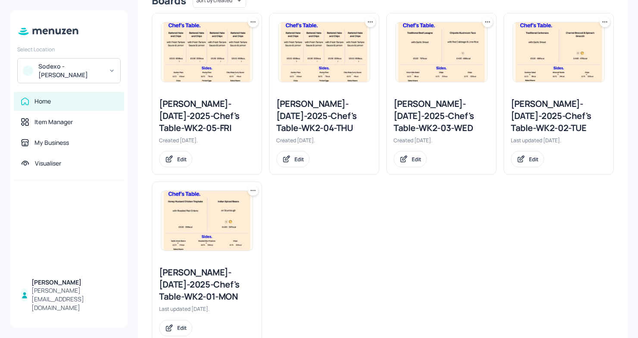
click at [198, 283] on div "[PERSON_NAME]-[DATE]-2025-Chef's Table-WK2-01-MON" at bounding box center [207, 284] width 96 height 36
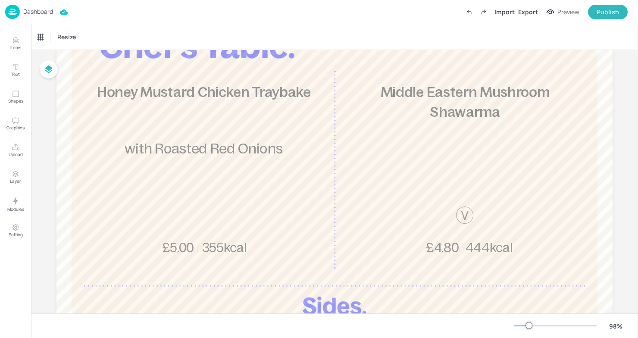
scroll to position [105, 0]
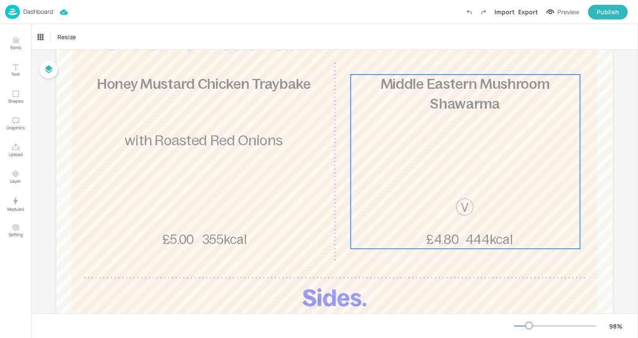
click at [422, 92] on p "Middle Eastern Mushroom Shawarma" at bounding box center [464, 94] width 227 height 39
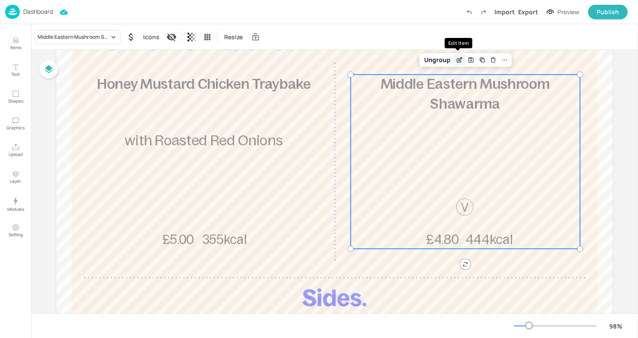
click at [457, 58] on icon "Edit Item" at bounding box center [459, 59] width 7 height 7
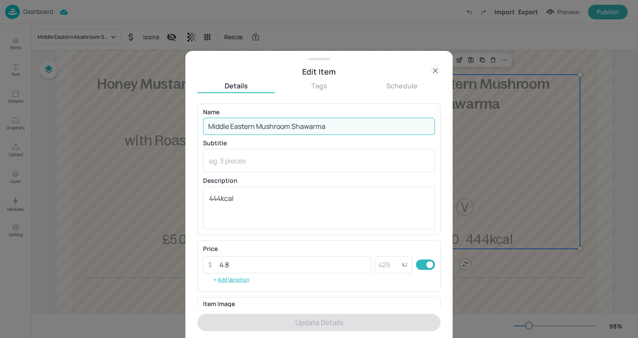
drag, startPoint x: 329, startPoint y: 128, endPoint x: 152, endPoint y: 134, distance: 177.2
click at [152, 134] on div "Edit Item Details Tags Schedule Name Middle Eastern Mushroom Shawarma ​ Subtitl…" at bounding box center [319, 169] width 638 height 338
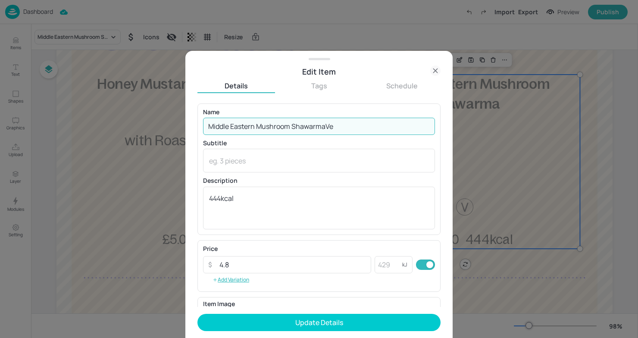
type input "Middle Eastern Mushroom ShawarmaV"
drag, startPoint x: 335, startPoint y: 122, endPoint x: 107, endPoint y: 121, distance: 228.4
click at [107, 121] on div "Edit Item Details Tags Schedule Name Middle Eastern Mushroom ShawarmaV ​ Subtit…" at bounding box center [319, 169] width 638 height 338
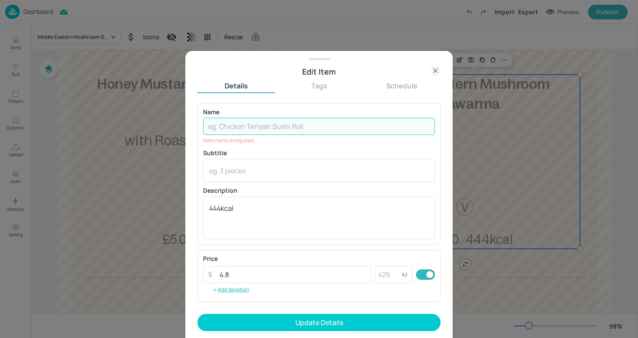
paste input "Vegetable Pad Thai"
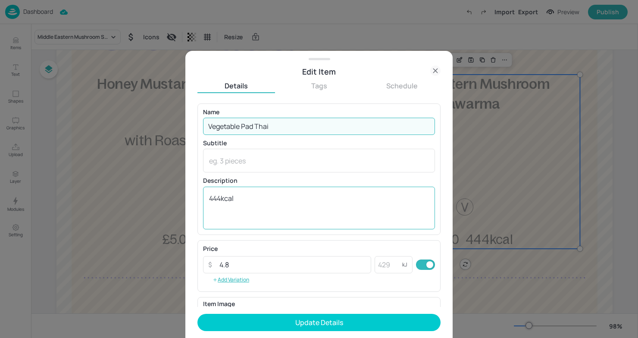
type input "Vegetable Pad Thai"
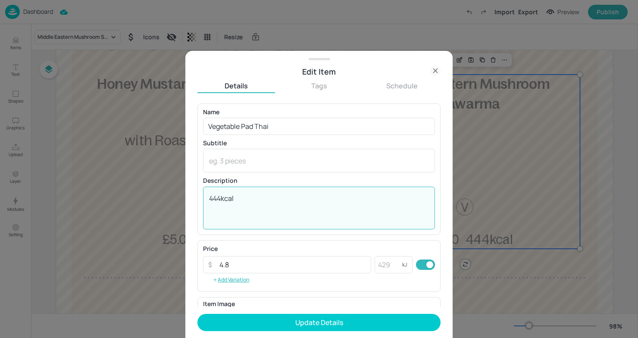
click at [222, 203] on textarea "444kcal" at bounding box center [319, 207] width 220 height 28
click at [221, 199] on textarea "444kcal" at bounding box center [319, 207] width 220 height 28
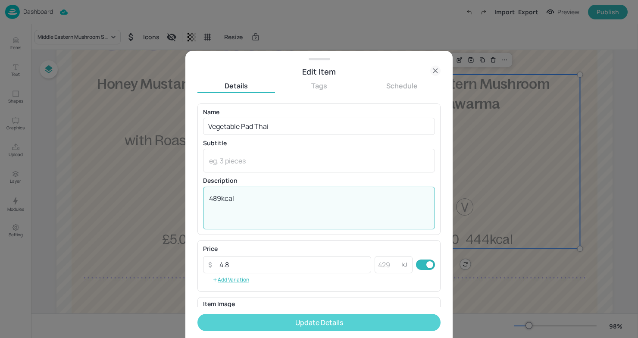
type textarea "489kcal"
click at [369, 329] on button "Update Details" at bounding box center [318, 322] width 243 height 17
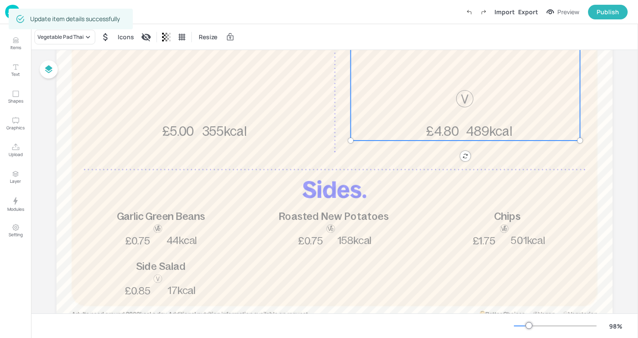
scroll to position [242, 0]
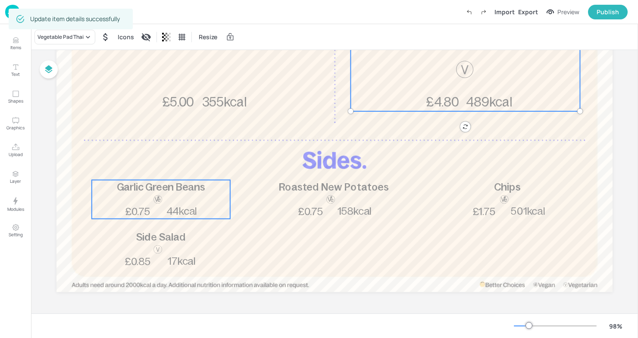
click at [224, 199] on div "Garlic Green Beans 44kcal £0.75" at bounding box center [161, 199] width 138 height 39
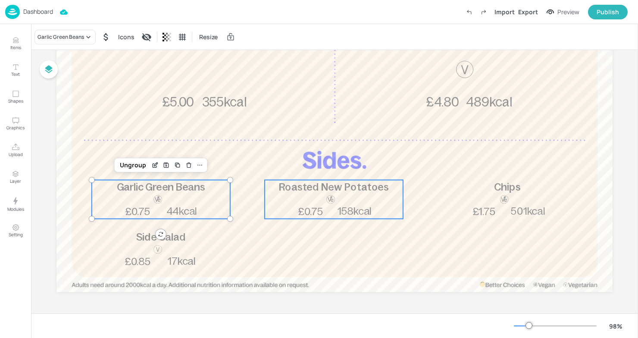
click at [304, 206] on span "£0.75" at bounding box center [310, 211] width 25 height 11
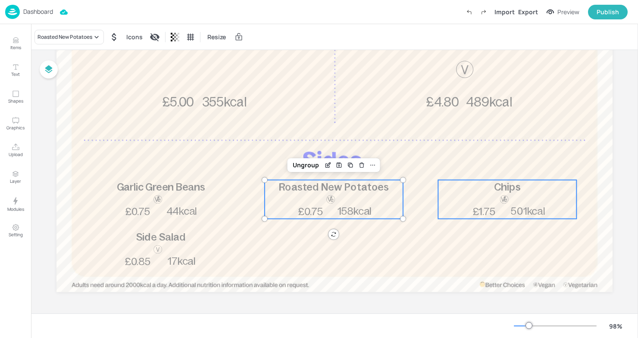
click at [474, 208] on span "£1.75" at bounding box center [483, 211] width 23 height 11
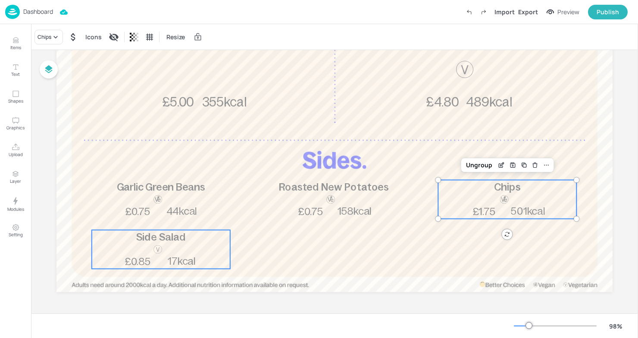
click at [131, 249] on div "Side Salad 17kcal £0.85" at bounding box center [161, 249] width 138 height 39
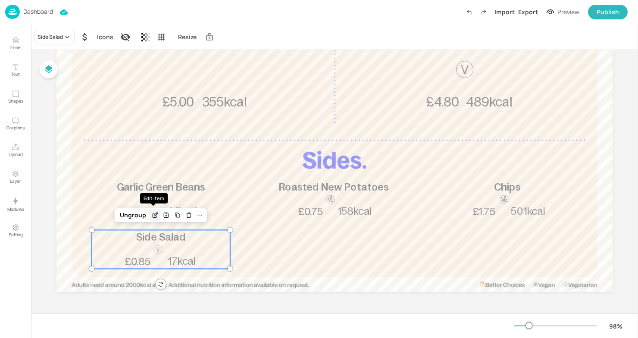
click at [153, 215] on icon "Edit Item" at bounding box center [155, 216] width 4 height 4
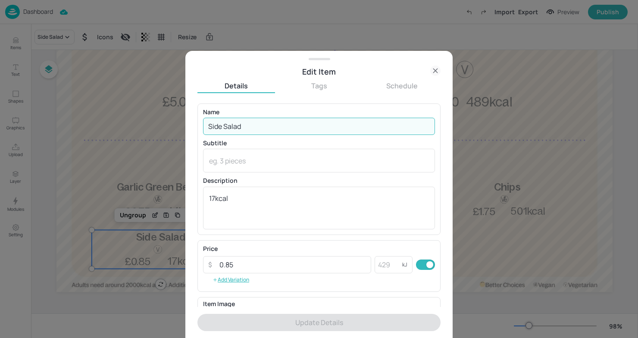
drag, startPoint x: 271, startPoint y: 128, endPoint x: 150, endPoint y: 126, distance: 121.1
click at [150, 126] on div "Edit Item Details Tags Schedule Name Side Salad ​ Subtitle x ​ Description 17kc…" at bounding box center [319, 169] width 638 height 338
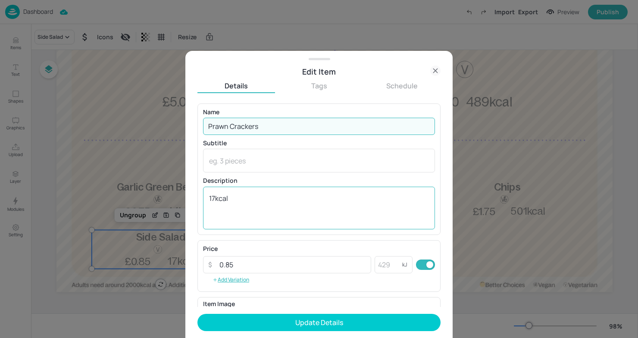
type input "Prawn Crackers"
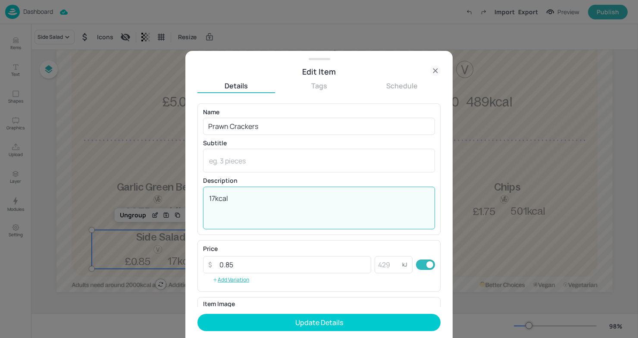
click at [215, 195] on textarea "17kcal" at bounding box center [319, 207] width 220 height 28
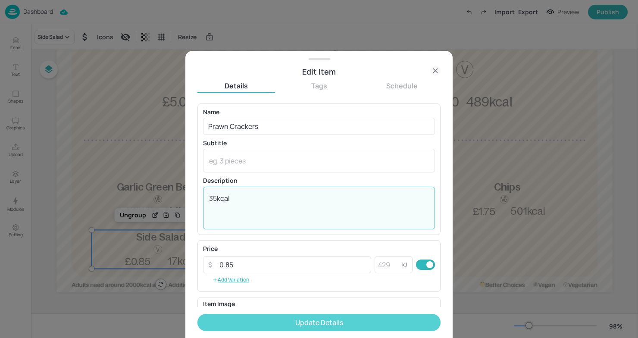
type textarea "35kcal"
click at [272, 322] on button "Update Details" at bounding box center [318, 322] width 243 height 17
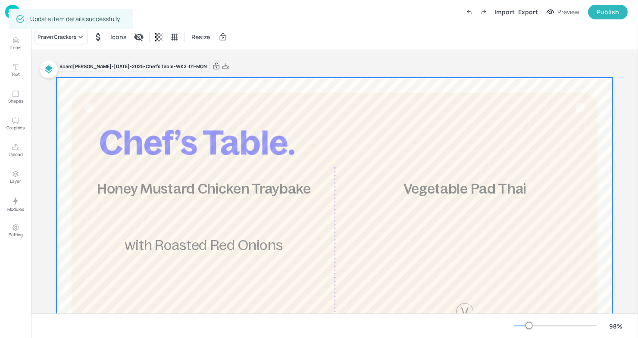
click at [294, 83] on div at bounding box center [334, 306] width 556 height 456
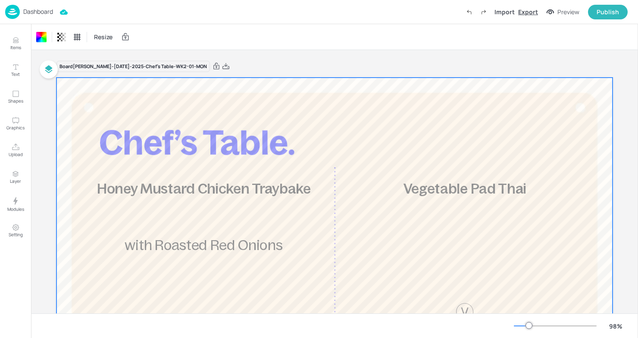
click at [526, 10] on div "Export" at bounding box center [528, 11] width 20 height 9
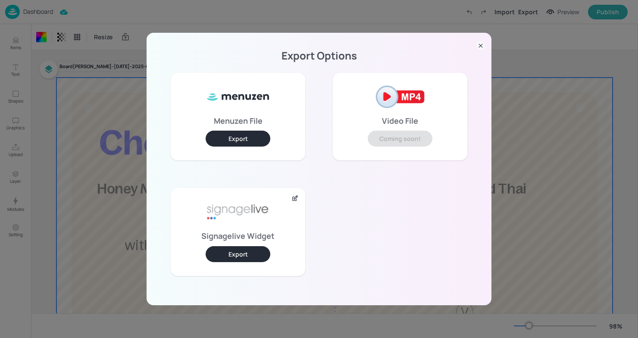
click at [243, 254] on button "Export" at bounding box center [238, 254] width 65 height 16
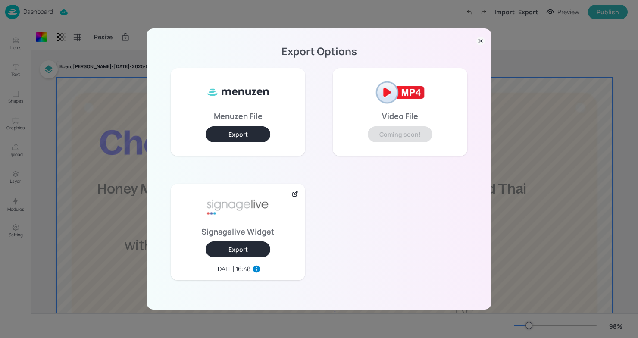
click at [286, 48] on p "Export Options" at bounding box center [319, 51] width 324 height 6
click at [480, 42] on icon at bounding box center [480, 41] width 9 height 9
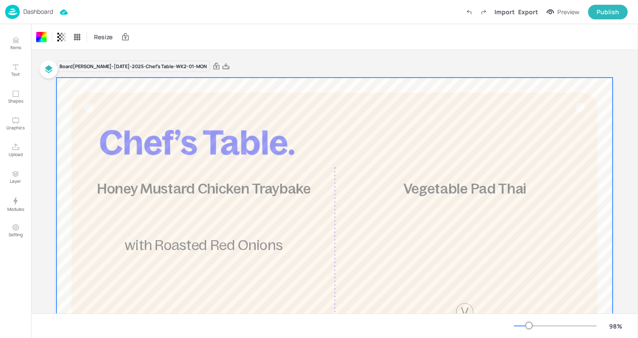
click at [35, 16] on div "Dashboard" at bounding box center [29, 12] width 48 height 14
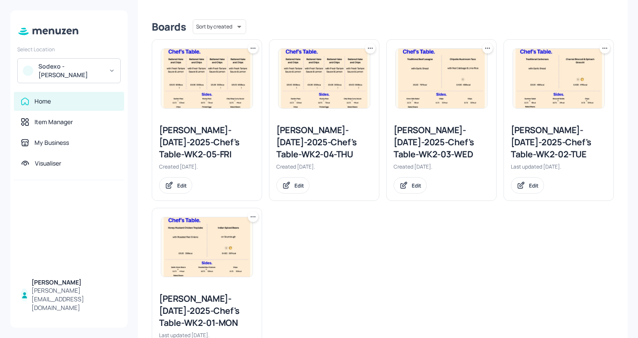
scroll to position [200, 0]
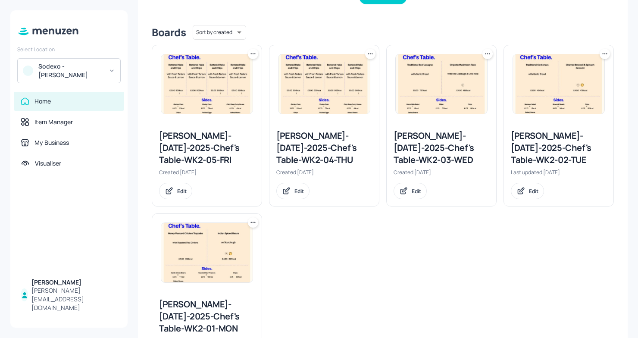
click at [563, 142] on div "[PERSON_NAME]-[DATE]-2025-Chef's Table-WK2-02-TUE" at bounding box center [559, 148] width 96 height 36
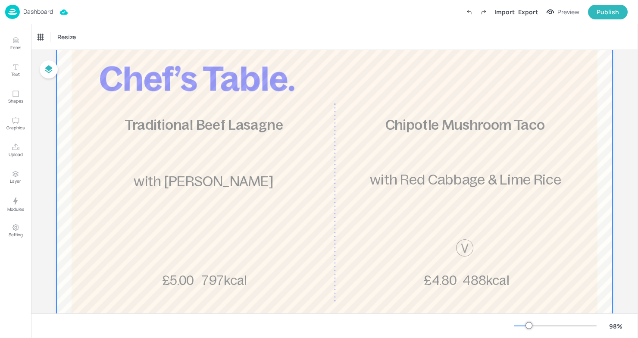
scroll to position [77, 0]
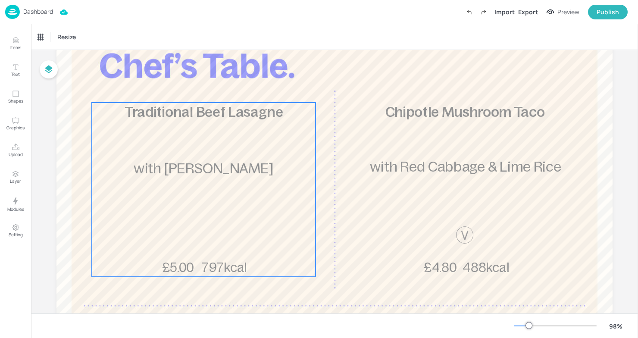
click at [146, 131] on div "Traditional Beef Lasagne 797kcal £5.00 with Garlic Bread" at bounding box center [204, 190] width 224 height 174
click at [194, 86] on icon "Edit Item" at bounding box center [197, 87] width 7 height 7
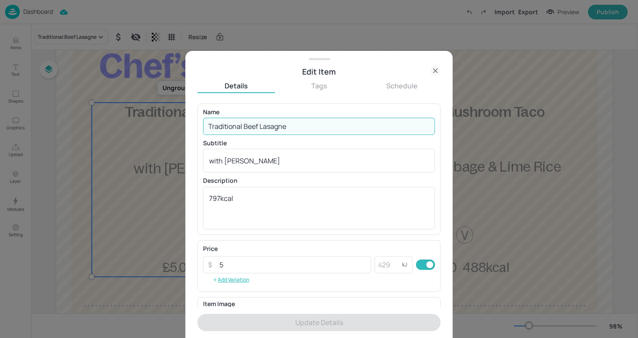
drag, startPoint x: 302, startPoint y: 125, endPoint x: 154, endPoint y: 124, distance: 147.8
click at [154, 124] on div "Edit Item Details Tags Schedule Name Traditional Beef Lasagne ​ Subtitle with G…" at bounding box center [319, 169] width 638 height 338
click at [307, 119] on input "Traditional Beef Lasagne" at bounding box center [319, 126] width 232 height 17
drag, startPoint x: 296, startPoint y: 127, endPoint x: 243, endPoint y: 125, distance: 52.2
click at [243, 125] on input "Traditional Beef Lasagne" at bounding box center [319, 126] width 232 height 17
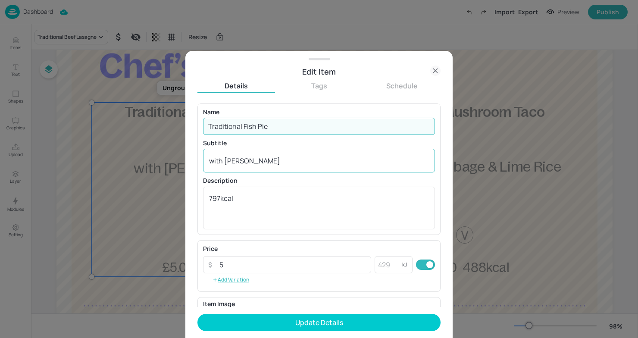
type input "Traditional Fish Pie"
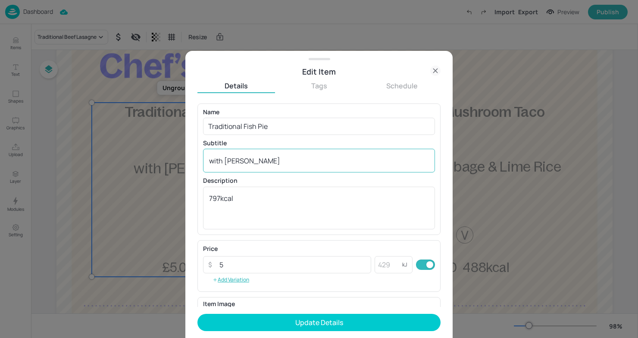
drag, startPoint x: 303, startPoint y: 150, endPoint x: 298, endPoint y: 150, distance: 5.2
click at [298, 150] on div "with Garlic Bread x ​" at bounding box center [319, 161] width 232 height 24
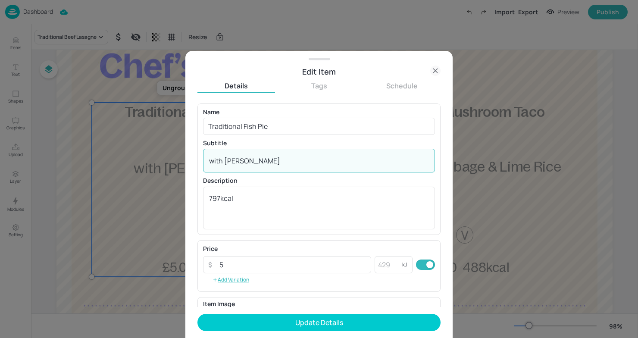
drag, startPoint x: 280, startPoint y: 164, endPoint x: 225, endPoint y: 163, distance: 55.2
click at [225, 163] on textarea "with [PERSON_NAME]" at bounding box center [319, 160] width 220 height 9
type textarea "with Winter Greens"
click at [216, 199] on textarea "797kcal" at bounding box center [319, 207] width 220 height 28
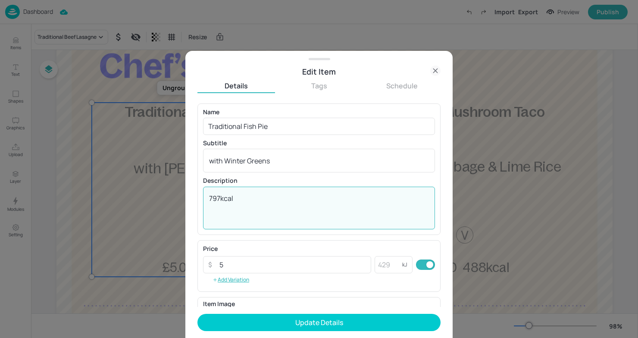
click at [220, 201] on textarea "797kcal" at bounding box center [319, 207] width 220 height 28
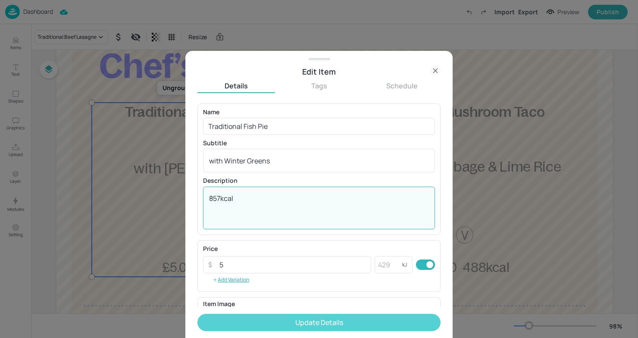
type textarea "857kcal"
click at [355, 322] on button "Update Details" at bounding box center [318, 322] width 243 height 17
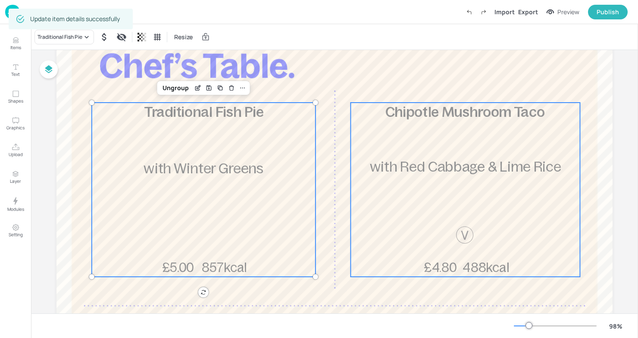
click at [401, 187] on div "Chipotle Mushroom Taco 488kcal £4.80 with Red Cabbage & Lime Rice" at bounding box center [464, 190] width 229 height 174
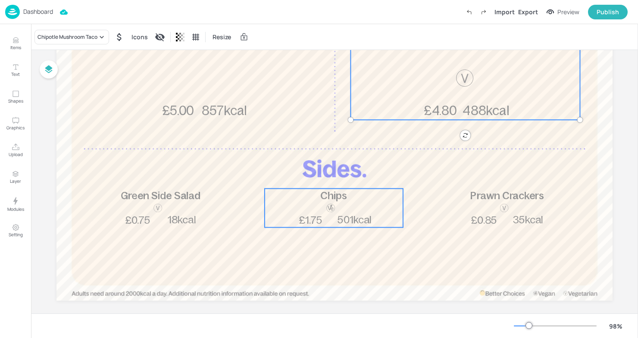
scroll to position [237, 0]
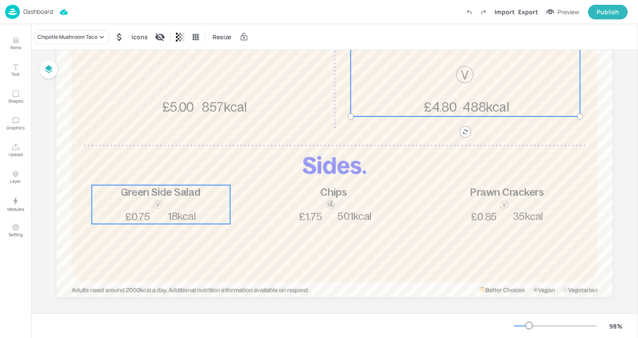
click at [153, 207] on div at bounding box center [158, 204] width 10 height 10
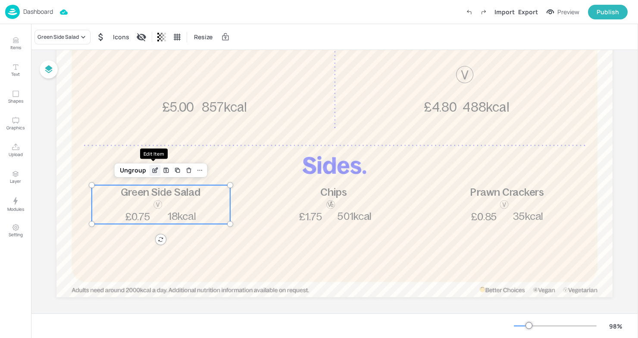
click at [157, 171] on div "Edit Item" at bounding box center [155, 170] width 11 height 11
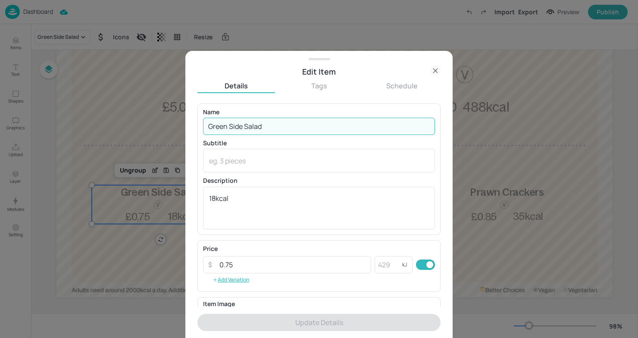
drag, startPoint x: 228, startPoint y: 131, endPoint x: 123, endPoint y: 128, distance: 104.7
click at [123, 128] on div "Edit Item Details Tags Schedule Name Green Side Salad ​ Subtitle x ​ Descriptio…" at bounding box center [319, 169] width 638 height 338
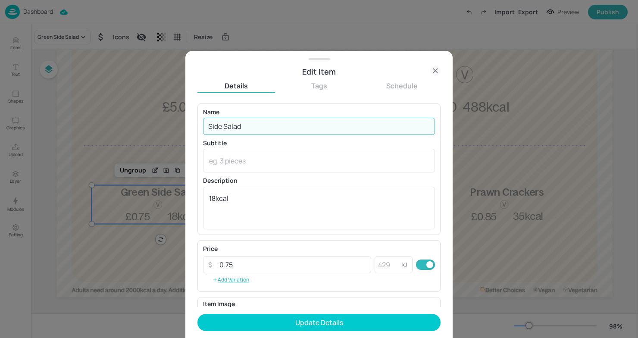
click at [213, 126] on input "Side Salad" at bounding box center [319, 126] width 232 height 17
click at [211, 126] on input "Side Salad" at bounding box center [319, 126] width 232 height 17
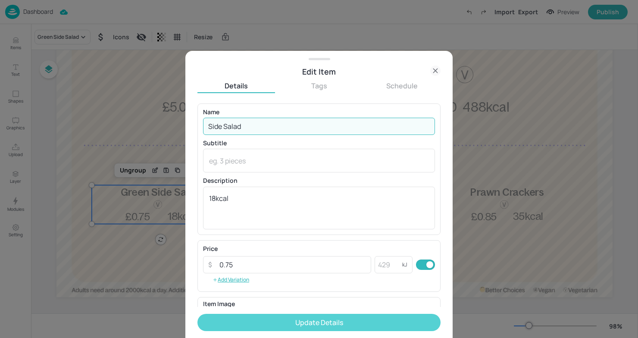
type input "Side Salad"
click at [298, 314] on button "Update Details" at bounding box center [318, 322] width 243 height 17
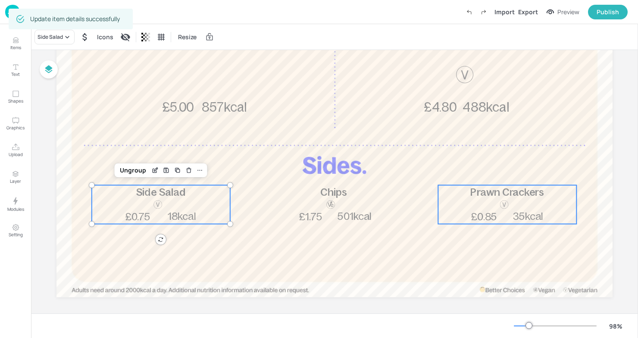
click at [503, 195] on span "Prawn Crackers" at bounding box center [507, 191] width 74 height 11
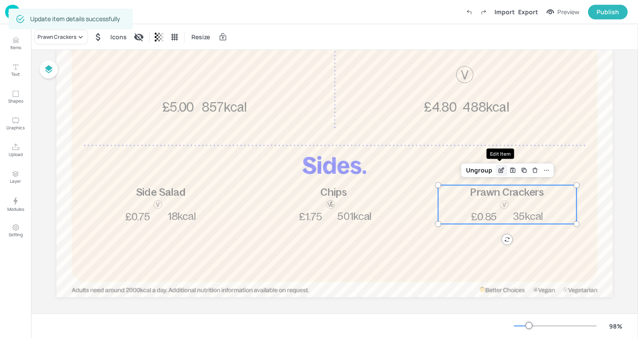
click at [501, 169] on icon "Edit Item" at bounding box center [501, 170] width 7 height 7
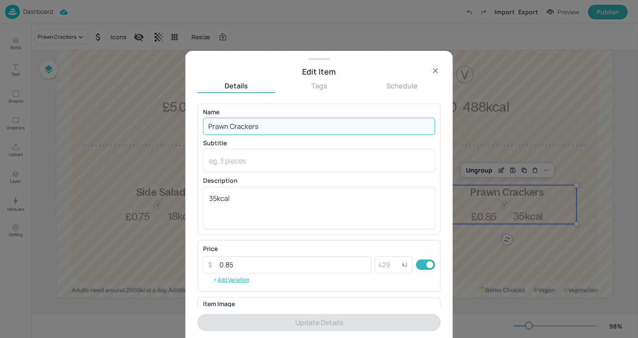
drag, startPoint x: 259, startPoint y: 124, endPoint x: 174, endPoint y: 120, distance: 85.4
click at [174, 120] on div "Edit Item Details Tags Schedule Name Prawn Crackers ​ Subtitle x ​ Description …" at bounding box center [319, 169] width 638 height 338
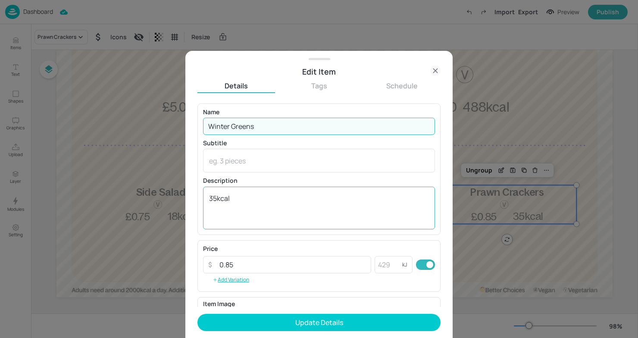
type input "Winter Greens"
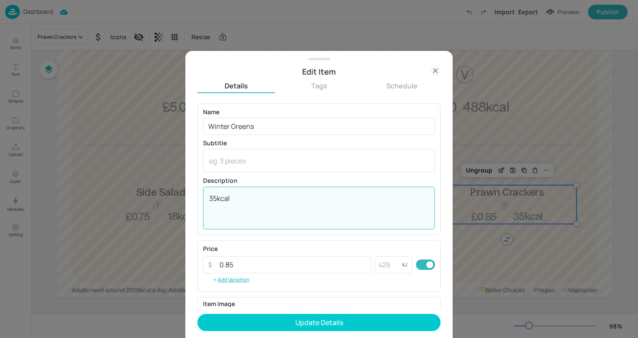
drag, startPoint x: 216, startPoint y: 196, endPoint x: 181, endPoint y: 194, distance: 35.4
click at [182, 195] on div "Edit Item Details Tags Schedule Name Winter Greens ​ Subtitle x ​ Description 3…" at bounding box center [319, 169] width 638 height 338
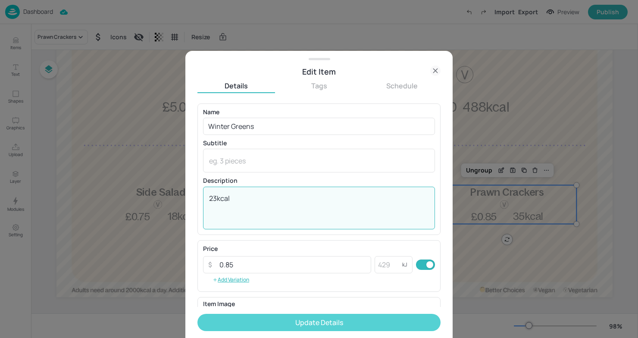
type textarea "23kcal"
click at [265, 321] on button "Update Details" at bounding box center [318, 322] width 243 height 17
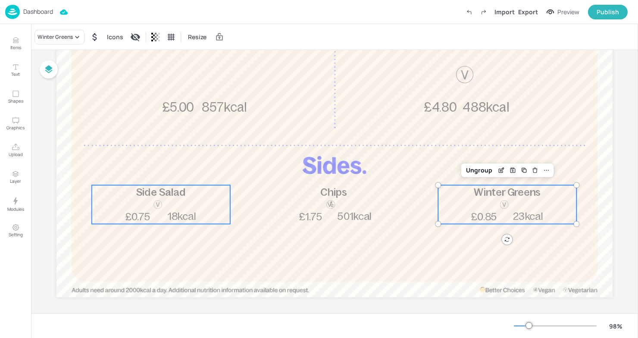
click at [179, 217] on span "18kcal" at bounding box center [182, 216] width 28 height 11
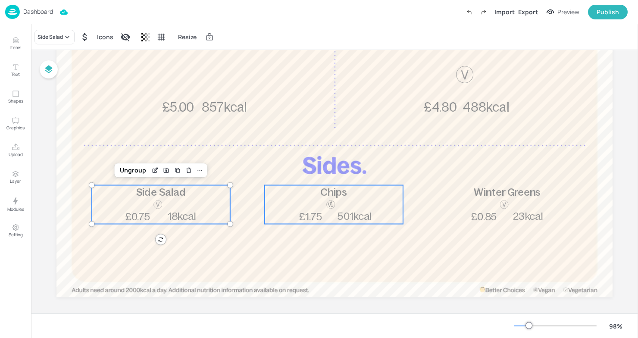
click at [295, 206] on div "Chips 501kcal £1.75" at bounding box center [334, 204] width 138 height 39
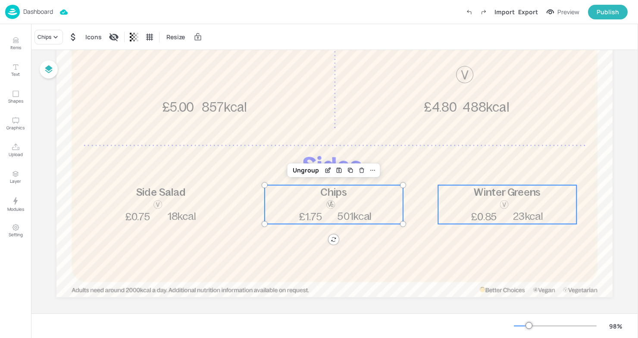
click at [447, 194] on p "Winter Greens" at bounding box center [507, 192] width 138 height 14
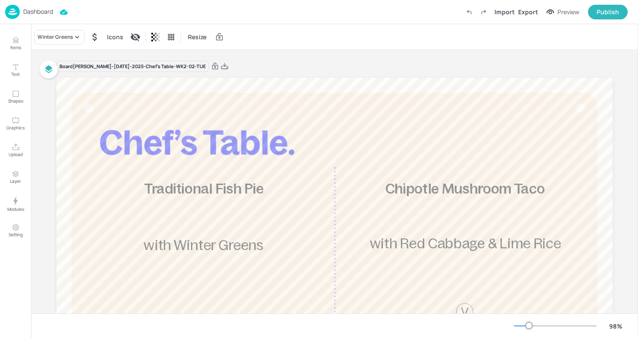
click at [517, 77] on div "Board [PERSON_NAME]-[DATE]-2025-Chef's Table-WK2-02-TUE Traditional Fish Pie 85…" at bounding box center [334, 307] width 556 height 495
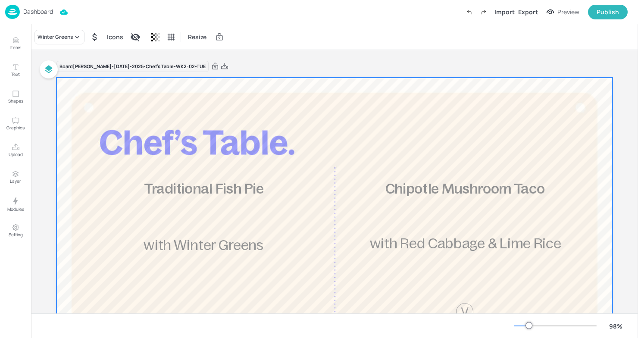
click at [496, 122] on div at bounding box center [334, 306] width 556 height 456
click at [530, 16] on div "Export" at bounding box center [528, 11] width 20 height 9
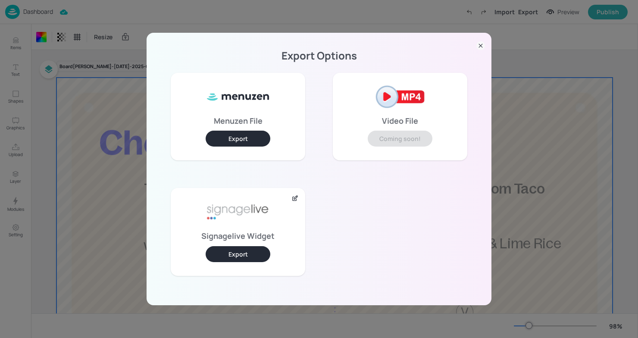
click at [252, 250] on button "Export" at bounding box center [238, 254] width 65 height 16
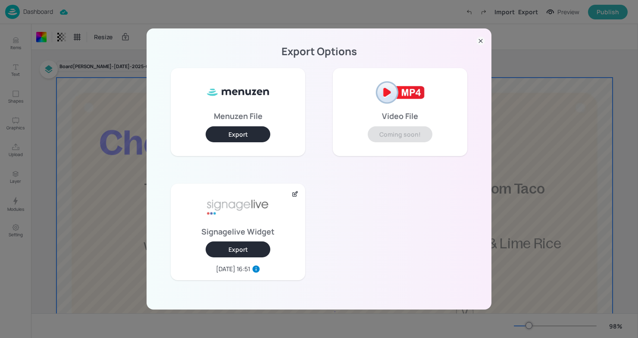
click at [552, 211] on div "Export Options Menuzen File Export Video File Coming soon! Signagelive Widget E…" at bounding box center [319, 169] width 638 height 338
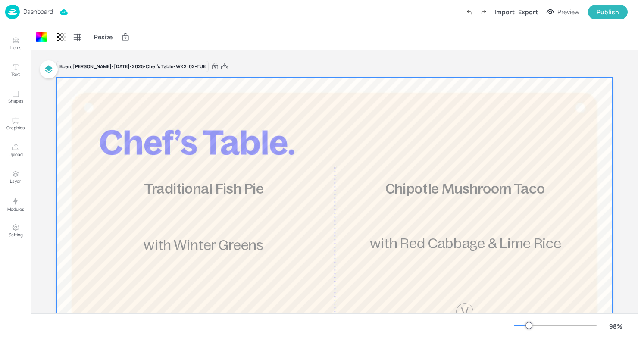
click at [26, 14] on p "Dashboard" at bounding box center [38, 12] width 30 height 6
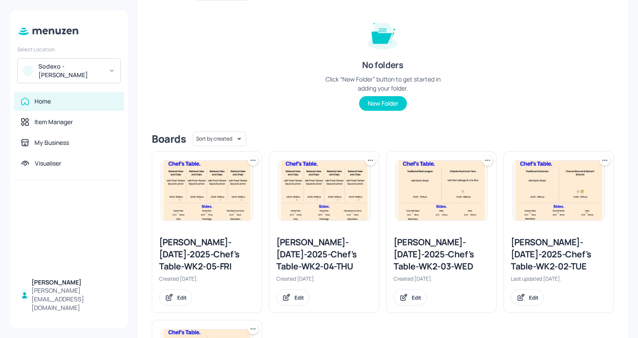
scroll to position [97, 0]
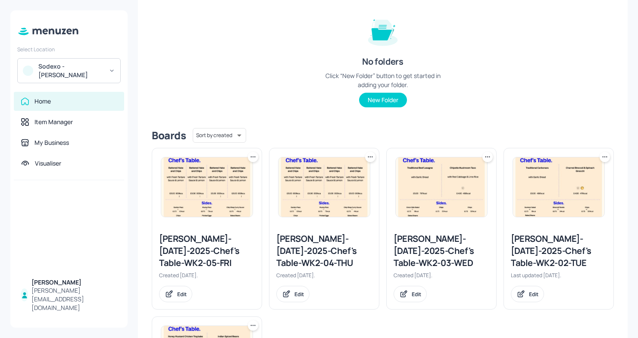
click at [323, 256] on div "[PERSON_NAME]-[DATE]-2025-Chef's Table-WK2-04-THU" at bounding box center [324, 251] width 96 height 36
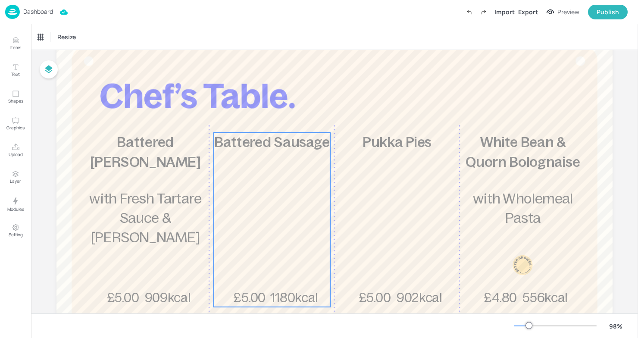
scroll to position [62, 0]
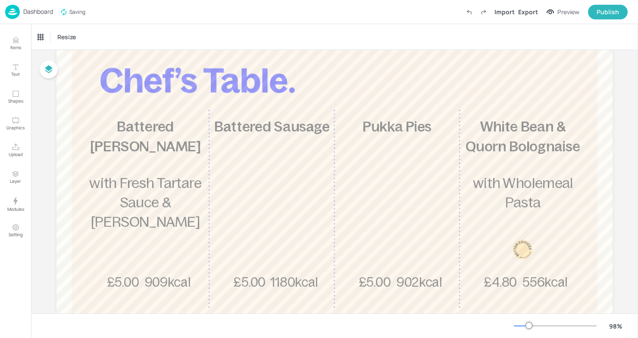
click at [38, 9] on p "Dashboard" at bounding box center [38, 12] width 30 height 6
click at [22, 5] on div "Dashboard" at bounding box center [29, 12] width 48 height 14
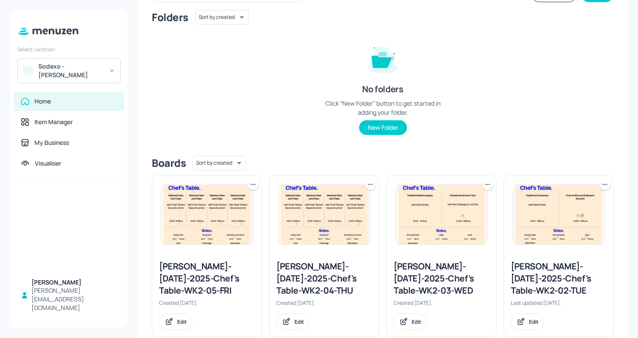
scroll to position [73, 0]
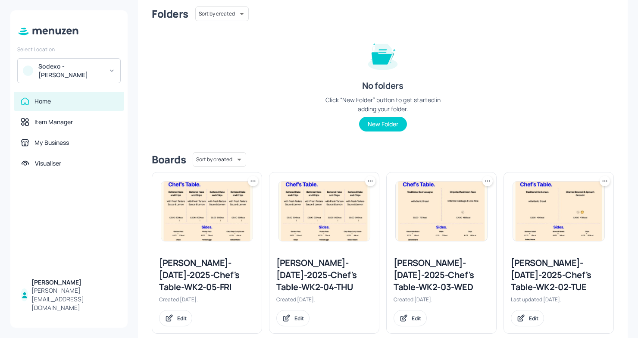
click at [443, 272] on div "[PERSON_NAME]-[DATE]-2025-Chef's Table-WK2-03-WED" at bounding box center [441, 275] width 96 height 36
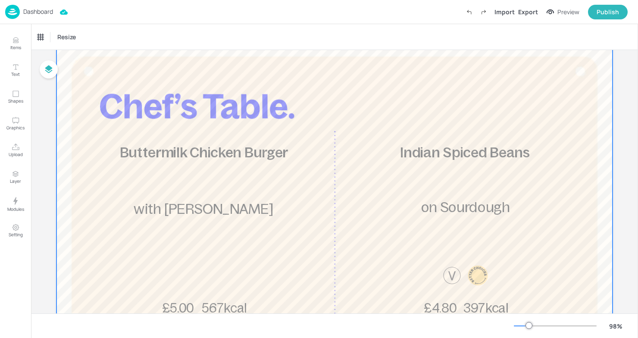
scroll to position [38, 0]
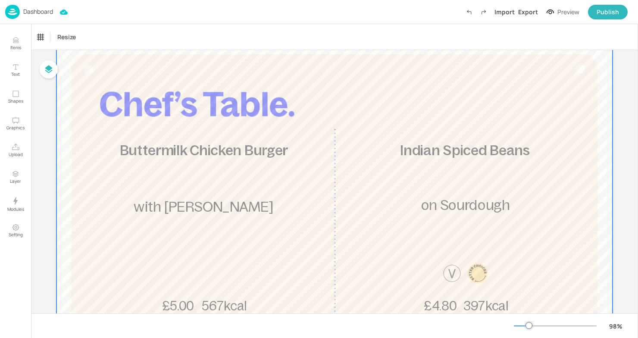
click at [345, 111] on div at bounding box center [334, 267] width 556 height 456
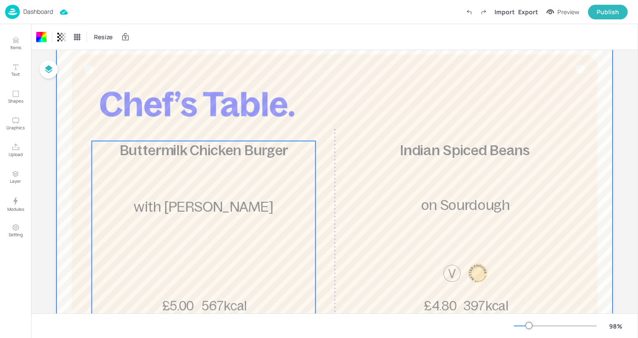
click at [183, 184] on div "Buttermilk Chicken Burger 567kcal £5.00 with Summer Slaw" at bounding box center [204, 228] width 224 height 174
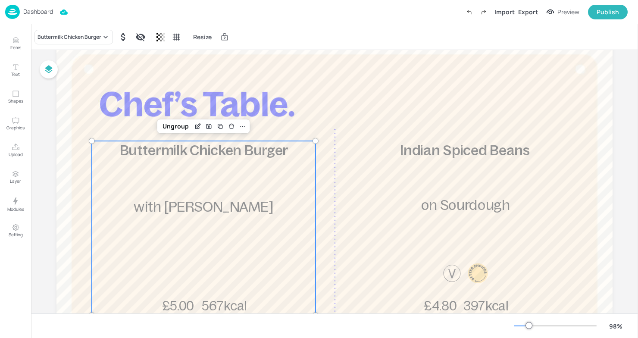
click at [182, 153] on span "Buttermilk Chicken Burger" at bounding box center [204, 151] width 168 height 16
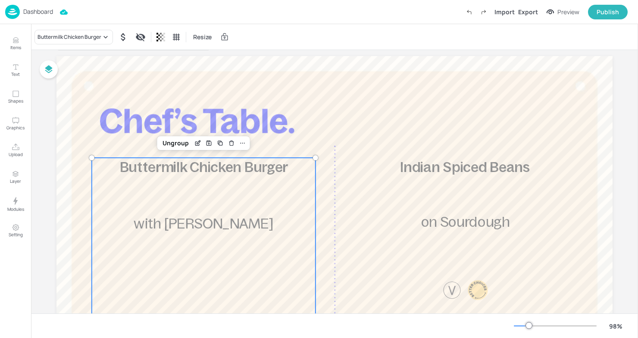
scroll to position [0, 0]
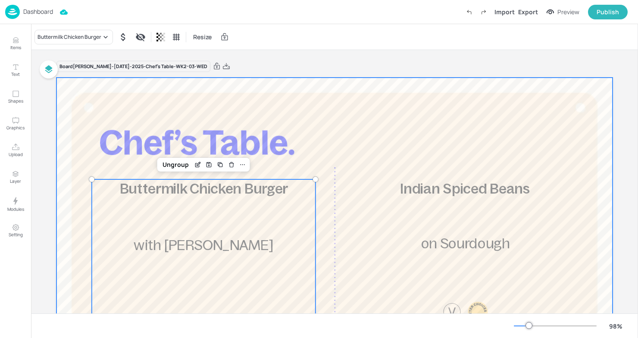
click at [318, 163] on div at bounding box center [334, 306] width 556 height 456
